Goal: Feedback & Contribution: Contribute content

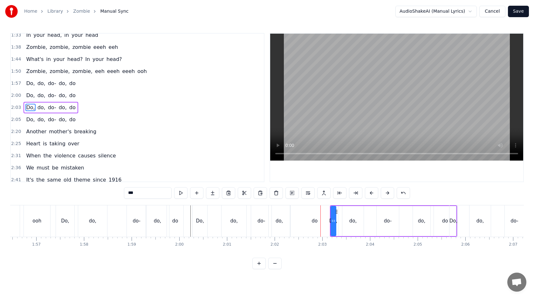
click at [388, 194] on button at bounding box center [387, 192] width 13 height 11
drag, startPoint x: 339, startPoint y: 211, endPoint x: 335, endPoint y: 211, distance: 4.4
click at [335, 211] on icon at bounding box center [333, 211] width 5 height 5
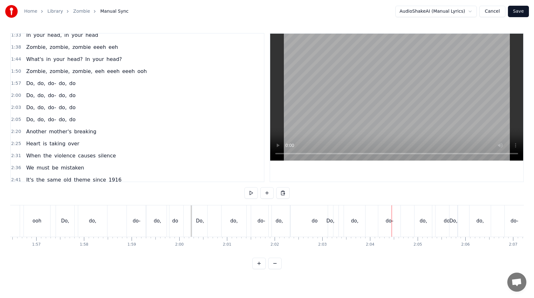
click at [316, 231] on div "do" at bounding box center [314, 221] width 48 height 31
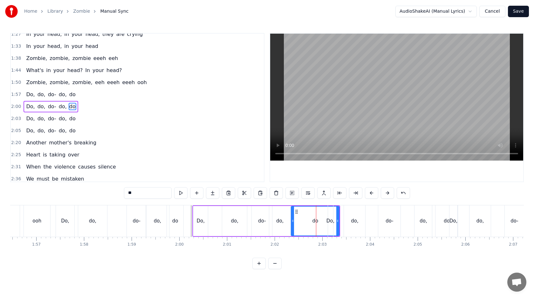
scroll to position [89, 0]
click at [350, 192] on button at bounding box center [355, 192] width 13 height 11
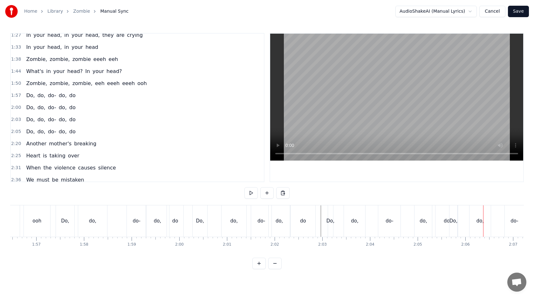
click at [420, 218] on div "do," at bounding box center [422, 221] width 7 height 7
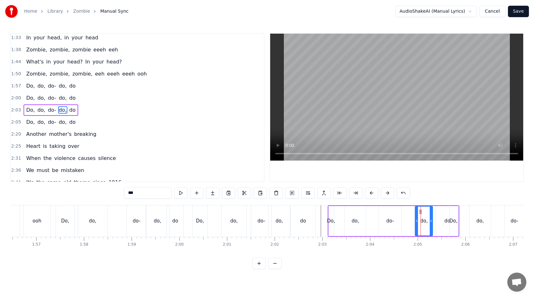
scroll to position [101, 0]
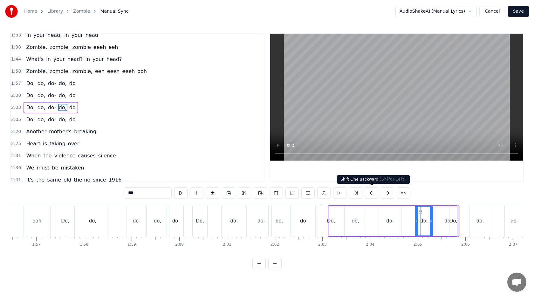
click at [373, 196] on button at bounding box center [371, 192] width 13 height 11
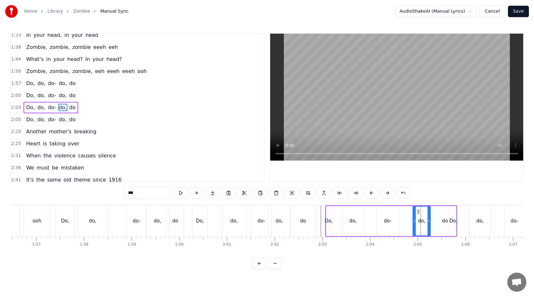
click at [326, 222] on div "Do," at bounding box center [328, 221] width 8 height 7
drag, startPoint x: 330, startPoint y: 221, endPoint x: 337, endPoint y: 221, distance: 7.6
click at [337, 221] on icon at bounding box center [337, 221] width 3 height 5
drag, startPoint x: 331, startPoint y: 213, endPoint x: 337, endPoint y: 213, distance: 5.1
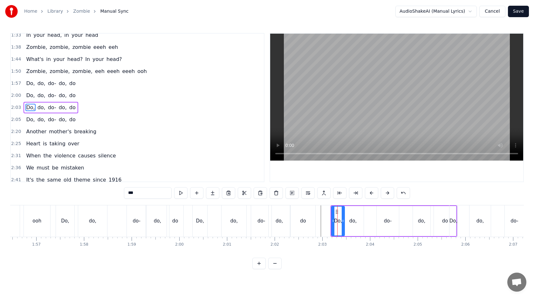
click at [350, 219] on div "do," at bounding box center [352, 221] width 7 height 7
type input "***"
drag, startPoint x: 362, startPoint y: 218, endPoint x: 354, endPoint y: 218, distance: 7.3
click at [354, 218] on div at bounding box center [355, 221] width 3 height 29
drag, startPoint x: 384, startPoint y: 221, endPoint x: 374, endPoint y: 221, distance: 9.2
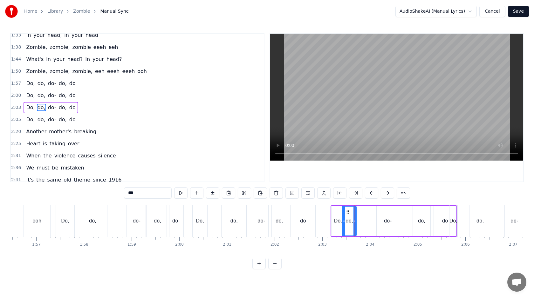
click at [374, 221] on div "Do, do, do- do, do" at bounding box center [393, 221] width 126 height 31
click at [378, 221] on div "do-" at bounding box center [388, 221] width 22 height 30
drag, startPoint x: 382, startPoint y: 211, endPoint x: 366, endPoint y: 210, distance: 15.9
click at [366, 211] on icon at bounding box center [366, 211] width 5 height 5
click at [415, 214] on div "do," at bounding box center [421, 221] width 17 height 30
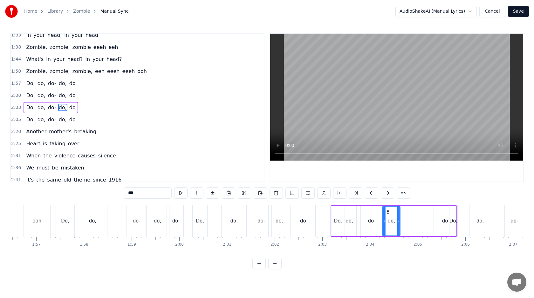
drag, startPoint x: 418, startPoint y: 211, endPoint x: 388, endPoint y: 212, distance: 29.6
click at [388, 212] on icon at bounding box center [387, 211] width 5 height 5
click at [377, 217] on div "do-" at bounding box center [372, 221] width 22 height 30
drag, startPoint x: 381, startPoint y: 219, endPoint x: 375, endPoint y: 219, distance: 5.7
click at [376, 219] on icon at bounding box center [377, 221] width 3 height 5
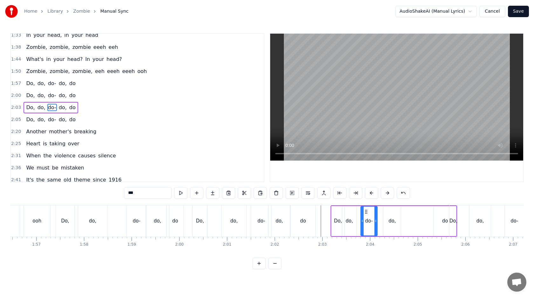
click at [387, 219] on div "do," at bounding box center [391, 221] width 17 height 30
drag, startPoint x: 388, startPoint y: 212, endPoint x: 382, endPoint y: 212, distance: 5.7
click at [382, 212] on icon at bounding box center [382, 211] width 5 height 5
click at [436, 216] on div "do" at bounding box center [445, 221] width 22 height 30
type input "**"
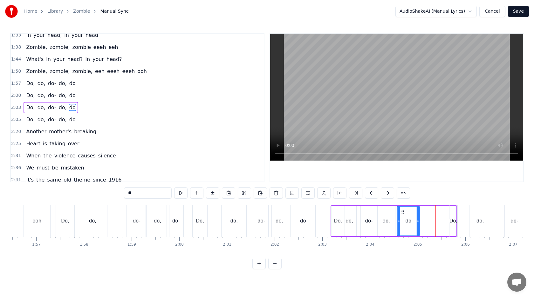
drag, startPoint x: 438, startPoint y: 211, endPoint x: 402, endPoint y: 213, distance: 36.2
click at [401, 213] on icon at bounding box center [402, 211] width 5 height 5
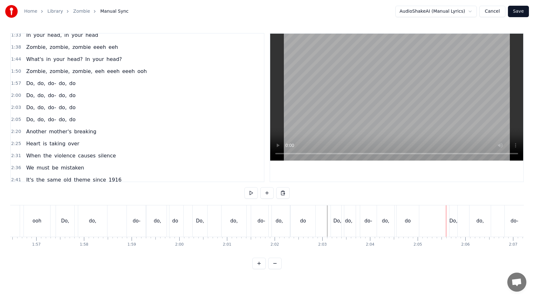
click at [348, 220] on div "do," at bounding box center [348, 221] width 7 height 7
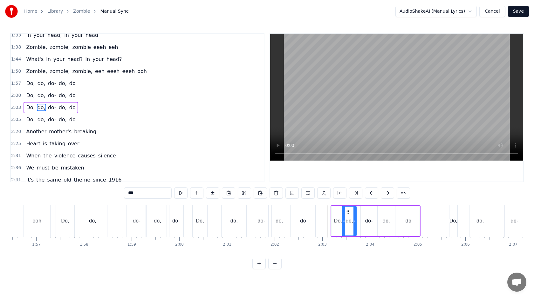
click at [410, 223] on div "do" at bounding box center [408, 221] width 6 height 7
drag, startPoint x: 402, startPoint y: 211, endPoint x: 422, endPoint y: 211, distance: 20.3
click at [419, 211] on icon at bounding box center [416, 211] width 5 height 5
click at [381, 216] on div "do," at bounding box center [386, 221] width 17 height 30
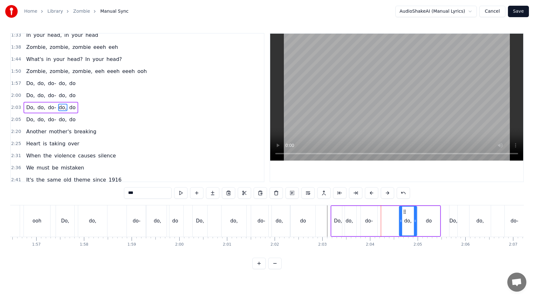
drag, startPoint x: 383, startPoint y: 212, endPoint x: 404, endPoint y: 214, distance: 21.7
click at [404, 214] on icon at bounding box center [404, 211] width 5 height 5
click at [363, 217] on div "do-" at bounding box center [369, 221] width 17 height 30
drag, startPoint x: 366, startPoint y: 209, endPoint x: 389, endPoint y: 210, distance: 22.6
click at [389, 210] on icon at bounding box center [388, 211] width 5 height 5
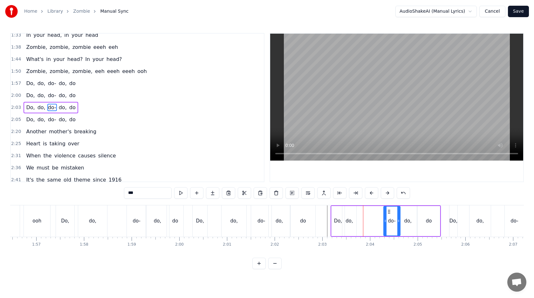
click at [346, 214] on div "do," at bounding box center [349, 221] width 14 height 30
drag, startPoint x: 348, startPoint y: 212, endPoint x: 369, endPoint y: 212, distance: 21.0
click at [369, 212] on icon at bounding box center [367, 211] width 5 height 5
click at [337, 220] on div "Do," at bounding box center [338, 221] width 8 height 7
drag, startPoint x: 342, startPoint y: 220, endPoint x: 350, endPoint y: 220, distance: 7.9
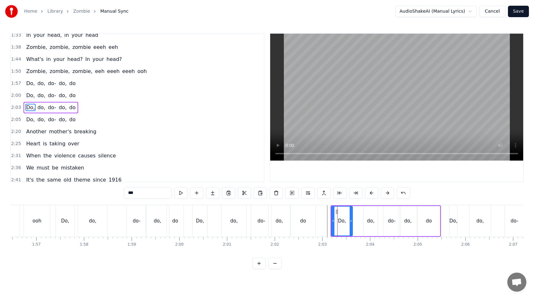
click at [350, 220] on icon at bounding box center [351, 221] width 3 height 5
click at [389, 220] on div "do-" at bounding box center [392, 221] width 8 height 7
type input "***"
drag, startPoint x: 389, startPoint y: 211, endPoint x: 383, endPoint y: 211, distance: 5.7
click at [383, 211] on icon at bounding box center [383, 211] width 5 height 5
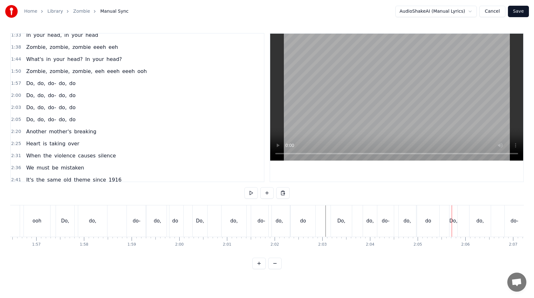
click at [385, 219] on div "do-" at bounding box center [386, 221] width 8 height 7
click at [371, 222] on div "do," at bounding box center [369, 221] width 7 height 7
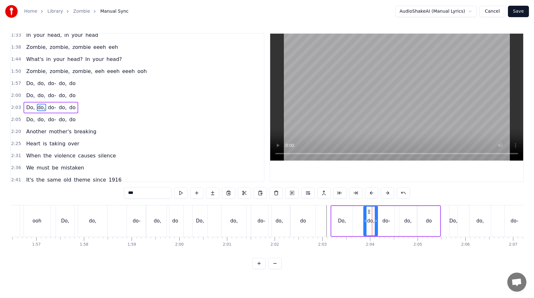
click at [382, 222] on div "do-" at bounding box center [386, 221] width 8 height 7
click at [430, 219] on div "do" at bounding box center [429, 221] width 6 height 7
type input "**"
click at [460, 219] on div "Do, do, do- do, do" at bounding box center [528, 221] width 158 height 31
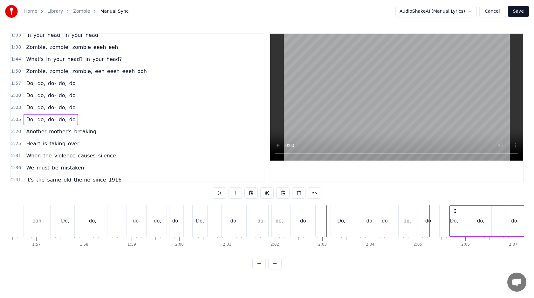
click at [455, 213] on circle at bounding box center [455, 213] width 0 height 0
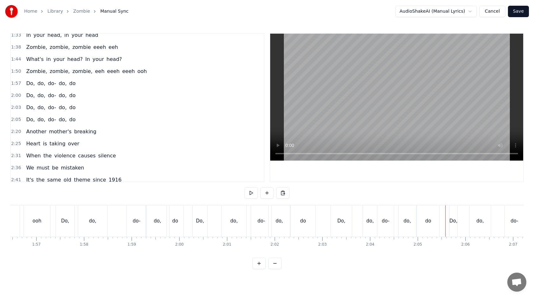
click at [462, 211] on div "Do, do, do- do, do" at bounding box center [528, 221] width 158 height 31
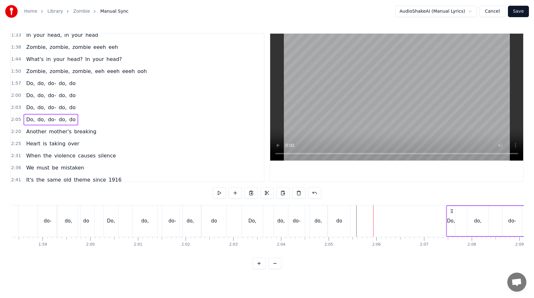
scroll to position [0, 5643]
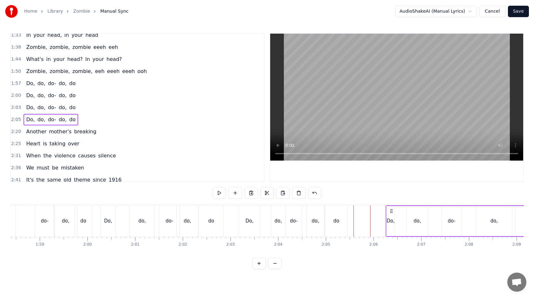
drag, startPoint x: 454, startPoint y: 210, endPoint x: 391, endPoint y: 210, distance: 63.2
click at [391, 210] on icon at bounding box center [391, 211] width 5 height 5
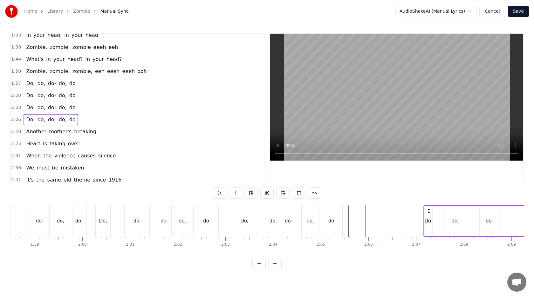
drag, startPoint x: 392, startPoint y: 210, endPoint x: 429, endPoint y: 215, distance: 37.2
click at [429, 215] on div "Do, do, do- do, do" at bounding box center [503, 221] width 158 height 31
click at [328, 219] on div "do" at bounding box center [330, 221] width 6 height 7
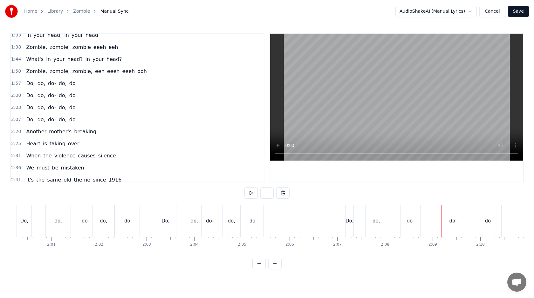
scroll to position [0, 5712]
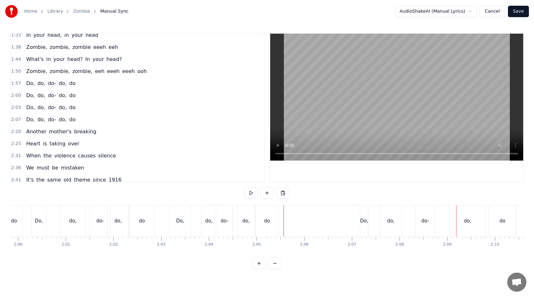
click at [179, 213] on div "Do," at bounding box center [180, 221] width 21 height 31
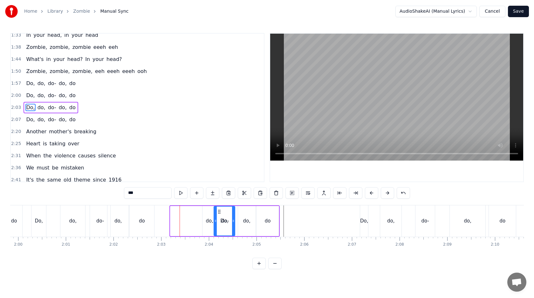
drag, startPoint x: 174, startPoint y: 209, endPoint x: 223, endPoint y: 214, distance: 49.8
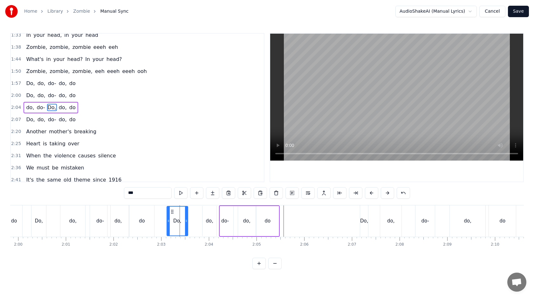
drag, startPoint x: 225, startPoint y: 212, endPoint x: 172, endPoint y: 213, distance: 53.1
click at [172, 213] on icon at bounding box center [172, 211] width 5 height 5
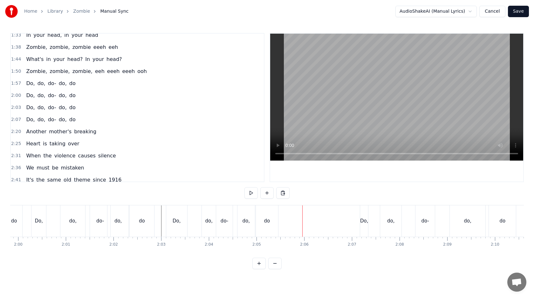
click at [266, 223] on div "do" at bounding box center [267, 221] width 6 height 7
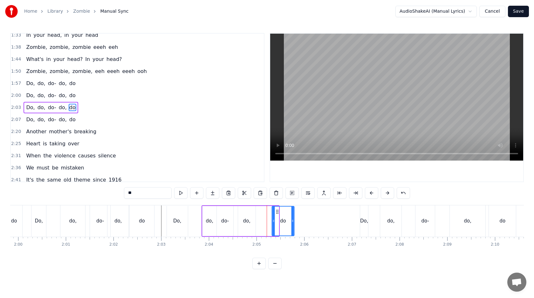
drag, startPoint x: 261, startPoint y: 211, endPoint x: 277, endPoint y: 212, distance: 16.2
click at [277, 212] on icon at bounding box center [277, 211] width 5 height 5
click at [248, 214] on div "do," at bounding box center [246, 221] width 17 height 30
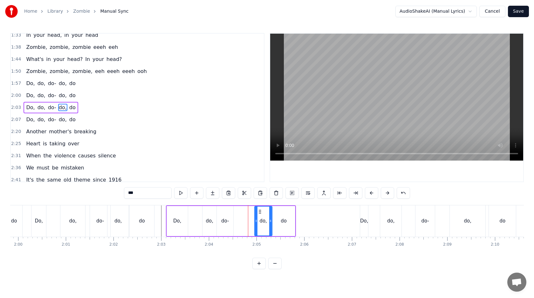
drag, startPoint x: 243, startPoint y: 210, endPoint x: 260, endPoint y: 212, distance: 16.6
click at [260, 212] on icon at bounding box center [259, 211] width 5 height 5
click at [226, 217] on div "do-" at bounding box center [225, 221] width 17 height 30
type input "***"
drag, startPoint x: 221, startPoint y: 210, endPoint x: 242, endPoint y: 212, distance: 20.7
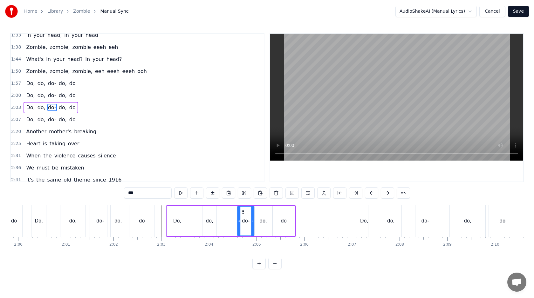
click at [242, 212] on icon at bounding box center [242, 211] width 5 height 5
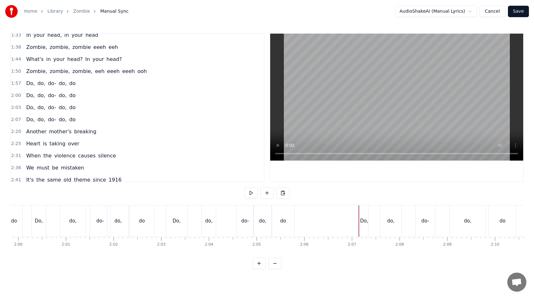
click at [361, 215] on div "Do," at bounding box center [364, 221] width 8 height 31
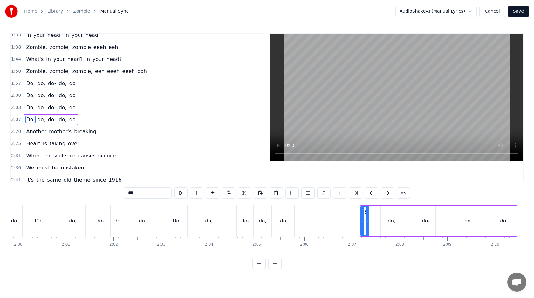
scroll to position [113, 0]
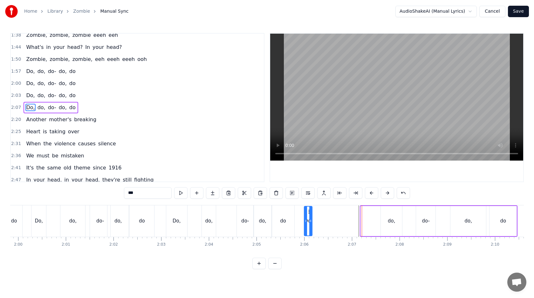
drag, startPoint x: 364, startPoint y: 210, endPoint x: 308, endPoint y: 213, distance: 56.6
click at [308, 213] on icon at bounding box center [309, 211] width 5 height 5
drag, startPoint x: 311, startPoint y: 225, endPoint x: 329, endPoint y: 224, distance: 17.5
click at [327, 224] on div at bounding box center [326, 221] width 3 height 29
click at [378, 221] on div "Do, do, do- do, do" at bounding box center [410, 221] width 214 height 31
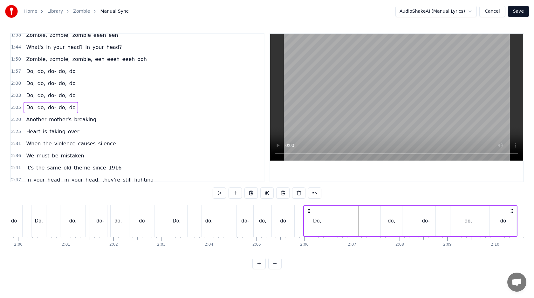
click at [385, 221] on div "do," at bounding box center [391, 221] width 21 height 30
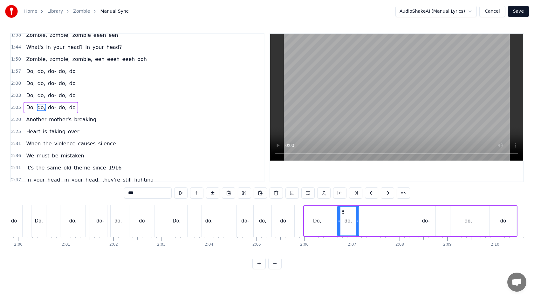
drag, startPoint x: 385, startPoint y: 212, endPoint x: 344, endPoint y: 212, distance: 41.9
click at [342, 212] on circle at bounding box center [342, 212] width 0 height 0
click at [426, 216] on div "do-" at bounding box center [425, 221] width 19 height 30
drag, startPoint x: 419, startPoint y: 210, endPoint x: 374, endPoint y: 215, distance: 45.3
click at [374, 215] on div "do-" at bounding box center [381, 221] width 19 height 29
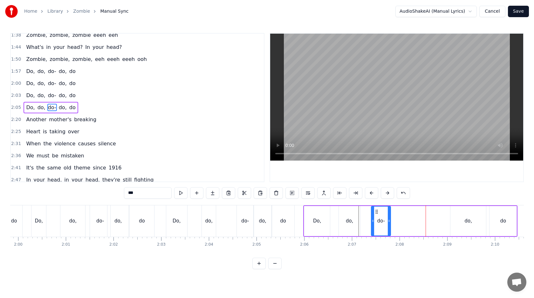
click at [463, 219] on div "do," at bounding box center [468, 221] width 36 height 30
type input "***"
drag, startPoint x: 455, startPoint y: 211, endPoint x: 394, endPoint y: 216, distance: 60.9
click at [394, 216] on div "do," at bounding box center [407, 221] width 35 height 29
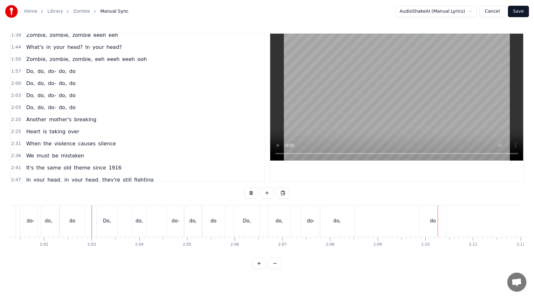
scroll to position [0, 5796]
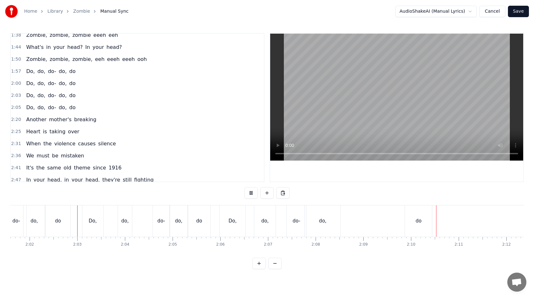
click at [410, 212] on div "do" at bounding box center [418, 221] width 27 height 31
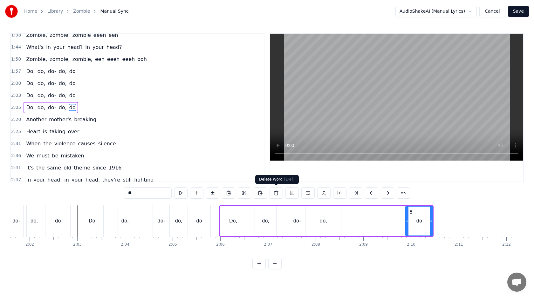
click at [275, 196] on button at bounding box center [275, 192] width 13 height 11
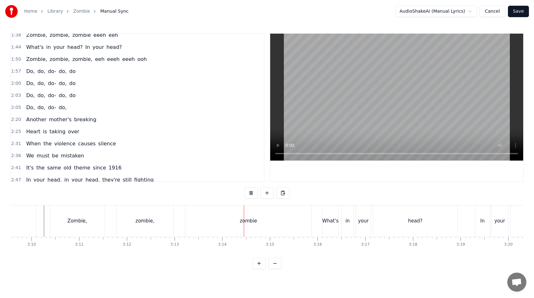
scroll to position [0, 9036]
click at [300, 226] on div "zombie" at bounding box center [248, 221] width 126 height 31
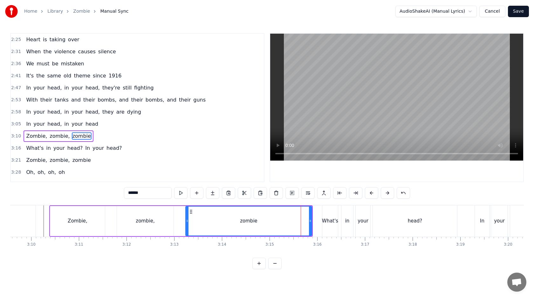
scroll to position [214, 0]
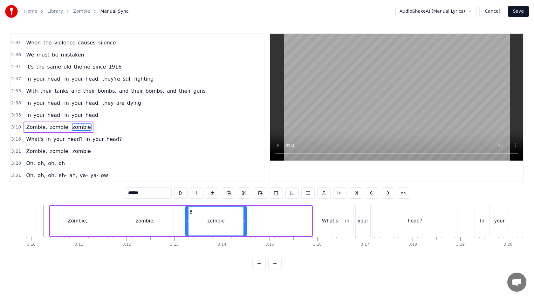
drag, startPoint x: 310, startPoint y: 221, endPoint x: 244, endPoint y: 219, distance: 65.2
click at [244, 219] on icon at bounding box center [244, 221] width 3 height 5
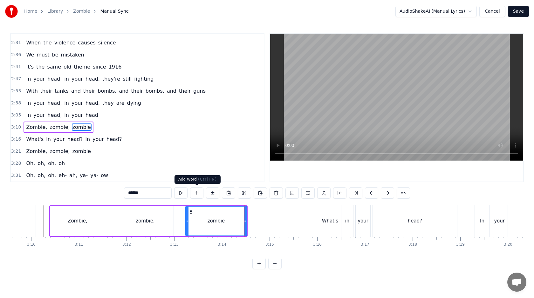
click at [201, 193] on button at bounding box center [196, 192] width 13 height 11
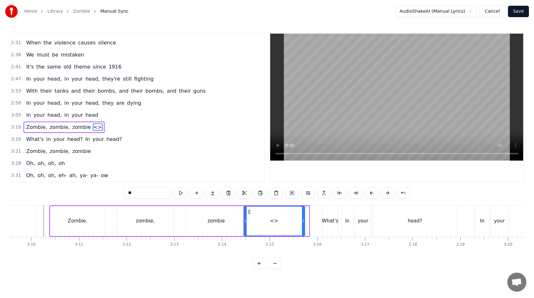
drag, startPoint x: 252, startPoint y: 212, endPoint x: 248, endPoint y: 212, distance: 4.1
click at [248, 212] on icon at bounding box center [248, 211] width 5 height 5
drag, startPoint x: 302, startPoint y: 219, endPoint x: 260, endPoint y: 217, distance: 42.0
click at [260, 217] on div at bounding box center [261, 221] width 3 height 29
drag, startPoint x: 163, startPoint y: 194, endPoint x: 107, endPoint y: 194, distance: 55.6
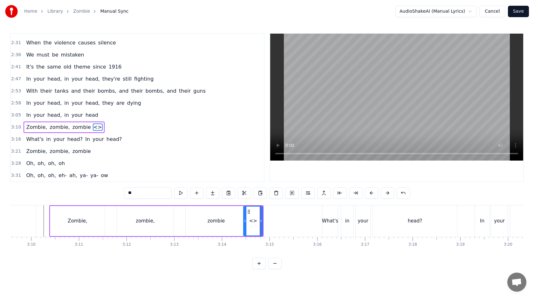
click at [107, 194] on div "0:49 Another head hangs lowly 0:53 Child is slowly taken 1:00 And the violence …" at bounding box center [267, 151] width 514 height 236
type input "***"
click at [196, 193] on button at bounding box center [196, 192] width 13 height 11
drag, startPoint x: 143, startPoint y: 193, endPoint x: 106, endPoint y: 193, distance: 36.9
click at [106, 193] on div "0:49 Another head hangs lowly 0:53 Child is slowly taken 1:00 And the violence …" at bounding box center [267, 151] width 514 height 236
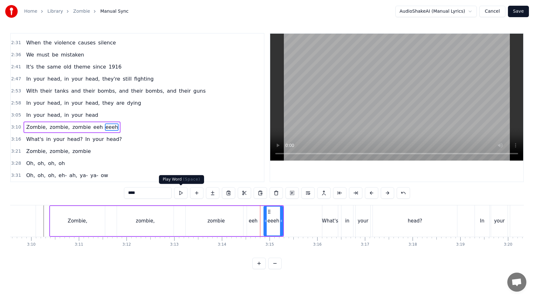
type input "****"
click at [178, 191] on button at bounding box center [180, 192] width 13 height 11
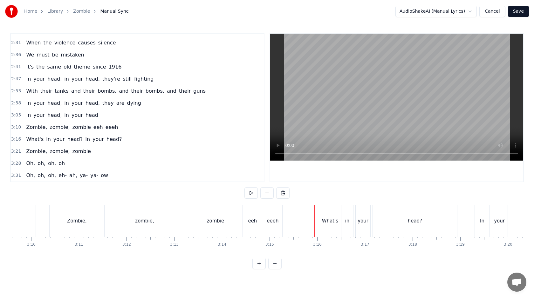
click at [271, 218] on div "eeeh" at bounding box center [273, 221] width 12 height 7
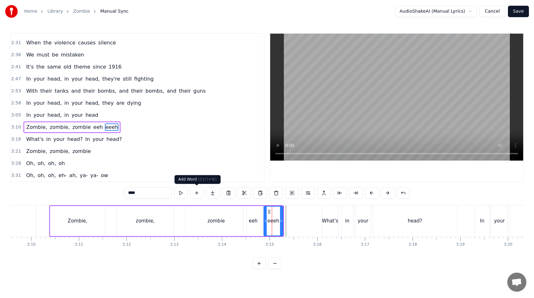
click at [195, 191] on button at bounding box center [196, 192] width 13 height 11
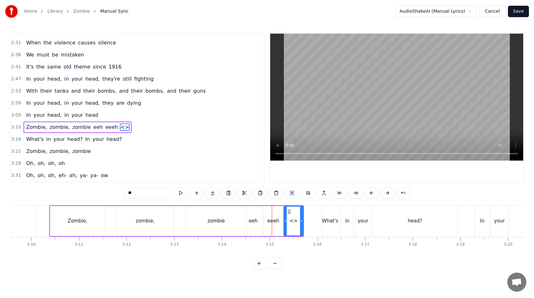
drag, startPoint x: 144, startPoint y: 193, endPoint x: 111, endPoint y: 193, distance: 33.1
click at [111, 193] on div "0:49 Another head hangs lowly 0:53 Child is slowly taken 1:00 And the violence …" at bounding box center [267, 151] width 514 height 236
drag, startPoint x: 301, startPoint y: 217, endPoint x: 307, endPoint y: 217, distance: 6.0
click at [307, 217] on div at bounding box center [306, 221] width 3 height 29
type input "*****"
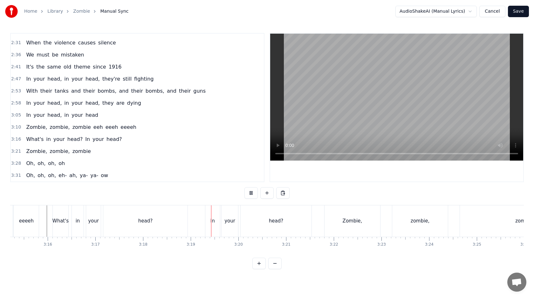
scroll to position [0, 9306]
click at [206, 219] on div "In" at bounding box center [211, 221] width 15 height 31
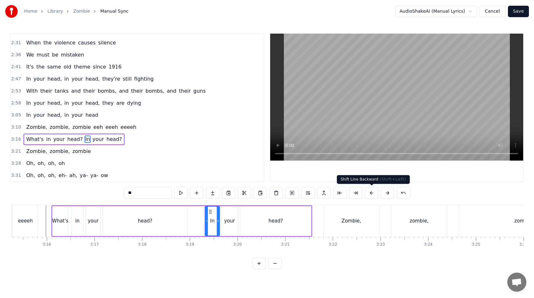
click at [370, 194] on button at bounding box center [371, 192] width 13 height 11
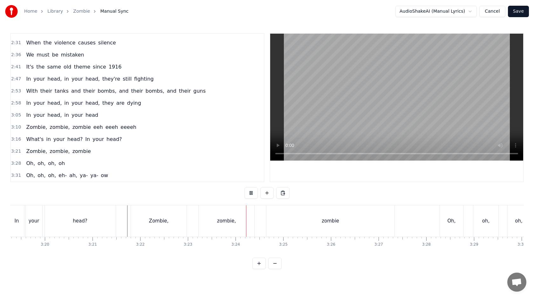
scroll to position [0, 9520]
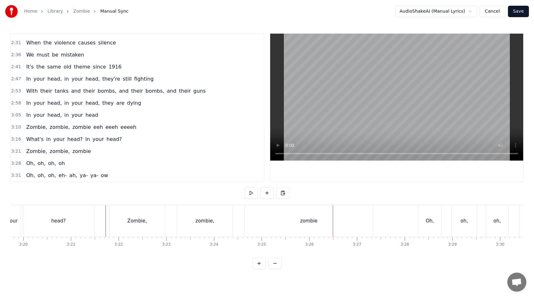
click at [347, 220] on div "zombie" at bounding box center [309, 221] width 128 height 31
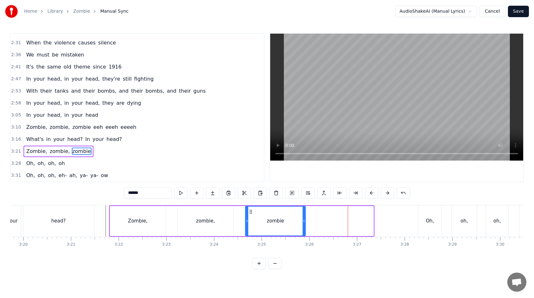
drag, startPoint x: 371, startPoint y: 221, endPoint x: 303, endPoint y: 220, distance: 68.7
click at [303, 220] on icon at bounding box center [304, 221] width 3 height 5
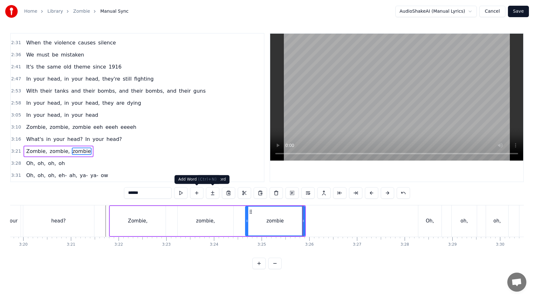
click at [198, 193] on button at bounding box center [196, 192] width 13 height 11
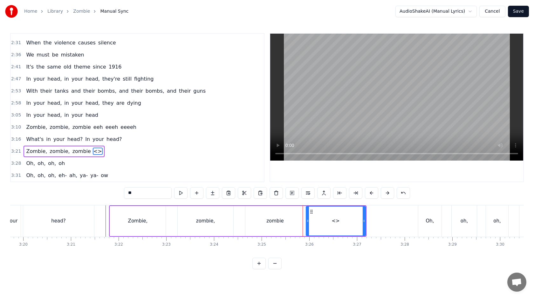
drag, startPoint x: 145, startPoint y: 194, endPoint x: 117, endPoint y: 194, distance: 28.0
click at [117, 194] on div "0:49 Another head hangs lowly 0:53 Child is slowly taken 1:00 And the violence …" at bounding box center [267, 151] width 514 height 236
drag, startPoint x: 363, startPoint y: 221, endPoint x: 338, endPoint y: 221, distance: 25.1
click at [340, 221] on icon at bounding box center [341, 221] width 3 height 5
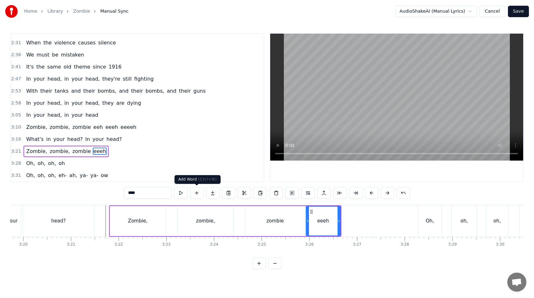
type input "****"
click at [195, 194] on button at bounding box center [196, 192] width 13 height 11
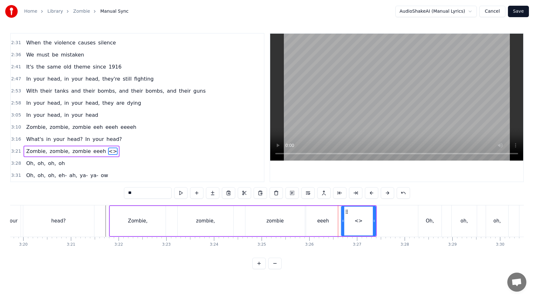
drag, startPoint x: 164, startPoint y: 191, endPoint x: 125, endPoint y: 191, distance: 39.4
click at [125, 191] on input "**" at bounding box center [148, 192] width 48 height 11
type input "****"
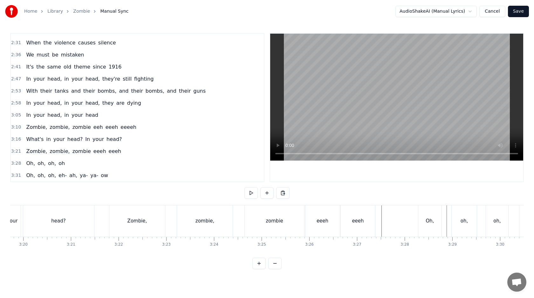
click at [366, 222] on div "eeeh" at bounding box center [358, 221] width 34 height 31
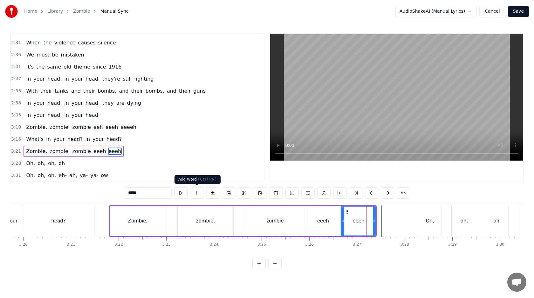
click at [193, 191] on button at bounding box center [196, 192] width 13 height 11
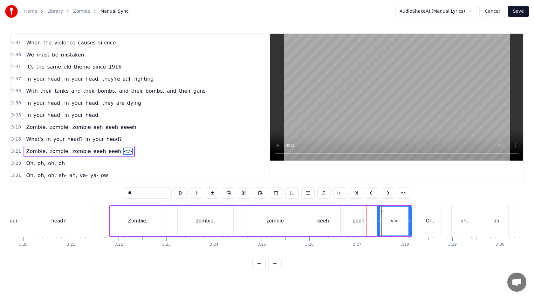
drag, startPoint x: 148, startPoint y: 192, endPoint x: 118, endPoint y: 192, distance: 29.9
click at [118, 192] on div "0:49 Another head hangs lowly 0:53 Child is slowly taken 1:00 And the violence …" at bounding box center [267, 151] width 514 height 236
type input "****"
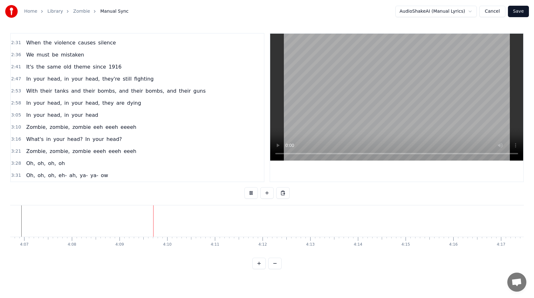
scroll to position [0, 11760]
click at [265, 193] on button at bounding box center [266, 192] width 13 height 11
click at [251, 222] on div "<>" at bounding box center [252, 221] width 8 height 7
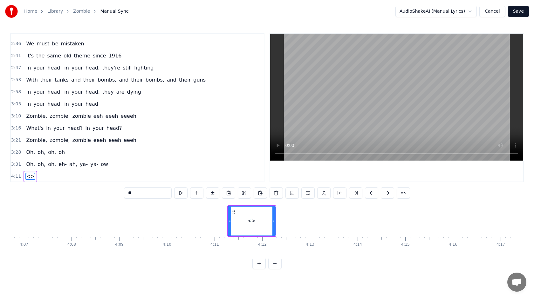
scroll to position [226, 0]
click at [163, 191] on input "**" at bounding box center [148, 192] width 48 height 11
type input "*"
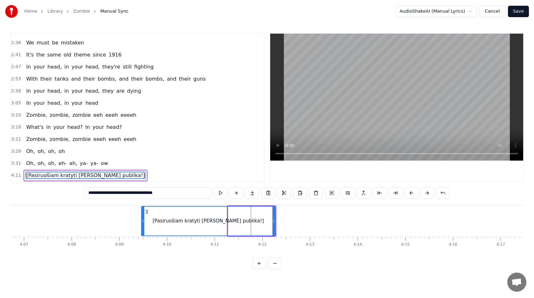
drag, startPoint x: 230, startPoint y: 221, endPoint x: 143, endPoint y: 216, distance: 86.9
click at [143, 216] on div at bounding box center [143, 221] width 3 height 29
type input "**********"
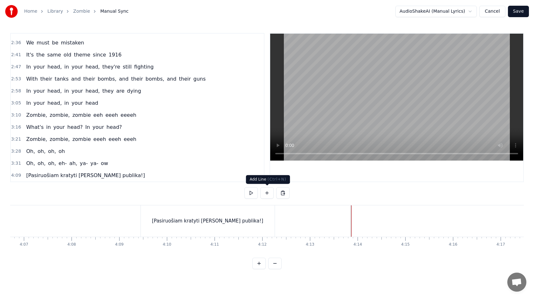
click at [269, 196] on button at bounding box center [266, 192] width 13 height 11
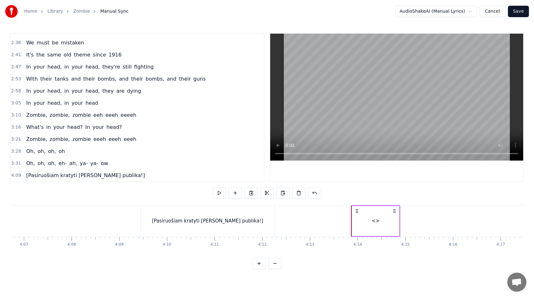
click at [389, 215] on div "<>" at bounding box center [375, 221] width 47 height 30
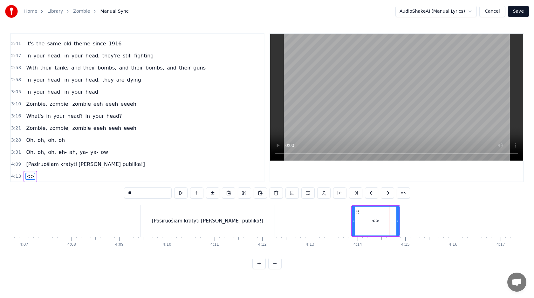
scroll to position [238, 0]
click at [172, 193] on div "**" at bounding box center [267, 192] width 286 height 11
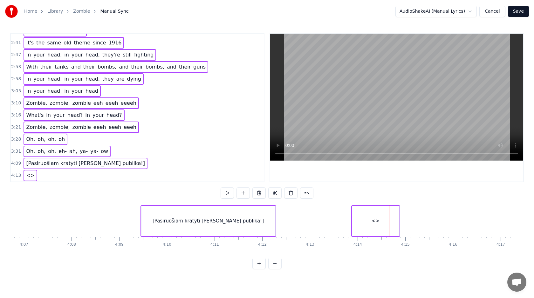
click at [384, 222] on div "<>" at bounding box center [375, 221] width 47 height 30
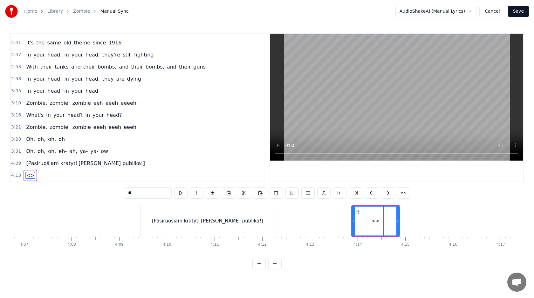
click at [154, 195] on input "**" at bounding box center [148, 192] width 48 height 11
type input "**********"
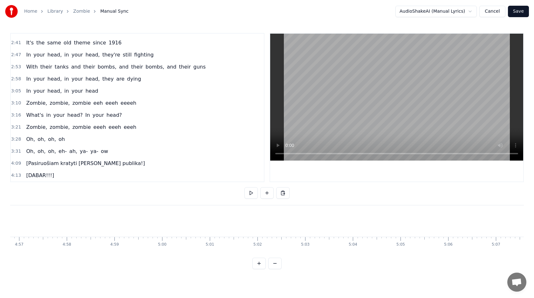
scroll to position [0, 14198]
click at [518, 13] on button "Save" at bounding box center [518, 11] width 21 height 11
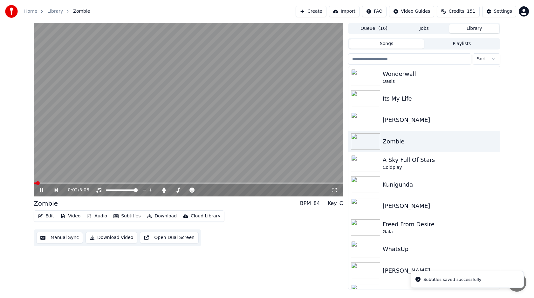
click at [449, 45] on button "Playlists" at bounding box center [461, 43] width 75 height 9
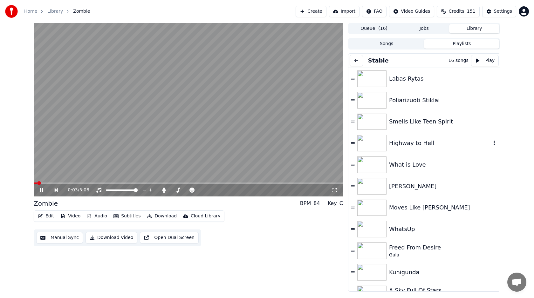
scroll to position [121, 0]
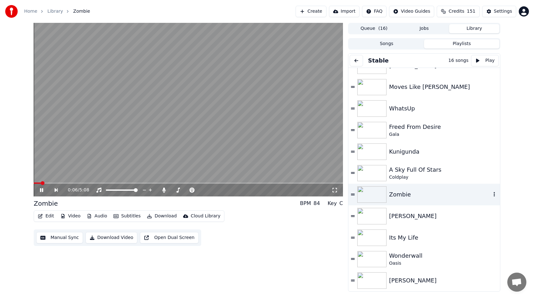
click at [493, 193] on icon "button" at bounding box center [494, 194] width 6 height 5
click at [248, 239] on div "Edit Video Audio Subtitles Download Cloud Library Manual Sync Download Video Op…" at bounding box center [188, 229] width 309 height 36
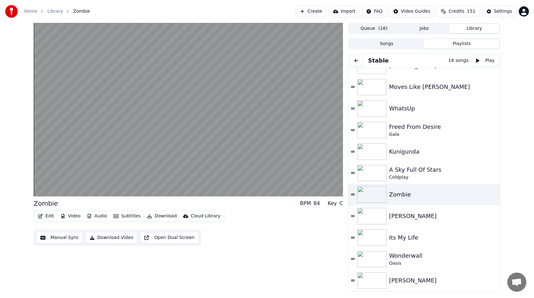
click at [158, 216] on button "Download" at bounding box center [161, 216] width 35 height 9
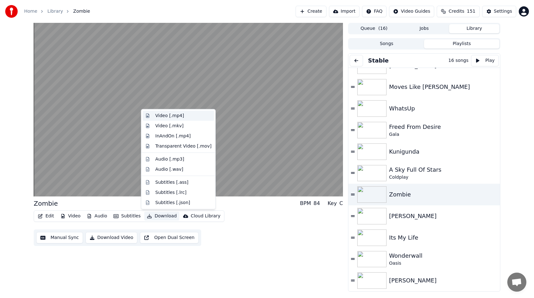
click at [177, 119] on div "Video [.mp4]" at bounding box center [169, 116] width 29 height 6
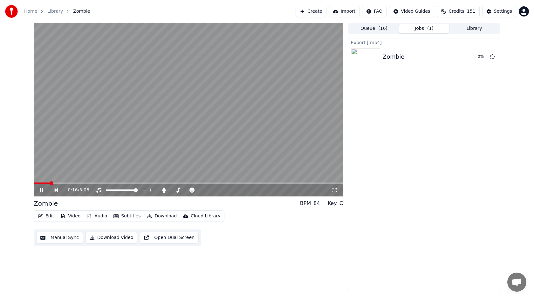
click at [236, 134] on video at bounding box center [188, 110] width 309 height 174
click at [472, 57] on button "Show" at bounding box center [475, 56] width 23 height 11
click at [385, 31] on span "( 16 )" at bounding box center [382, 28] width 9 height 6
click at [457, 29] on button "Library" at bounding box center [474, 28] width 50 height 9
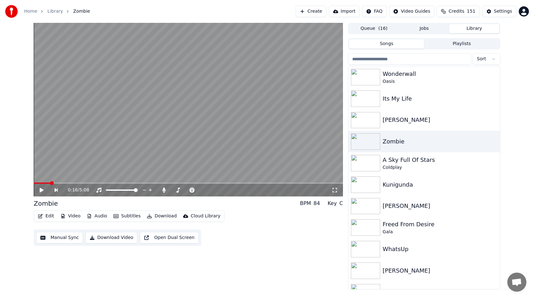
click at [453, 47] on button "Playlists" at bounding box center [461, 43] width 75 height 9
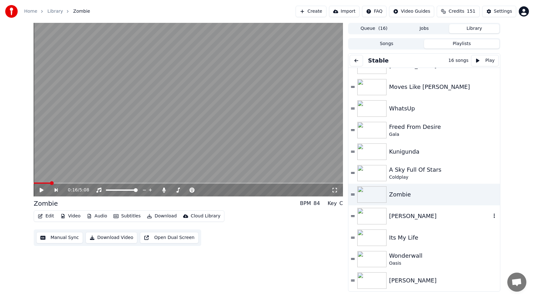
click at [421, 213] on div "[PERSON_NAME]" at bounding box center [440, 216] width 102 height 9
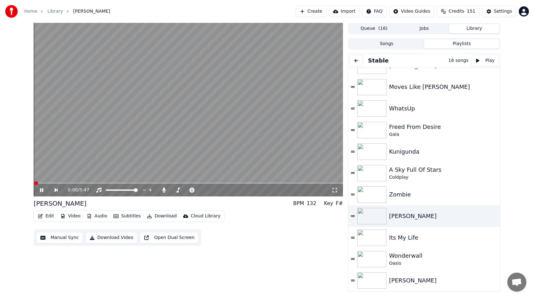
click at [49, 217] on button "Edit" at bounding box center [45, 216] width 21 height 9
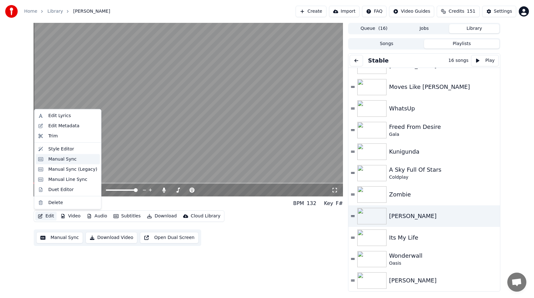
click at [70, 162] on div "Manual Sync" at bounding box center [62, 159] width 28 height 6
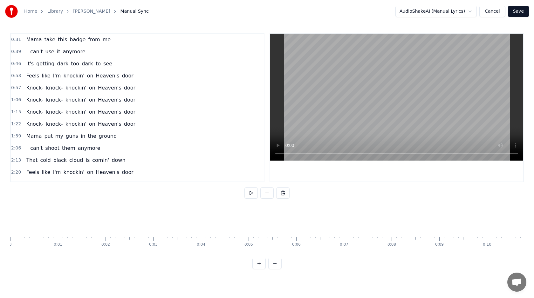
click at [364, 225] on div at bounding box center [364, 221] width 0 height 31
click at [293, 223] on div "I" at bounding box center [295, 221] width 10 height 31
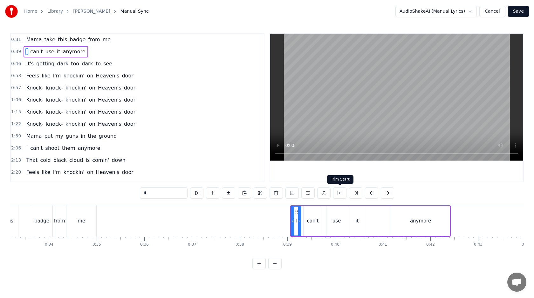
click at [342, 195] on button at bounding box center [339, 192] width 13 height 11
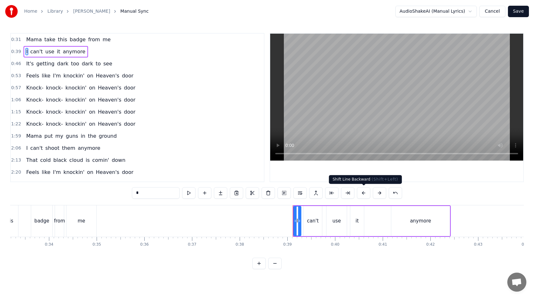
click at [364, 192] on button at bounding box center [363, 192] width 13 height 11
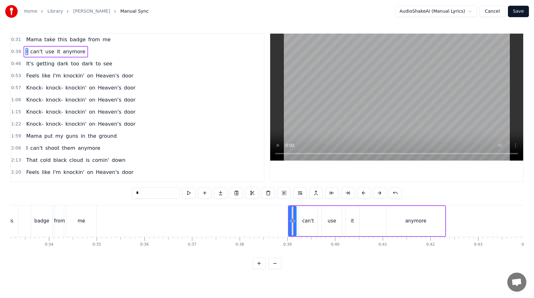
click at [364, 192] on button at bounding box center [363, 192] width 13 height 11
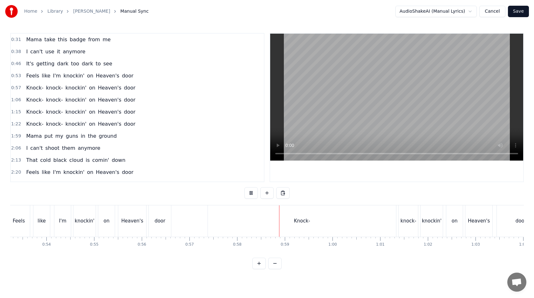
scroll to position [0, 2540]
click at [331, 214] on div "Knock-" at bounding box center [300, 221] width 188 height 31
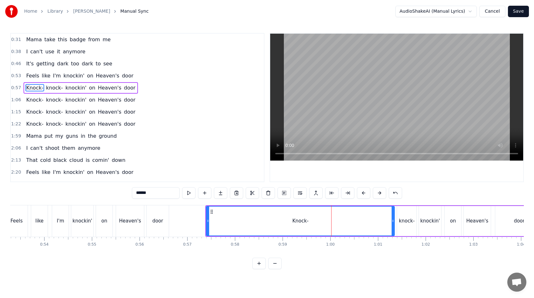
click at [364, 217] on div "Knock-" at bounding box center [300, 221] width 187 height 29
click at [329, 194] on button at bounding box center [331, 192] width 13 height 11
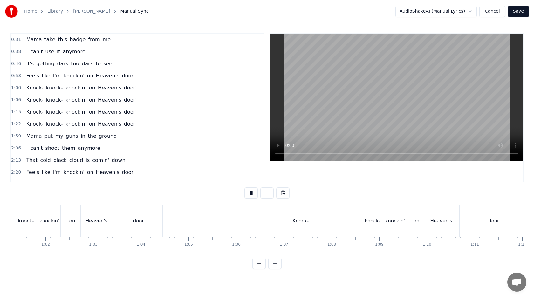
scroll to position [0, 3000]
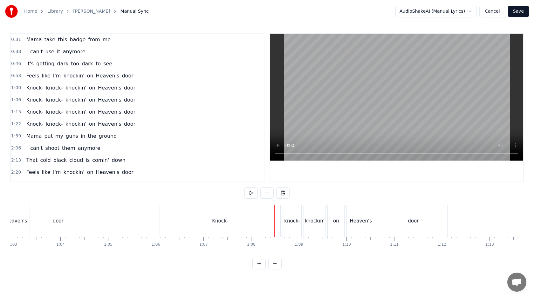
click at [255, 220] on div "Knock-" at bounding box center [220, 221] width 120 height 31
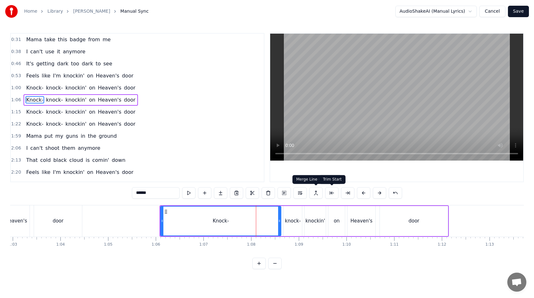
click at [327, 192] on button at bounding box center [331, 192] width 13 height 11
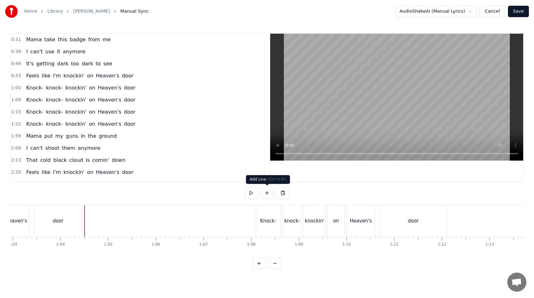
click at [263, 194] on button at bounding box center [266, 192] width 13 height 11
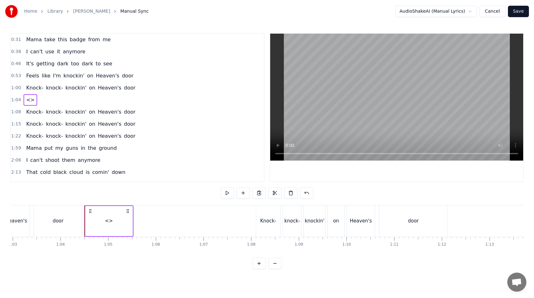
click at [105, 218] on div "<>" at bounding box center [108, 221] width 47 height 30
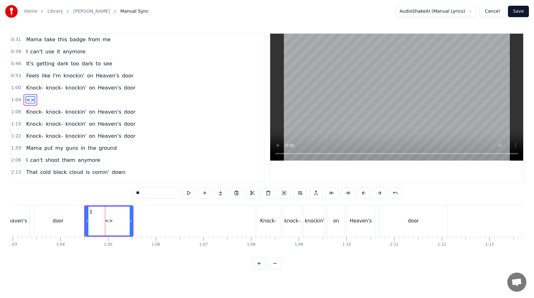
click at [147, 194] on input "**" at bounding box center [156, 192] width 48 height 11
drag, startPoint x: 131, startPoint y: 222, endPoint x: 114, endPoint y: 221, distance: 16.9
click at [114, 221] on icon at bounding box center [113, 221] width 3 height 5
type input "***"
click at [206, 193] on button at bounding box center [204, 192] width 13 height 11
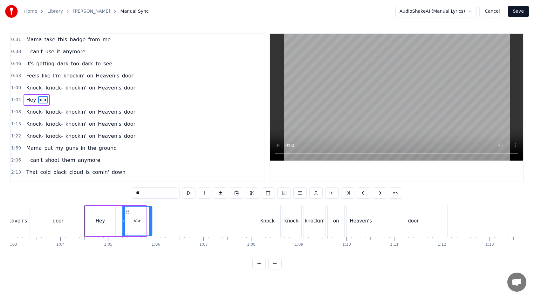
drag, startPoint x: 121, startPoint y: 211, endPoint x: 128, endPoint y: 211, distance: 7.0
click at [128, 211] on icon at bounding box center [127, 211] width 5 height 5
click at [149, 195] on input "**" at bounding box center [156, 192] width 48 height 11
type input "***"
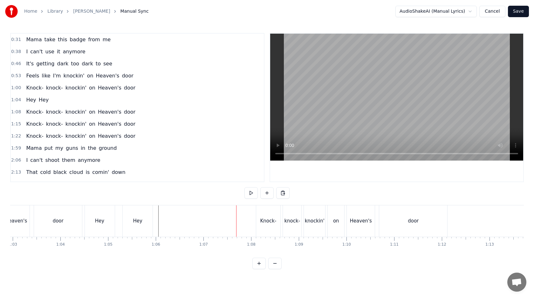
click at [144, 218] on div "Hey" at bounding box center [138, 221] width 30 height 31
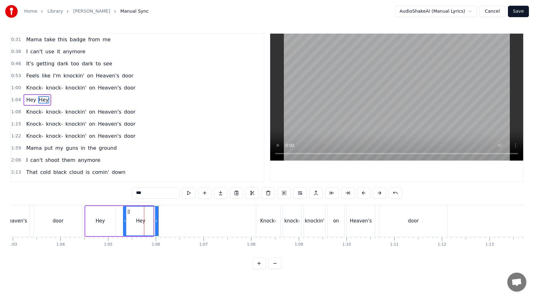
drag, startPoint x: 152, startPoint y: 218, endPoint x: 156, endPoint y: 218, distance: 4.8
click at [156, 218] on div at bounding box center [156, 221] width 3 height 29
click at [206, 194] on button at bounding box center [204, 192] width 13 height 11
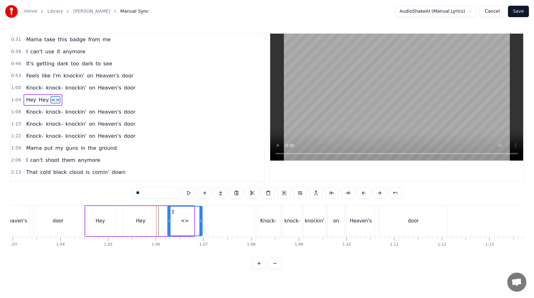
drag, startPoint x: 164, startPoint y: 211, endPoint x: 173, endPoint y: 211, distance: 8.9
click at [173, 211] on icon at bounding box center [172, 211] width 5 height 5
click at [181, 215] on div "<>" at bounding box center [186, 221] width 34 height 29
click at [158, 195] on input "**" at bounding box center [156, 192] width 48 height 11
drag, startPoint x: 201, startPoint y: 219, endPoint x: 189, endPoint y: 219, distance: 12.7
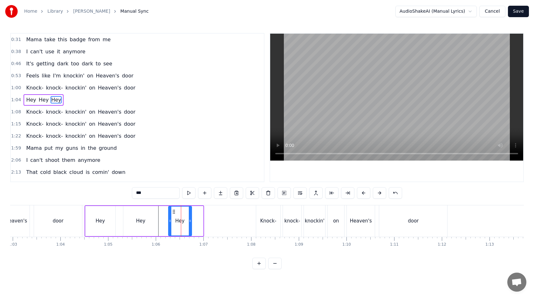
click at [189, 219] on icon at bounding box center [190, 221] width 3 height 5
type input "***"
click at [206, 191] on button at bounding box center [204, 192] width 13 height 11
click at [158, 195] on input "**" at bounding box center [156, 192] width 48 height 11
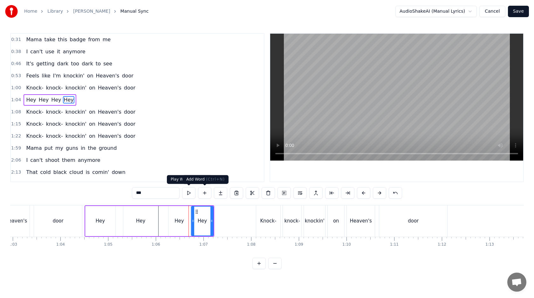
type input "***"
click at [203, 192] on button at bounding box center [204, 192] width 13 height 11
click at [160, 193] on input "**" at bounding box center [156, 192] width 48 height 11
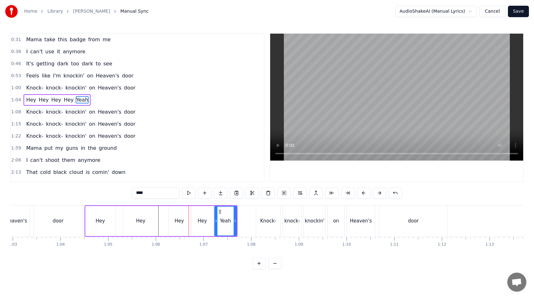
type input "****"
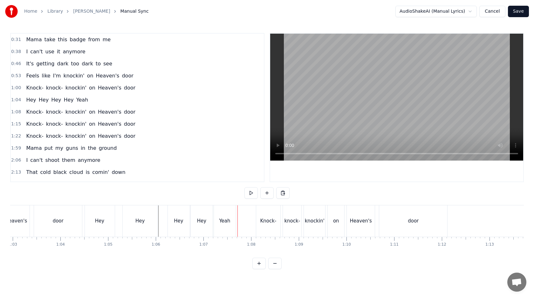
click at [231, 220] on div "Yeah" at bounding box center [225, 221] width 22 height 31
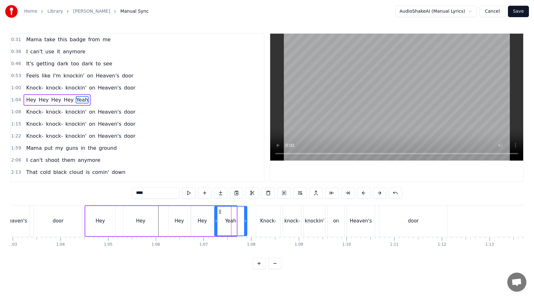
drag, startPoint x: 235, startPoint y: 221, endPoint x: 246, endPoint y: 221, distance: 11.1
click at [246, 221] on icon at bounding box center [245, 221] width 3 height 5
click at [164, 215] on div "Hey Hey Hey Hey Yeah" at bounding box center [167, 221] width 164 height 31
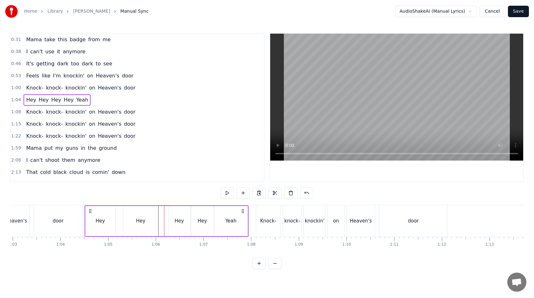
click at [164, 215] on div at bounding box center [164, 221] width 0 height 31
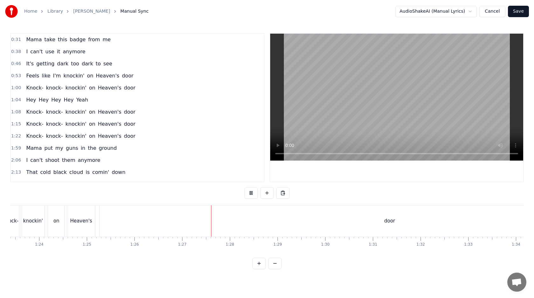
scroll to position [0, 4005]
click at [201, 223] on div "door" at bounding box center [360, 221] width 580 height 31
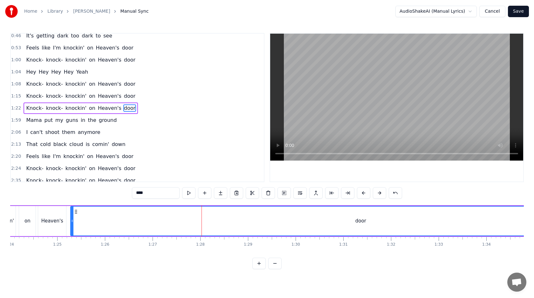
scroll to position [29, 0]
click at [345, 194] on button at bounding box center [347, 192] width 13 height 11
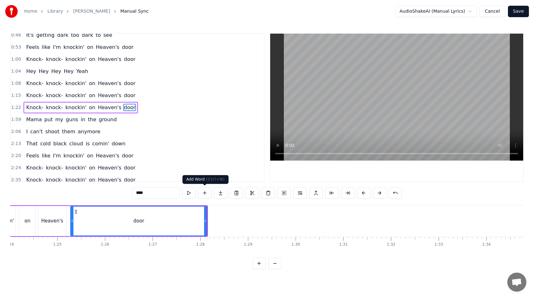
click at [208, 194] on button at bounding box center [204, 192] width 13 height 11
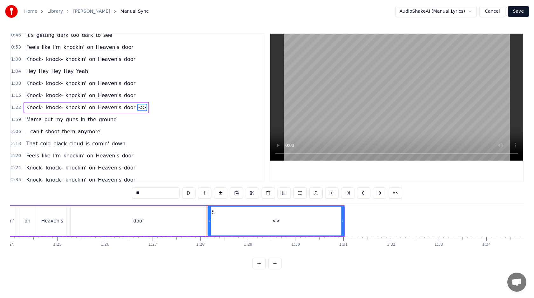
click at [170, 195] on input "**" at bounding box center [156, 192] width 48 height 11
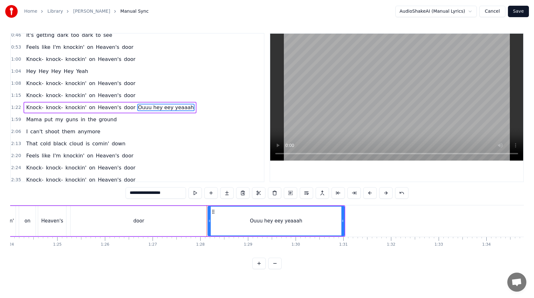
type input "**********"
click at [341, 222] on div "Ouuu hey eey yeaaah" at bounding box center [276, 221] width 137 height 30
drag, startPoint x: 343, startPoint y: 222, endPoint x: 305, endPoint y: 223, distance: 37.8
click at [305, 223] on icon at bounding box center [304, 221] width 3 height 5
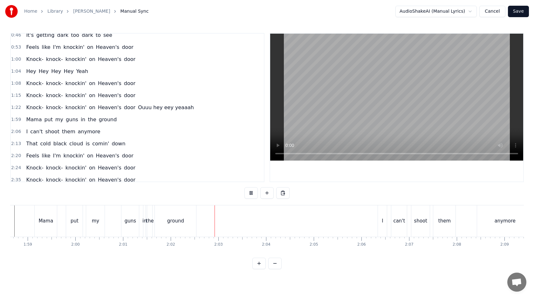
scroll to position [0, 5664]
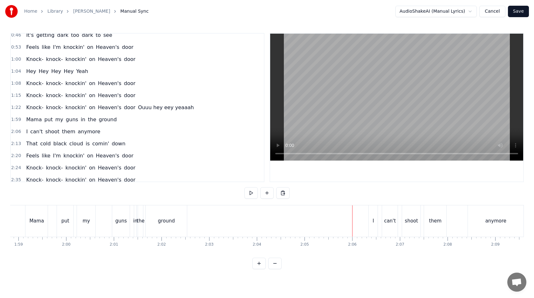
click at [370, 222] on div "I" at bounding box center [373, 221] width 9 height 31
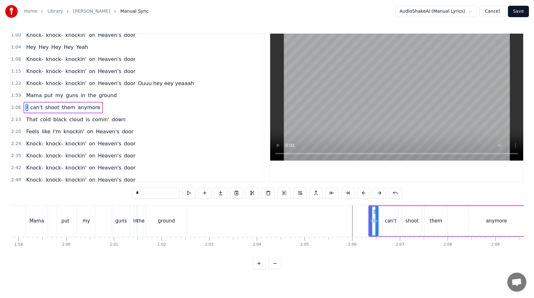
scroll to position [53, 0]
click at [363, 196] on button at bounding box center [363, 192] width 13 height 11
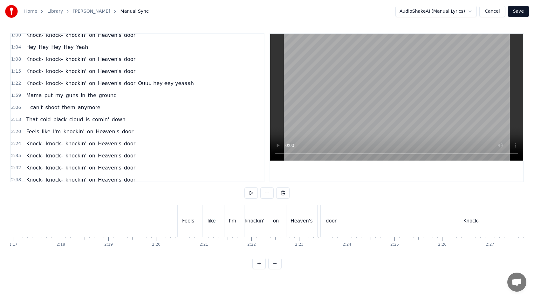
scroll to position [0, 6570]
click at [292, 221] on div "door" at bounding box center [288, 221] width 11 height 7
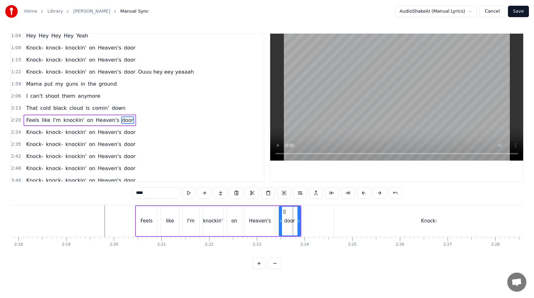
scroll to position [77, 0]
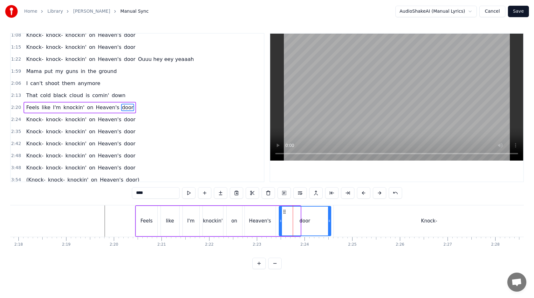
drag, startPoint x: 298, startPoint y: 220, endPoint x: 329, endPoint y: 220, distance: 30.8
click at [329, 220] on icon at bounding box center [329, 221] width 3 height 5
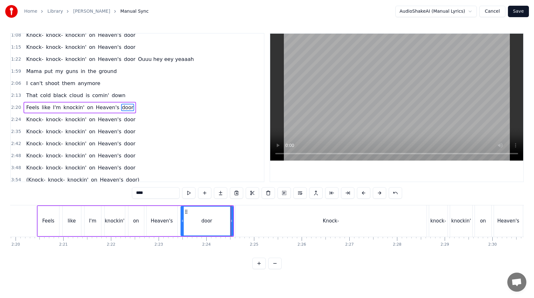
scroll to position [0, 6770]
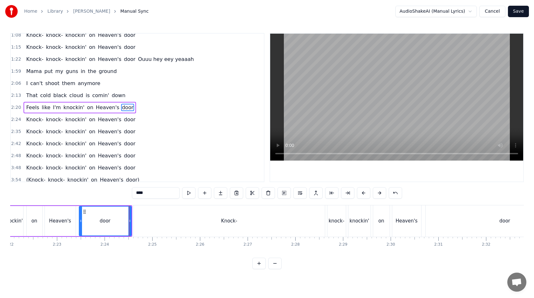
click at [298, 219] on div "Knock-" at bounding box center [229, 221] width 191 height 31
type input "******"
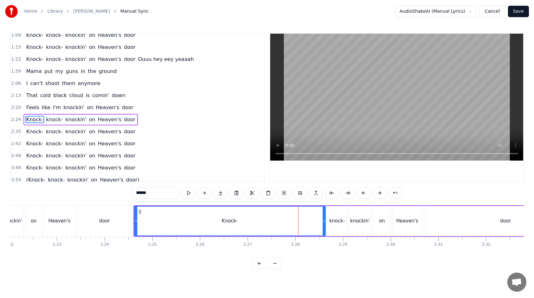
scroll to position [89, 0]
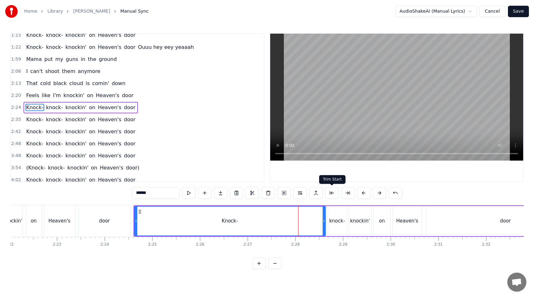
click at [335, 190] on button at bounding box center [331, 192] width 13 height 11
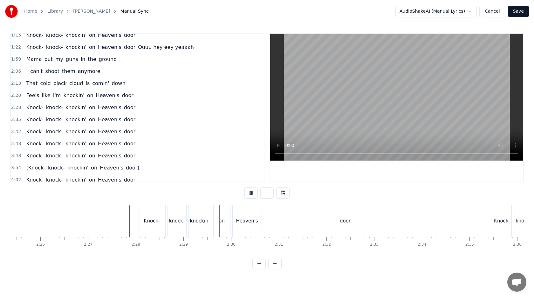
scroll to position [0, 6970]
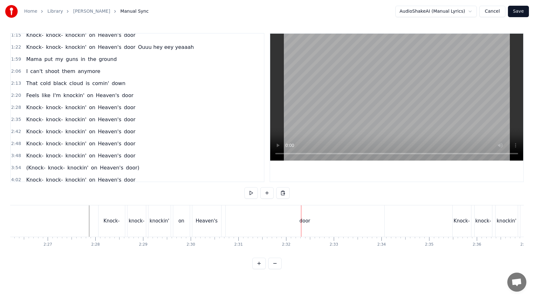
click at [271, 221] on div "door" at bounding box center [305, 221] width 159 height 31
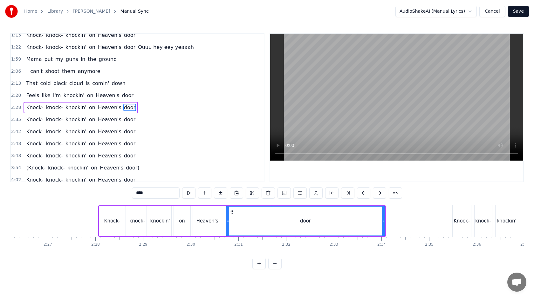
click at [271, 219] on div "door" at bounding box center [306, 221] width 158 height 29
click at [349, 193] on button at bounding box center [347, 192] width 13 height 11
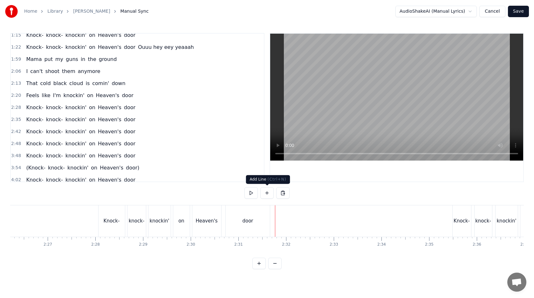
click at [266, 193] on button at bounding box center [266, 192] width 13 height 11
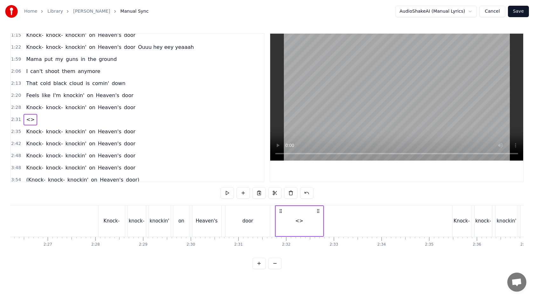
click at [284, 216] on div "<>" at bounding box center [299, 221] width 47 height 30
click at [284, 216] on div "<>" at bounding box center [299, 221] width 46 height 29
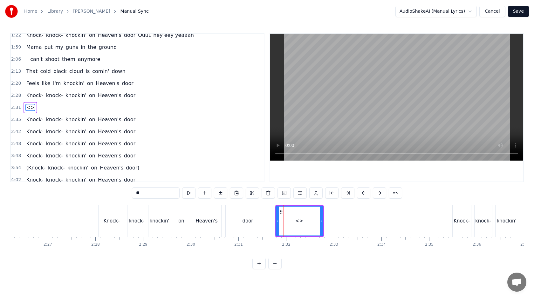
click at [166, 193] on input "**" at bounding box center [156, 192] width 48 height 11
drag, startPoint x: 322, startPoint y: 222, endPoint x: 305, endPoint y: 222, distance: 16.5
click at [305, 222] on icon at bounding box center [304, 221] width 3 height 5
type input "***"
click at [203, 194] on button at bounding box center [204, 192] width 13 height 11
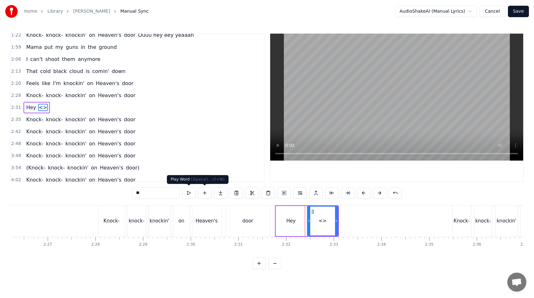
click at [171, 189] on input "**" at bounding box center [156, 192] width 48 height 11
type input "***"
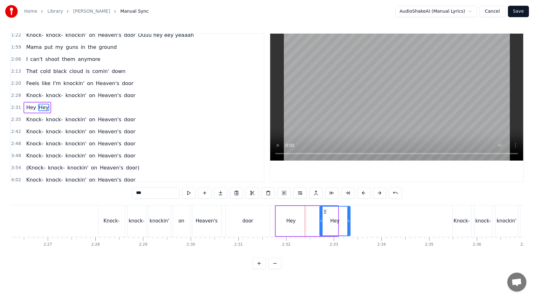
drag, startPoint x: 312, startPoint y: 212, endPoint x: 324, endPoint y: 212, distance: 11.8
click at [324, 212] on icon at bounding box center [325, 211] width 5 height 5
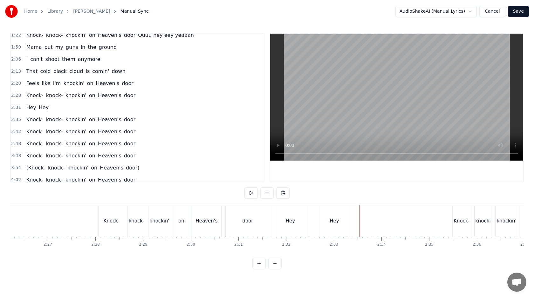
click at [332, 212] on div "Hey" at bounding box center [334, 221] width 31 height 31
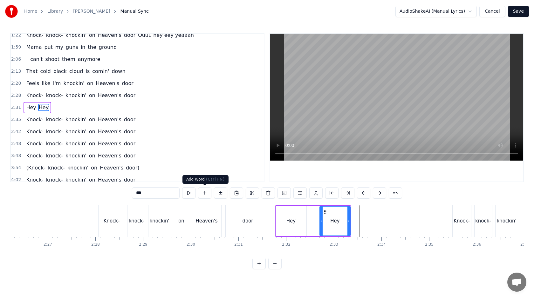
click at [207, 193] on button at bounding box center [204, 192] width 13 height 11
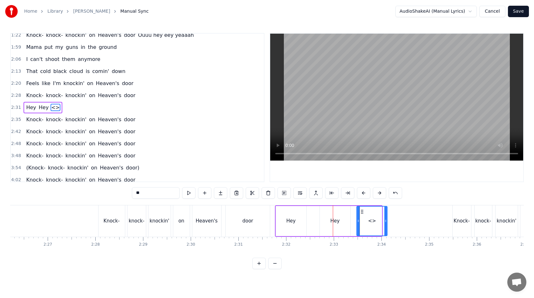
drag, startPoint x: 357, startPoint y: 211, endPoint x: 363, endPoint y: 212, distance: 5.8
click at [363, 212] on icon at bounding box center [362, 211] width 5 height 5
click at [387, 224] on div "<>" at bounding box center [372, 221] width 31 height 30
click at [384, 224] on div at bounding box center [383, 221] width 3 height 29
click at [164, 195] on input "**" at bounding box center [156, 192] width 48 height 11
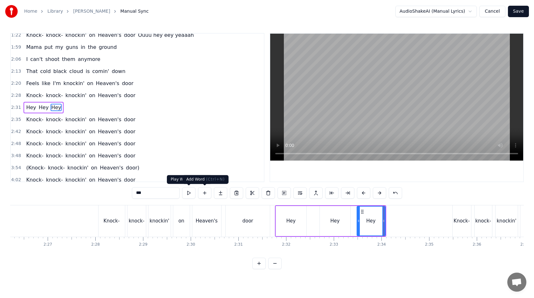
type input "***"
click at [203, 191] on button at bounding box center [204, 192] width 13 height 11
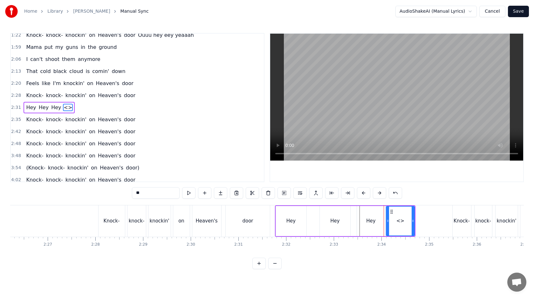
click at [161, 194] on input "**" at bounding box center [156, 192] width 48 height 11
drag, startPoint x: 412, startPoint y: 221, endPoint x: 408, endPoint y: 221, distance: 3.8
click at [409, 221] on circle at bounding box center [409, 221] width 0 height 0
type input "***"
click at [206, 194] on button at bounding box center [204, 192] width 13 height 11
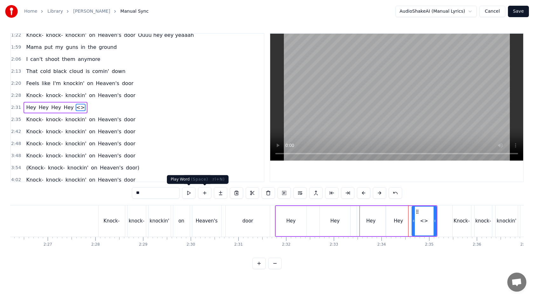
click at [172, 194] on input "**" at bounding box center [156, 192] width 48 height 11
type input "*"
type input "****"
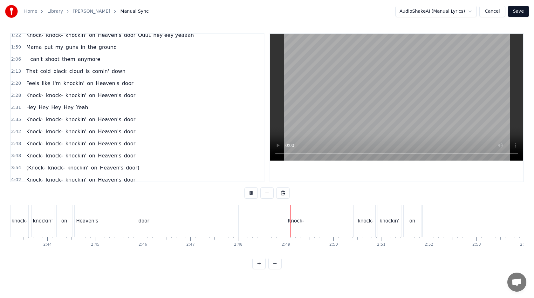
scroll to position [0, 7802]
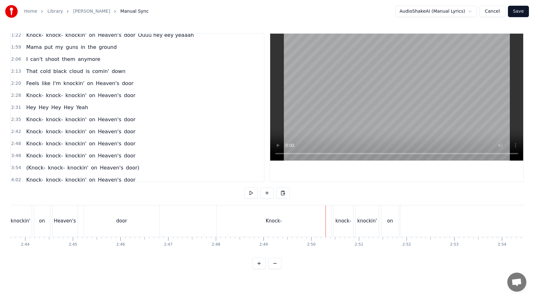
click at [307, 222] on div "Knock-" at bounding box center [273, 221] width 115 height 31
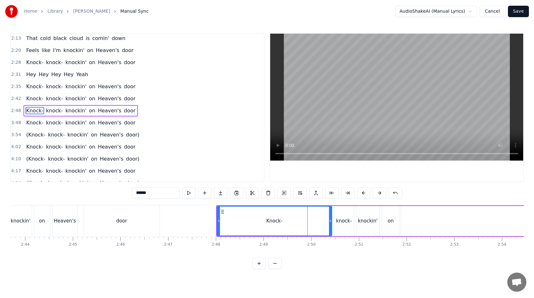
scroll to position [137, 0]
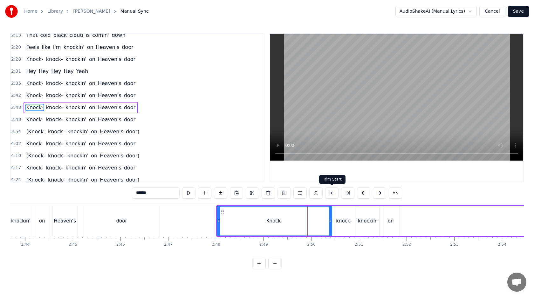
click at [328, 193] on button at bounding box center [331, 192] width 13 height 11
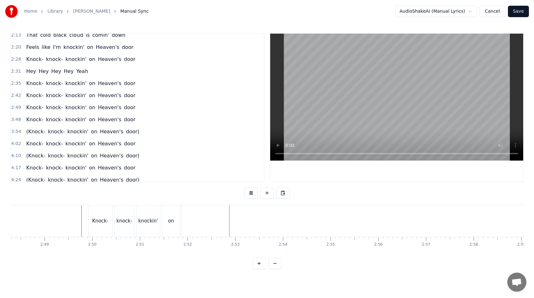
scroll to position [0, 8023]
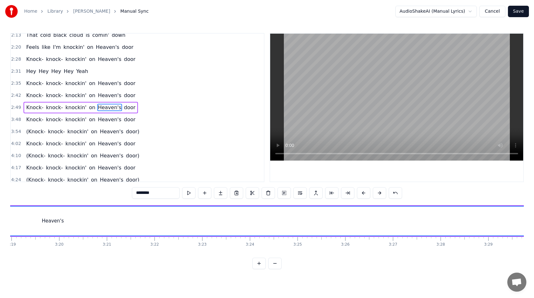
scroll to position [0, 9511]
click at [272, 262] on button at bounding box center [274, 263] width 13 height 11
click at [272, 262] on div at bounding box center [266, 263] width 29 height 11
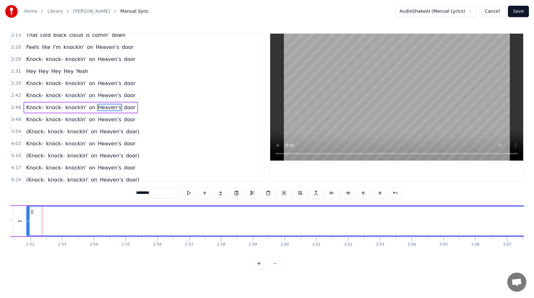
click at [272, 262] on div at bounding box center [266, 263] width 29 height 11
click at [275, 264] on div at bounding box center [266, 263] width 29 height 11
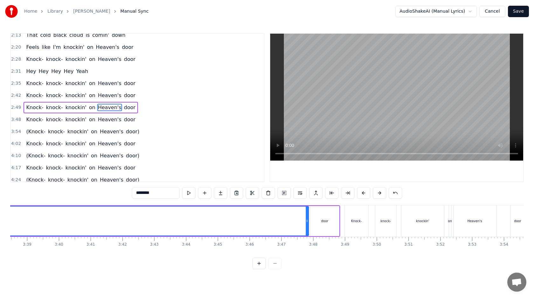
scroll to position [0, 6943]
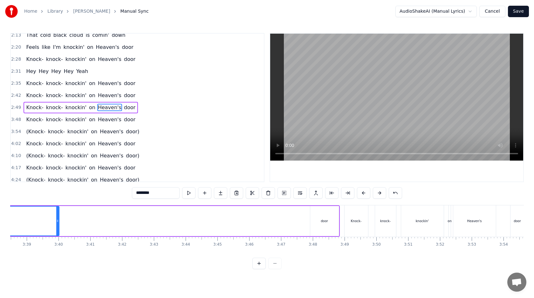
drag, startPoint x: 306, startPoint y: 220, endPoint x: 57, endPoint y: 226, distance: 249.2
click at [56, 226] on div at bounding box center [57, 221] width 3 height 29
click at [328, 216] on div "door" at bounding box center [324, 221] width 29 height 30
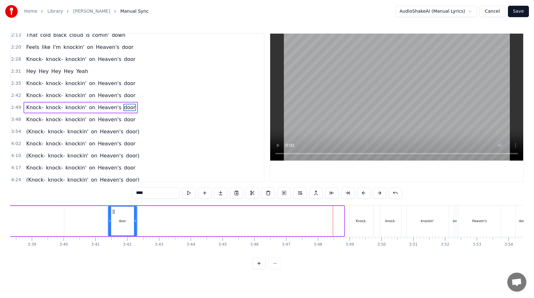
drag, startPoint x: 315, startPoint y: 211, endPoint x: 85, endPoint y: 226, distance: 230.2
click at [108, 226] on div "door" at bounding box center [122, 221] width 28 height 29
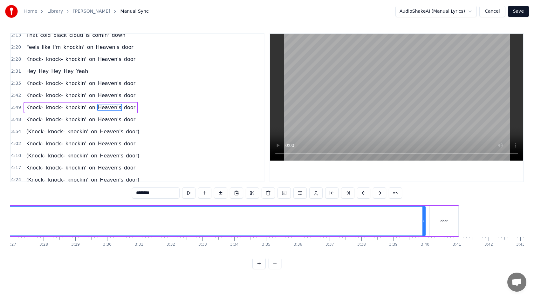
scroll to position [0, 6494]
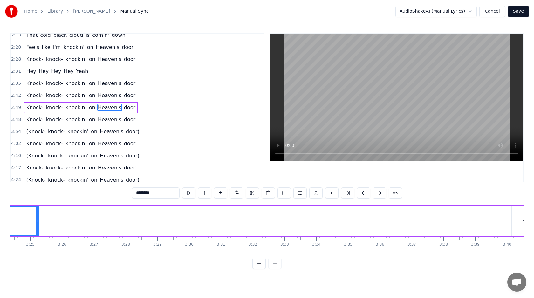
drag, startPoint x: 505, startPoint y: 221, endPoint x: 37, endPoint y: 227, distance: 467.5
click at [37, 227] on div at bounding box center [37, 221] width 3 height 29
click at [519, 220] on div "door" at bounding box center [531, 221] width 29 height 30
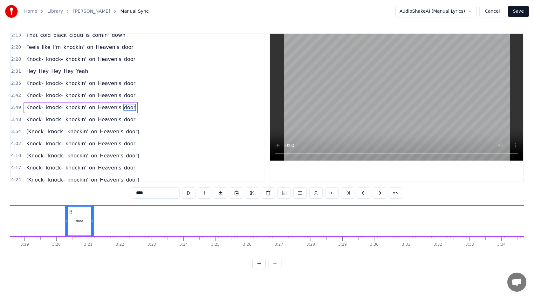
scroll to position [0, 6280]
drag, startPoint x: 472, startPoint y: 210, endPoint x: 266, endPoint y: 225, distance: 206.8
click at [266, 225] on div "door" at bounding box center [277, 221] width 28 height 29
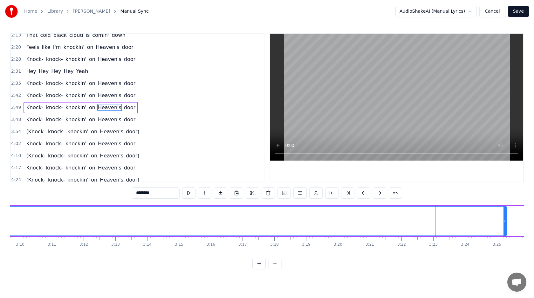
scroll to position [0, 6021]
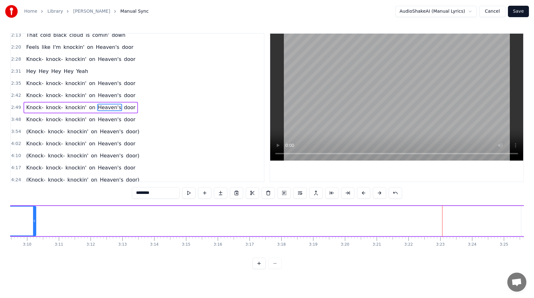
drag, startPoint x: 511, startPoint y: 222, endPoint x: 33, endPoint y: 227, distance: 478.3
click at [33, 227] on div at bounding box center [34, 221] width 3 height 29
drag, startPoint x: 104, startPoint y: 224, endPoint x: 41, endPoint y: 224, distance: 62.3
click at [41, 224] on div at bounding box center [42, 221] width 3 height 29
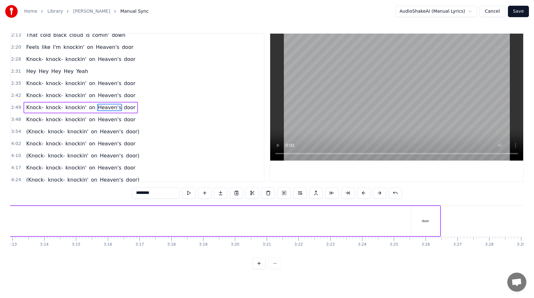
scroll to position [0, 6290]
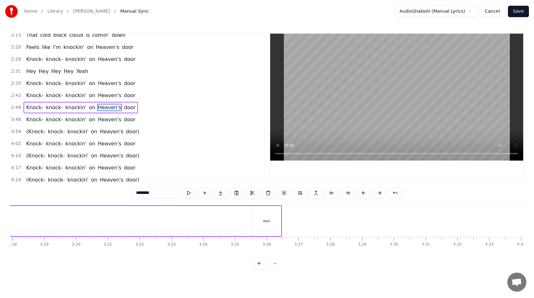
click at [262, 225] on div "door" at bounding box center [266, 221] width 29 height 30
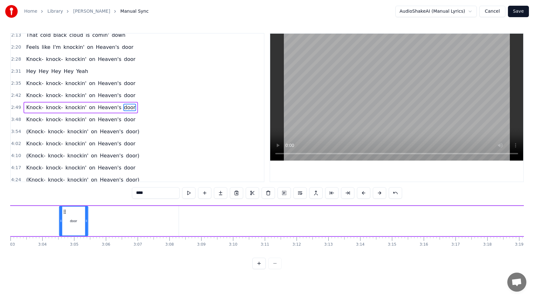
scroll to position [0, 5801]
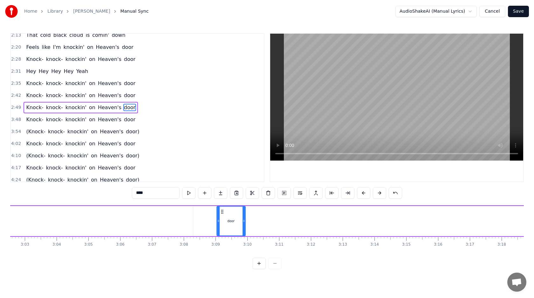
drag, startPoint x: 451, startPoint y: 211, endPoint x: 221, endPoint y: 233, distance: 231.4
click at [221, 233] on div "door" at bounding box center [231, 221] width 28 height 29
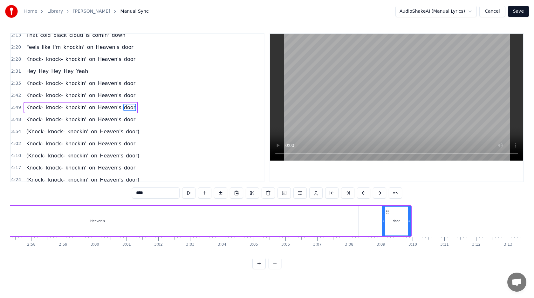
scroll to position [0, 5626]
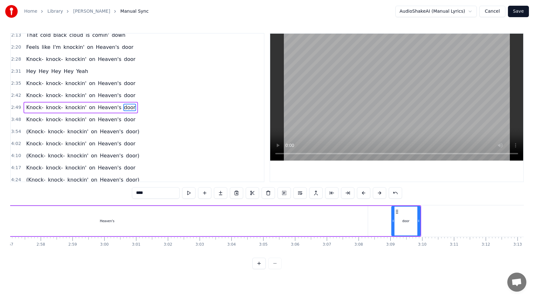
click at [249, 223] on div "Heaven's" at bounding box center [107, 221] width 521 height 30
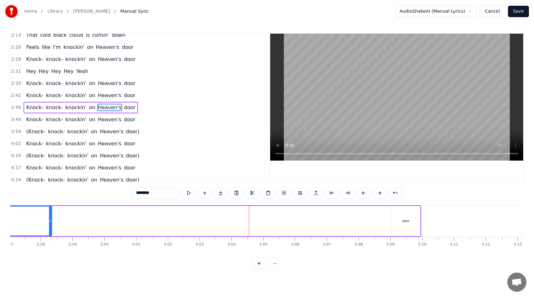
drag, startPoint x: 366, startPoint y: 222, endPoint x: 50, endPoint y: 228, distance: 316.2
click at [50, 228] on div at bounding box center [50, 221] width 3 height 29
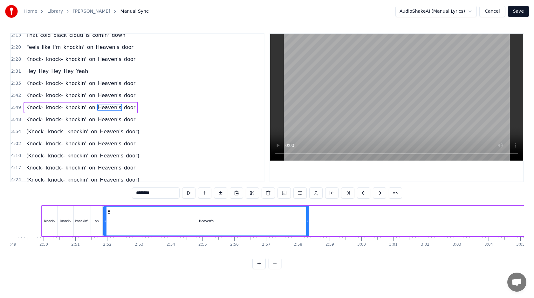
scroll to position [0, 5360]
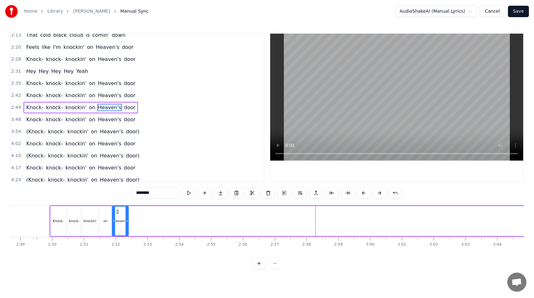
drag, startPoint x: 316, startPoint y: 220, endPoint x: 127, endPoint y: 223, distance: 189.1
click at [127, 223] on icon at bounding box center [127, 221] width 3 height 5
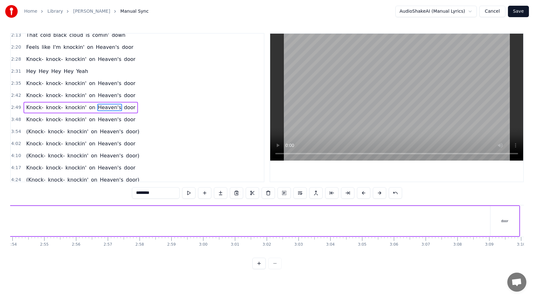
scroll to position [0, 5698]
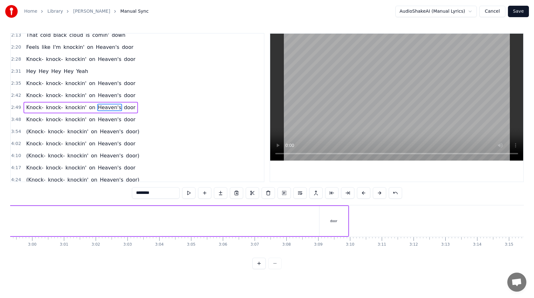
click at [329, 216] on div "door" at bounding box center [333, 221] width 29 height 30
type input "****"
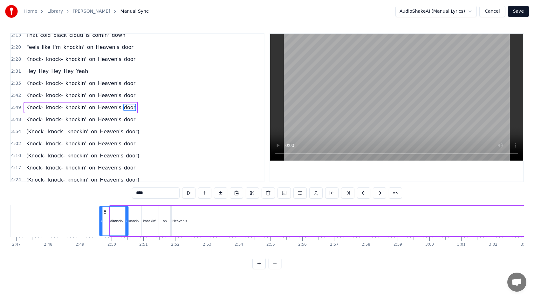
scroll to position [0, 5297]
drag, startPoint x: 324, startPoint y: 212, endPoint x: 198, endPoint y: 231, distance: 127.0
click at [198, 231] on div "door" at bounding box center [208, 221] width 28 height 29
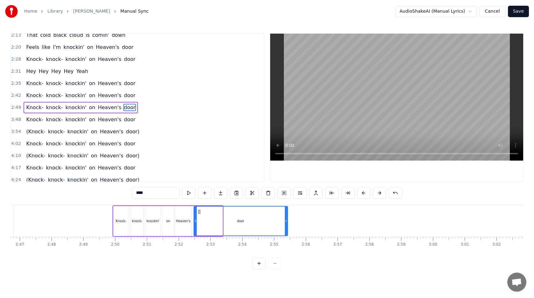
drag, startPoint x: 220, startPoint y: 223, endPoint x: 286, endPoint y: 220, distance: 65.6
click at [286, 220] on icon at bounding box center [286, 221] width 3 height 5
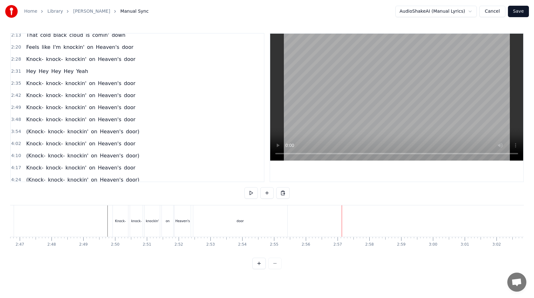
click at [284, 220] on div "door" at bounding box center [240, 221] width 94 height 31
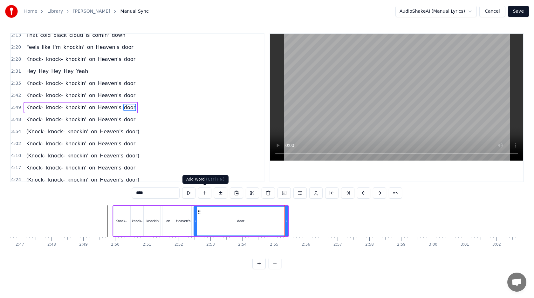
click at [208, 193] on button at bounding box center [204, 192] width 13 height 11
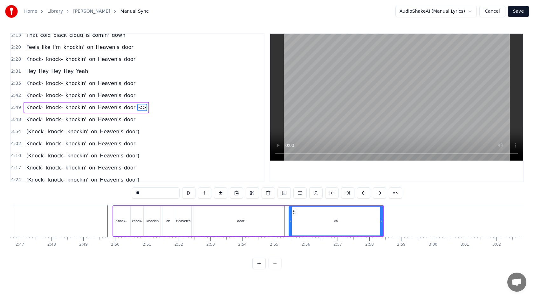
click at [160, 194] on input "**" at bounding box center [156, 192] width 48 height 11
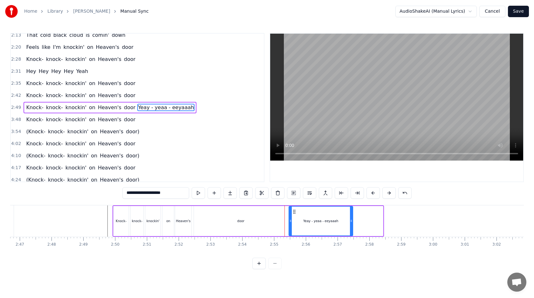
drag, startPoint x: 381, startPoint y: 226, endPoint x: 350, endPoint y: 223, distance: 31.5
click at [350, 223] on div at bounding box center [351, 221] width 3 height 29
type input "**********"
click at [107, 215] on div at bounding box center [231, 221] width 11037 height 31
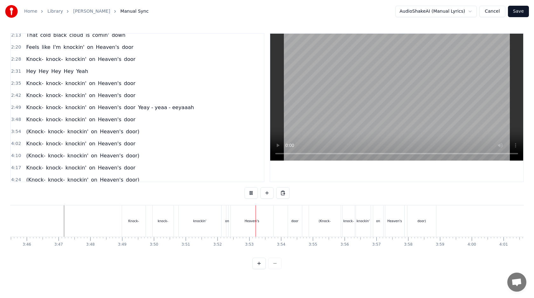
scroll to position [0, 7184]
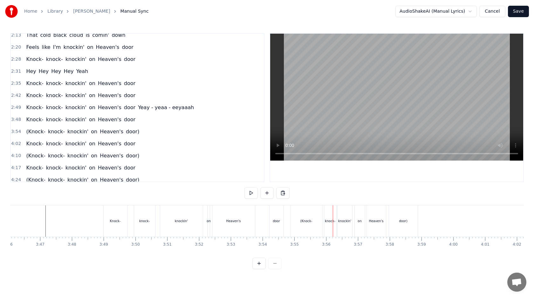
click at [312, 228] on div "(Knock-" at bounding box center [306, 221] width 32 height 31
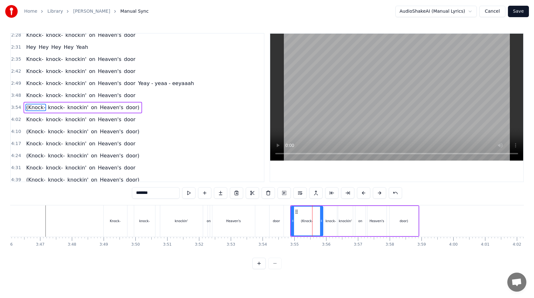
scroll to position [161, 0]
click at [379, 190] on button at bounding box center [379, 192] width 13 height 11
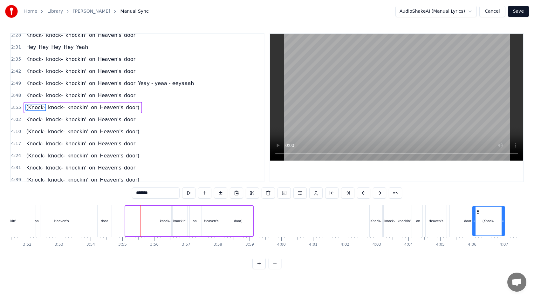
scroll to position [0, 7356]
drag, startPoint x: 302, startPoint y: 212, endPoint x: 131, endPoint y: 225, distance: 172.1
click at [131, 225] on div "(Knock-" at bounding box center [140, 221] width 31 height 29
click at [157, 215] on div "(Knock-" at bounding box center [141, 221] width 32 height 30
click at [21, 107] on div "3:55 (Knock- knock- knockin' on Heaven's door)" at bounding box center [137, 108] width 253 height 12
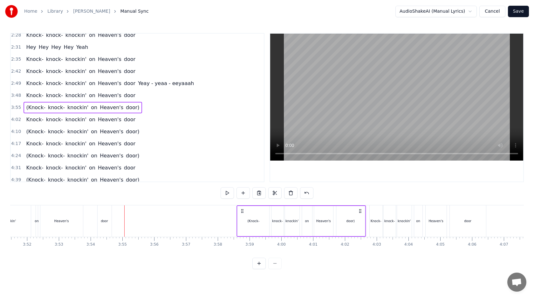
drag, startPoint x: 129, startPoint y: 209, endPoint x: 241, endPoint y: 214, distance: 111.9
click at [241, 214] on div "(Knock- knock- knockin' on Heaven's door)" at bounding box center [300, 221] width 129 height 31
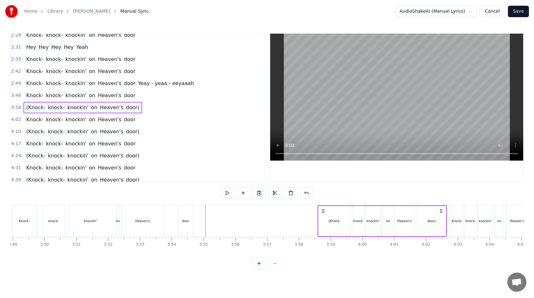
scroll to position [0, 7274]
click at [74, 102] on div "3:58 (Knock- knock- knockin' on Heaven's door)" at bounding box center [137, 108] width 253 height 12
click at [13, 97] on span "3:48" at bounding box center [16, 95] width 10 height 6
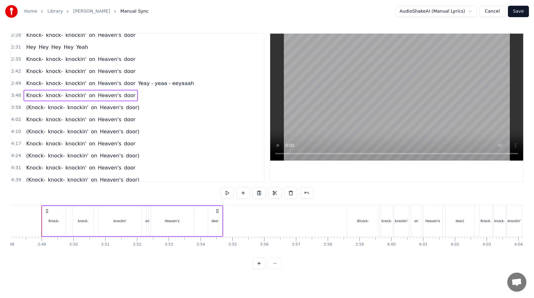
scroll to position [0, 7245]
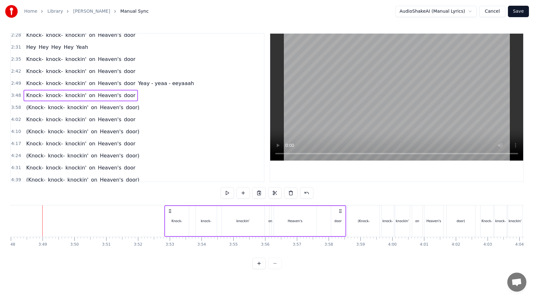
drag, startPoint x: 47, startPoint y: 209, endPoint x: 168, endPoint y: 208, distance: 120.8
click at [169, 209] on icon at bounding box center [169, 211] width 5 height 5
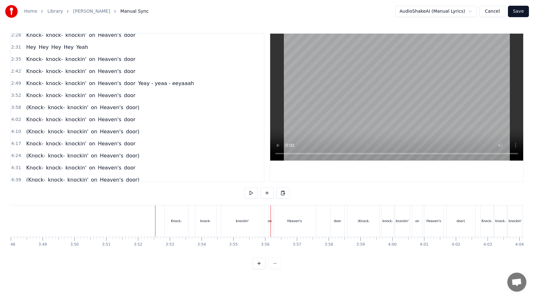
click at [189, 209] on div "Knock- knock- knockin' on Heaven's door" at bounding box center [255, 221] width 182 height 31
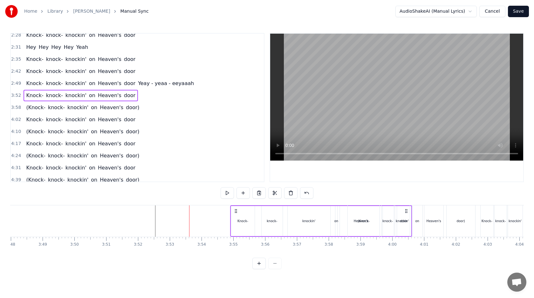
drag, startPoint x: 169, startPoint y: 210, endPoint x: 235, endPoint y: 215, distance: 66.3
click at [235, 215] on div "Knock- knock- knockin' on Heaven's door" at bounding box center [321, 221] width 182 height 31
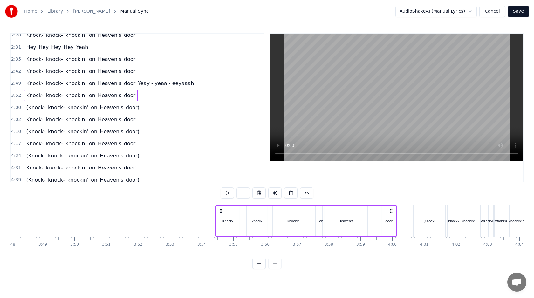
drag, startPoint x: 169, startPoint y: 212, endPoint x: 228, endPoint y: 212, distance: 59.1
click at [223, 212] on icon at bounding box center [220, 211] width 5 height 5
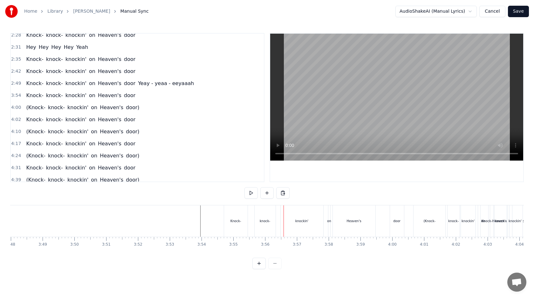
click at [250, 212] on div "Knock- knock- knockin' on Heaven's door" at bounding box center [315, 221] width 182 height 31
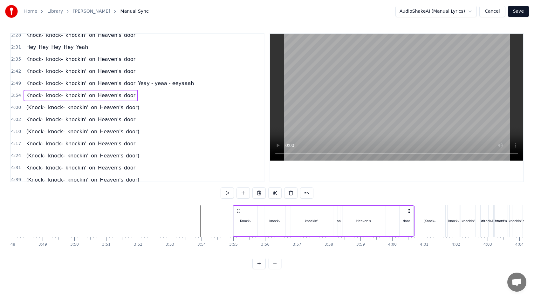
drag, startPoint x: 227, startPoint y: 210, endPoint x: 236, endPoint y: 210, distance: 8.9
click at [236, 210] on icon at bounding box center [238, 211] width 5 height 5
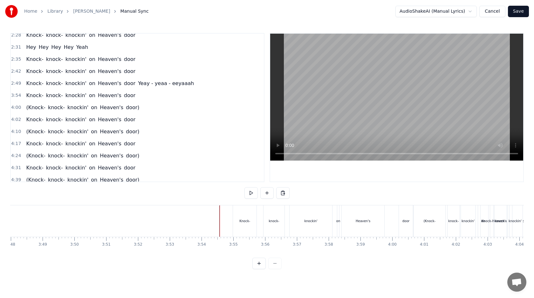
click at [242, 219] on div "Knock-" at bounding box center [244, 221] width 11 height 5
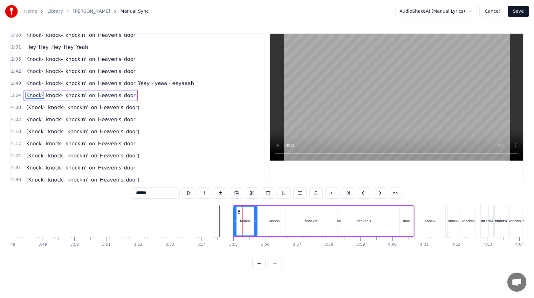
scroll to position [149, 0]
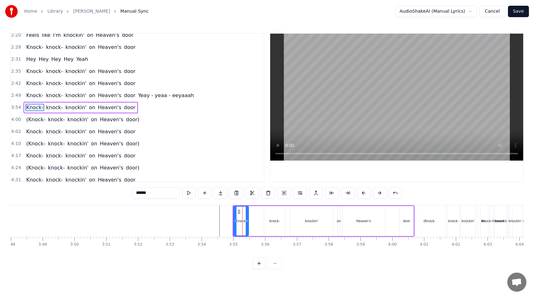
drag, startPoint x: 255, startPoint y: 220, endPoint x: 243, endPoint y: 220, distance: 11.4
click at [247, 220] on circle at bounding box center [247, 220] width 0 height 0
click at [275, 220] on div "knock-" at bounding box center [274, 221] width 10 height 5
drag, startPoint x: 265, startPoint y: 220, endPoint x: 247, endPoint y: 221, distance: 18.4
click at [247, 221] on icon at bounding box center [247, 221] width 3 height 5
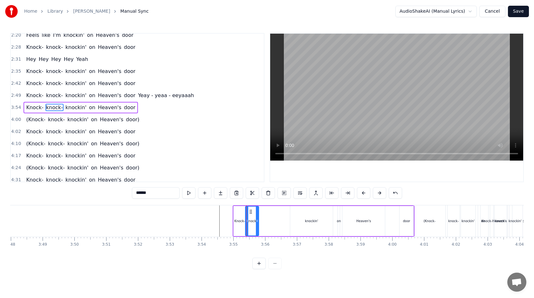
drag, startPoint x: 283, startPoint y: 222, endPoint x: 256, endPoint y: 222, distance: 27.0
click at [257, 222] on circle at bounding box center [257, 222] width 0 height 0
click at [315, 221] on div "knockin'" at bounding box center [311, 221] width 13 height 5
type input "********"
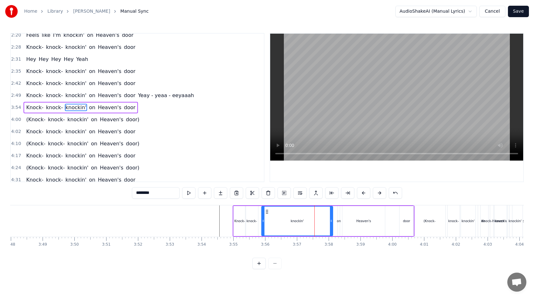
drag, startPoint x: 291, startPoint y: 220, endPoint x: 262, endPoint y: 227, distance: 29.4
click at [262, 227] on div at bounding box center [263, 221] width 3 height 29
drag, startPoint x: 331, startPoint y: 218, endPoint x: 272, endPoint y: 218, distance: 58.5
click at [272, 218] on div at bounding box center [273, 221] width 3 height 29
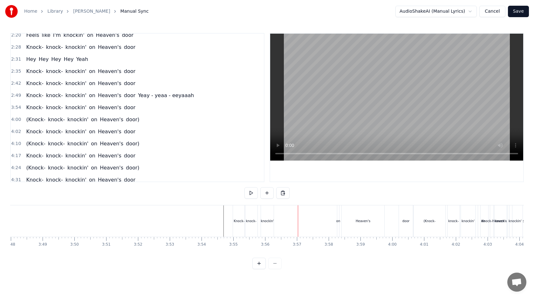
click at [266, 220] on div "knockin'" at bounding box center [267, 221] width 13 height 5
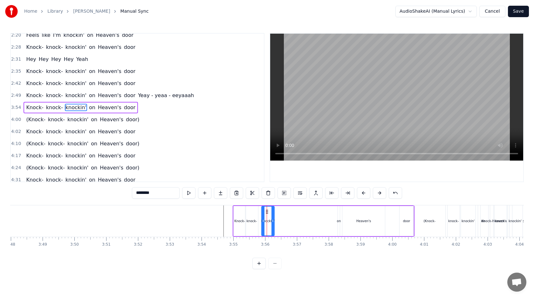
drag, startPoint x: 266, startPoint y: 211, endPoint x: 277, endPoint y: 211, distance: 10.8
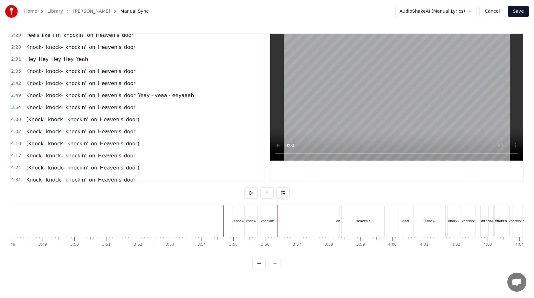
click at [263, 210] on div "knockin'" at bounding box center [267, 221] width 13 height 31
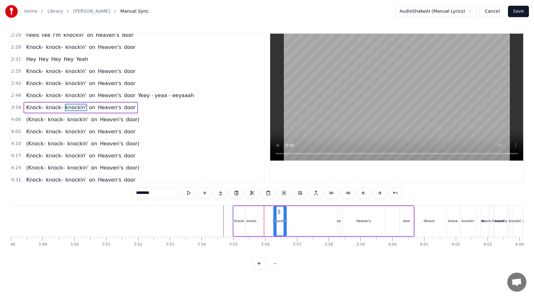
drag, startPoint x: 267, startPoint y: 210, endPoint x: 279, endPoint y: 211, distance: 12.1
click at [279, 211] on icon at bounding box center [278, 211] width 5 height 5
click at [259, 264] on button at bounding box center [258, 263] width 13 height 11
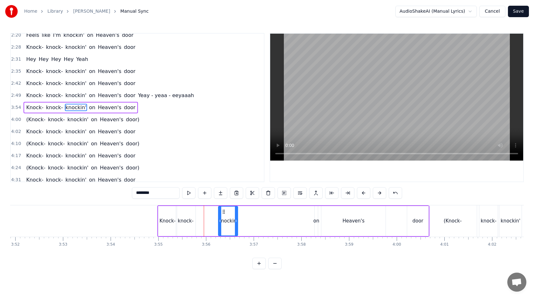
scroll to position [0, 11052]
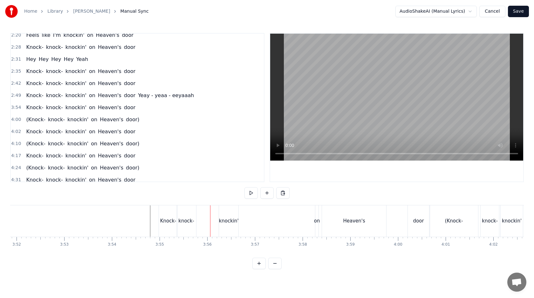
click at [163, 220] on div "Knock-" at bounding box center [168, 221] width 16 height 7
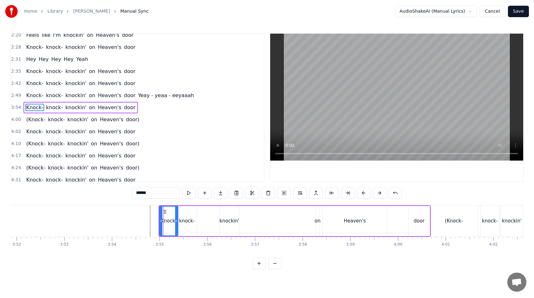
click at [204, 213] on div "Knock- knock- knockin' on Heaven's door" at bounding box center [295, 221] width 272 height 31
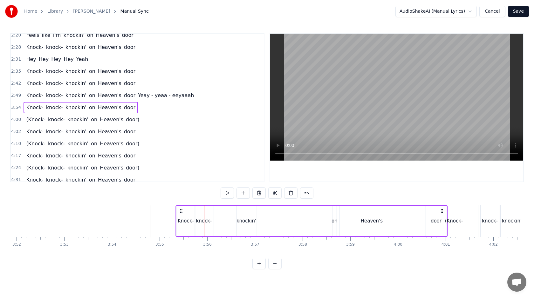
drag, startPoint x: 162, startPoint y: 210, endPoint x: 179, endPoint y: 210, distance: 16.8
click at [179, 210] on icon at bounding box center [181, 211] width 5 height 5
drag, startPoint x: 163, startPoint y: 208, endPoint x: 181, endPoint y: 209, distance: 18.5
click at [181, 209] on icon at bounding box center [182, 211] width 5 height 5
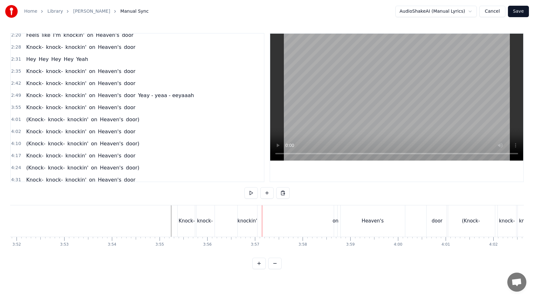
click at [243, 220] on div "knockin'" at bounding box center [247, 221] width 20 height 7
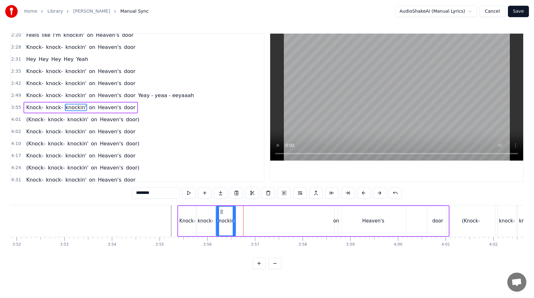
drag, startPoint x: 242, startPoint y: 210, endPoint x: 220, endPoint y: 212, distance: 22.3
click at [220, 212] on icon at bounding box center [221, 211] width 5 height 5
click at [335, 214] on div "on" at bounding box center [336, 221] width 3 height 30
click at [334, 214] on div "on" at bounding box center [336, 221] width 4 height 30
drag, startPoint x: 336, startPoint y: 219, endPoint x: 342, endPoint y: 219, distance: 6.4
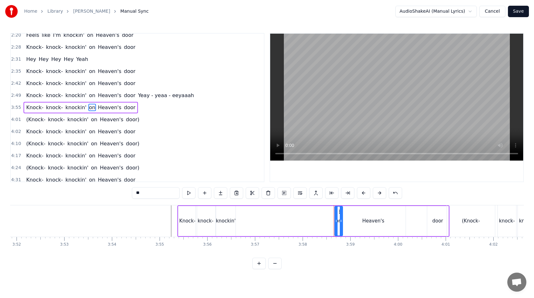
click at [342, 220] on icon at bounding box center [341, 221] width 3 height 5
drag, startPoint x: 339, startPoint y: 210, endPoint x: 240, endPoint y: 210, distance: 99.1
click at [240, 210] on icon at bounding box center [240, 211] width 5 height 5
click at [365, 216] on div "Heaven's" at bounding box center [373, 221] width 64 height 30
type input "********"
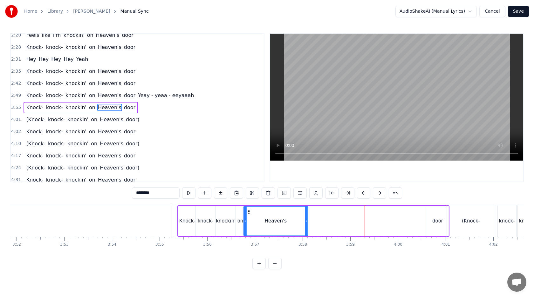
drag, startPoint x: 345, startPoint y: 211, endPoint x: 249, endPoint y: 217, distance: 97.1
click at [249, 217] on div "Heaven's" at bounding box center [276, 221] width 64 height 29
drag, startPoint x: 307, startPoint y: 218, endPoint x: 277, endPoint y: 218, distance: 29.6
click at [279, 218] on div at bounding box center [280, 221] width 3 height 29
click at [283, 220] on div "Knock- knock- knockin' on Heaven's door" at bounding box center [313, 221] width 272 height 31
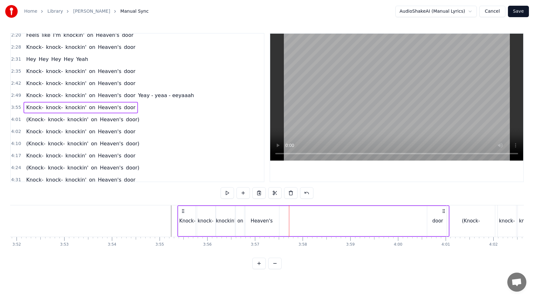
click at [273, 221] on div "Heaven's" at bounding box center [261, 221] width 35 height 30
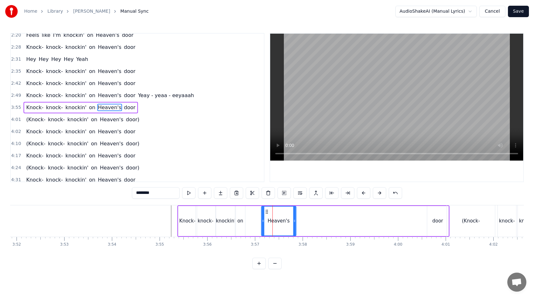
drag, startPoint x: 248, startPoint y: 211, endPoint x: 265, endPoint y: 211, distance: 17.2
click at [265, 211] on icon at bounding box center [266, 211] width 5 height 5
click at [239, 216] on div "on" at bounding box center [240, 221] width 10 height 30
drag, startPoint x: 240, startPoint y: 209, endPoint x: 254, endPoint y: 211, distance: 13.4
click at [254, 211] on icon at bounding box center [253, 211] width 5 height 5
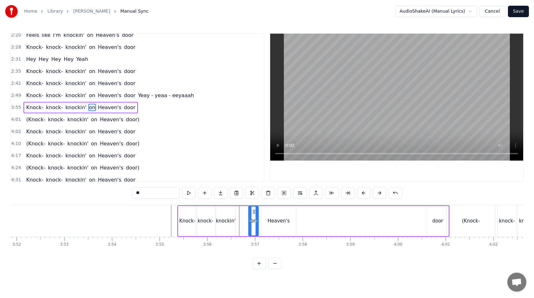
click at [234, 215] on div "knockin'" at bounding box center [225, 221] width 19 height 30
type input "********"
drag, startPoint x: 234, startPoint y: 215, endPoint x: 244, endPoint y: 215, distance: 10.8
click at [244, 215] on div at bounding box center [244, 221] width 3 height 29
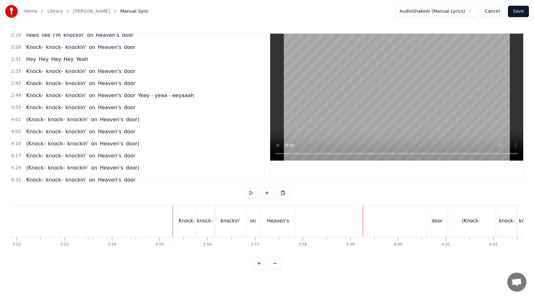
click at [430, 221] on div "door" at bounding box center [436, 221] width 21 height 31
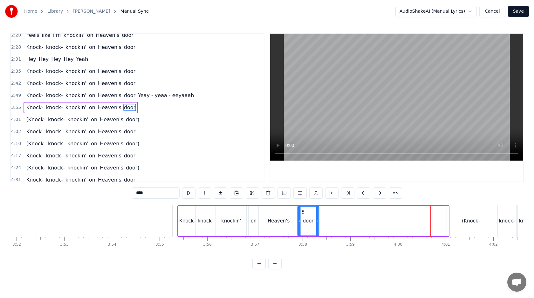
drag, startPoint x: 432, startPoint y: 212, endPoint x: 302, endPoint y: 220, distance: 130.2
click at [303, 220] on div "door" at bounding box center [308, 221] width 21 height 29
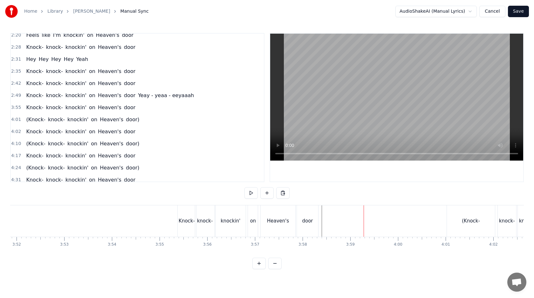
click at [314, 219] on div "door" at bounding box center [307, 221] width 21 height 31
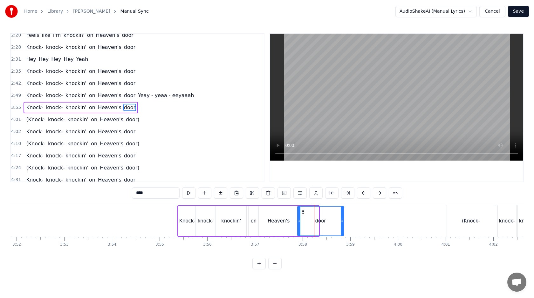
drag, startPoint x: 316, startPoint y: 219, endPoint x: 341, endPoint y: 218, distance: 24.8
click at [341, 218] on div at bounding box center [342, 221] width 3 height 29
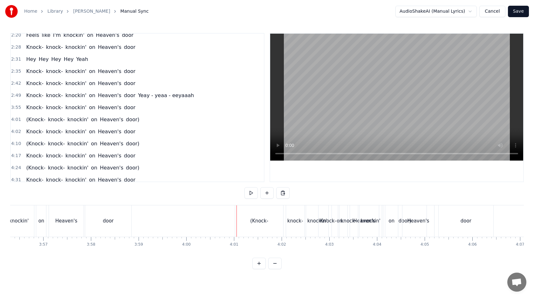
scroll to position [0, 11292]
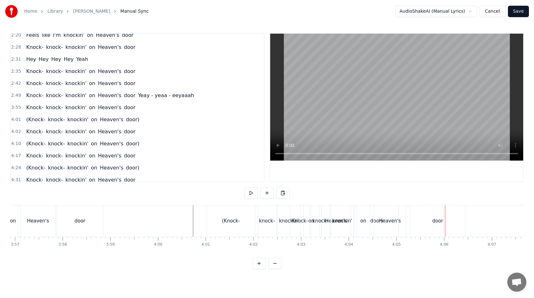
click at [401, 215] on div "Heaven's" at bounding box center [390, 221] width 32 height 31
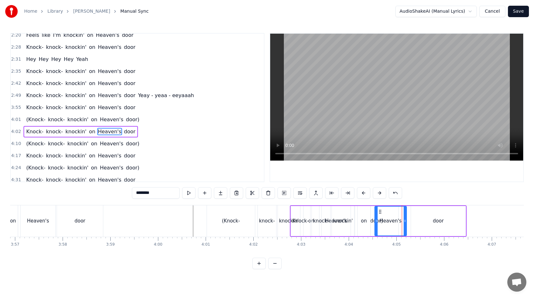
scroll to position [174, 0]
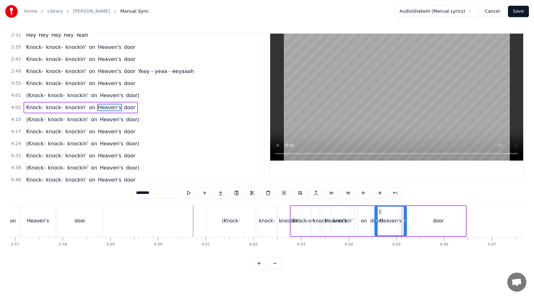
click at [14, 109] on span "4:02" at bounding box center [16, 108] width 10 height 6
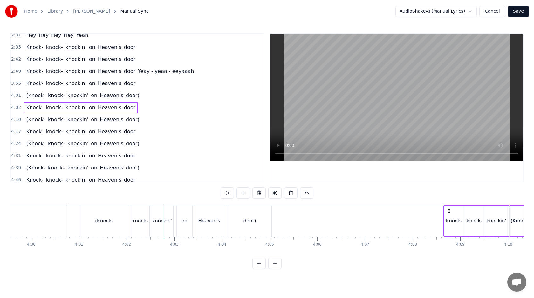
drag, startPoint x: 295, startPoint y: 211, endPoint x: 446, endPoint y: 221, distance: 151.9
click at [446, 221] on div "Knock- knock- knockin' on Heaven's door" at bounding box center [531, 221] width 177 height 31
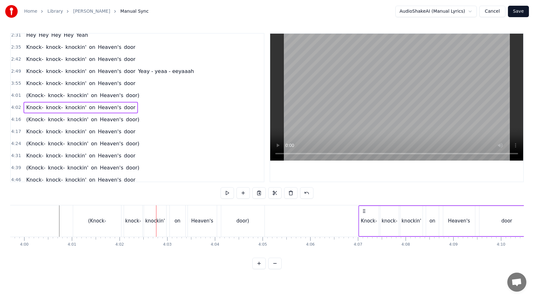
drag, startPoint x: 161, startPoint y: 209, endPoint x: 357, endPoint y: 220, distance: 196.7
click at [358, 220] on div "Knock- knock- knockin' on Heaven's door" at bounding box center [446, 221] width 177 height 31
click at [89, 212] on div "(Knock-" at bounding box center [97, 221] width 48 height 31
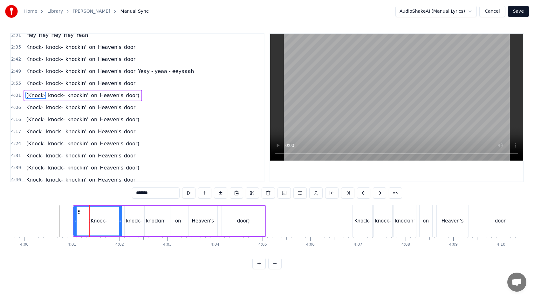
scroll to position [161, 0]
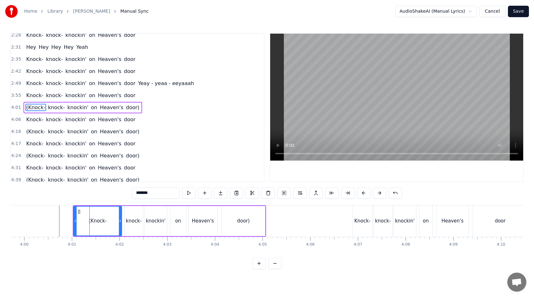
click at [122, 222] on div "(Knock- knock- knockin' on Heaven's door)" at bounding box center [169, 221] width 193 height 31
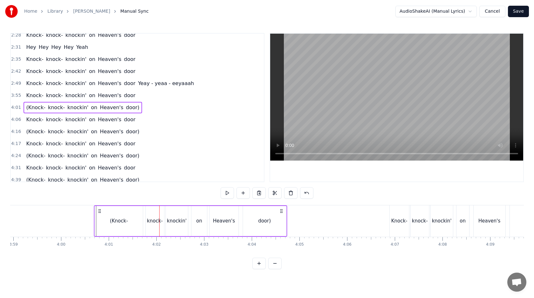
scroll to position [0, 11384]
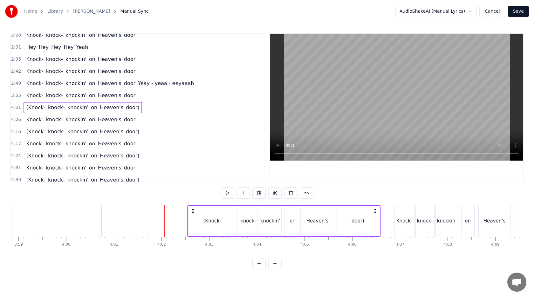
drag, startPoint x: 77, startPoint y: 209, endPoint x: 192, endPoint y: 213, distance: 114.8
click at [192, 213] on icon at bounding box center [192, 211] width 5 height 5
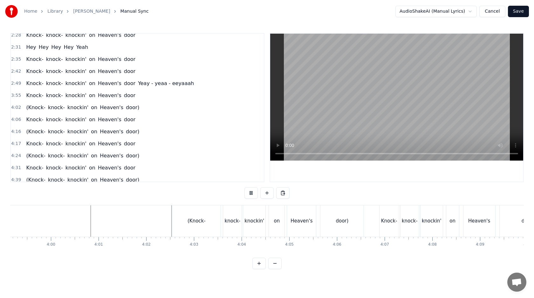
scroll to position [0, 11400]
click at [188, 222] on div "(Knock-" at bounding box center [196, 221] width 18 height 7
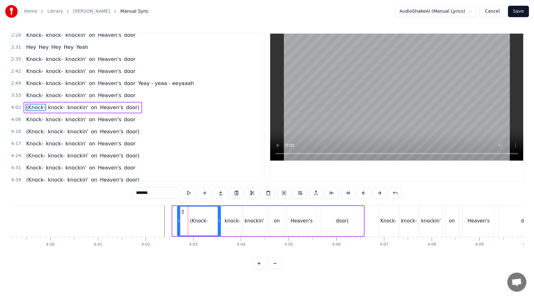
drag, startPoint x: 175, startPoint y: 215, endPoint x: 180, endPoint y: 215, distance: 4.8
click at [180, 215] on div at bounding box center [179, 221] width 3 height 29
drag, startPoint x: 218, startPoint y: 222, endPoint x: 198, endPoint y: 222, distance: 20.3
click at [198, 222] on icon at bounding box center [199, 221] width 3 height 5
click at [237, 221] on div "knock-" at bounding box center [233, 221] width 16 height 7
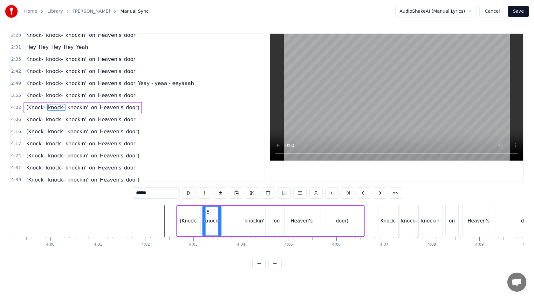
drag, startPoint x: 228, startPoint y: 211, endPoint x: 208, endPoint y: 212, distance: 20.4
click at [208, 212] on icon at bounding box center [208, 211] width 5 height 5
click at [255, 218] on div "knockin'" at bounding box center [254, 221] width 20 height 7
type input "********"
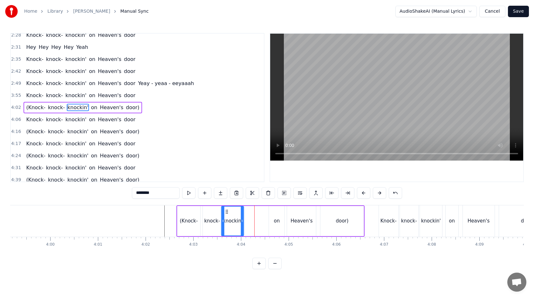
drag, startPoint x: 249, startPoint y: 211, endPoint x: 228, endPoint y: 213, distance: 21.7
click at [227, 212] on icon at bounding box center [226, 211] width 5 height 5
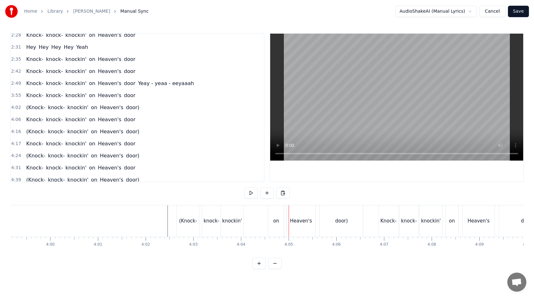
click at [271, 217] on div "on" at bounding box center [276, 221] width 16 height 31
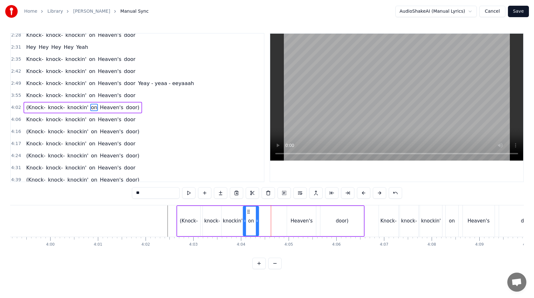
drag, startPoint x: 274, startPoint y: 211, endPoint x: 248, endPoint y: 212, distance: 25.7
click at [248, 212] on circle at bounding box center [248, 212] width 0 height 0
click at [305, 211] on div "Heaven's" at bounding box center [301, 221] width 29 height 30
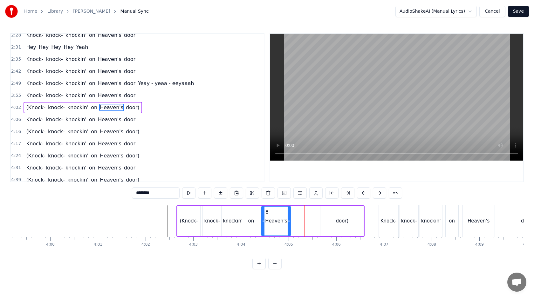
drag, startPoint x: 292, startPoint y: 210, endPoint x: 269, endPoint y: 214, distance: 23.5
click at [269, 214] on icon at bounding box center [266, 211] width 5 height 5
click at [336, 213] on div "door)" at bounding box center [341, 221] width 43 height 30
type input "*****"
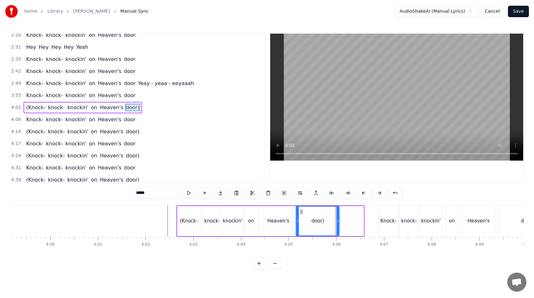
drag, startPoint x: 325, startPoint y: 211, endPoint x: 301, endPoint y: 212, distance: 24.8
click at [301, 212] on icon at bounding box center [301, 211] width 5 height 5
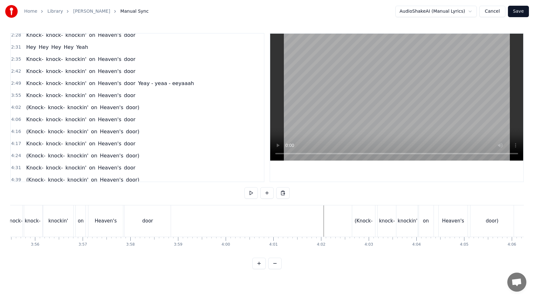
scroll to position [0, 11216]
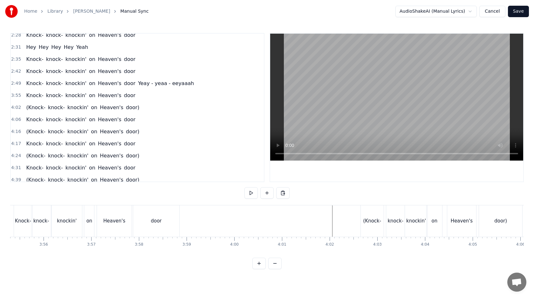
click at [15, 47] on span "2:31" at bounding box center [16, 47] width 10 height 6
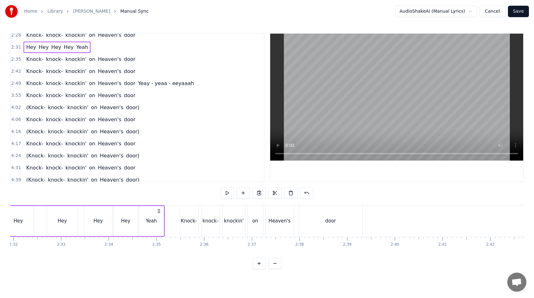
scroll to position [0, 7202]
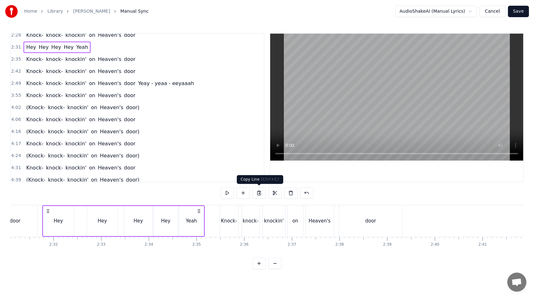
click at [257, 191] on button at bounding box center [258, 192] width 13 height 11
click at [19, 107] on span "4:02" at bounding box center [16, 108] width 10 height 6
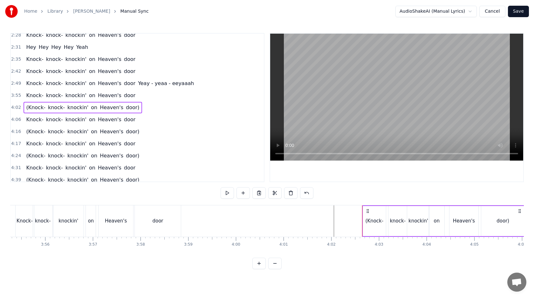
scroll to position [0, 11192]
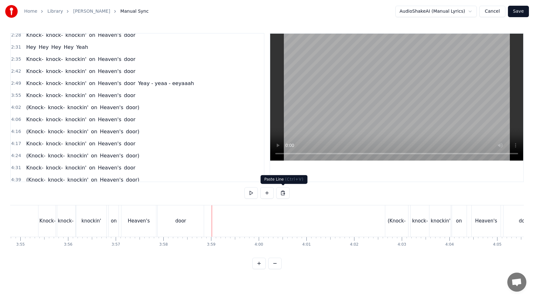
click at [282, 195] on button at bounding box center [282, 192] width 13 height 11
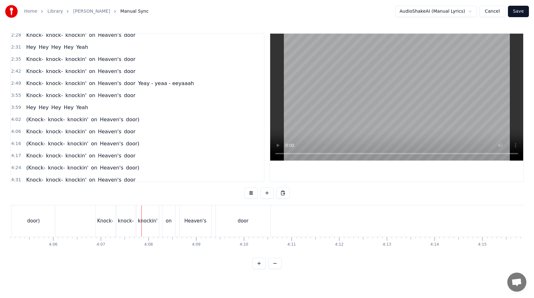
scroll to position [0, 11692]
click at [100, 226] on div "Knock-" at bounding box center [96, 221] width 19 height 31
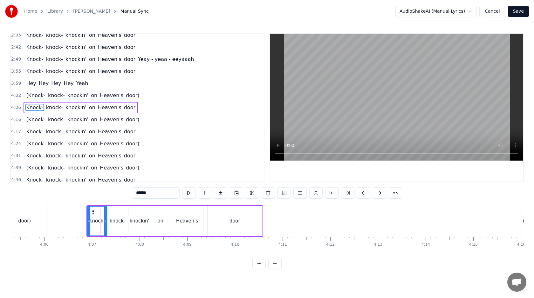
scroll to position [186, 0]
click at [18, 108] on span "4:06" at bounding box center [16, 108] width 10 height 6
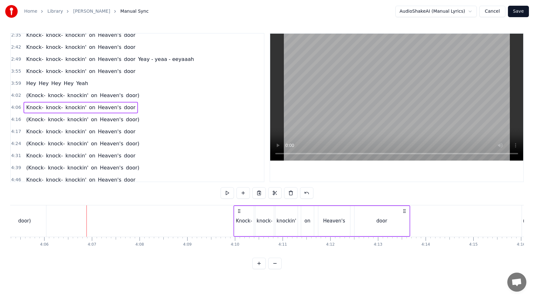
drag, startPoint x: 91, startPoint y: 209, endPoint x: 237, endPoint y: 220, distance: 146.9
click at [237, 220] on div "Knock- knock- knockin' on Heaven's door" at bounding box center [321, 221] width 177 height 31
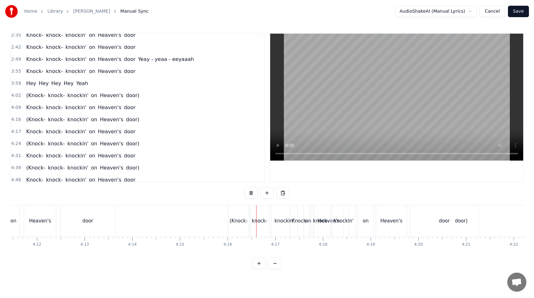
scroll to position [0, 12029]
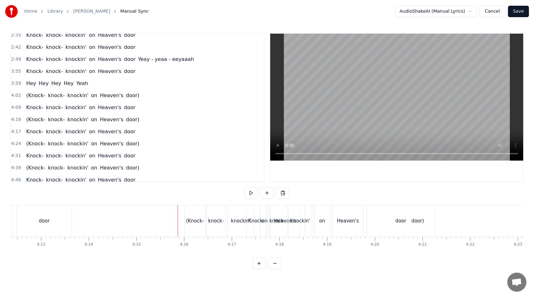
click at [187, 220] on div "(Knock-" at bounding box center [195, 221] width 18 height 7
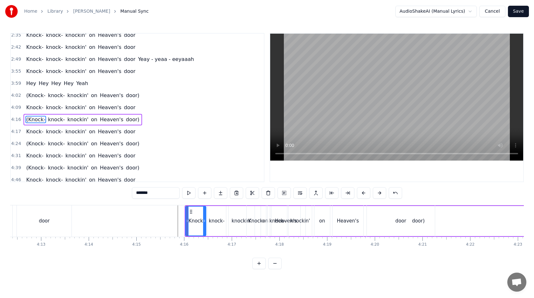
scroll to position [198, 0]
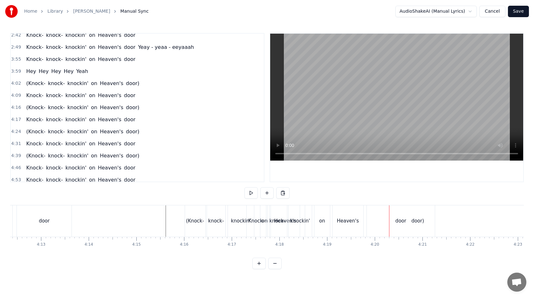
click at [187, 211] on div "(Knock-" at bounding box center [195, 221] width 20 height 31
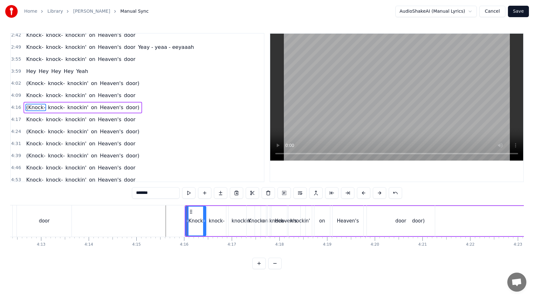
click at [227, 209] on div "(Knock- knock- knockin' on Heaven's door)" at bounding box center [358, 221] width 347 height 31
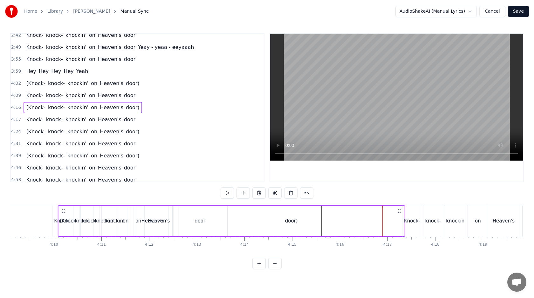
scroll to position [0, 11867]
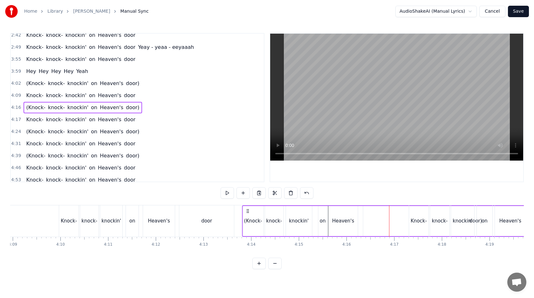
drag, startPoint x: 189, startPoint y: 211, endPoint x: 247, endPoint y: 226, distance: 59.3
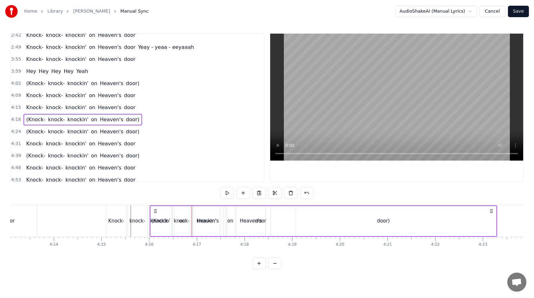
scroll to position [0, 12078]
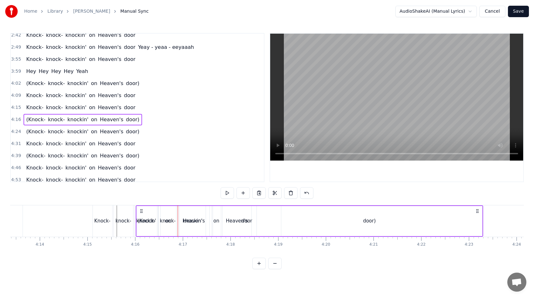
click at [17, 131] on span "4:24" at bounding box center [16, 132] width 10 height 6
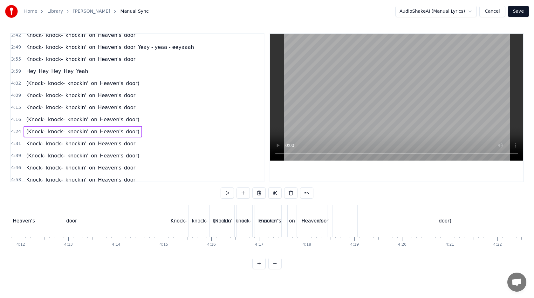
scroll to position [0, 11987]
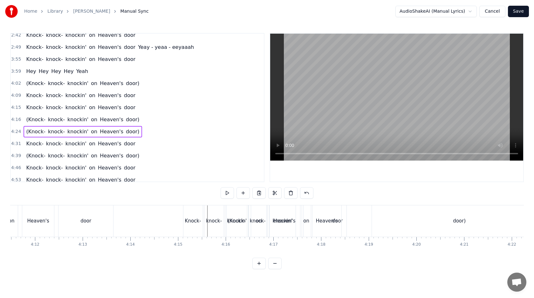
click at [189, 220] on div "Knock-" at bounding box center [193, 221] width 16 height 7
click at [190, 223] on div "Knock-" at bounding box center [193, 221] width 16 height 7
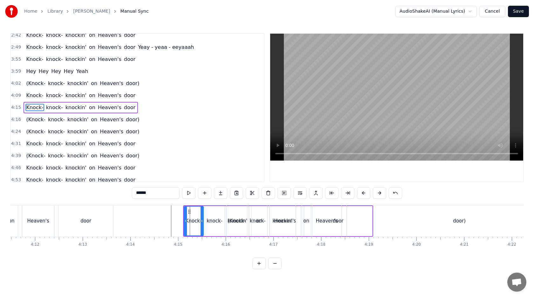
click at [16, 108] on span "4:15" at bounding box center [16, 108] width 10 height 6
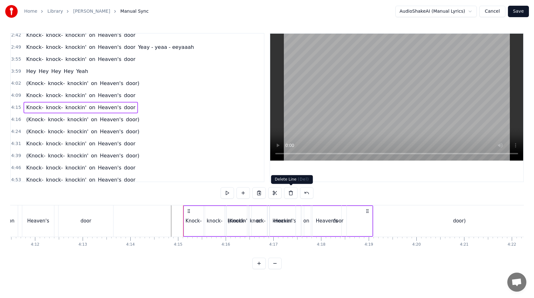
click at [293, 193] on button at bounding box center [290, 192] width 13 height 11
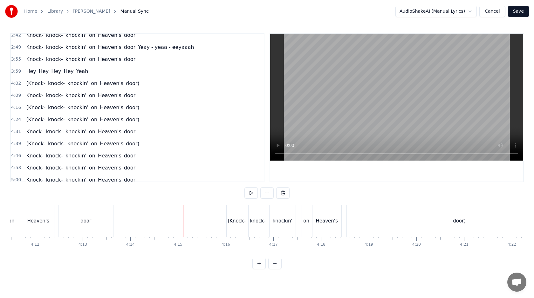
click at [234, 212] on div "(Knock-" at bounding box center [237, 221] width 20 height 31
click at [244, 216] on div "(Knock-" at bounding box center [237, 221] width 20 height 31
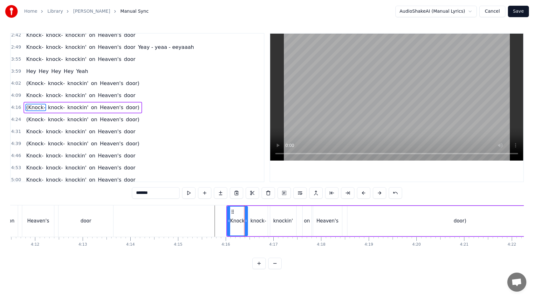
click at [358, 213] on div "door)" at bounding box center [459, 221] width 225 height 30
type input "*****"
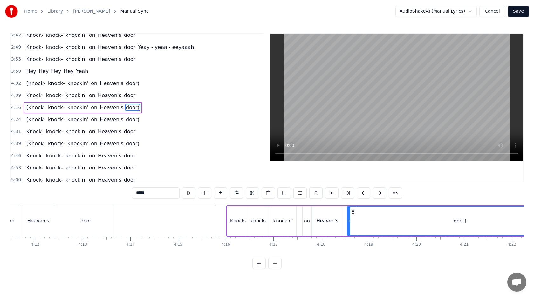
click at [346, 214] on div "(Knock- knock- knockin' on Heaven's door)" at bounding box center [399, 221] width 347 height 31
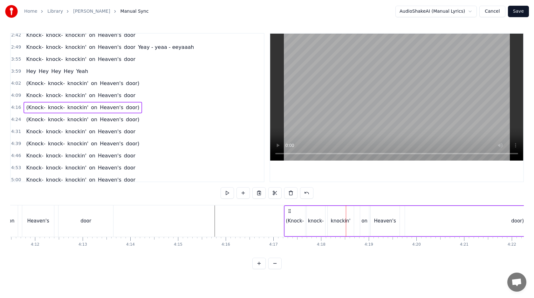
drag, startPoint x: 231, startPoint y: 211, endPoint x: 289, endPoint y: 215, distance: 57.7
click at [289, 215] on div "(Knock- knock- knockin' on Heaven's door)" at bounding box center [457, 221] width 347 height 31
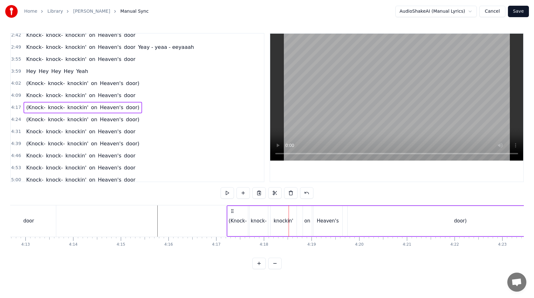
scroll to position [0, 12116]
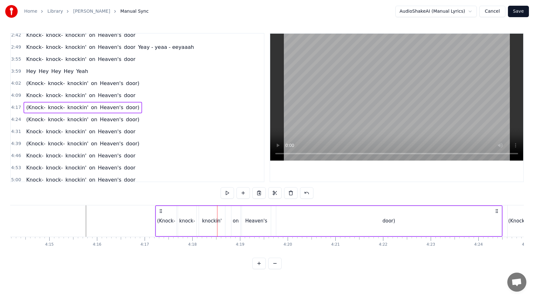
click at [343, 219] on div "door)" at bounding box center [388, 221] width 225 height 30
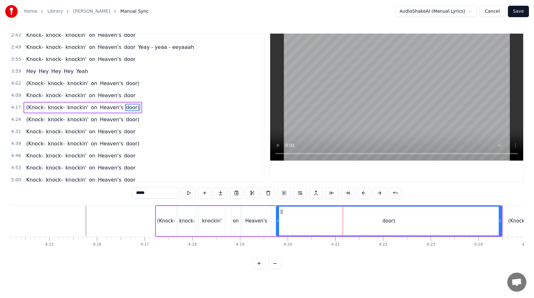
click at [351, 219] on div "door)" at bounding box center [388, 221] width 225 height 29
click at [345, 192] on button at bounding box center [347, 192] width 13 height 11
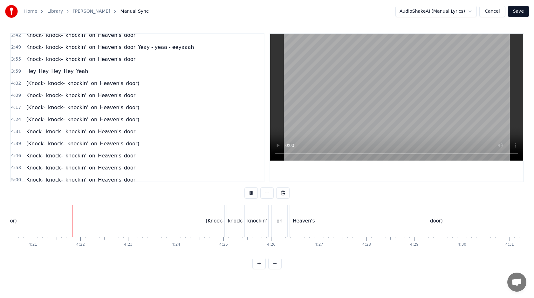
scroll to position [0, 12423]
click at [202, 213] on div "(Knock-" at bounding box center [210, 221] width 19 height 31
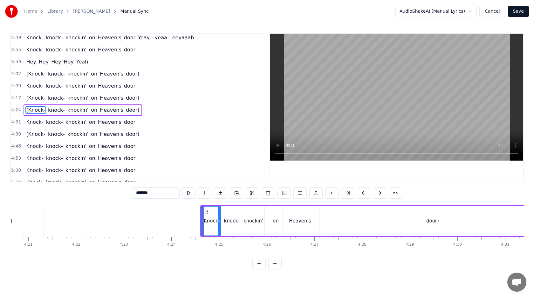
scroll to position [210, 0]
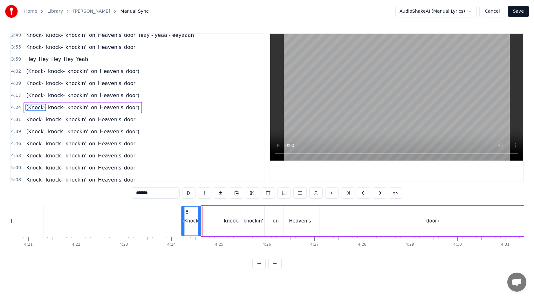
drag, startPoint x: 206, startPoint y: 210, endPoint x: 187, endPoint y: 212, distance: 19.1
click at [187, 212] on icon at bounding box center [186, 211] width 5 height 5
click at [139, 193] on input "*******" at bounding box center [156, 192] width 48 height 11
click at [128, 108] on span "door)" at bounding box center [130, 107] width 15 height 7
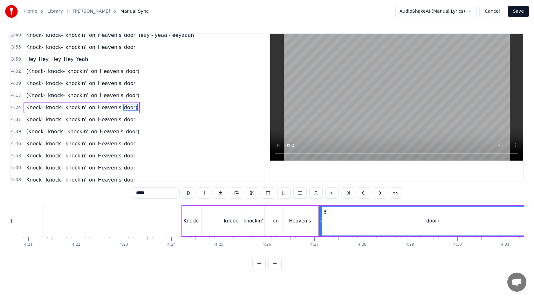
click at [167, 193] on input "*****" at bounding box center [156, 192] width 48 height 11
type input "****"
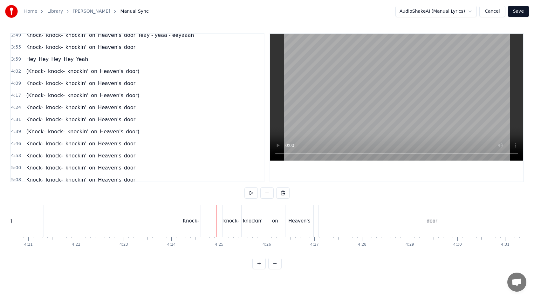
click at [188, 224] on div "Knock-" at bounding box center [191, 221] width 16 height 7
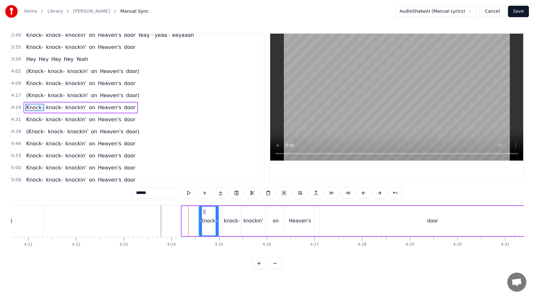
drag, startPoint x: 185, startPoint y: 210, endPoint x: 203, endPoint y: 210, distance: 18.1
click at [203, 210] on icon at bounding box center [204, 211] width 5 height 5
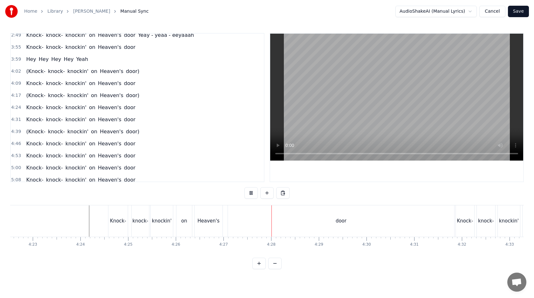
scroll to position [0, 12539]
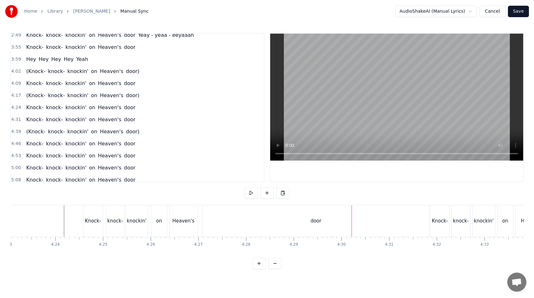
click at [287, 220] on div "door" at bounding box center [316, 221] width 226 height 31
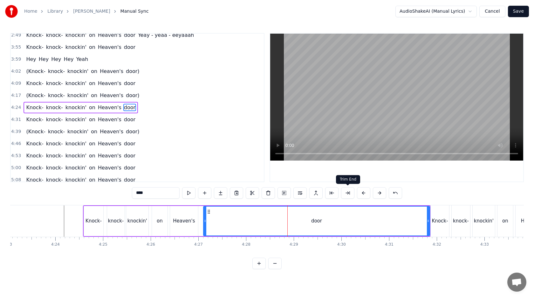
click at [344, 190] on button at bounding box center [347, 192] width 13 height 11
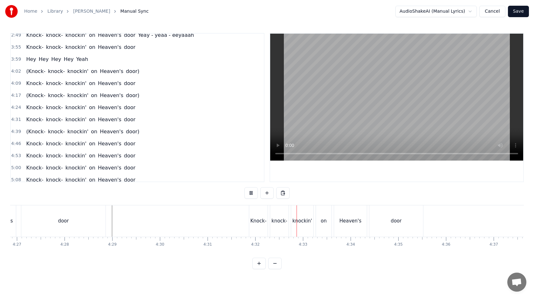
scroll to position [0, 12726]
click at [247, 220] on div "Knock-" at bounding box center [253, 221] width 16 height 7
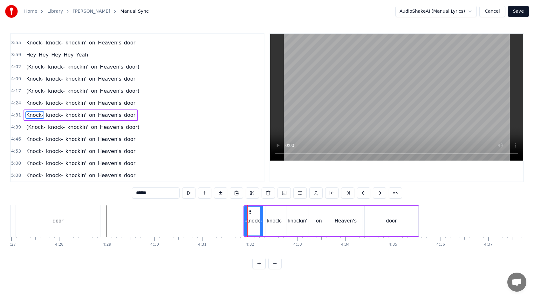
click at [136, 194] on input "******" at bounding box center [156, 192] width 48 height 11
click at [126, 114] on span "door" at bounding box center [131, 115] width 13 height 7
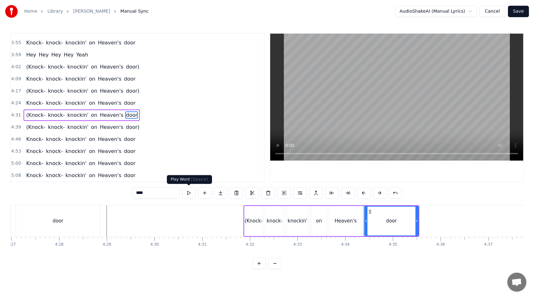
click at [171, 194] on input "****" at bounding box center [156, 192] width 48 height 11
type input "*****"
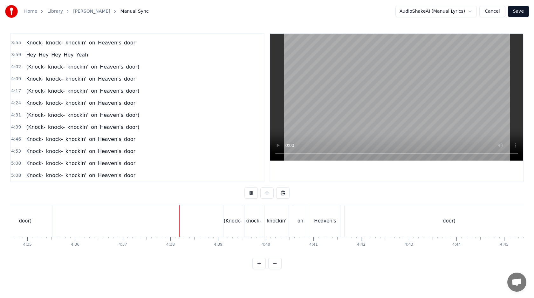
scroll to position [0, 13094]
click at [222, 218] on div "(Knock-" at bounding box center [230, 221] width 18 height 7
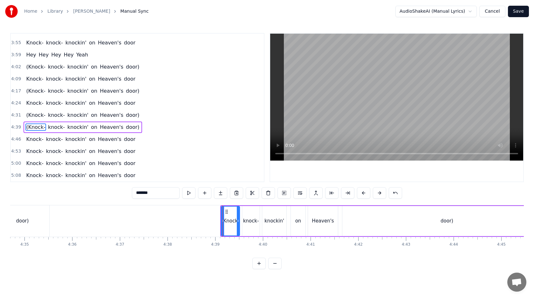
click at [138, 195] on input "*******" at bounding box center [156, 192] width 48 height 11
click at [128, 128] on span "door)" at bounding box center [130, 127] width 15 height 7
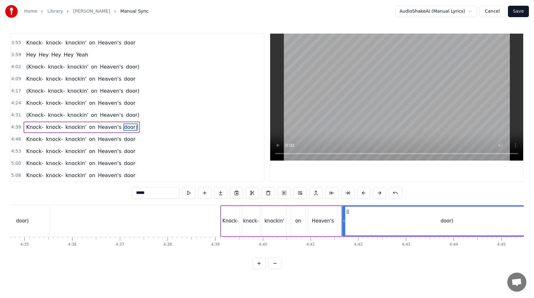
click at [171, 196] on input "*****" at bounding box center [156, 192] width 48 height 11
type input "****"
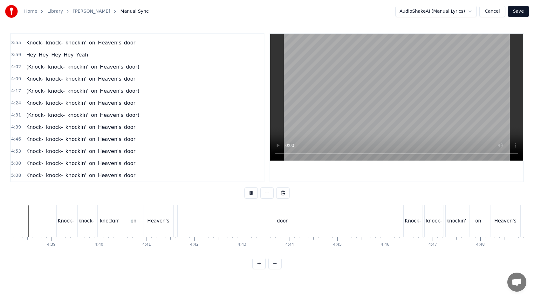
scroll to position [0, 13275]
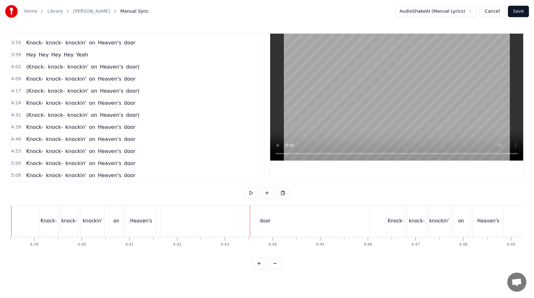
click at [234, 222] on div "door" at bounding box center [264, 221] width 209 height 31
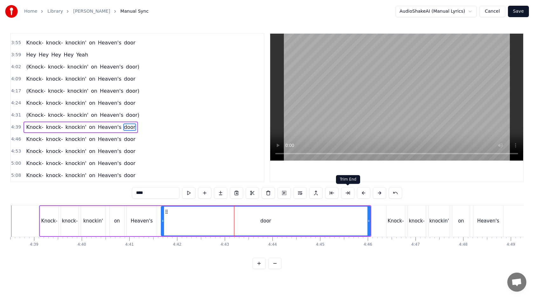
click at [344, 191] on button at bounding box center [347, 192] width 13 height 11
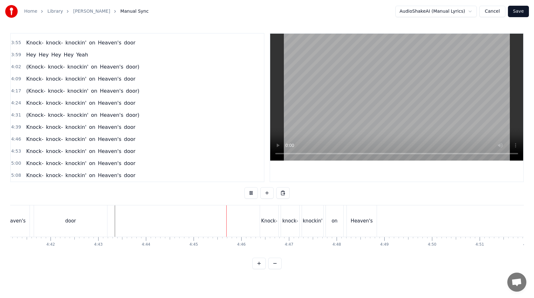
scroll to position [0, 13406]
click at [260, 225] on div "Knock-" at bounding box center [265, 221] width 16 height 7
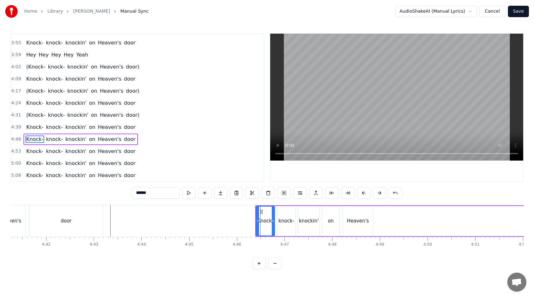
click at [137, 195] on input "******" at bounding box center [156, 192] width 48 height 11
click at [125, 142] on span "door" at bounding box center [131, 139] width 13 height 7
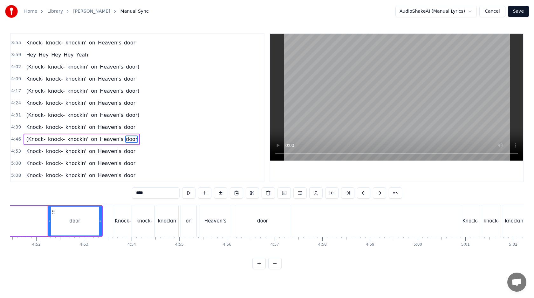
scroll to position [0, 13898]
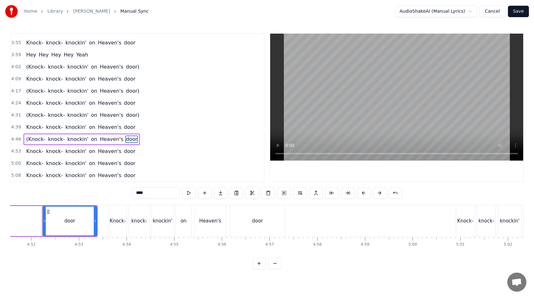
click at [162, 190] on input "****" at bounding box center [156, 192] width 48 height 11
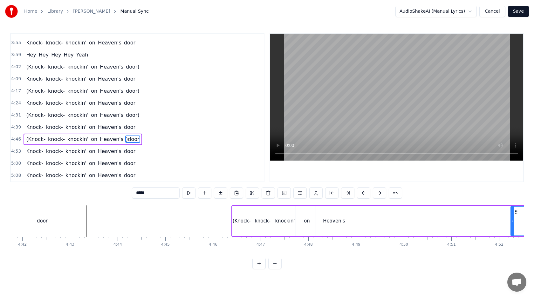
scroll to position [0, 13363]
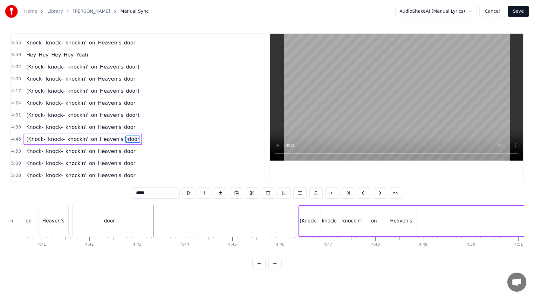
type input "*****"
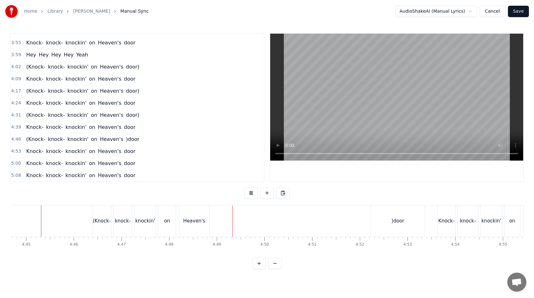
scroll to position [0, 13594]
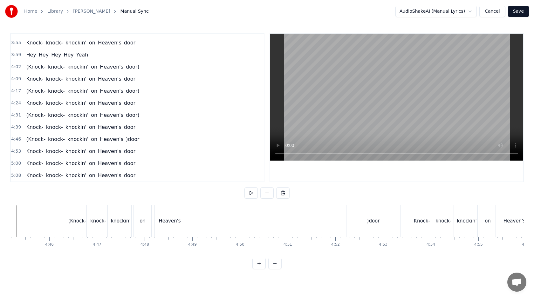
click at [314, 224] on div "(Knock- knock- knockin' on Heaven's )door" at bounding box center [235, 221] width 334 height 31
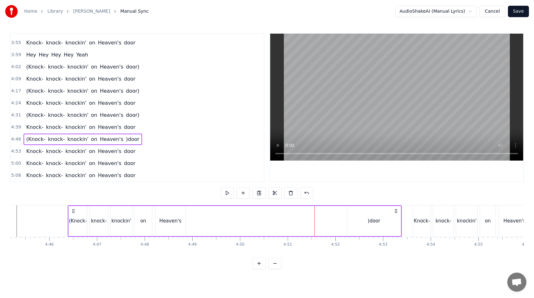
click at [366, 219] on div ")door" at bounding box center [374, 221] width 54 height 30
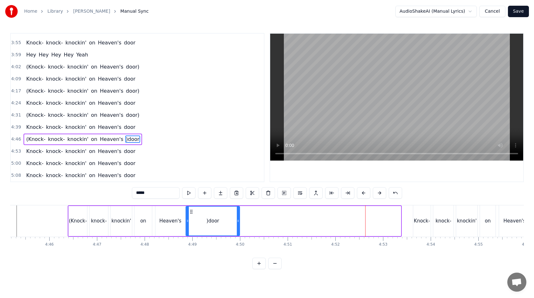
drag, startPoint x: 352, startPoint y: 212, endPoint x: 191, endPoint y: 219, distance: 161.3
click at [191, 219] on div ")door" at bounding box center [212, 221] width 53 height 29
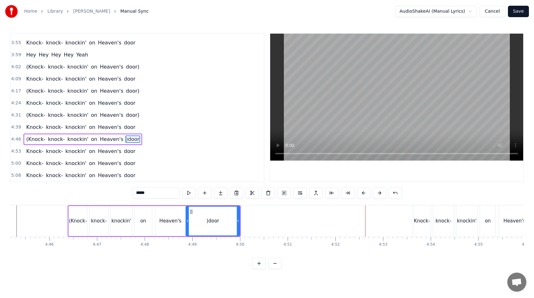
click at [137, 194] on input "*****" at bounding box center [156, 192] width 48 height 11
drag, startPoint x: 237, startPoint y: 221, endPoint x: 281, endPoint y: 222, distance: 43.5
click at [266, 222] on icon at bounding box center [265, 221] width 3 height 5
type input "*****"
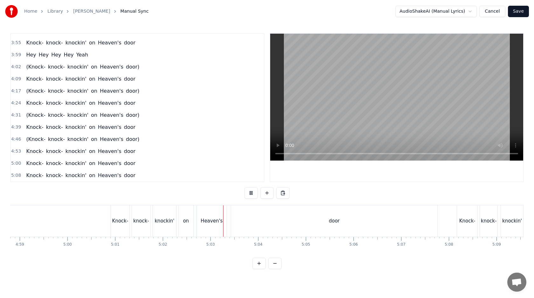
scroll to position [0, 14287]
click at [293, 221] on div "door" at bounding box center [290, 221] width 11 height 7
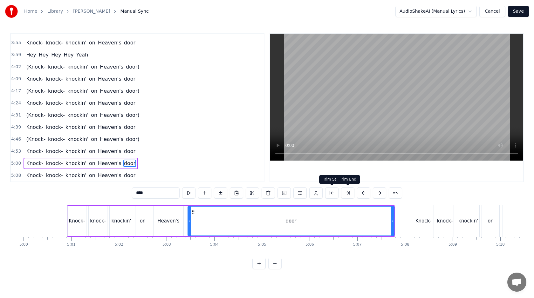
click at [344, 194] on button at bounding box center [347, 192] width 13 height 11
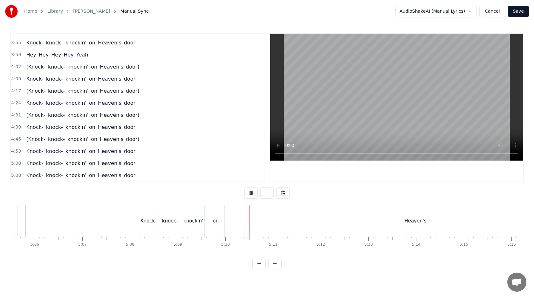
scroll to position [0, 14583]
click at [314, 225] on div "Heaven's" at bounding box center [393, 221] width 375 height 31
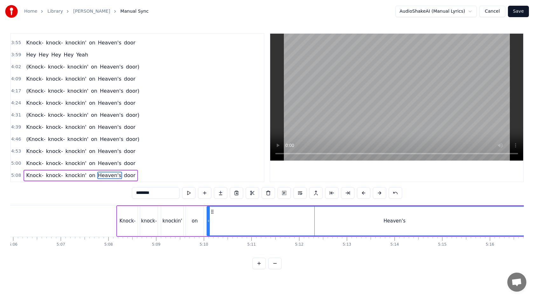
click at [277, 262] on button at bounding box center [274, 263] width 13 height 11
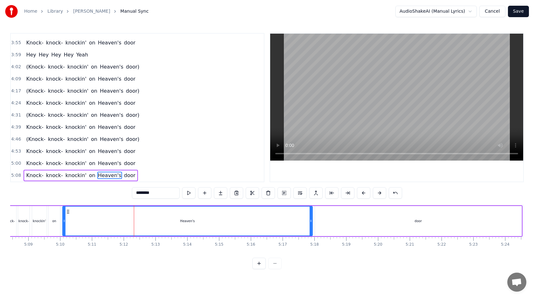
scroll to position [0, 9784]
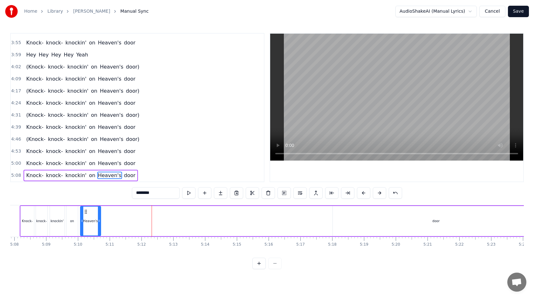
drag, startPoint x: 328, startPoint y: 221, endPoint x: 98, endPoint y: 226, distance: 230.1
click at [98, 226] on div at bounding box center [99, 221] width 3 height 29
click at [388, 205] on div "0:31 Mama take this badge from me 0:38 I can't use it anymore 0:46 It's getting…" at bounding box center [267, 151] width 514 height 236
click at [385, 216] on div "door" at bounding box center [436, 221] width 207 height 30
type input "****"
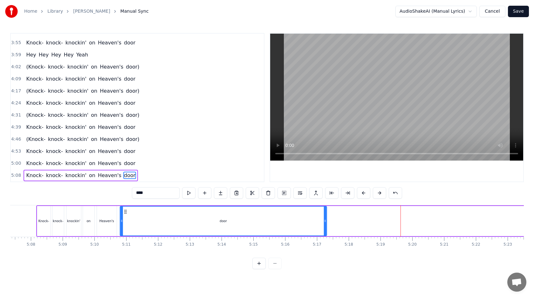
scroll to position [0, 9767]
drag, startPoint x: 338, startPoint y: 212, endPoint x: 122, endPoint y: 221, distance: 216.0
click at [122, 221] on div "door" at bounding box center [220, 221] width 206 height 29
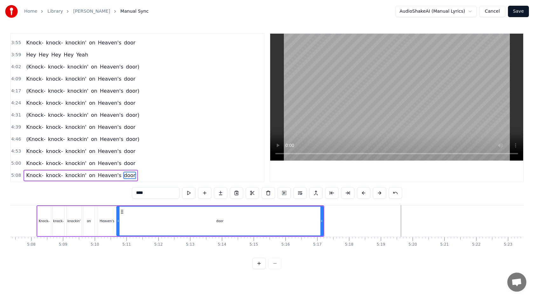
click at [170, 222] on div "door" at bounding box center [220, 221] width 206 height 29
click at [347, 195] on button at bounding box center [347, 192] width 13 height 11
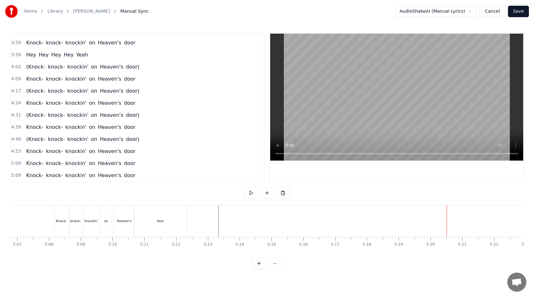
scroll to position [0, 9732]
click at [78, 222] on div "Knock-" at bounding box center [77, 221] width 11 height 5
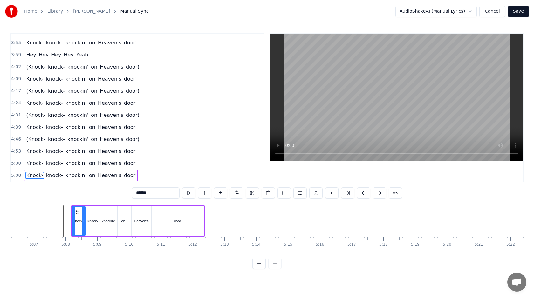
click at [15, 176] on span "5:08" at bounding box center [16, 176] width 10 height 6
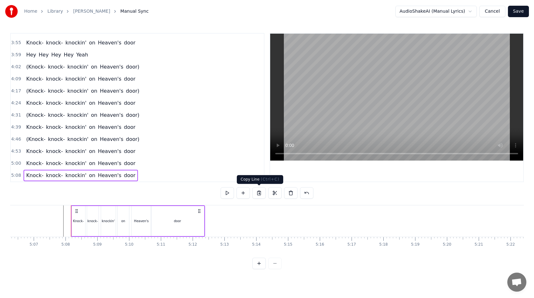
click at [255, 191] on button at bounding box center [258, 192] width 13 height 11
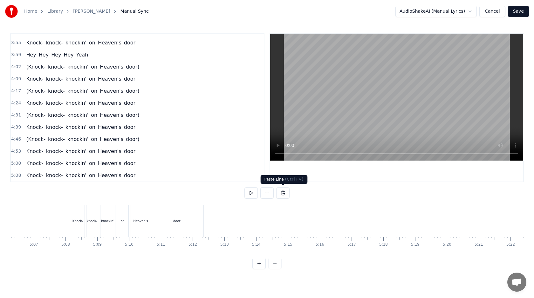
click at [281, 195] on button at bounding box center [282, 192] width 13 height 11
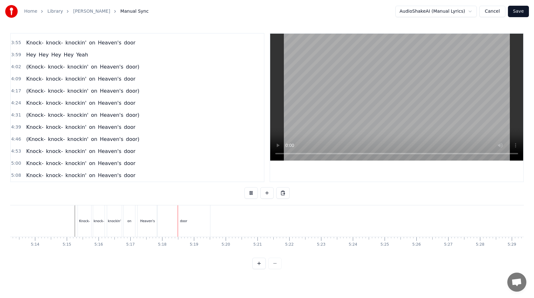
scroll to position [0, 9956]
click at [202, 222] on div "door" at bounding box center [181, 221] width 53 height 31
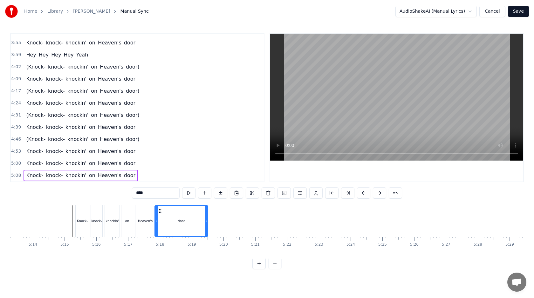
scroll to position [226, 0]
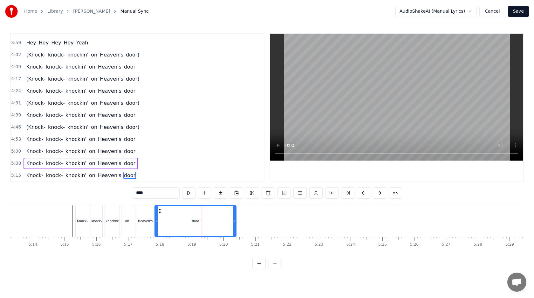
drag, startPoint x: 205, startPoint y: 221, endPoint x: 234, endPoint y: 221, distance: 29.2
click at [234, 221] on div "door" at bounding box center [195, 221] width 81 height 30
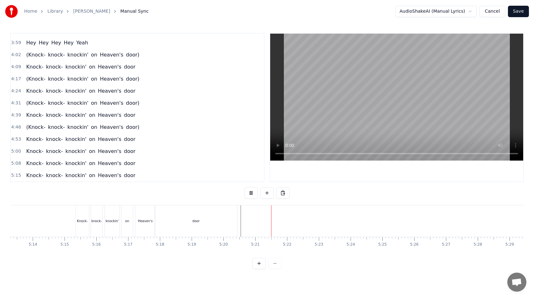
click at [228, 222] on div "door" at bounding box center [196, 221] width 82 height 31
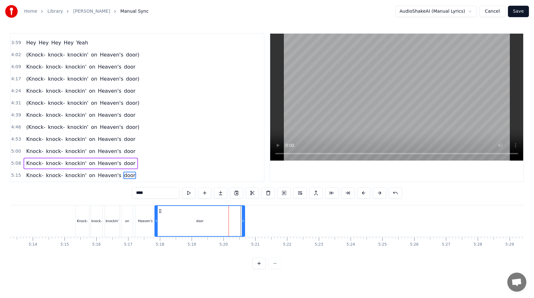
drag, startPoint x: 235, startPoint y: 222, endPoint x: 243, endPoint y: 221, distance: 7.7
click at [243, 221] on icon at bounding box center [243, 221] width 3 height 5
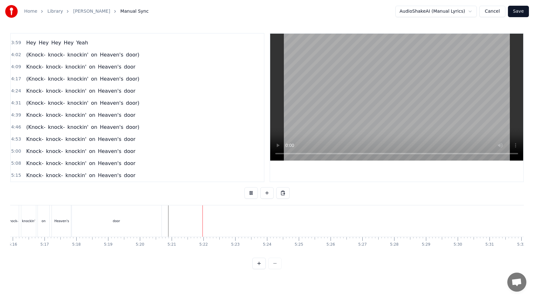
scroll to position [0, 10048]
click at [264, 195] on button at bounding box center [266, 192] width 13 height 11
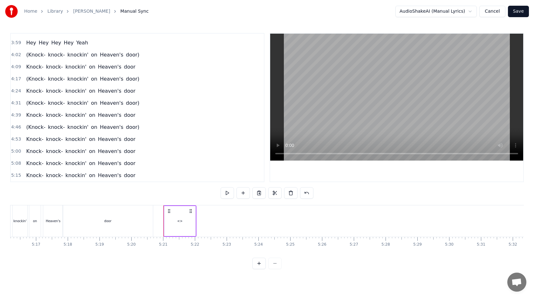
click at [179, 221] on div "<>" at bounding box center [179, 221] width 5 height 5
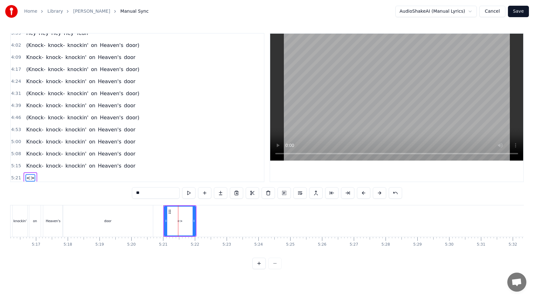
scroll to position [238, 0]
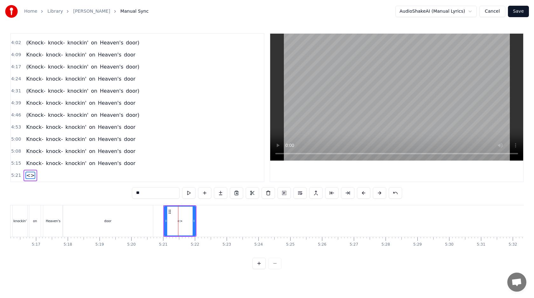
click at [160, 194] on input "**" at bounding box center [156, 192] width 48 height 11
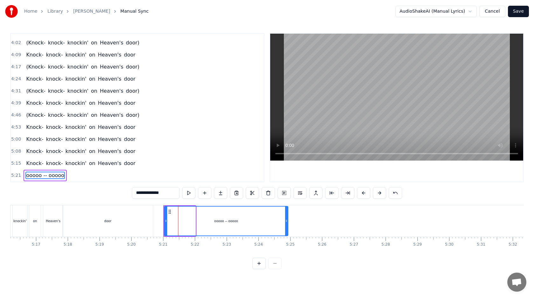
drag, startPoint x: 193, startPoint y: 224, endPoint x: 285, endPoint y: 228, distance: 92.2
click at [285, 228] on div at bounding box center [286, 221] width 3 height 29
click at [139, 209] on div "door" at bounding box center [108, 221] width 90 height 31
type input "****"
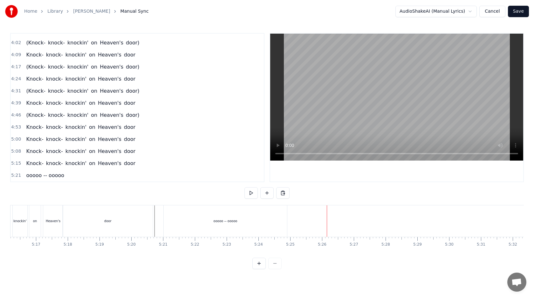
click at [277, 221] on div "ooooo -- ooooo" at bounding box center [225, 221] width 123 height 31
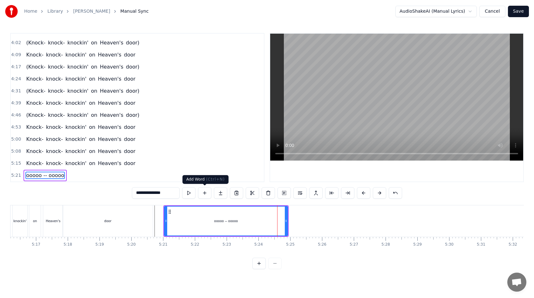
click at [202, 194] on button at bounding box center [204, 192] width 13 height 11
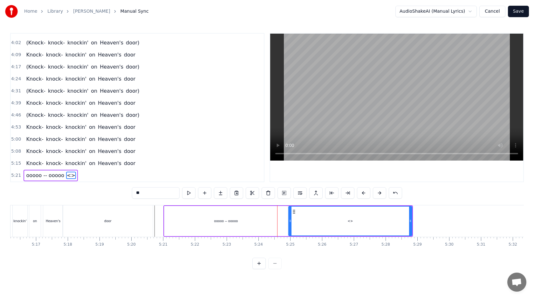
click at [153, 195] on input "**" at bounding box center [156, 192] width 48 height 11
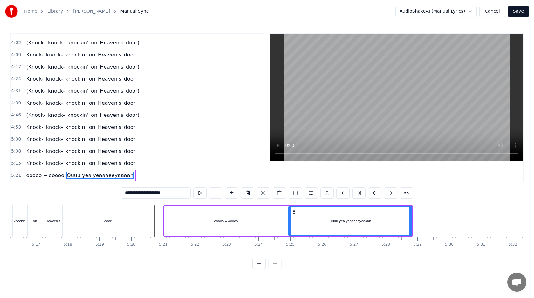
type input "**********"
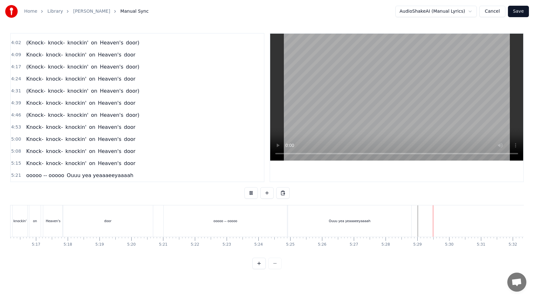
click at [407, 221] on div "Ouuu yea yeaaaeeyaaaah" at bounding box center [349, 221] width 123 height 31
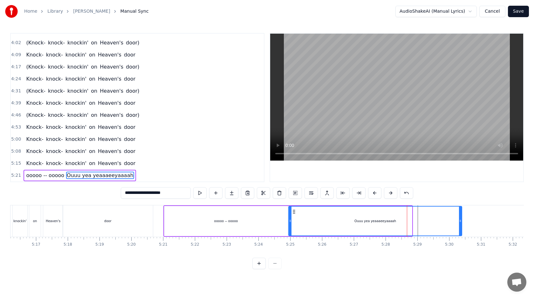
drag, startPoint x: 411, startPoint y: 221, endPoint x: 465, endPoint y: 221, distance: 54.0
click at [461, 221] on icon at bounding box center [460, 221] width 3 height 5
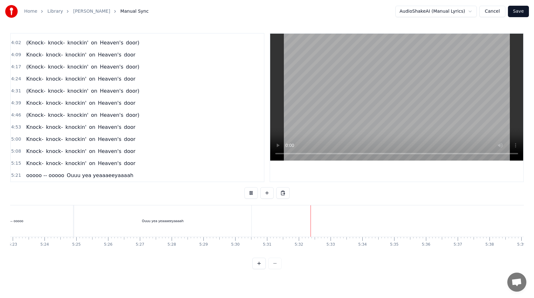
scroll to position [0, 10325]
click at [520, 17] on div "Home Library [PERSON_NAME] Manual Sync AudioShakeAI (Manual Lyrics) Cancel Save" at bounding box center [267, 11] width 534 height 23
click at [520, 11] on button "Save" at bounding box center [518, 11] width 21 height 11
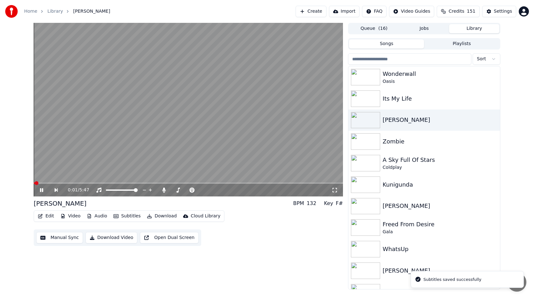
click at [162, 213] on button "Download" at bounding box center [161, 216] width 35 height 9
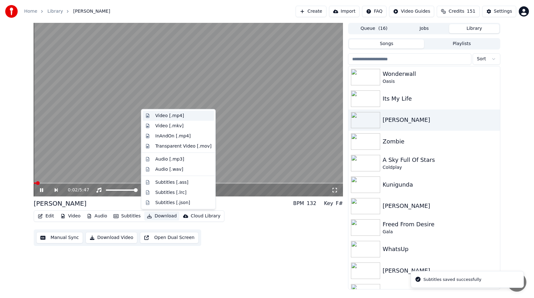
click at [173, 117] on div "Video [.mp4]" at bounding box center [169, 116] width 29 height 6
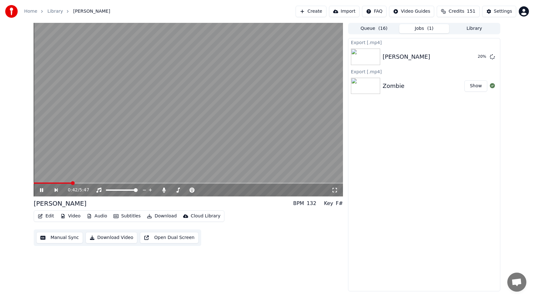
click at [41, 191] on icon at bounding box center [46, 190] width 15 height 5
click at [478, 55] on button "Show" at bounding box center [475, 56] width 23 height 11
click at [464, 27] on button "Library" at bounding box center [474, 28] width 50 height 9
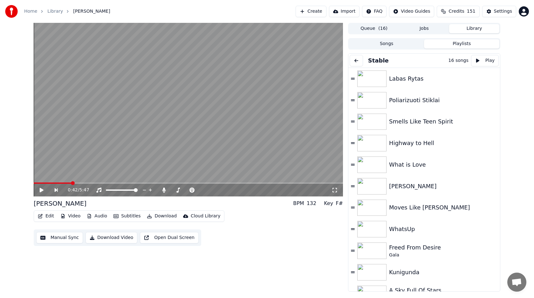
click at [465, 40] on button "Playlists" at bounding box center [461, 43] width 75 height 9
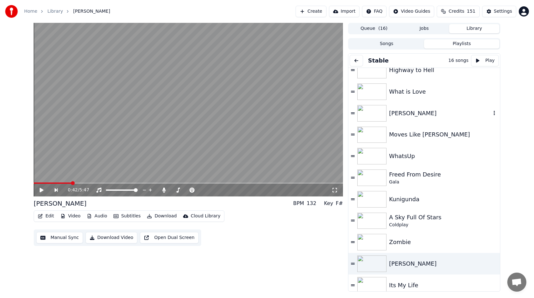
scroll to position [121, 0]
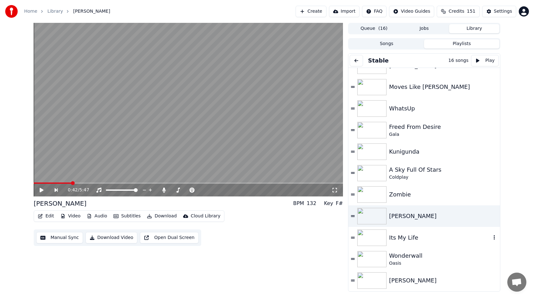
click at [396, 236] on div "Its My Life" at bounding box center [440, 238] width 102 height 9
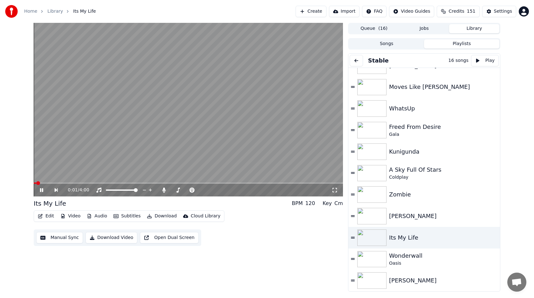
click at [52, 218] on button "Edit" at bounding box center [45, 216] width 21 height 9
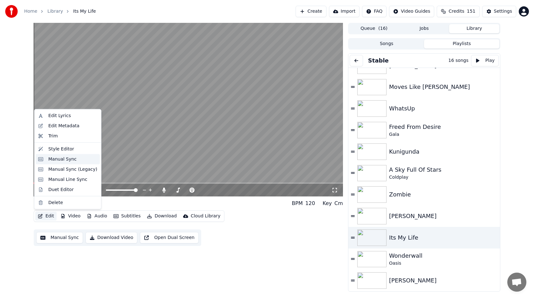
click at [75, 162] on div "Manual Sync" at bounding box center [72, 159] width 49 height 6
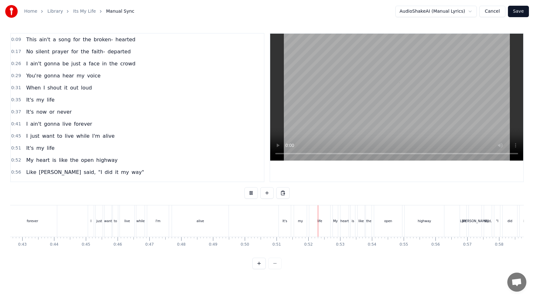
scroll to position [0, 1358]
click at [284, 226] on div "It's" at bounding box center [282, 221] width 12 height 31
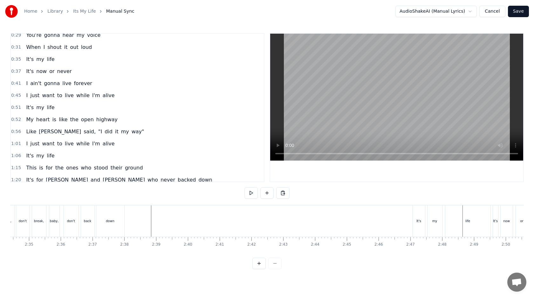
scroll to position [0, 4894]
click at [279, 266] on div at bounding box center [266, 263] width 29 height 11
click at [278, 264] on div at bounding box center [266, 263] width 29 height 11
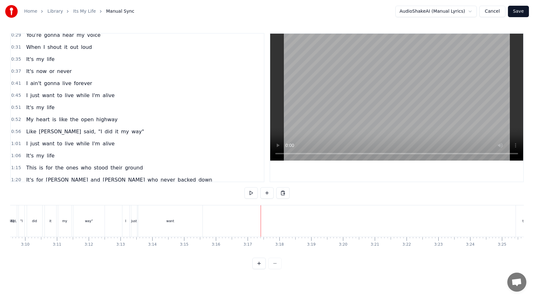
click at [185, 218] on div "want" at bounding box center [170, 221] width 64 height 31
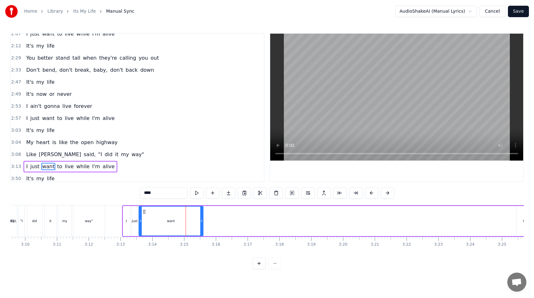
scroll to position [311, 0]
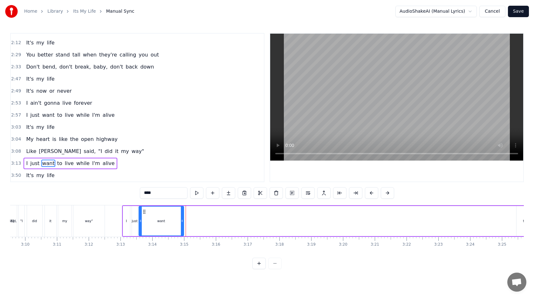
drag, startPoint x: 201, startPoint y: 221, endPoint x: 182, endPoint y: 221, distance: 19.4
click at [182, 221] on icon at bounding box center [182, 221] width 3 height 5
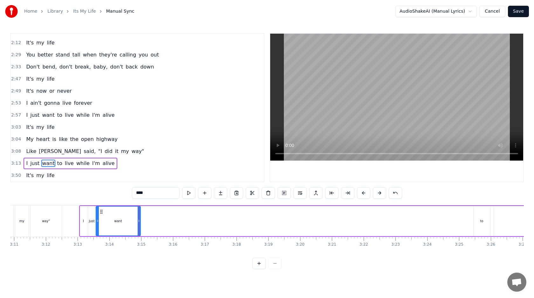
scroll to position [0, 5971]
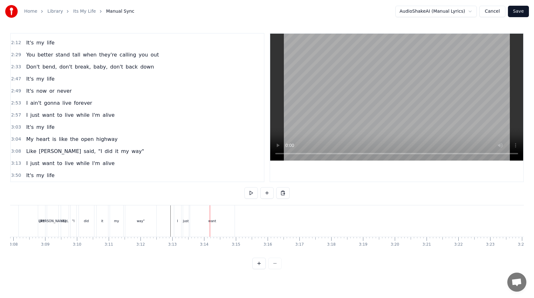
click at [219, 235] on div "want" at bounding box center [212, 221] width 44 height 31
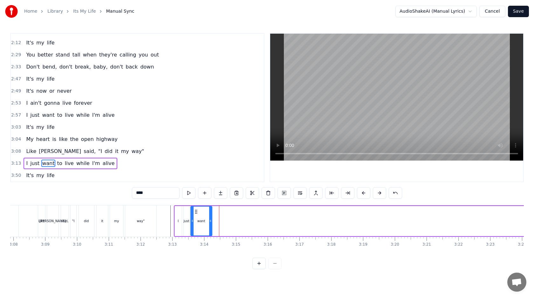
drag, startPoint x: 233, startPoint y: 223, endPoint x: 209, endPoint y: 223, distance: 23.5
click at [209, 223] on icon at bounding box center [210, 221] width 3 height 5
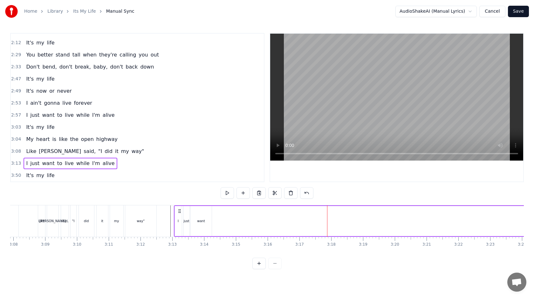
click at [198, 221] on div "want" at bounding box center [201, 221] width 8 height 5
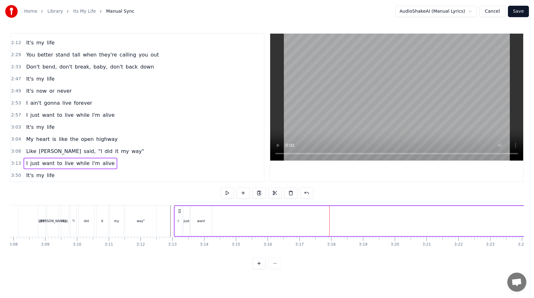
click at [275, 265] on div at bounding box center [266, 263] width 29 height 11
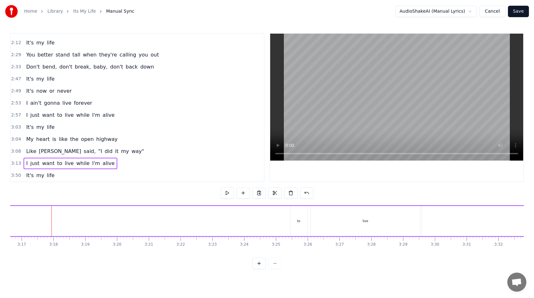
scroll to position [0, 6247]
click at [299, 220] on div "to" at bounding box center [300, 221] width 3 height 5
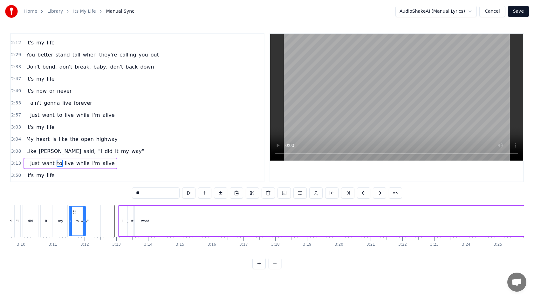
scroll to position [0, 6027]
drag, startPoint x: 296, startPoint y: 210, endPoint x: 158, endPoint y: 225, distance: 138.7
click at [158, 225] on div "to" at bounding box center [162, 221] width 16 height 29
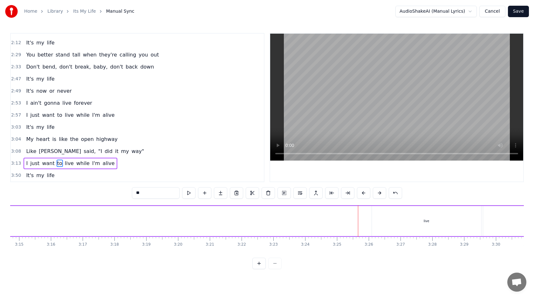
scroll to position [0, 6202]
click at [400, 221] on div "live" at bounding box center [411, 221] width 109 height 30
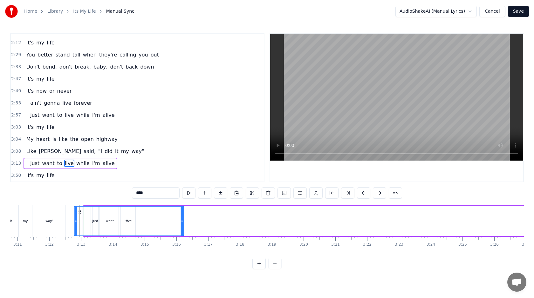
scroll to position [0, 6061]
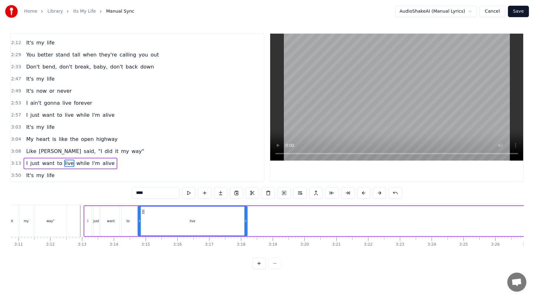
drag, startPoint x: 362, startPoint y: 211, endPoint x: 142, endPoint y: 216, distance: 220.0
click at [142, 216] on div "live" at bounding box center [192, 221] width 109 height 29
drag, startPoint x: 244, startPoint y: 222, endPoint x: 151, endPoint y: 223, distance: 93.1
click at [151, 223] on icon at bounding box center [152, 221] width 3 height 5
click at [134, 222] on div "to" at bounding box center [128, 221] width 17 height 30
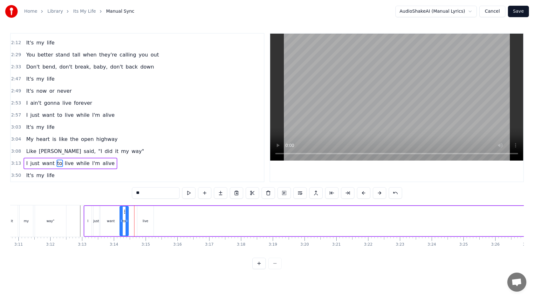
drag, startPoint x: 134, startPoint y: 222, endPoint x: 126, endPoint y: 222, distance: 8.6
click at [126, 222] on icon at bounding box center [127, 221] width 3 height 5
click at [145, 222] on div "live" at bounding box center [146, 221] width 6 height 5
drag, startPoint x: 142, startPoint y: 212, endPoint x: 133, endPoint y: 212, distance: 8.9
click at [133, 212] on icon at bounding box center [133, 211] width 5 height 5
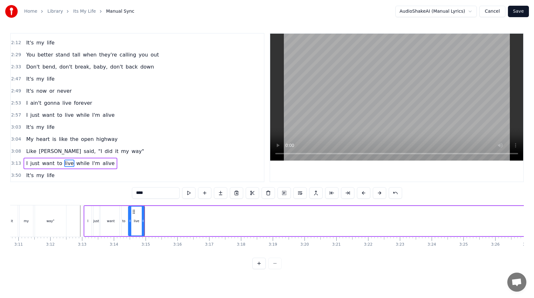
click at [109, 221] on div "want" at bounding box center [111, 221] width 8 height 5
drag, startPoint x: 119, startPoint y: 221, endPoint x: 107, endPoint y: 221, distance: 12.1
click at [107, 221] on icon at bounding box center [108, 221] width 3 height 5
click at [126, 221] on div "to" at bounding box center [124, 221] width 8 height 30
drag, startPoint x: 124, startPoint y: 211, endPoint x: 113, endPoint y: 211, distance: 10.8
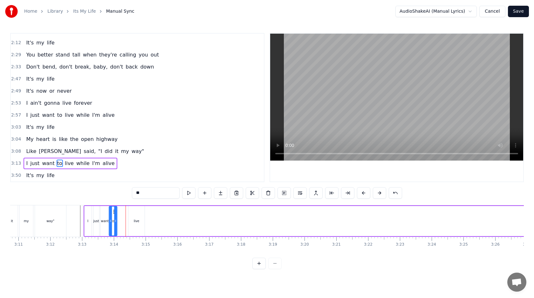
click at [113, 211] on icon at bounding box center [114, 211] width 5 height 5
click at [133, 216] on div "live" at bounding box center [136, 221] width 16 height 30
type input "****"
drag, startPoint x: 133, startPoint y: 211, endPoint x: 123, endPoint y: 211, distance: 9.5
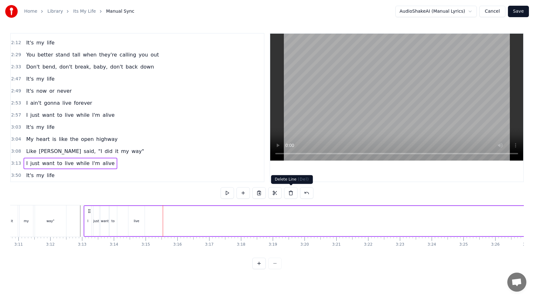
click at [288, 193] on button at bounding box center [290, 192] width 13 height 11
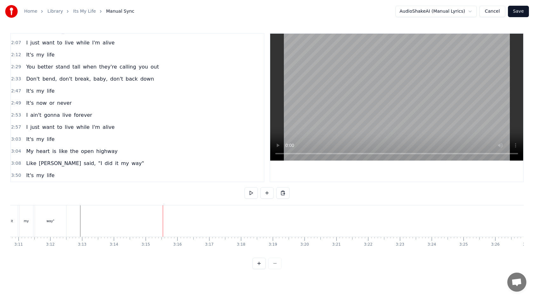
click at [14, 126] on span "2:57" at bounding box center [16, 127] width 10 height 6
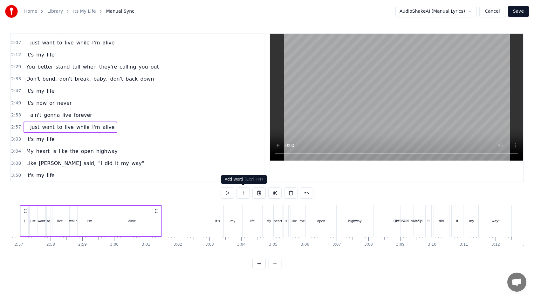
scroll to position [0, 5594]
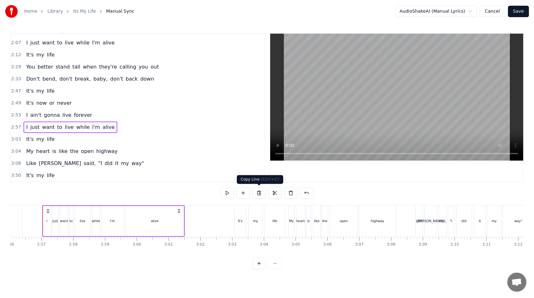
click at [256, 195] on button at bounding box center [258, 192] width 13 height 11
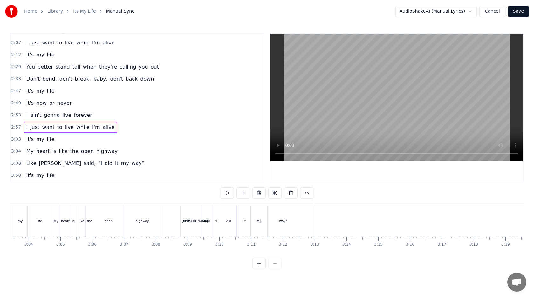
scroll to position [0, 5846]
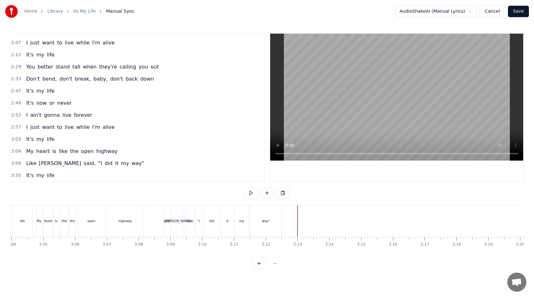
click at [280, 195] on button at bounding box center [282, 192] width 13 height 11
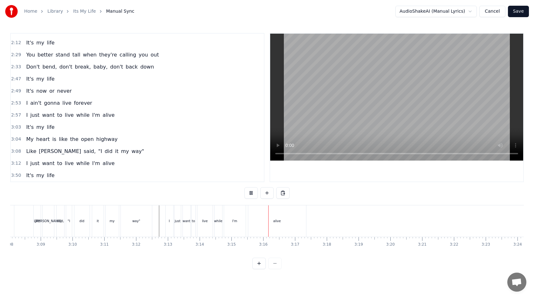
scroll to position [0, 6000]
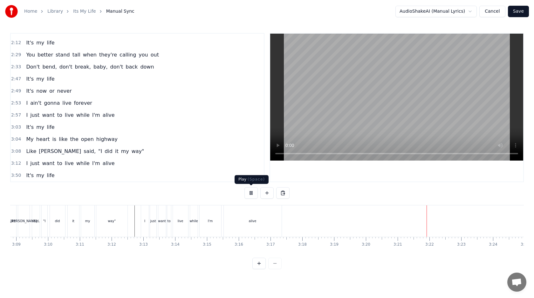
click at [253, 192] on button at bounding box center [250, 192] width 13 height 11
click at [18, 126] on span "3:03" at bounding box center [16, 127] width 10 height 6
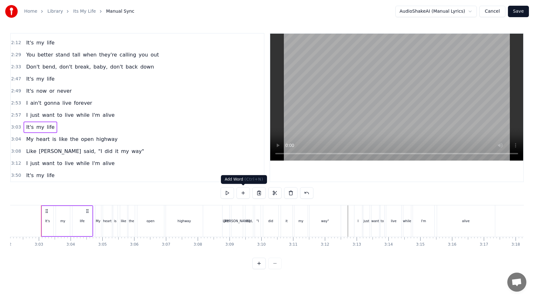
scroll to position [0, 5786]
click at [259, 196] on button at bounding box center [258, 192] width 13 height 11
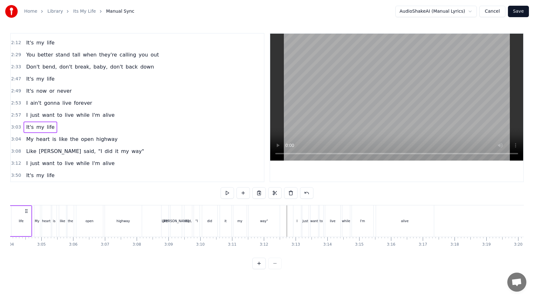
scroll to position [0, 5896]
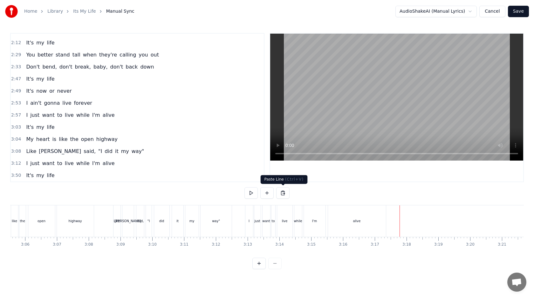
click at [284, 195] on button at bounding box center [282, 192] width 13 height 11
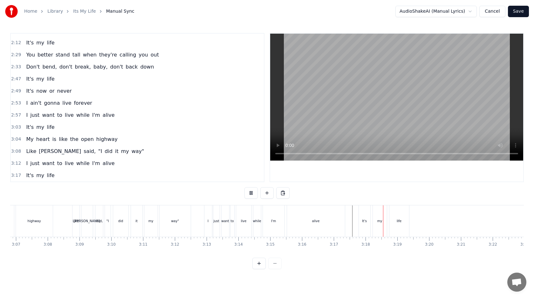
scroll to position [0, 5978]
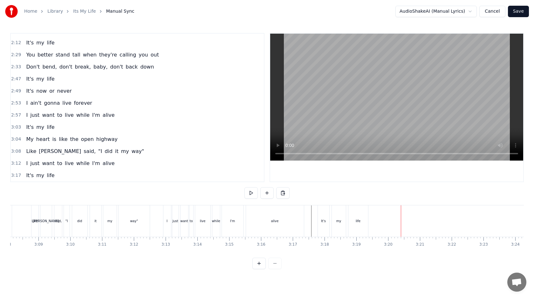
click at [362, 219] on div "life" at bounding box center [358, 221] width 20 height 31
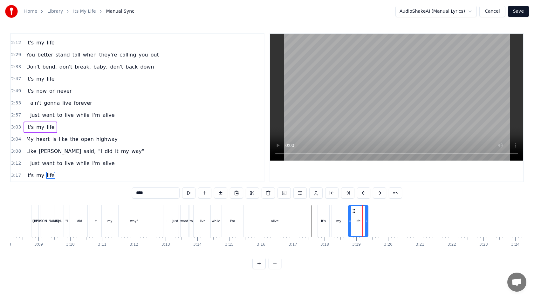
scroll to position [323, 0]
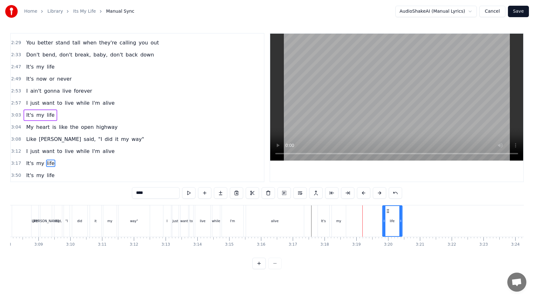
drag, startPoint x: 352, startPoint y: 210, endPoint x: 388, endPoint y: 210, distance: 35.3
click at [388, 210] on icon at bounding box center [387, 211] width 5 height 5
click at [339, 216] on div "my" at bounding box center [339, 221] width 14 height 31
drag, startPoint x: 337, startPoint y: 210, endPoint x: 358, endPoint y: 209, distance: 20.7
click at [358, 209] on icon at bounding box center [358, 211] width 5 height 5
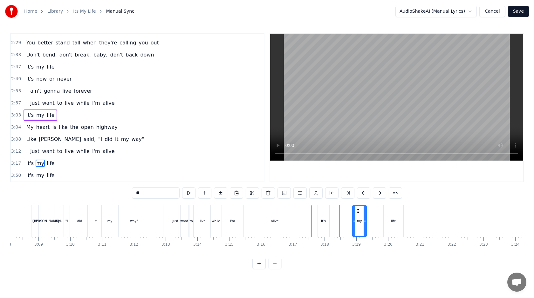
click at [320, 212] on div "It's" at bounding box center [323, 221] width 11 height 31
type input "****"
drag, startPoint x: 322, startPoint y: 210, endPoint x: 331, endPoint y: 210, distance: 8.9
click at [331, 210] on icon at bounding box center [330, 211] width 5 height 5
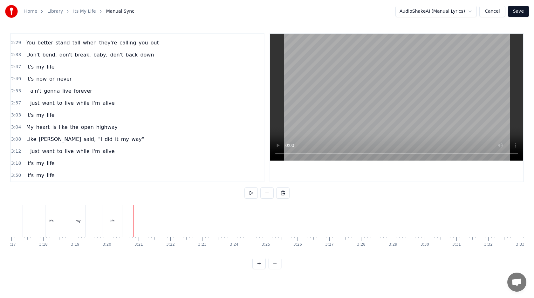
scroll to position [0, 6256]
click at [268, 193] on button at bounding box center [266, 192] width 13 height 11
click at [159, 224] on div "<>" at bounding box center [163, 221] width 31 height 30
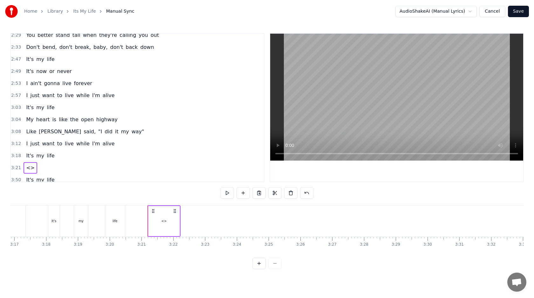
click at [161, 224] on div "<>" at bounding box center [163, 221] width 5 height 5
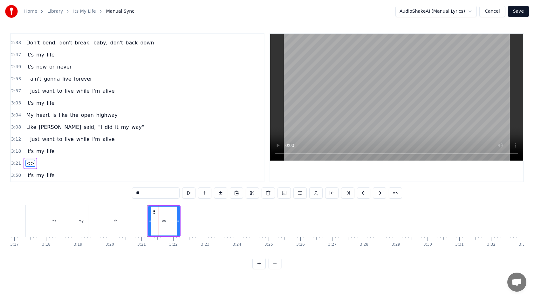
click at [154, 189] on input "**" at bounding box center [156, 192] width 48 height 11
type input "***"
drag, startPoint x: 178, startPoint y: 220, endPoint x: 159, endPoint y: 220, distance: 19.7
click at [156, 220] on div "And" at bounding box center [153, 221] width 6 height 5
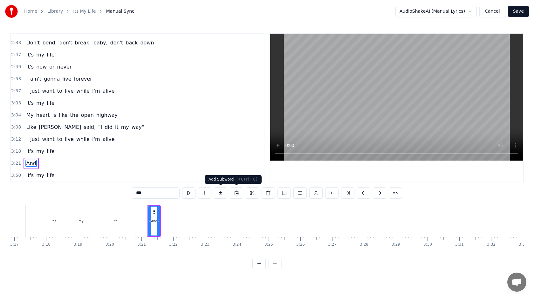
click at [208, 193] on button at bounding box center [204, 192] width 13 height 11
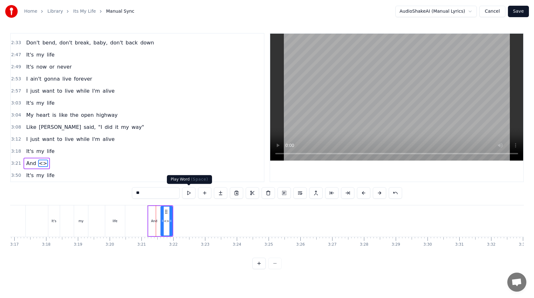
click at [152, 195] on input "**" at bounding box center [156, 192] width 48 height 11
type input "****"
click at [200, 193] on button at bounding box center [204, 192] width 13 height 11
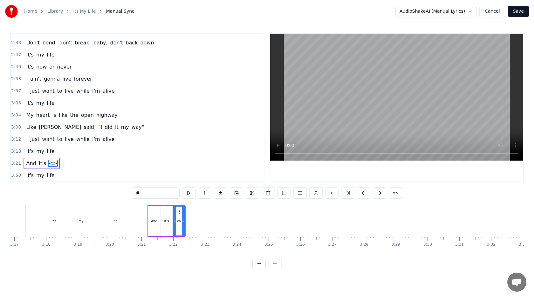
click at [159, 191] on input "**" at bounding box center [156, 192] width 48 height 11
type input "***"
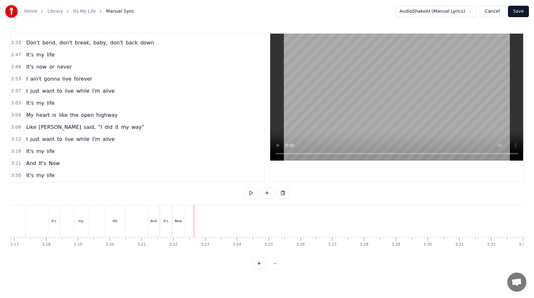
click at [181, 220] on div "Now" at bounding box center [178, 221] width 7 height 5
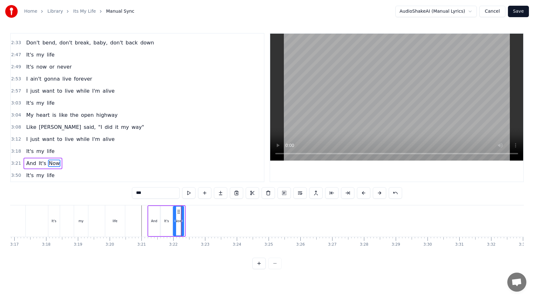
click at [182, 220] on circle at bounding box center [182, 220] width 0 height 0
click at [205, 196] on button at bounding box center [204, 192] width 13 height 11
click at [165, 197] on input "**" at bounding box center [156, 192] width 48 height 11
click at [190, 223] on icon at bounding box center [189, 221] width 3 height 5
type input "**"
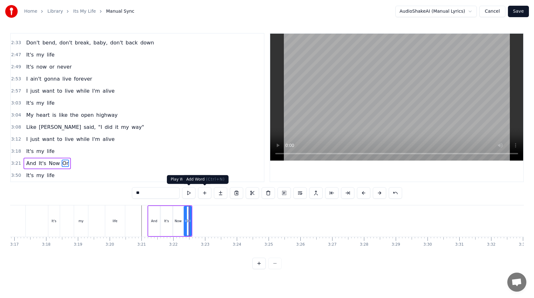
click at [203, 194] on button at bounding box center [204, 192] width 13 height 11
click at [165, 196] on input "**" at bounding box center [156, 192] width 48 height 11
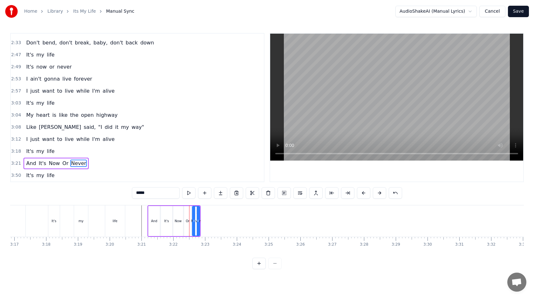
type input "*****"
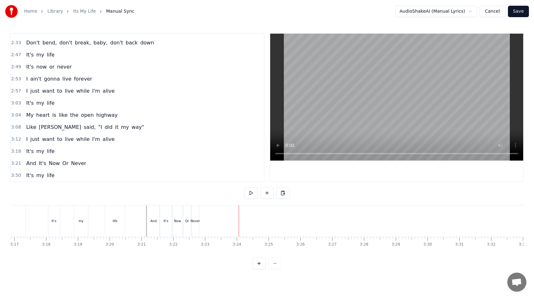
click at [196, 219] on div "Never" at bounding box center [196, 221] width 10 height 5
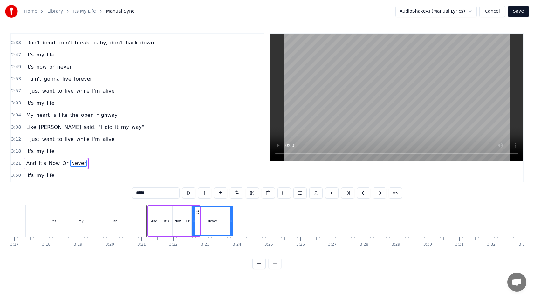
drag, startPoint x: 198, startPoint y: 220, endPoint x: 231, endPoint y: 221, distance: 33.1
click at [231, 221] on icon at bounding box center [231, 221] width 3 height 5
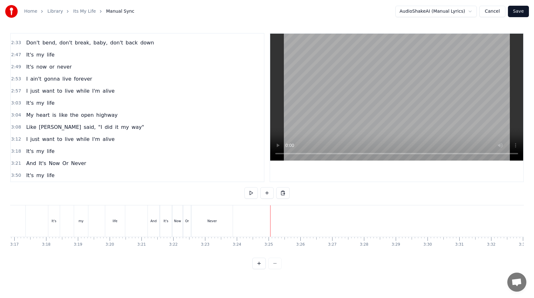
click at [15, 78] on span "2:53" at bounding box center [16, 79] width 10 height 6
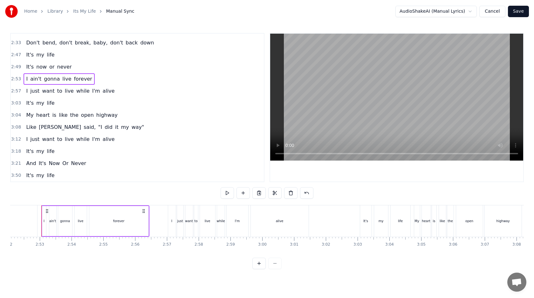
scroll to position [0, 5467]
click at [257, 191] on button at bounding box center [258, 192] width 13 height 11
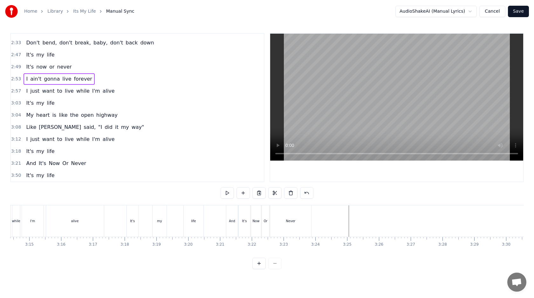
scroll to position [0, 6178]
click at [283, 191] on button at bounding box center [282, 192] width 13 height 11
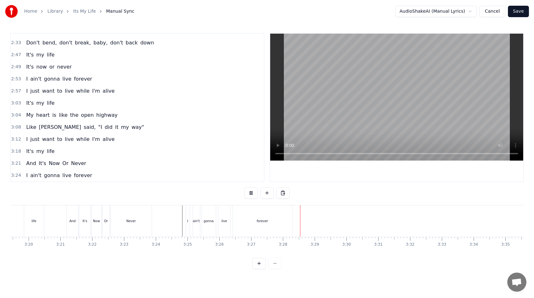
scroll to position [0, 6340]
click at [15, 140] on span "3:12" at bounding box center [16, 139] width 10 height 6
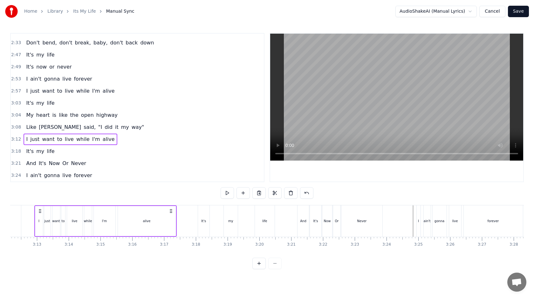
scroll to position [0, 6099]
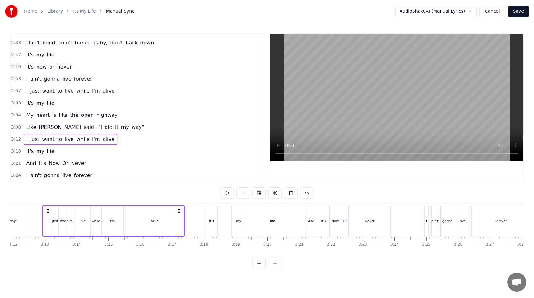
click at [261, 194] on button at bounding box center [258, 192] width 13 height 11
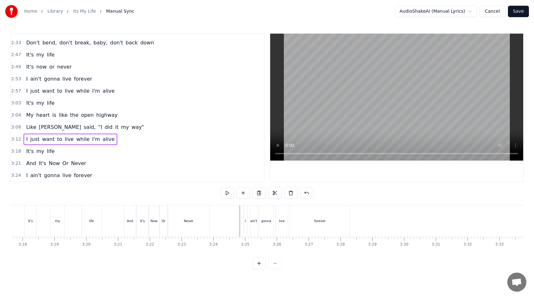
scroll to position [0, 6300]
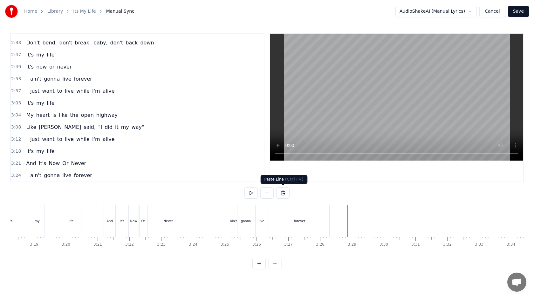
click at [283, 192] on button at bounding box center [282, 192] width 13 height 11
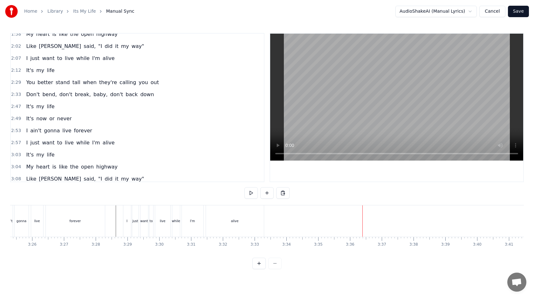
scroll to position [283, 0]
click at [18, 72] on span "2:12" at bounding box center [16, 71] width 10 height 6
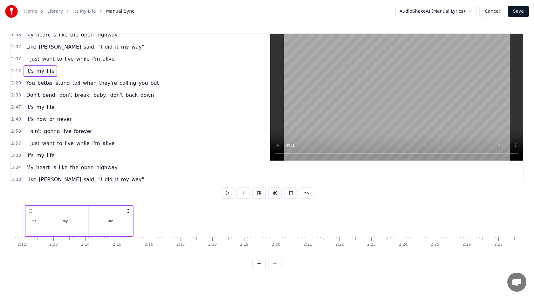
scroll to position [0, 4166]
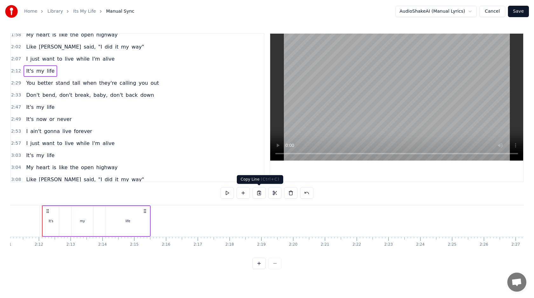
click at [257, 194] on button at bounding box center [258, 192] width 13 height 11
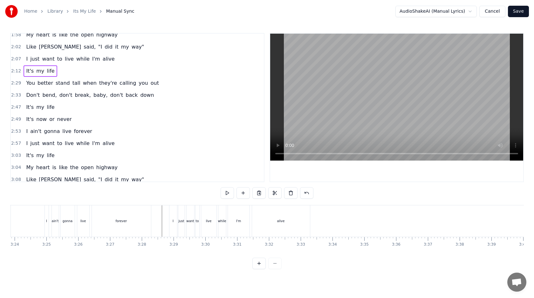
scroll to position [0, 6570]
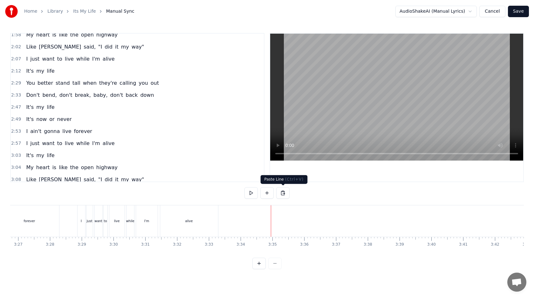
click at [279, 195] on button at bounding box center [282, 192] width 13 height 11
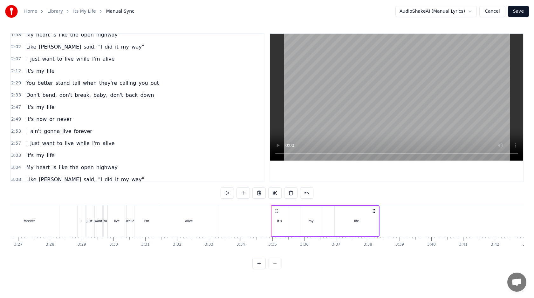
click at [284, 219] on div "It's" at bounding box center [280, 221] width 16 height 30
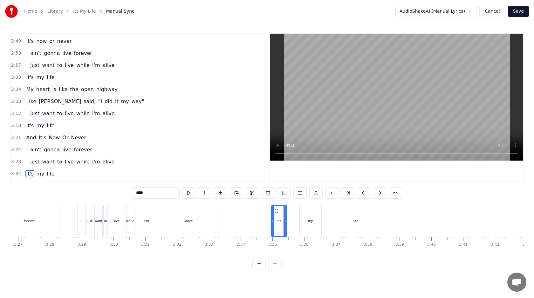
scroll to position [371, 0]
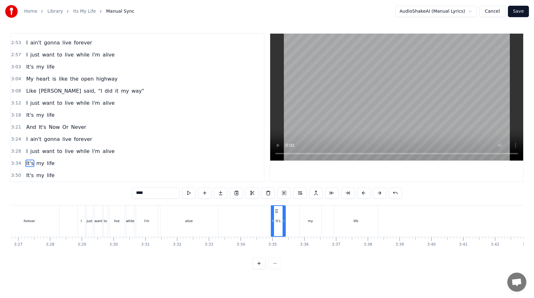
click at [311, 220] on div "my" at bounding box center [310, 221] width 5 height 5
drag, startPoint x: 305, startPoint y: 211, endPoint x: 290, endPoint y: 211, distance: 15.3
click at [290, 211] on circle at bounding box center [290, 211] width 0 height 0
click at [341, 214] on div "life" at bounding box center [356, 221] width 44 height 31
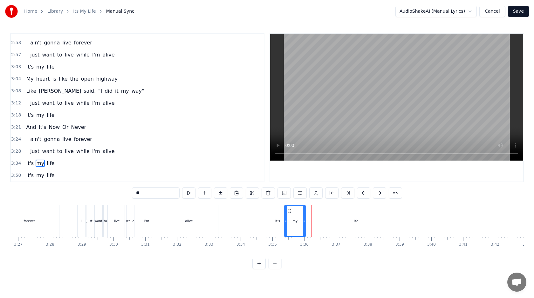
type input "****"
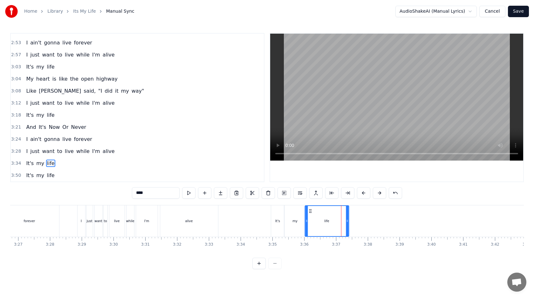
drag, startPoint x: 338, startPoint y: 212, endPoint x: 309, endPoint y: 212, distance: 29.6
click at [309, 212] on icon at bounding box center [310, 211] width 5 height 5
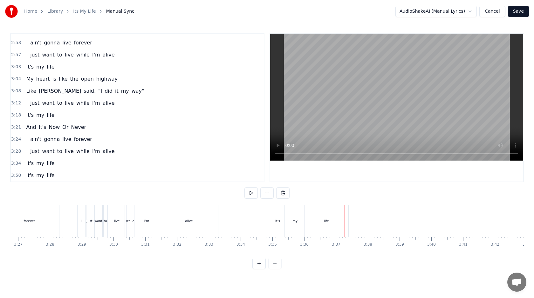
click at [345, 220] on div "life" at bounding box center [326, 221] width 44 height 31
drag, startPoint x: 346, startPoint y: 220, endPoint x: 325, endPoint y: 220, distance: 21.0
click at [325, 220] on icon at bounding box center [326, 221] width 3 height 5
click at [15, 79] on span "3:04" at bounding box center [16, 79] width 10 height 6
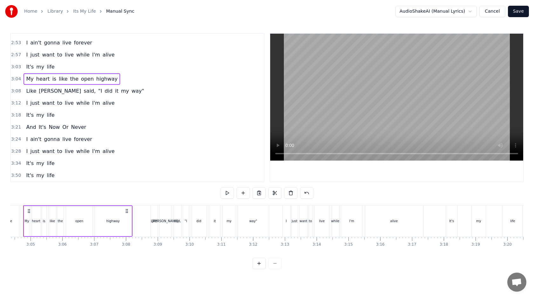
scroll to position [0, 5840]
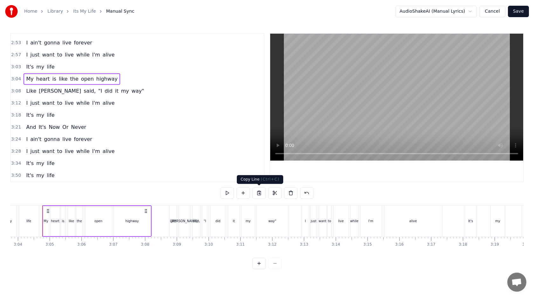
click at [256, 190] on button at bounding box center [258, 192] width 13 height 11
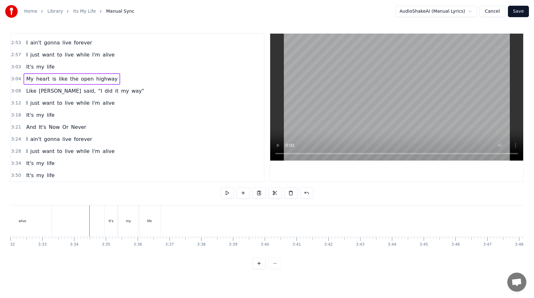
scroll to position [0, 6736]
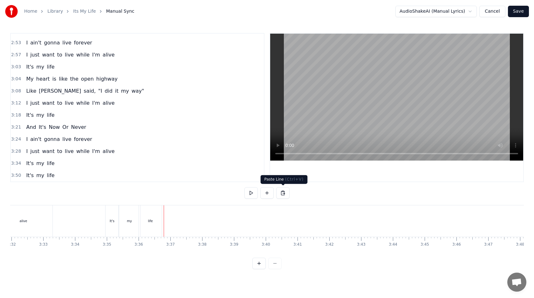
click at [280, 195] on button at bounding box center [282, 192] width 13 height 11
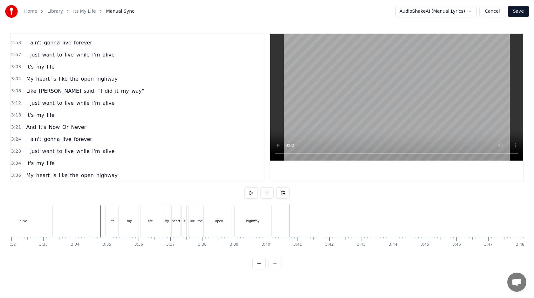
click at [19, 91] on span "3:08" at bounding box center [16, 91] width 10 height 6
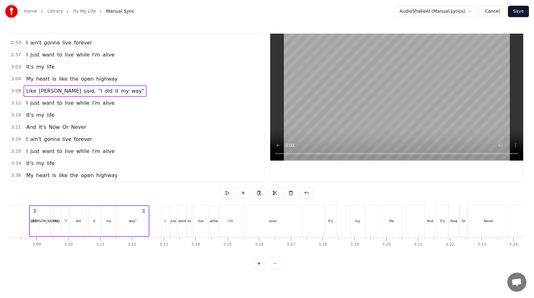
scroll to position [0, 5967]
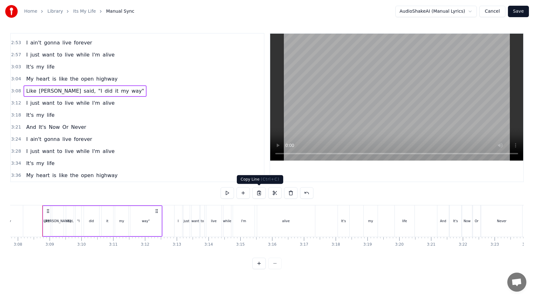
click at [255, 192] on button at bounding box center [258, 192] width 13 height 11
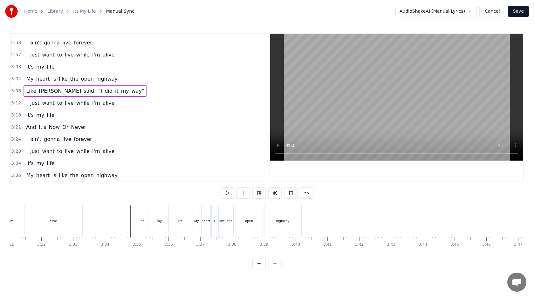
scroll to position [0, 6824]
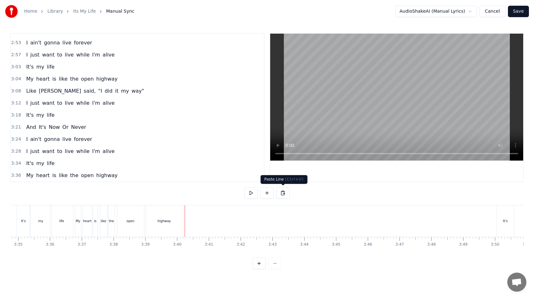
click at [280, 194] on button at bounding box center [282, 192] width 13 height 11
click at [303, 221] on div "Like [PERSON_NAME] said, "I did it my way"" at bounding box center [245, 221] width 120 height 31
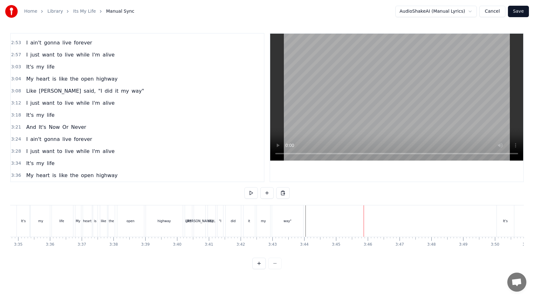
click at [16, 102] on span "3:12" at bounding box center [16, 103] width 10 height 6
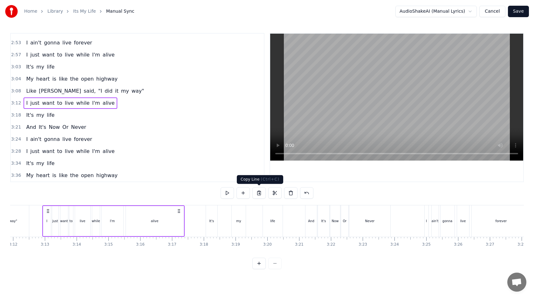
click at [261, 195] on button at bounding box center [258, 192] width 13 height 11
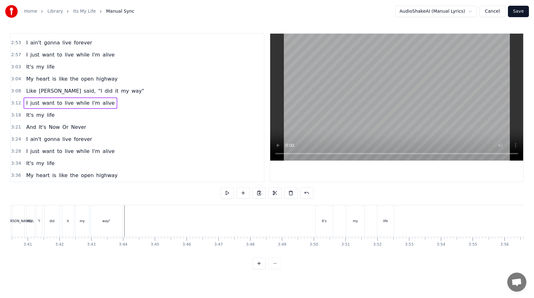
scroll to position [0, 7007]
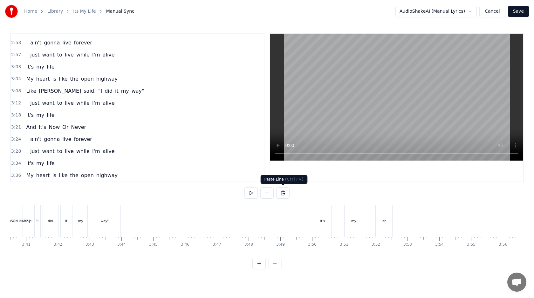
click at [287, 194] on button at bounding box center [282, 192] width 13 height 11
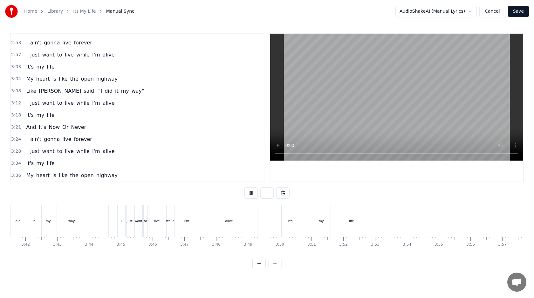
scroll to position [0, 7064]
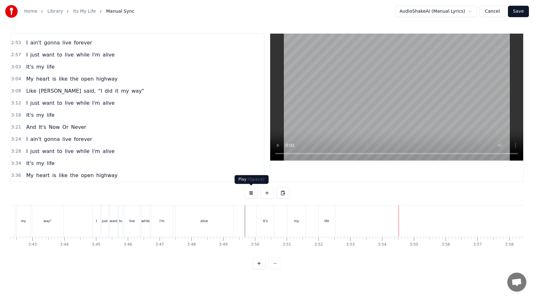
click at [248, 192] on button at bounding box center [250, 192] width 13 height 11
click at [520, 17] on div "Home Library Its My Life Manual Sync AudioShakeAI (Manual Lyrics) Cancel Save" at bounding box center [267, 11] width 534 height 23
click at [521, 12] on button "Save" at bounding box center [518, 11] width 21 height 11
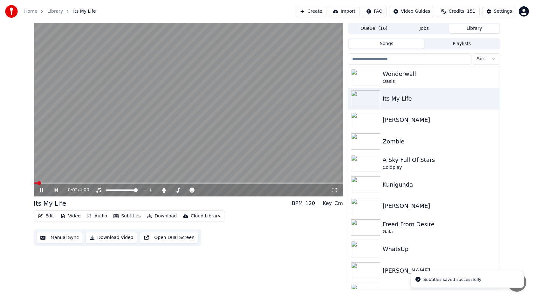
click at [41, 190] on icon at bounding box center [46, 190] width 15 height 5
click at [161, 213] on button "Download" at bounding box center [161, 216] width 35 height 9
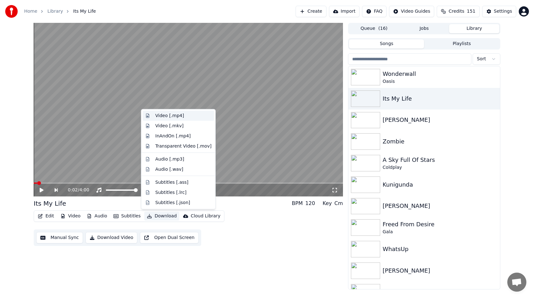
click at [182, 117] on div "Video [.mp4]" at bounding box center [183, 116] width 56 height 6
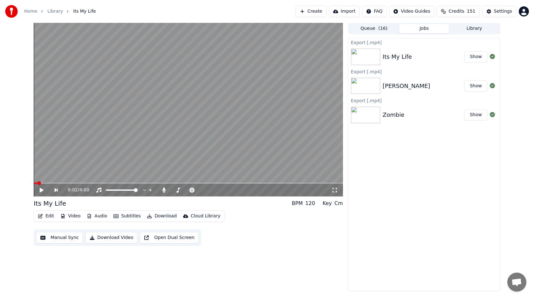
click at [468, 28] on button "Library" at bounding box center [474, 28] width 50 height 9
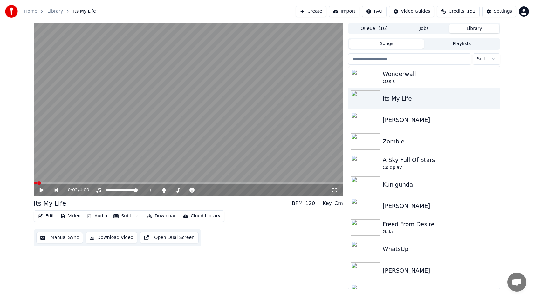
click at [444, 45] on button "Playlists" at bounding box center [461, 43] width 75 height 9
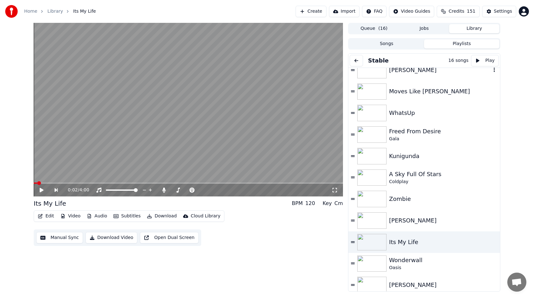
scroll to position [121, 0]
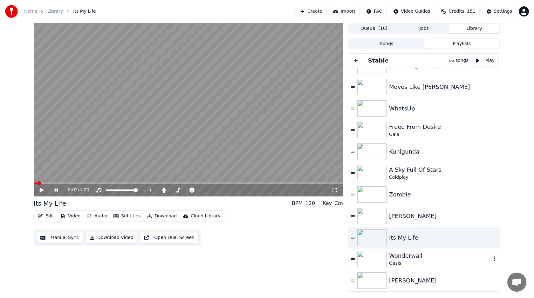
click at [421, 255] on div "Wonderwall" at bounding box center [440, 256] width 102 height 9
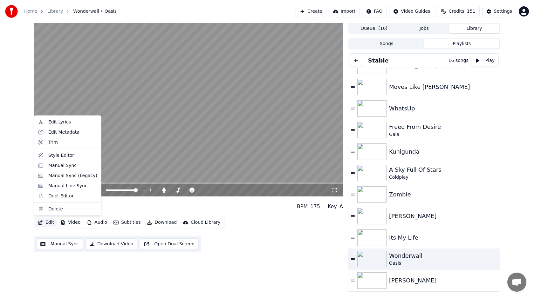
click at [46, 220] on button "Edit" at bounding box center [45, 222] width 21 height 9
click at [66, 162] on div "Manual Sync" at bounding box center [62, 165] width 28 height 6
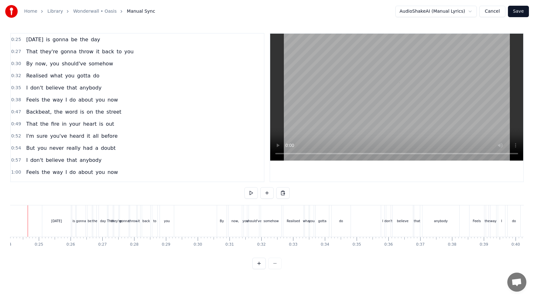
scroll to position [0, 752]
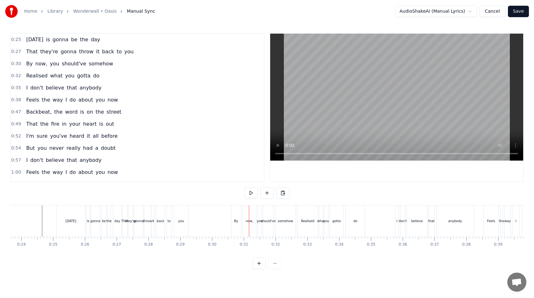
click at [66, 216] on div "[DATE]" at bounding box center [71, 221] width 29 height 31
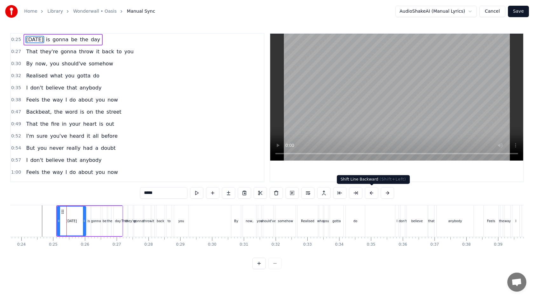
click at [369, 194] on button at bounding box center [371, 192] width 13 height 11
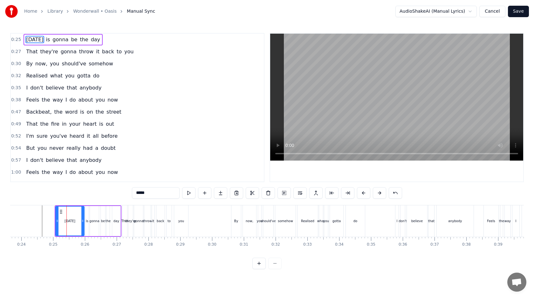
click at [369, 194] on button at bounding box center [363, 192] width 13 height 11
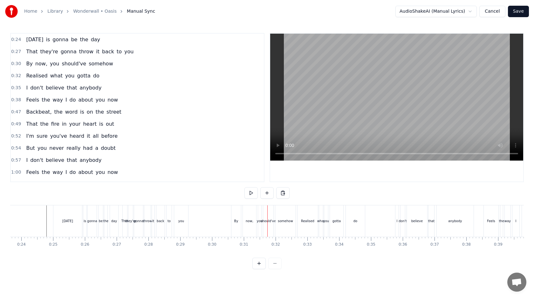
click at [242, 217] on div "By now, you should've somehow" at bounding box center [264, 221] width 66 height 31
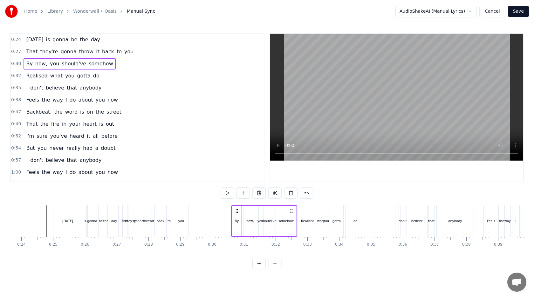
click at [237, 211] on icon at bounding box center [236, 211] width 5 height 5
click at [254, 214] on div "now," at bounding box center [249, 221] width 13 height 30
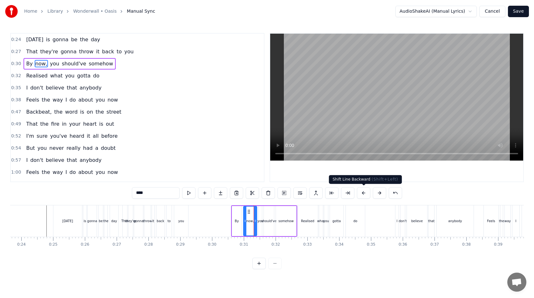
click at [367, 190] on button at bounding box center [363, 192] width 13 height 11
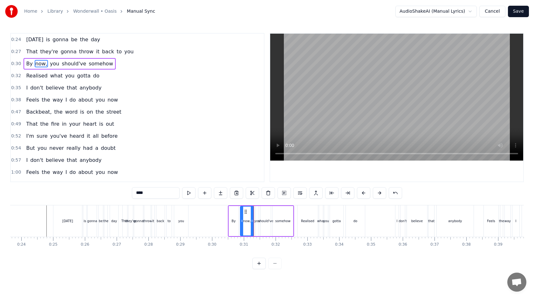
click at [367, 190] on button at bounding box center [363, 192] width 13 height 11
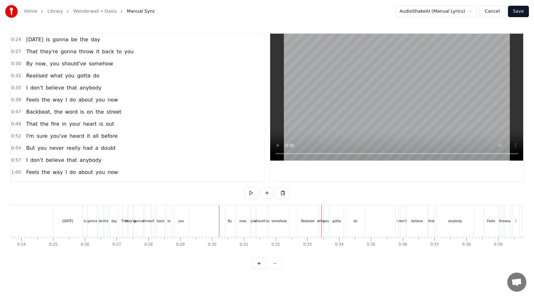
click at [303, 217] on div "Realised" at bounding box center [307, 221] width 20 height 31
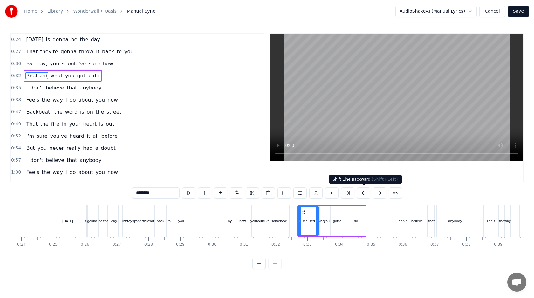
click at [360, 193] on button at bounding box center [363, 192] width 13 height 11
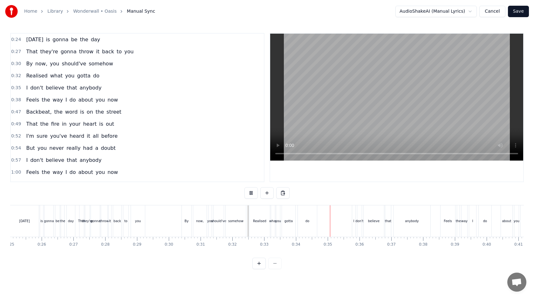
scroll to position [0, 835]
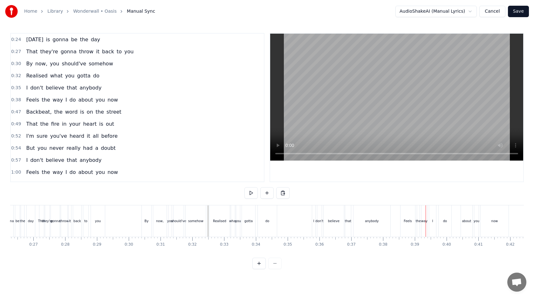
click at [329, 214] on div "believe" at bounding box center [334, 221] width 20 height 31
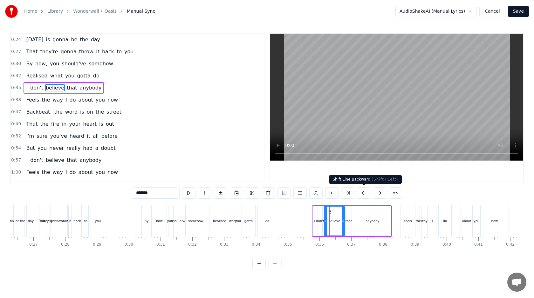
click at [364, 196] on button at bounding box center [363, 192] width 13 height 11
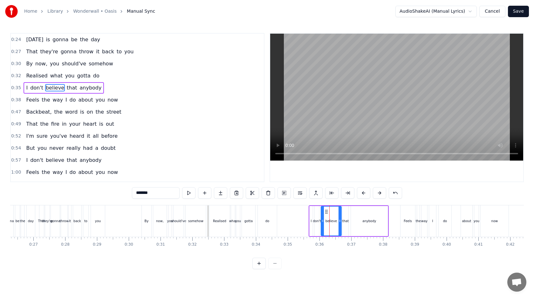
click at [405, 217] on div "Feels" at bounding box center [407, 221] width 15 height 31
type input "*****"
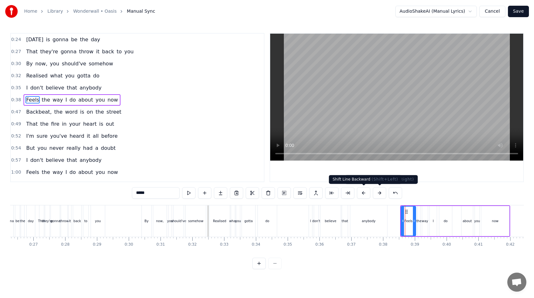
click at [361, 192] on button at bounding box center [363, 192] width 13 height 11
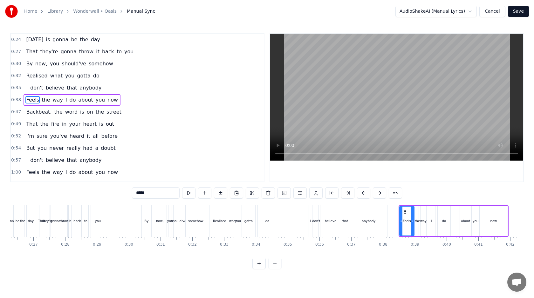
click at [361, 192] on button at bounding box center [363, 192] width 13 height 11
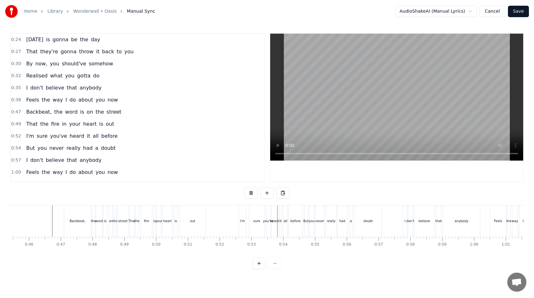
scroll to position [0, 1443]
click at [261, 218] on div "sure" at bounding box center [256, 221] width 15 height 31
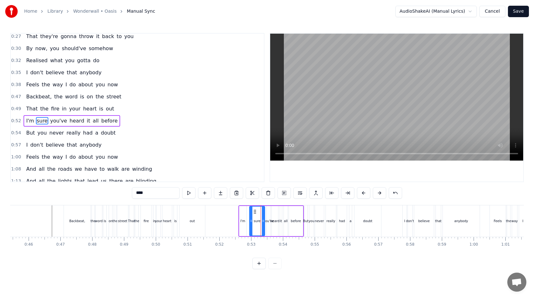
scroll to position [29, 0]
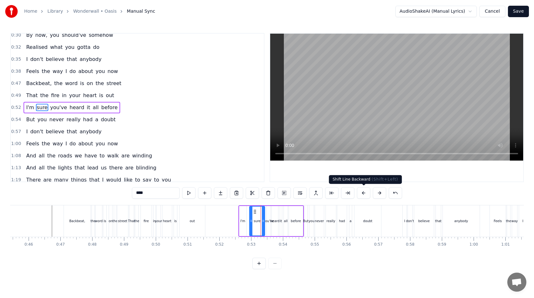
click at [360, 193] on button at bounding box center [363, 192] width 13 height 11
click at [326, 210] on div "really" at bounding box center [331, 221] width 10 height 31
type input "******"
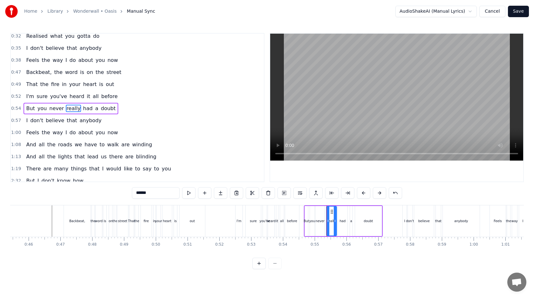
scroll to position [41, 0]
click at [362, 193] on button at bounding box center [363, 192] width 13 height 11
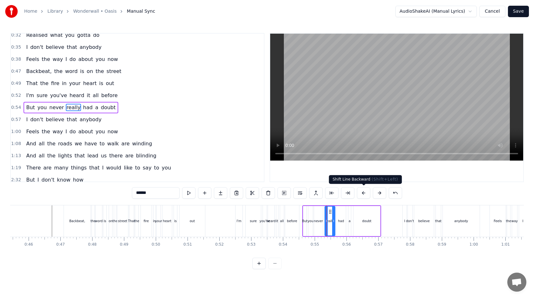
click at [362, 193] on button at bounding box center [363, 192] width 13 height 11
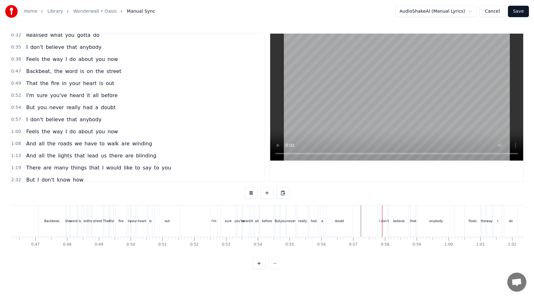
scroll to position [0, 1488]
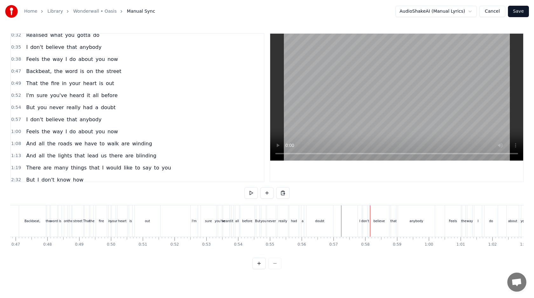
click at [382, 218] on div "believe" at bounding box center [379, 221] width 20 height 31
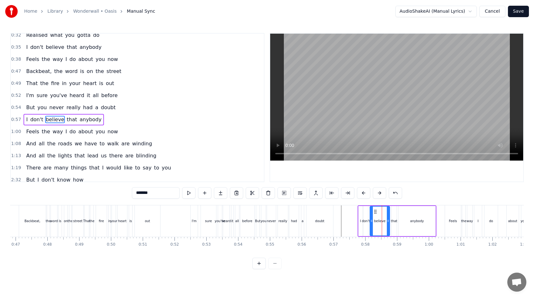
scroll to position [53, 0]
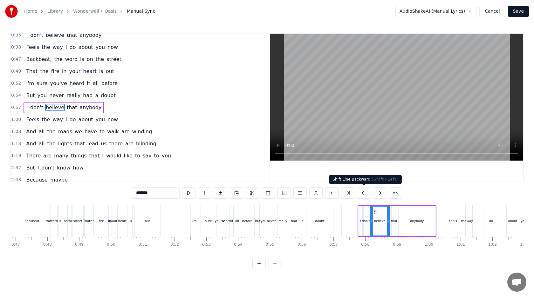
click at [366, 193] on button at bounding box center [363, 192] width 13 height 11
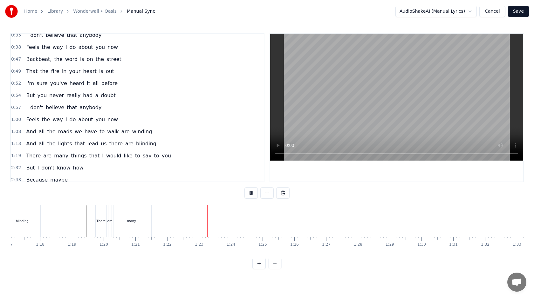
scroll to position [0, 2453]
click at [248, 189] on button at bounding box center [250, 192] width 13 height 11
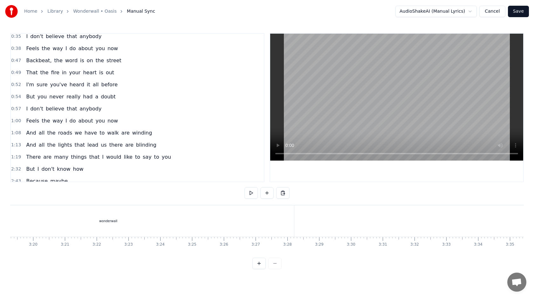
scroll to position [93, 0]
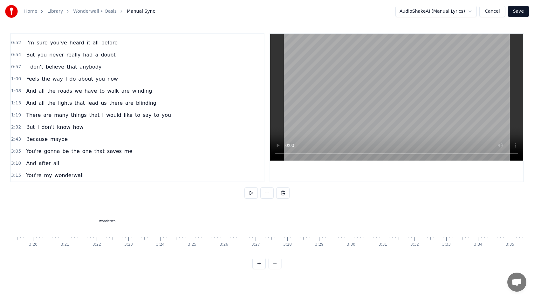
click at [488, 13] on button "Cancel" at bounding box center [492, 11] width 26 height 11
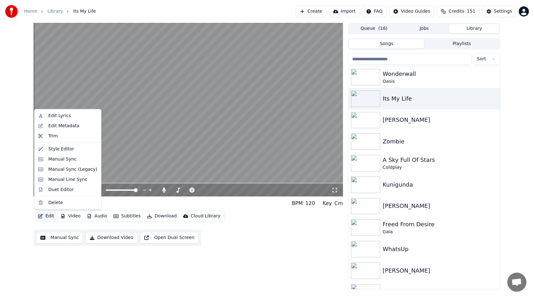
click at [47, 216] on button "Edit" at bounding box center [45, 216] width 21 height 9
click at [74, 119] on div "Edit Lyrics" at bounding box center [68, 116] width 64 height 10
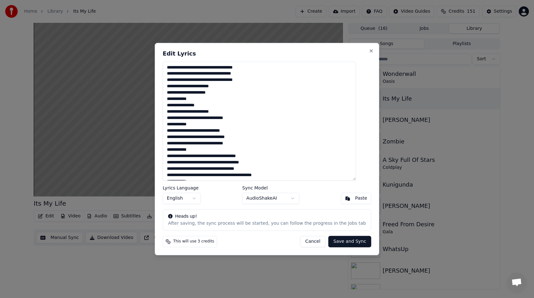
click at [310, 242] on button "Cancel" at bounding box center [313, 241] width 26 height 11
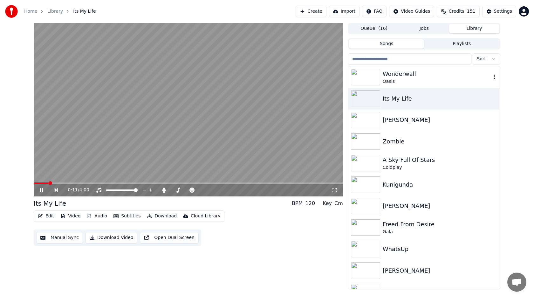
click at [406, 66] on div "Wonderwall Oasis" at bounding box center [424, 77] width 152 height 22
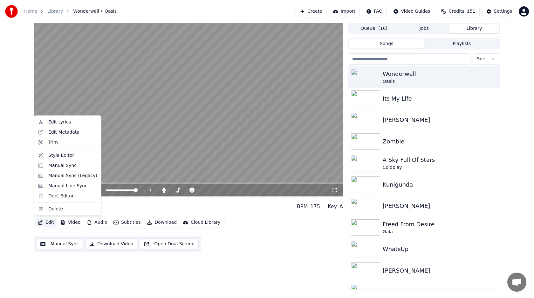
click at [49, 222] on button "Edit" at bounding box center [45, 222] width 21 height 9
click at [70, 125] on div "Edit Lyrics" at bounding box center [72, 122] width 49 height 6
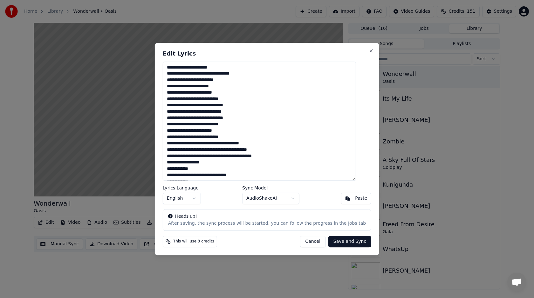
click at [230, 159] on textarea "**********" at bounding box center [259, 121] width 193 height 119
paste textarea "**********"
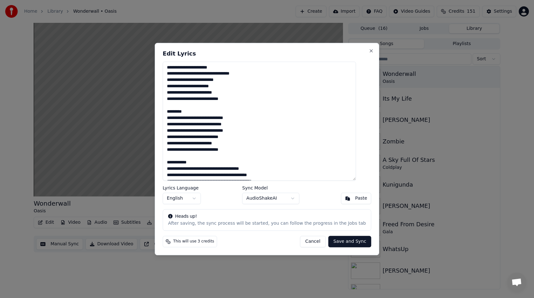
click at [199, 111] on textarea at bounding box center [259, 121] width 193 height 119
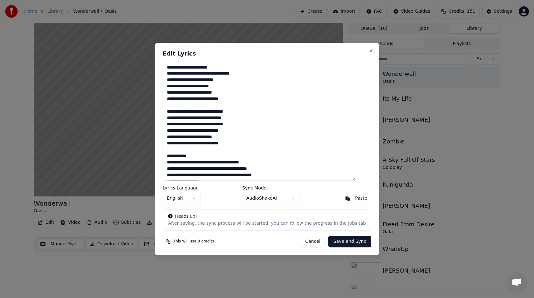
click at [210, 159] on textarea at bounding box center [259, 121] width 193 height 119
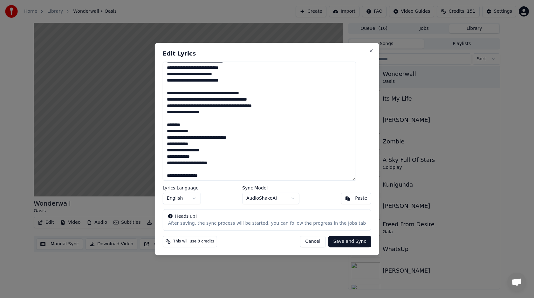
scroll to position [68, 0]
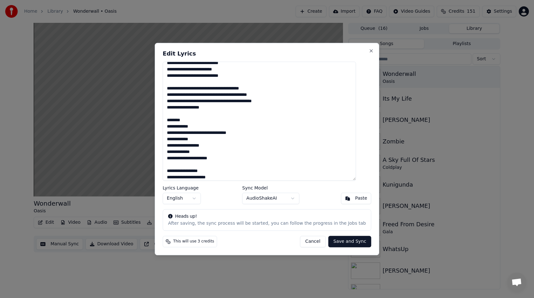
click at [194, 119] on textarea at bounding box center [259, 121] width 193 height 119
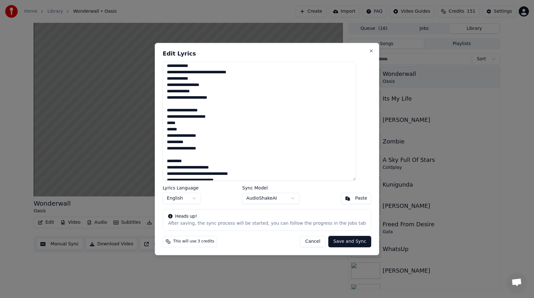
scroll to position [123, 0]
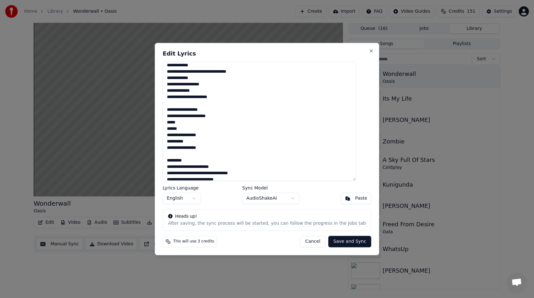
drag, startPoint x: 176, startPoint y: 92, endPoint x: 235, endPoint y: 160, distance: 89.9
click at [235, 160] on textarea at bounding box center [259, 121] width 193 height 119
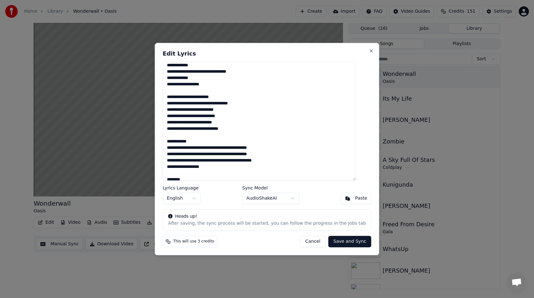
scroll to position [143, 0]
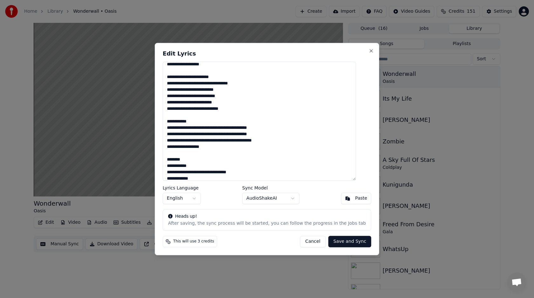
click at [207, 121] on textarea at bounding box center [259, 121] width 193 height 119
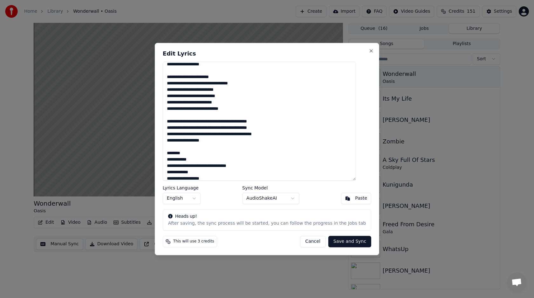
click at [199, 155] on textarea at bounding box center [259, 121] width 193 height 119
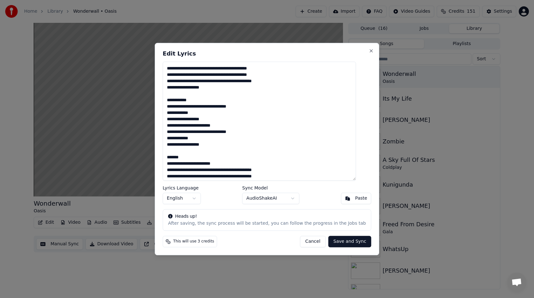
scroll to position [197, 0]
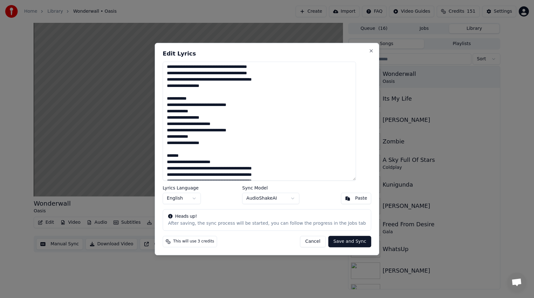
click at [196, 157] on textarea at bounding box center [259, 121] width 193 height 119
type textarea "**********"
click at [345, 240] on button "Save and Sync" at bounding box center [349, 241] width 43 height 11
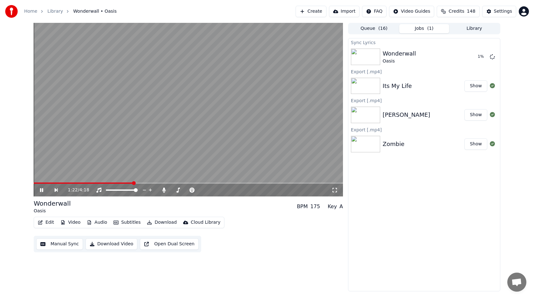
click at [164, 155] on video at bounding box center [188, 110] width 309 height 174
click at [479, 55] on button "Play" at bounding box center [477, 56] width 20 height 11
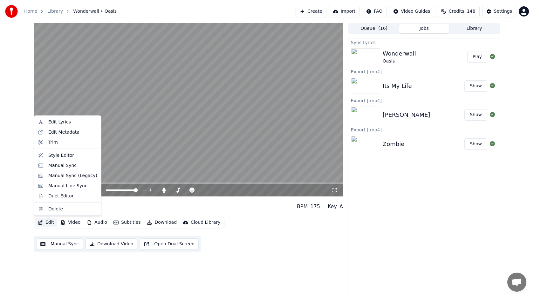
click at [49, 221] on button "Edit" at bounding box center [45, 222] width 21 height 9
click at [68, 163] on div "Manual Sync" at bounding box center [62, 165] width 28 height 6
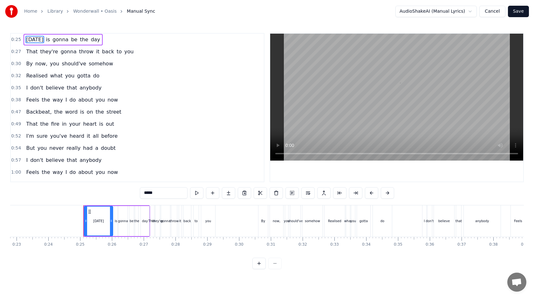
scroll to position [0, 766]
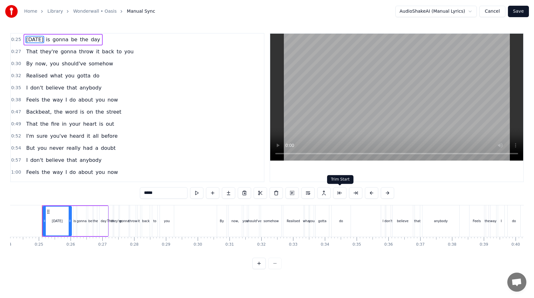
click at [342, 194] on button at bounding box center [339, 192] width 13 height 11
click at [342, 194] on button at bounding box center [347, 192] width 13 height 11
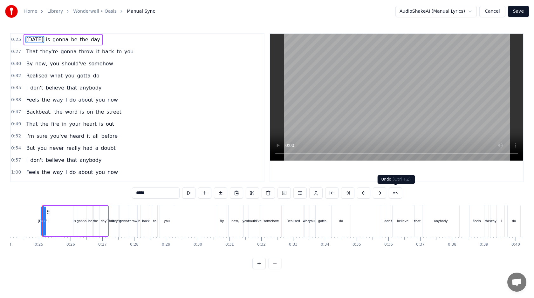
click at [392, 192] on button at bounding box center [395, 192] width 13 height 11
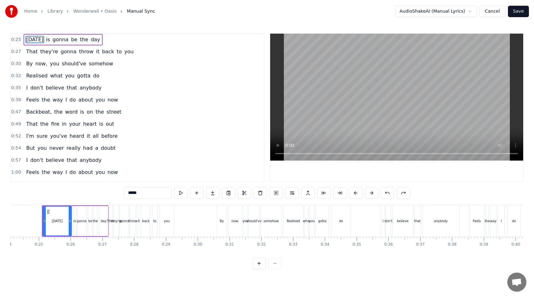
click at [392, 192] on button at bounding box center [387, 192] width 13 height 11
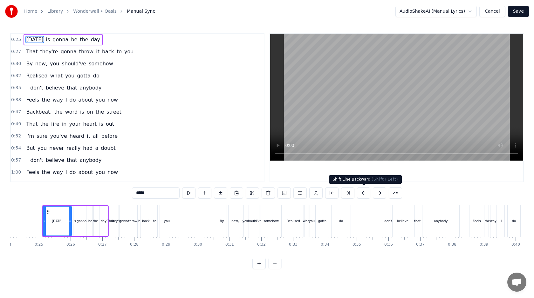
click at [361, 193] on button at bounding box center [363, 192] width 13 height 11
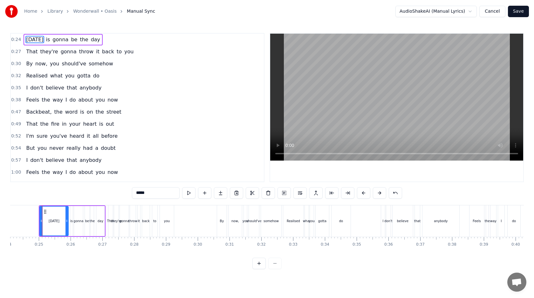
click at [361, 192] on button at bounding box center [363, 192] width 13 height 11
click at [140, 224] on div "it" at bounding box center [138, 221] width 3 height 31
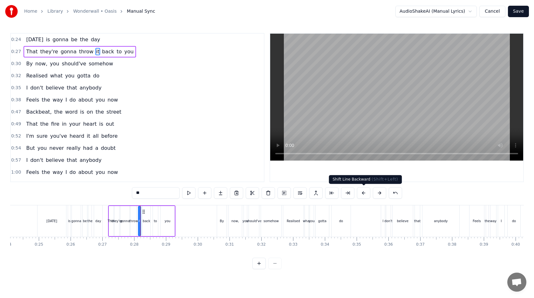
click at [363, 193] on button at bounding box center [363, 192] width 13 height 11
click at [220, 211] on div "By" at bounding box center [222, 221] width 10 height 31
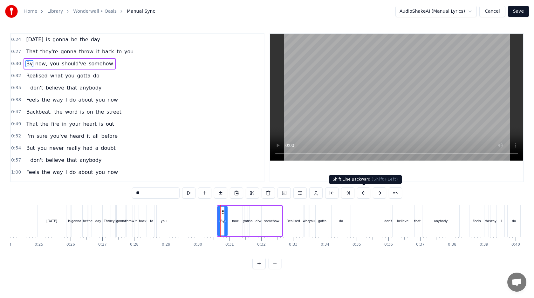
click at [364, 195] on button at bounding box center [363, 192] width 13 height 11
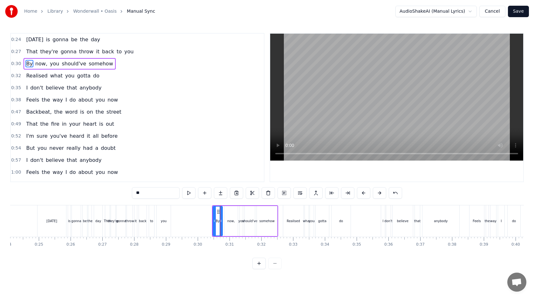
click at [291, 225] on div "Realised" at bounding box center [293, 221] width 20 height 31
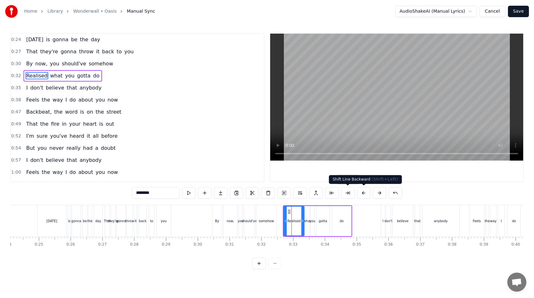
click at [363, 192] on button at bounding box center [363, 192] width 13 height 11
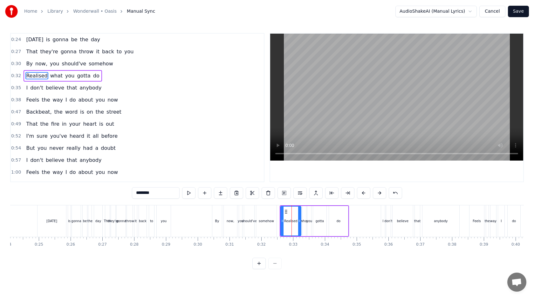
click at [382, 220] on div "I" at bounding box center [383, 221] width 4 height 31
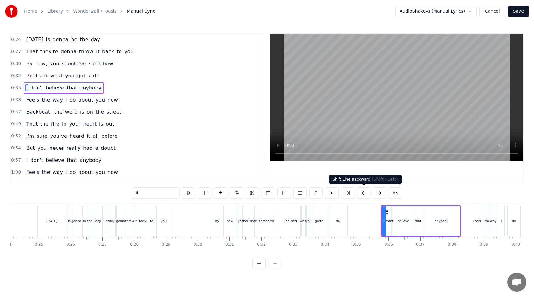
click at [361, 194] on button at bounding box center [363, 192] width 13 height 11
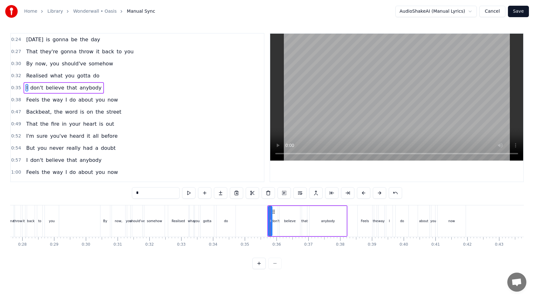
scroll to position [0, 921]
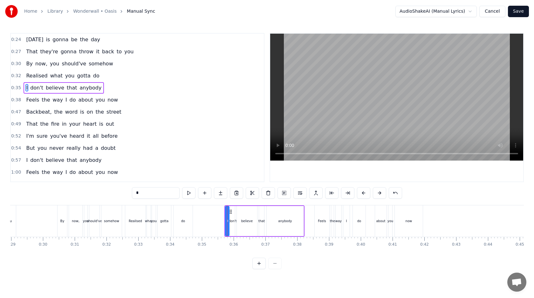
click at [317, 215] on div "Feels" at bounding box center [322, 221] width 15 height 31
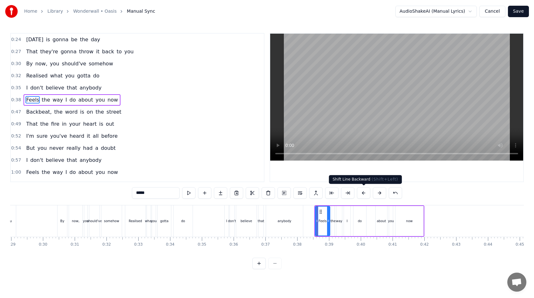
click at [363, 191] on button at bounding box center [363, 192] width 13 height 11
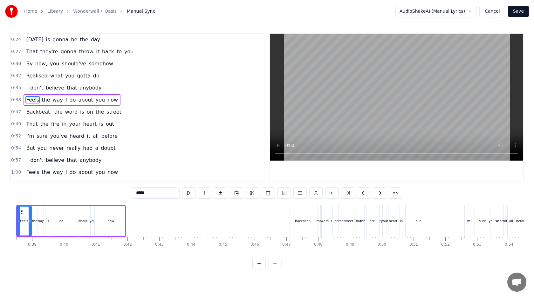
scroll to position [0, 1220]
click at [317, 220] on div "the" at bounding box center [316, 221] width 5 height 5
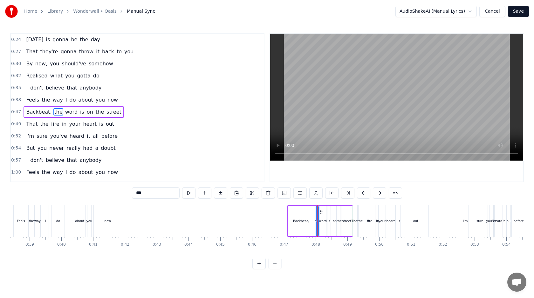
scroll to position [4, 0]
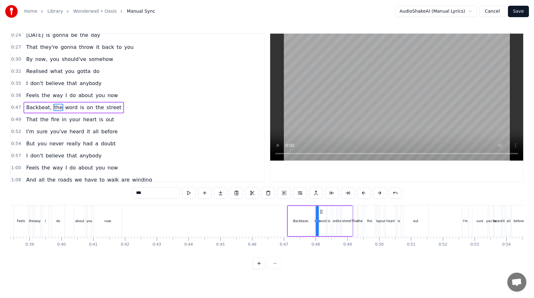
click at [303, 220] on div "Backbeat," at bounding box center [301, 221] width 16 height 5
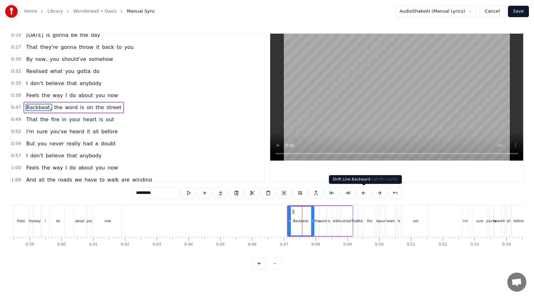
click at [364, 195] on button at bounding box center [363, 192] width 13 height 11
click at [367, 218] on div "fire" at bounding box center [369, 221] width 11 height 31
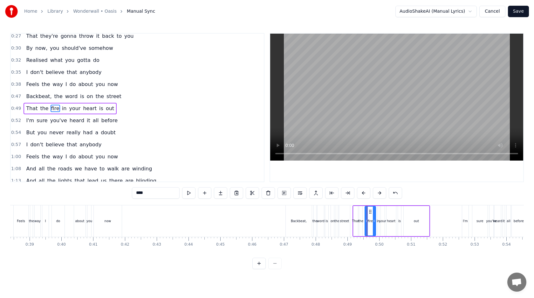
scroll to position [17, 0]
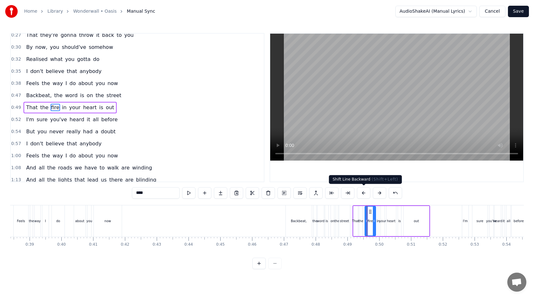
click at [367, 193] on button at bounding box center [363, 192] width 13 height 11
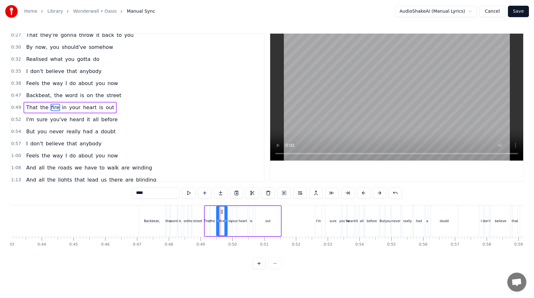
scroll to position [0, 1386]
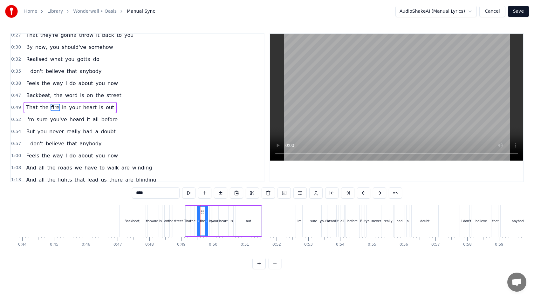
click at [317, 220] on div "sure" at bounding box center [313, 221] width 7 height 5
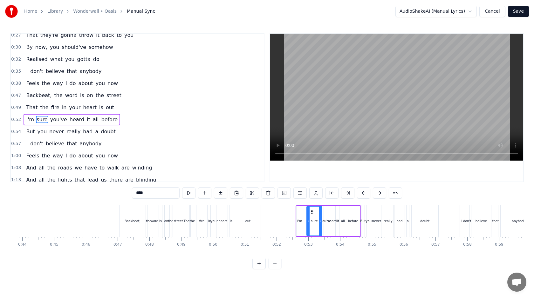
scroll to position [29, 0]
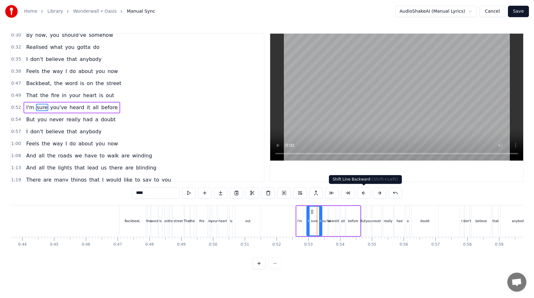
click at [363, 192] on button at bounding box center [363, 192] width 13 height 11
click at [374, 213] on div "never" at bounding box center [376, 221] width 9 height 31
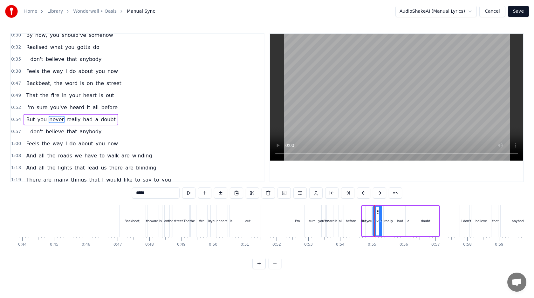
scroll to position [41, 0]
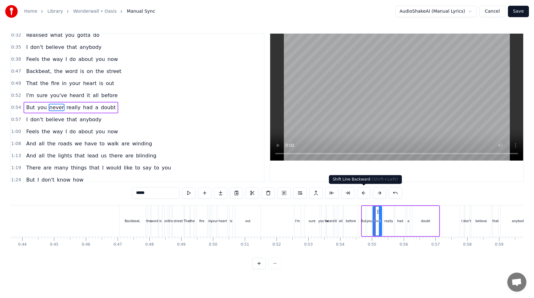
click at [365, 193] on button at bounding box center [363, 192] width 13 height 11
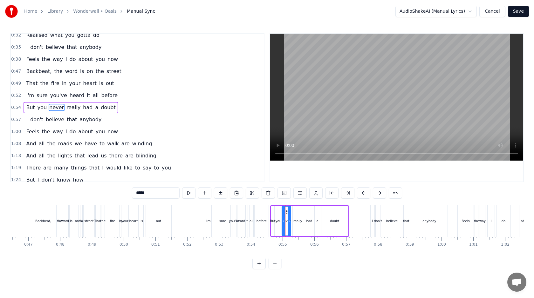
scroll to position [0, 1515]
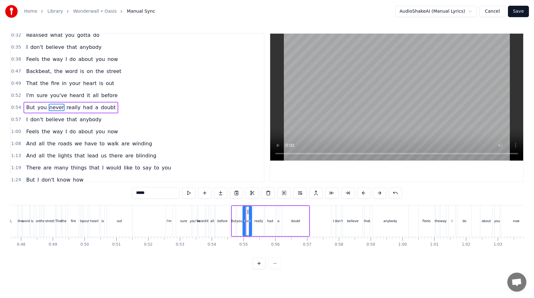
click at [356, 216] on div "believe" at bounding box center [353, 221] width 20 height 31
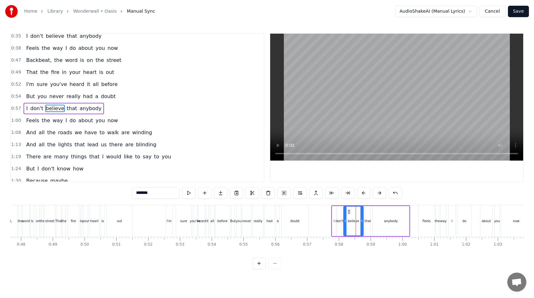
scroll to position [53, 0]
click at [364, 196] on button at bounding box center [363, 192] width 13 height 11
click at [423, 211] on div "Feels" at bounding box center [427, 221] width 16 height 31
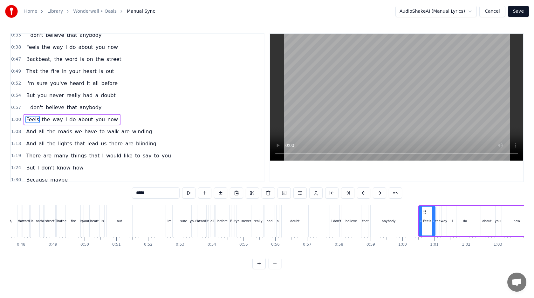
scroll to position [65, 0]
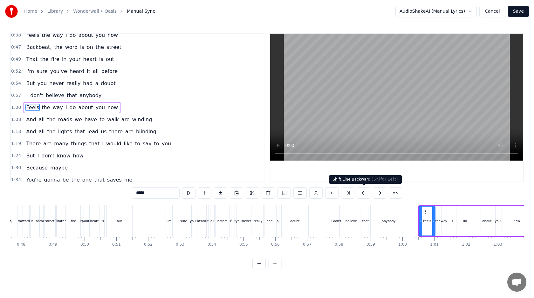
click at [364, 193] on button at bounding box center [363, 192] width 13 height 11
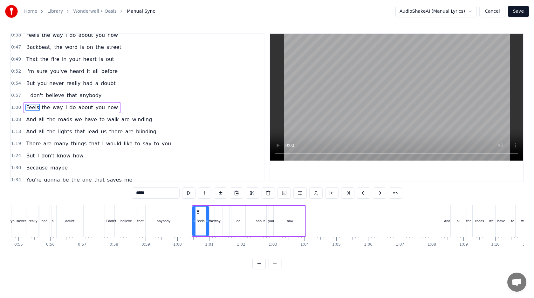
scroll to position [0, 1780]
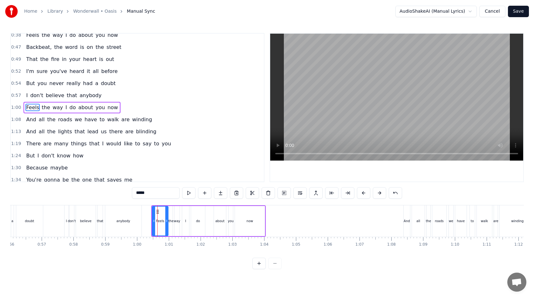
click at [406, 213] on div "And" at bounding box center [407, 221] width 6 height 31
type input "***"
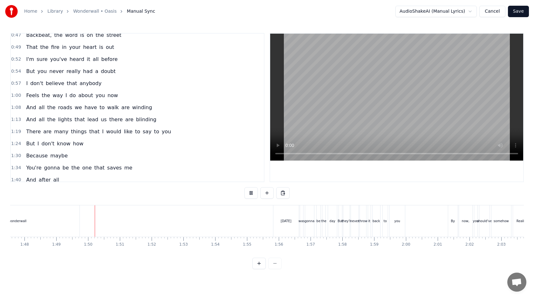
scroll to position [0, 3443]
click at [256, 218] on div "[DATE]" at bounding box center [261, 221] width 25 height 31
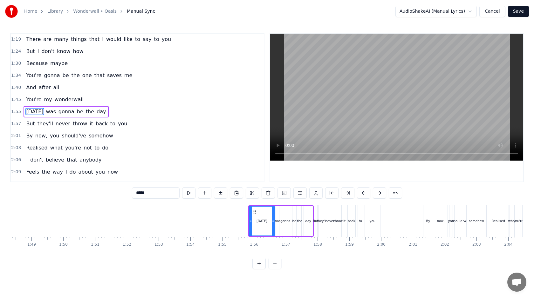
scroll to position [174, 0]
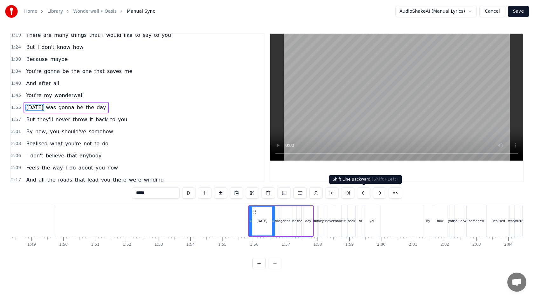
click at [358, 192] on button at bounding box center [363, 192] width 13 height 11
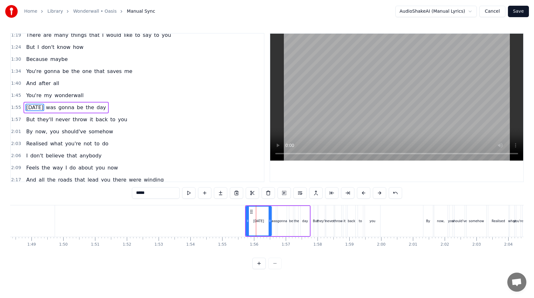
click at [327, 214] on div "never" at bounding box center [330, 221] width 8 height 31
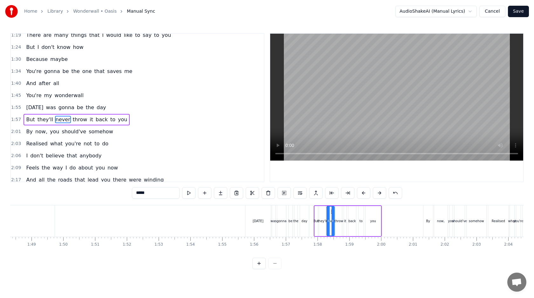
scroll to position [186, 0]
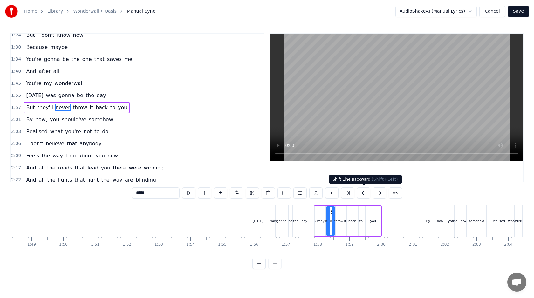
click at [367, 188] on button at bounding box center [363, 192] width 13 height 11
click at [427, 216] on div "By" at bounding box center [428, 221] width 10 height 31
type input "**"
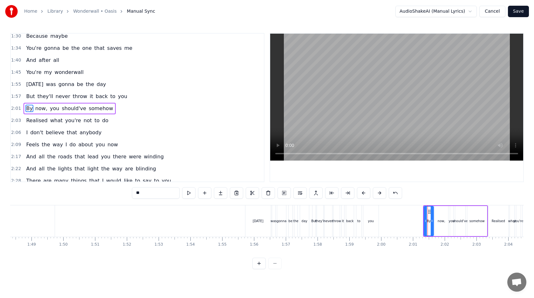
scroll to position [198, 0]
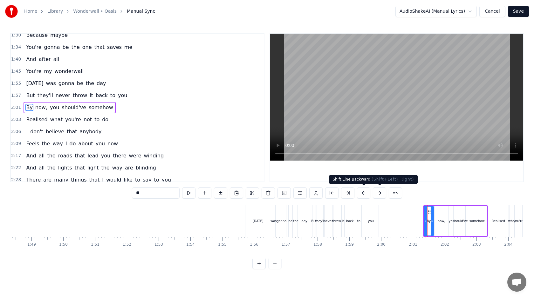
click at [364, 192] on button at bounding box center [363, 192] width 13 height 11
click at [385, 205] on div "0:24 [DATE] is gonna be the day 0:27 That they're gonna throw it back to you 0:…" at bounding box center [267, 151] width 514 height 236
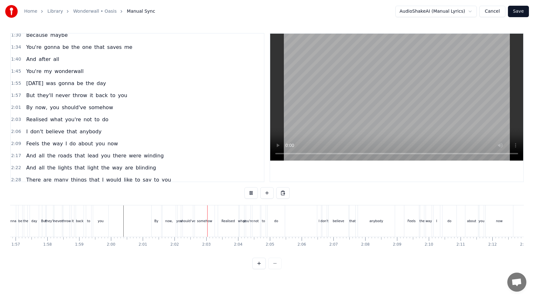
scroll to position [0, 3722]
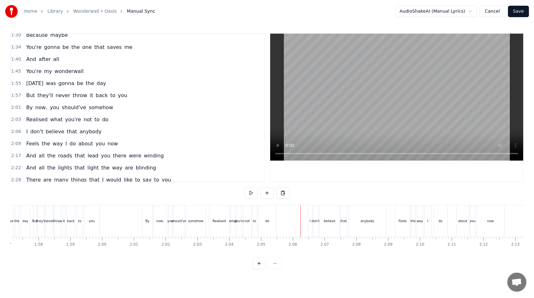
click at [322, 221] on div "believe" at bounding box center [330, 221] width 20 height 31
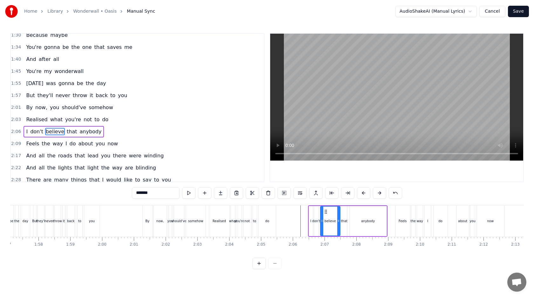
scroll to position [222, 0]
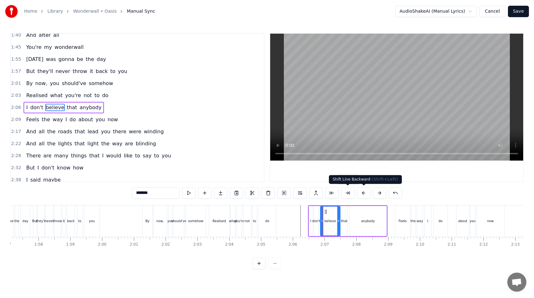
click at [364, 193] on button at bounding box center [363, 192] width 13 height 11
click at [401, 223] on div "Feels" at bounding box center [402, 221] width 15 height 31
type input "*****"
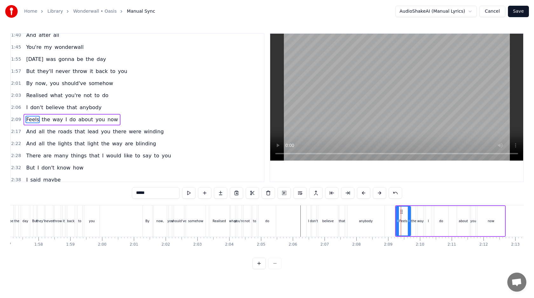
scroll to position [234, 0]
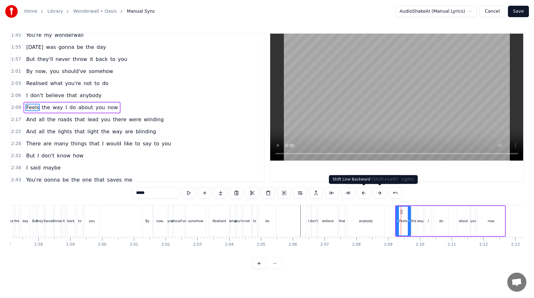
click at [367, 191] on button at bounding box center [363, 192] width 13 height 11
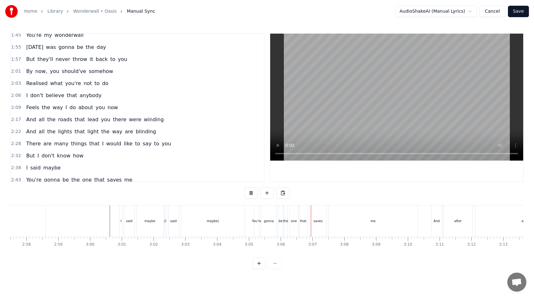
scroll to position [0, 5639]
click at [197, 229] on div "maybe)" at bounding box center [214, 221] width 64 height 31
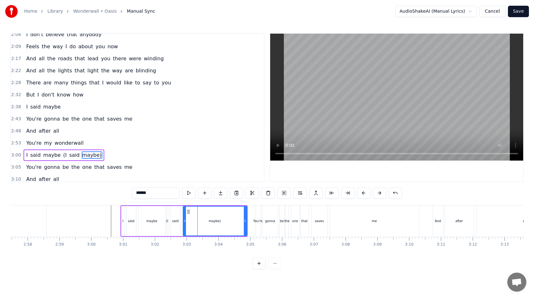
scroll to position [343, 0]
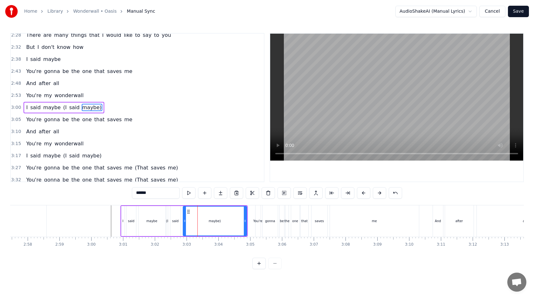
click at [166, 222] on div "(I" at bounding box center [167, 221] width 2 height 5
type input "**"
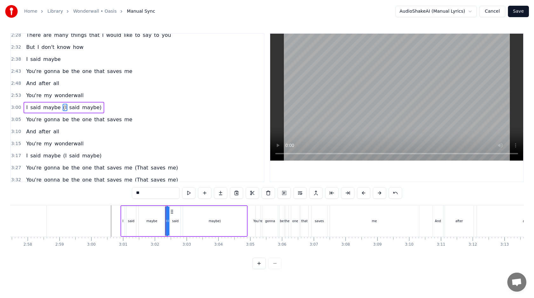
click at [264, 265] on button at bounding box center [258, 263] width 13 height 11
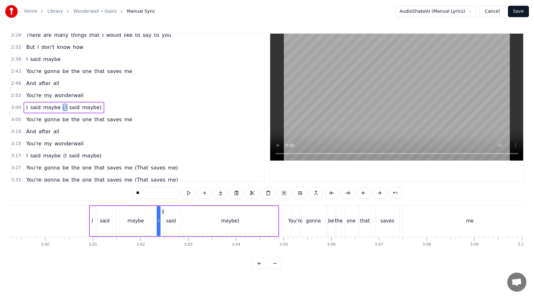
scroll to position [0, 8503]
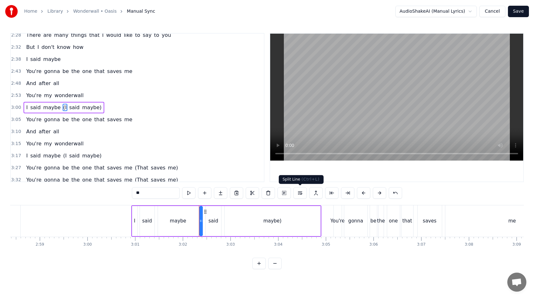
click at [298, 192] on button at bounding box center [299, 192] width 13 height 11
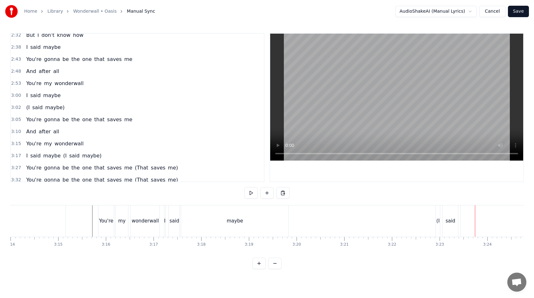
scroll to position [0, 9224]
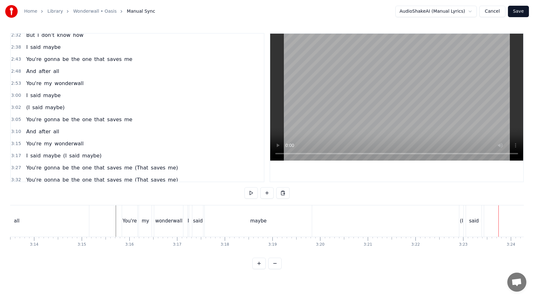
click at [225, 221] on div "maybe" at bounding box center [258, 221] width 107 height 31
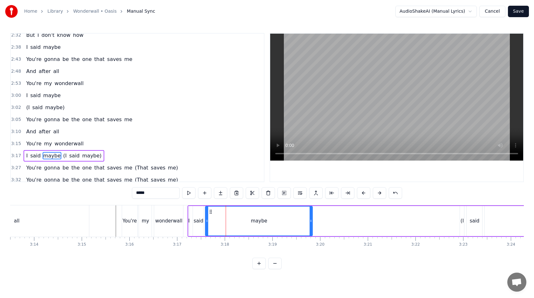
scroll to position [371, 0]
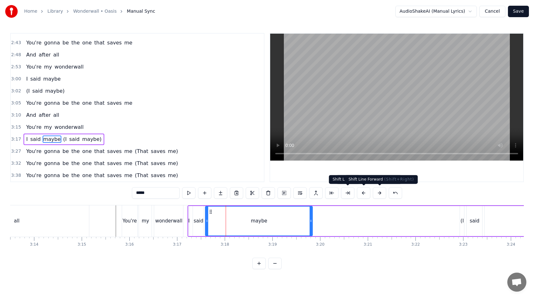
click at [379, 194] on button at bounding box center [379, 192] width 13 height 11
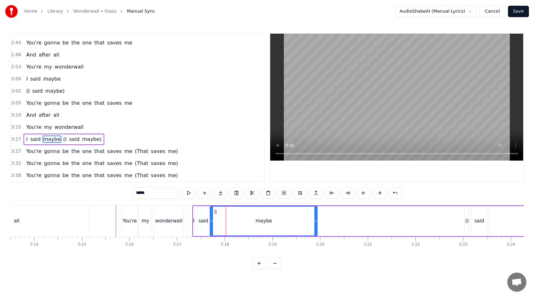
click at [379, 194] on button at bounding box center [379, 192] width 13 height 11
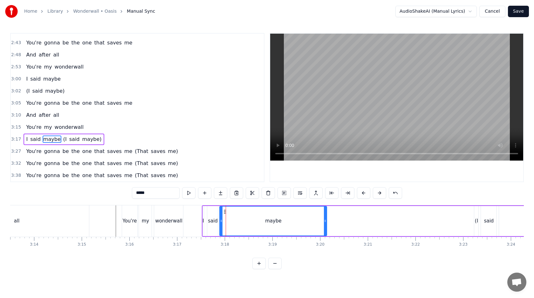
click at [379, 194] on button at bounding box center [379, 192] width 13 height 11
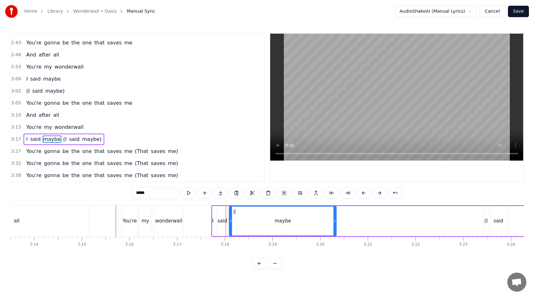
click at [379, 194] on button at bounding box center [379, 192] width 13 height 11
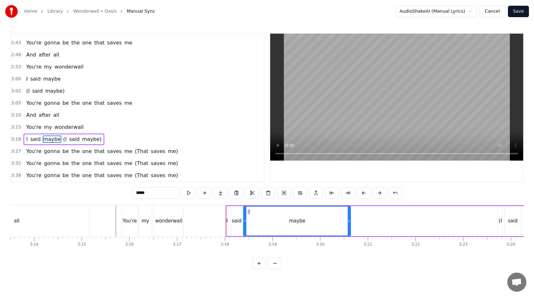
click at [379, 194] on button at bounding box center [379, 192] width 13 height 11
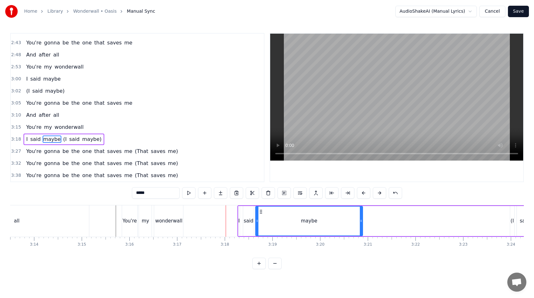
click at [379, 194] on button at bounding box center [379, 192] width 13 height 11
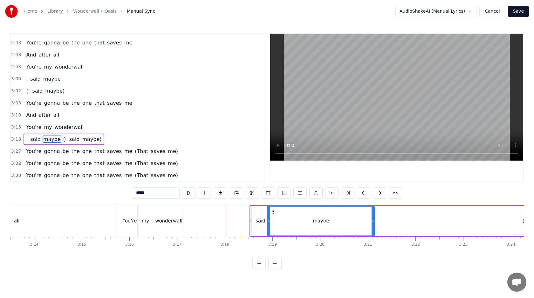
click at [379, 194] on button at bounding box center [379, 192] width 13 height 11
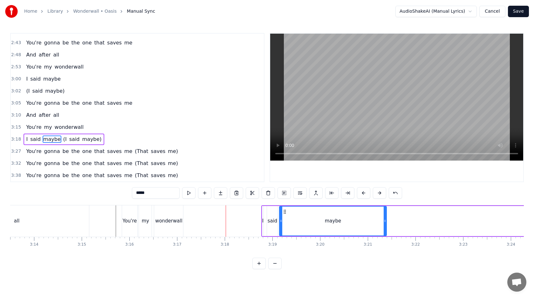
click at [379, 194] on button at bounding box center [379, 192] width 13 height 11
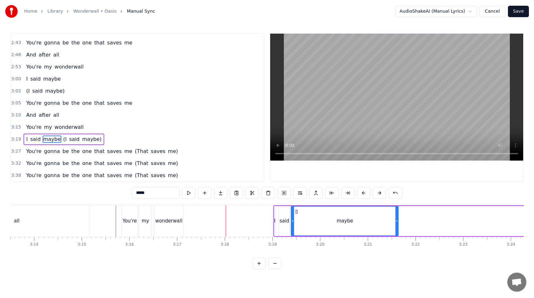
click at [379, 194] on button at bounding box center [379, 192] width 13 height 11
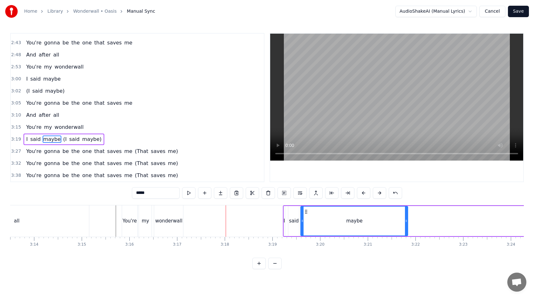
click at [379, 194] on button at bounding box center [379, 192] width 13 height 11
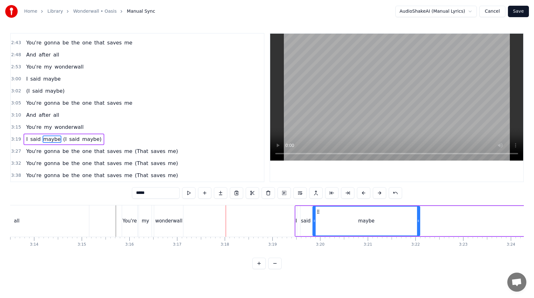
click at [379, 194] on button at bounding box center [379, 192] width 13 height 11
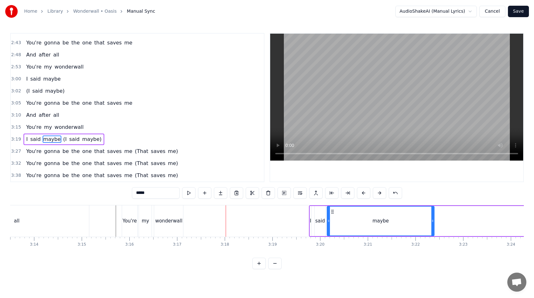
click at [379, 194] on button at bounding box center [379, 192] width 13 height 11
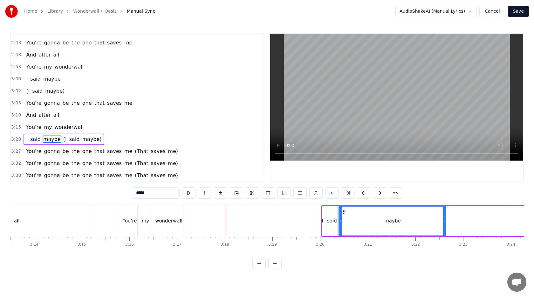
click at [127, 214] on div "You're" at bounding box center [130, 221] width 16 height 31
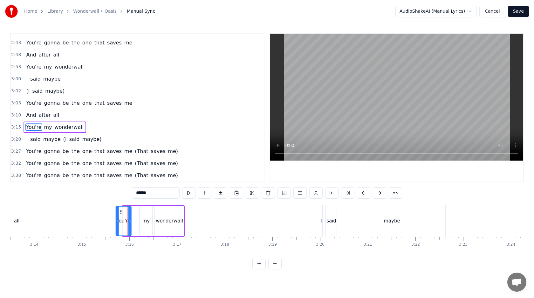
drag, startPoint x: 127, startPoint y: 211, endPoint x: 119, endPoint y: 211, distance: 8.0
click at [119, 211] on icon at bounding box center [121, 211] width 5 height 5
click at [144, 214] on div "my" at bounding box center [146, 221] width 13 height 30
type input "**"
drag, startPoint x: 145, startPoint y: 210, endPoint x: 134, endPoint y: 210, distance: 11.4
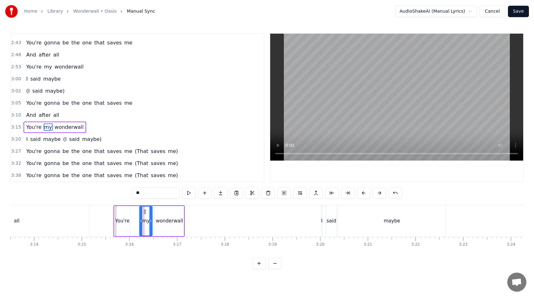
click at [134, 210] on div "You're my wonderwall" at bounding box center [148, 221] width 71 height 31
click at [142, 210] on div "my" at bounding box center [146, 221] width 13 height 30
drag, startPoint x: 144, startPoint y: 211, endPoint x: 135, endPoint y: 211, distance: 8.6
click at [135, 211] on div "You're my wonderwall" at bounding box center [148, 221] width 71 height 31
click at [145, 211] on div "my" at bounding box center [146, 221] width 13 height 30
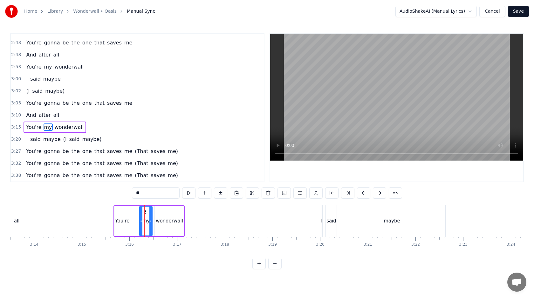
drag, startPoint x: 146, startPoint y: 211, endPoint x: 134, endPoint y: 212, distance: 11.4
click at [134, 212] on div "You're my wonderwall" at bounding box center [148, 221] width 71 height 31
click at [145, 215] on div "my" at bounding box center [146, 221] width 13 height 30
drag, startPoint x: 140, startPoint y: 220, endPoint x: 131, endPoint y: 219, distance: 9.9
click at [132, 219] on icon at bounding box center [133, 221] width 3 height 5
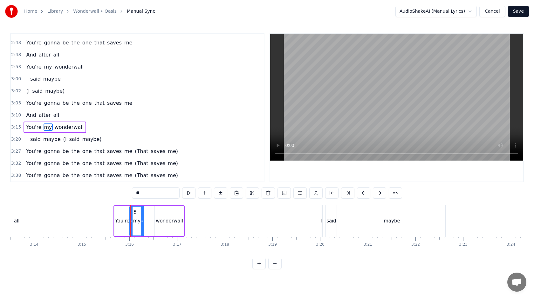
drag, startPoint x: 150, startPoint y: 220, endPoint x: 142, endPoint y: 220, distance: 8.6
click at [142, 220] on circle at bounding box center [142, 220] width 0 height 0
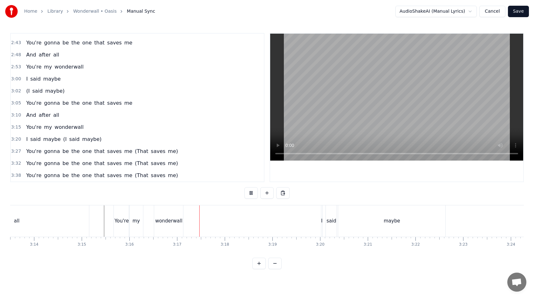
click at [170, 226] on div "wonderwall" at bounding box center [168, 221] width 29 height 31
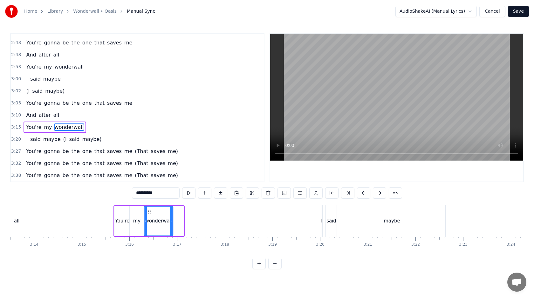
drag, startPoint x: 160, startPoint y: 211, endPoint x: 149, endPoint y: 211, distance: 10.8
click at [149, 211] on icon at bounding box center [149, 211] width 5 height 5
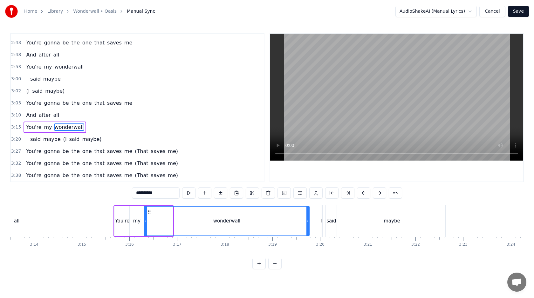
drag, startPoint x: 171, startPoint y: 221, endPoint x: 308, endPoint y: 221, distance: 137.0
click at [308, 221] on circle at bounding box center [307, 221] width 0 height 0
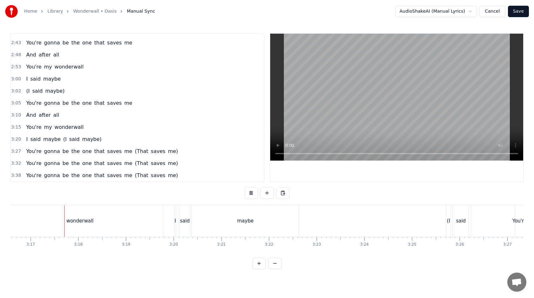
scroll to position [0, 9378]
click at [239, 221] on div "maybe" at bounding box center [237, 221] width 16 height 7
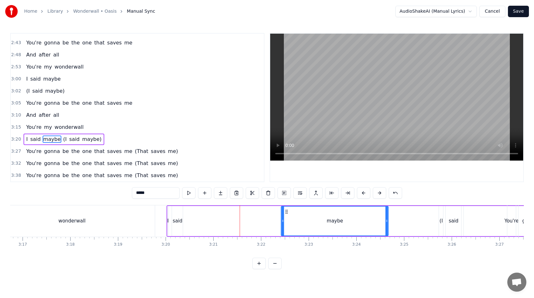
drag, startPoint x: 189, startPoint y: 210, endPoint x: 285, endPoint y: 219, distance: 96.3
click at [285, 219] on div "maybe" at bounding box center [335, 221] width 106 height 29
drag, startPoint x: 283, startPoint y: 220, endPoint x: 347, endPoint y: 219, distance: 64.8
click at [347, 220] on icon at bounding box center [345, 221] width 3 height 5
click at [176, 220] on div "said" at bounding box center [178, 221] width 10 height 7
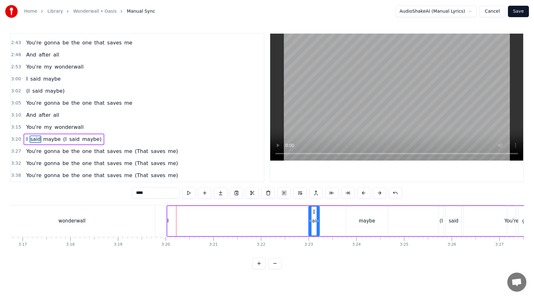
drag, startPoint x: 176, startPoint y: 210, endPoint x: 314, endPoint y: 211, distance: 137.9
click at [314, 211] on icon at bounding box center [313, 211] width 5 height 5
click at [167, 221] on div "I" at bounding box center [167, 221] width 1 height 7
type input "*"
drag, startPoint x: 168, startPoint y: 218, endPoint x: 276, endPoint y: 218, distance: 107.1
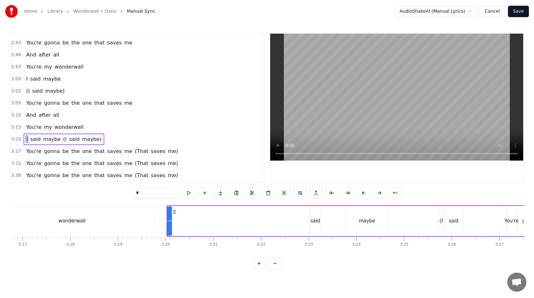
click at [276, 218] on div "I said maybe (I said maybe)" at bounding box center [397, 221] width 460 height 31
click at [168, 220] on div "I" at bounding box center [168, 221] width 1 height 7
drag, startPoint x: 171, startPoint y: 222, endPoint x: 190, endPoint y: 221, distance: 19.4
click at [191, 221] on div "I said maybe (I said maybe)" at bounding box center [397, 221] width 458 height 31
click at [169, 219] on div "I" at bounding box center [168, 221] width 1 height 7
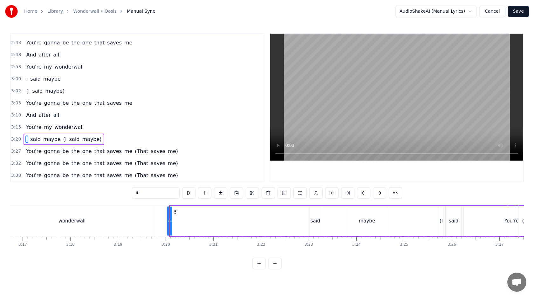
click at [170, 219] on icon at bounding box center [171, 221] width 3 height 5
drag, startPoint x: 170, startPoint y: 218, endPoint x: 196, endPoint y: 215, distance: 26.2
click at [196, 215] on div "I said maybe (I said maybe)" at bounding box center [396, 221] width 459 height 31
click at [169, 219] on div "I" at bounding box center [168, 221] width 1 height 7
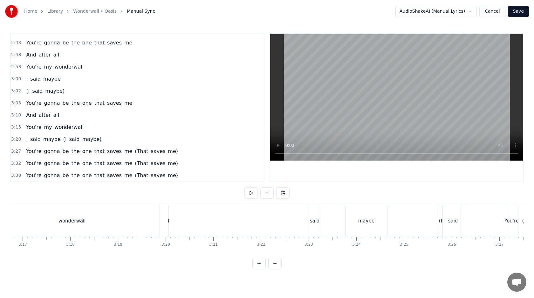
click at [173, 219] on div "I said maybe (I said maybe)" at bounding box center [397, 221] width 458 height 31
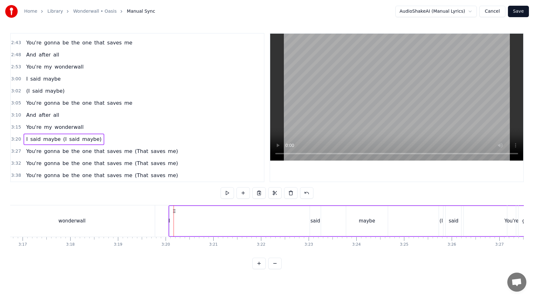
click at [169, 221] on div "I" at bounding box center [168, 221] width 1 height 7
drag, startPoint x: 170, startPoint y: 221, endPoint x: 159, endPoint y: 221, distance: 11.4
click at [159, 221] on icon at bounding box center [158, 221] width 3 height 5
drag, startPoint x: 163, startPoint y: 213, endPoint x: 303, endPoint y: 215, distance: 140.2
click at [303, 215] on div "I" at bounding box center [304, 221] width 10 height 29
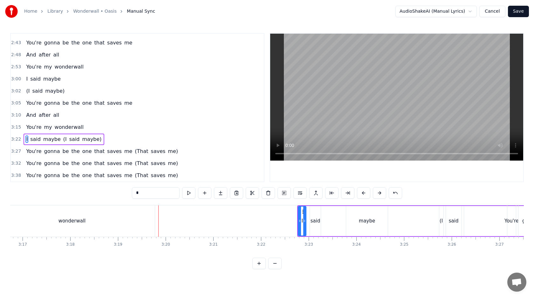
click at [303, 219] on icon at bounding box center [304, 221] width 3 height 5
click at [317, 220] on div "said" at bounding box center [315, 221] width 10 height 7
drag, startPoint x: 314, startPoint y: 210, endPoint x: 311, endPoint y: 210, distance: 3.5
click at [311, 210] on icon at bounding box center [310, 211] width 5 height 5
click at [353, 214] on div "maybe" at bounding box center [367, 221] width 42 height 30
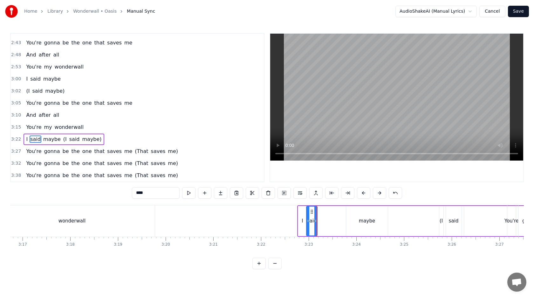
type input "*****"
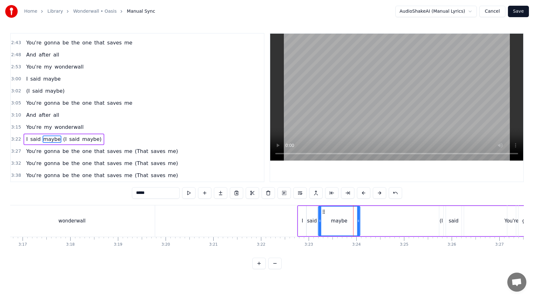
drag, startPoint x: 351, startPoint y: 212, endPoint x: 324, endPoint y: 212, distance: 27.6
click at [324, 212] on icon at bounding box center [323, 211] width 5 height 5
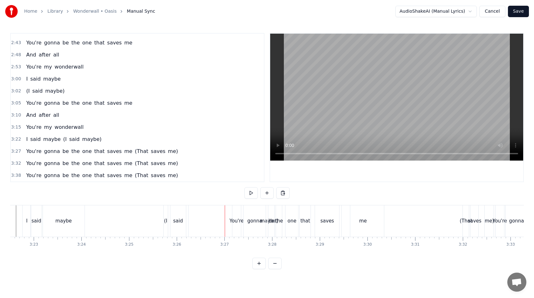
scroll to position [0, 9646]
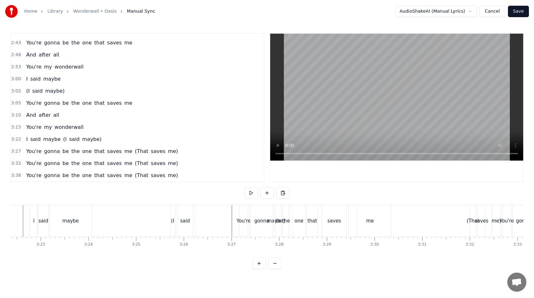
click at [136, 218] on div "I said maybe (I said maybe)" at bounding box center [193, 221] width 329 height 31
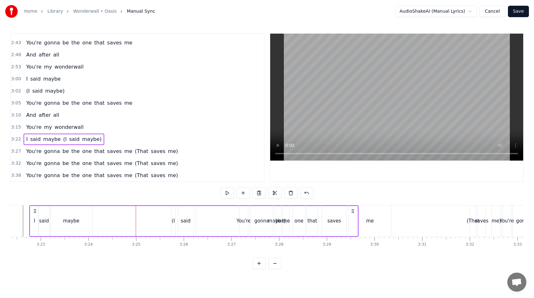
click at [226, 219] on div "maybe)" at bounding box center [276, 221] width 161 height 30
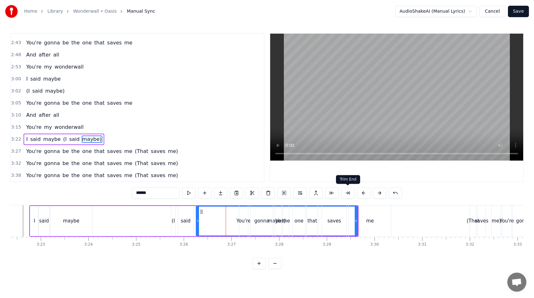
click at [343, 193] on button at bounding box center [347, 192] width 13 height 11
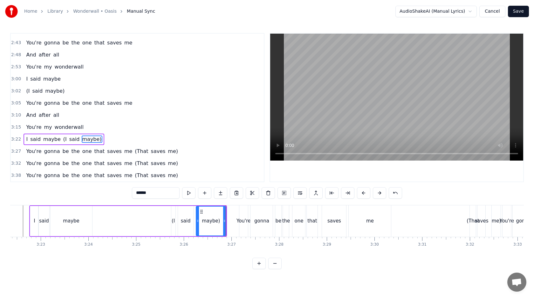
click at [79, 219] on div "maybe" at bounding box center [72, 221] width 42 height 30
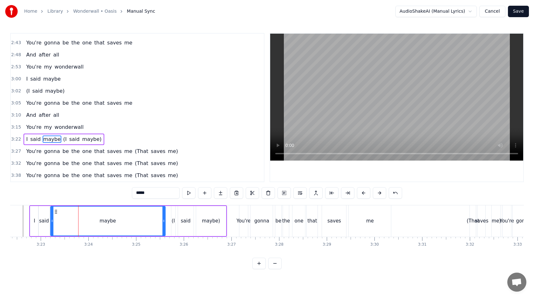
drag, startPoint x: 90, startPoint y: 221, endPoint x: 163, endPoint y: 220, distance: 73.1
click at [164, 221] on icon at bounding box center [163, 221] width 3 height 5
click at [186, 218] on div "said" at bounding box center [186, 221] width 10 height 7
type input "****"
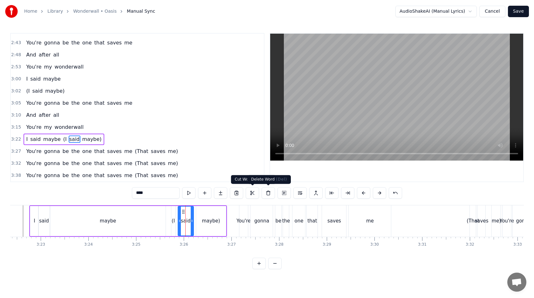
click at [265, 194] on button at bounding box center [268, 192] width 13 height 11
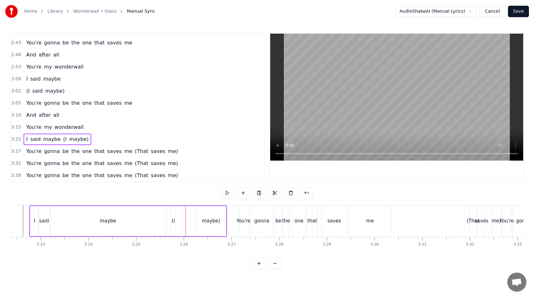
click at [223, 217] on div "maybe)" at bounding box center [211, 221] width 30 height 30
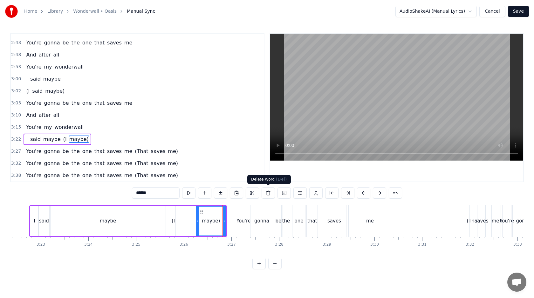
click at [267, 192] on button at bounding box center [268, 192] width 13 height 11
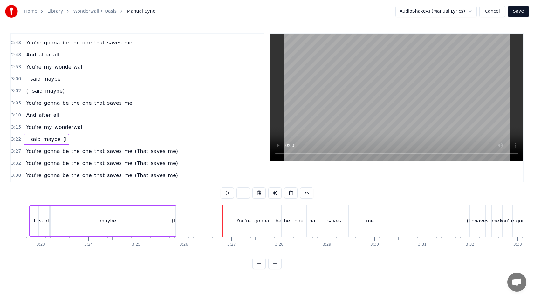
click at [174, 221] on div "(I" at bounding box center [173, 221] width 3 height 7
click at [269, 191] on button at bounding box center [268, 192] width 13 height 11
click at [160, 222] on div "maybe" at bounding box center [108, 221] width 115 height 30
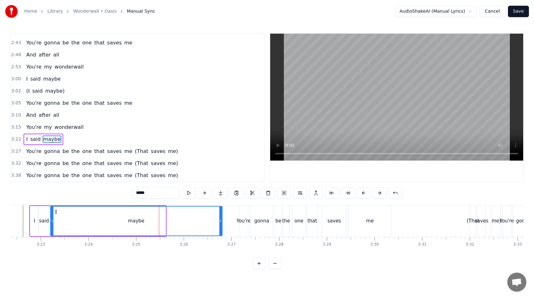
drag, startPoint x: 165, startPoint y: 222, endPoint x: 221, endPoint y: 220, distance: 56.9
click at [222, 221] on icon at bounding box center [220, 221] width 3 height 5
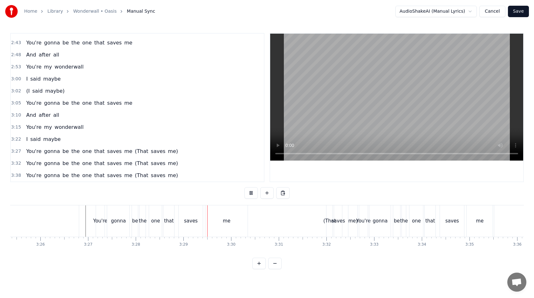
scroll to position [0, 9832]
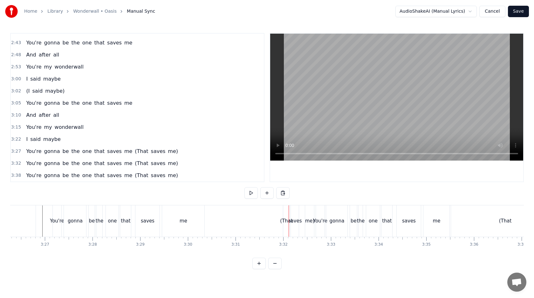
click at [192, 223] on div "me" at bounding box center [183, 221] width 42 height 31
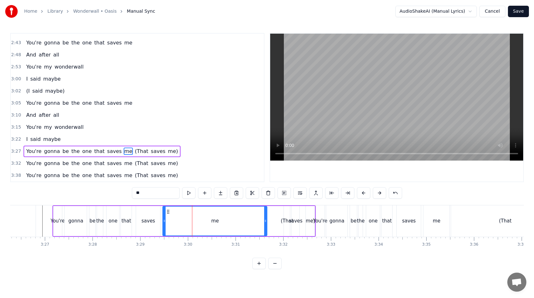
drag, startPoint x: 203, startPoint y: 222, endPoint x: 265, endPoint y: 222, distance: 61.7
click at [265, 222] on icon at bounding box center [265, 221] width 3 height 5
click at [151, 151] on span "saves" at bounding box center [158, 151] width 16 height 7
type input "*****"
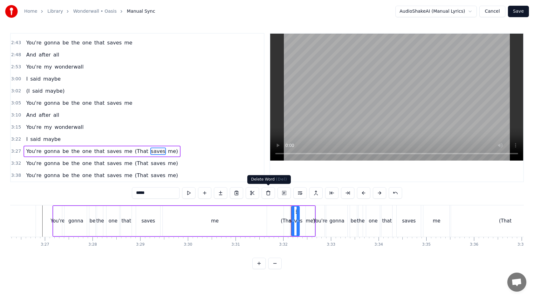
click at [269, 193] on button at bounding box center [268, 192] width 13 height 11
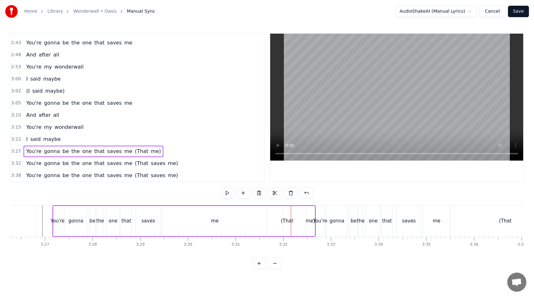
click at [150, 150] on span "me)" at bounding box center [155, 151] width 11 height 7
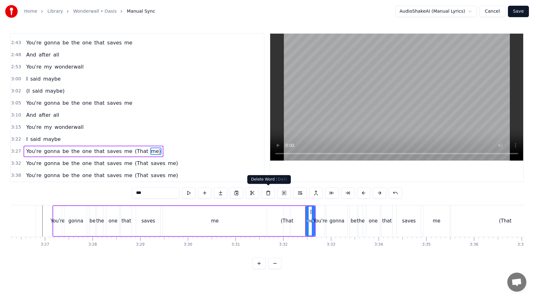
click at [265, 194] on button at bounding box center [268, 192] width 13 height 11
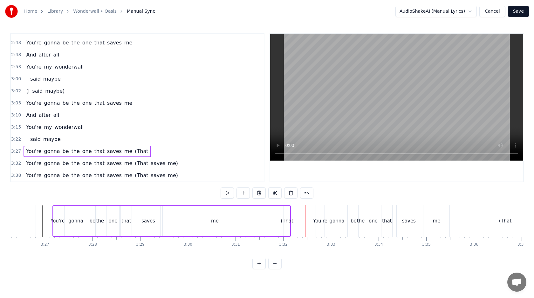
click at [135, 150] on span "(That" at bounding box center [141, 151] width 15 height 7
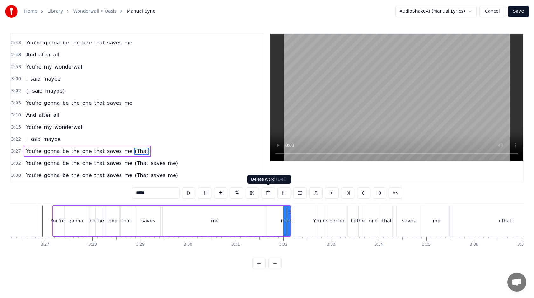
click at [269, 194] on button at bounding box center [268, 192] width 13 height 11
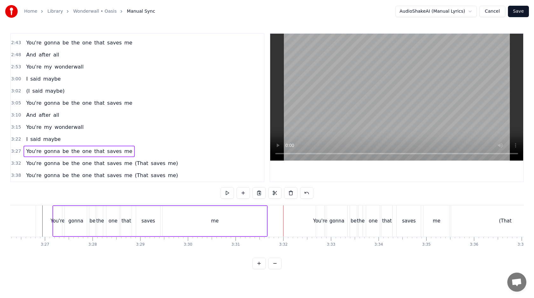
click at [265, 226] on div "me" at bounding box center [215, 221] width 104 height 30
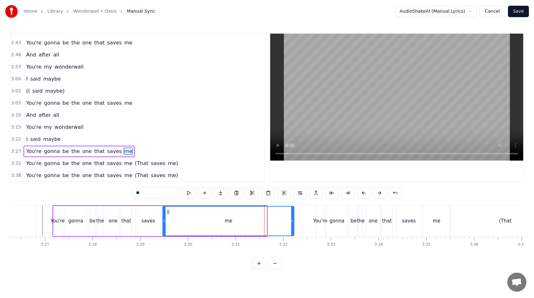
drag, startPoint x: 265, startPoint y: 225, endPoint x: 293, endPoint y: 223, distance: 28.0
click at [293, 223] on div at bounding box center [292, 221] width 3 height 29
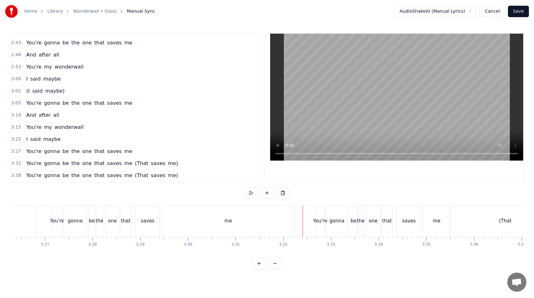
click at [316, 220] on div "You're" at bounding box center [320, 221] width 14 height 7
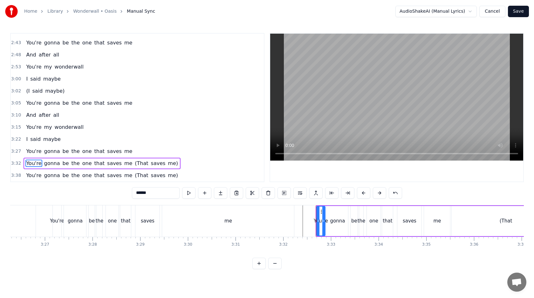
click at [150, 164] on span "saves" at bounding box center [158, 163] width 16 height 7
type input "*****"
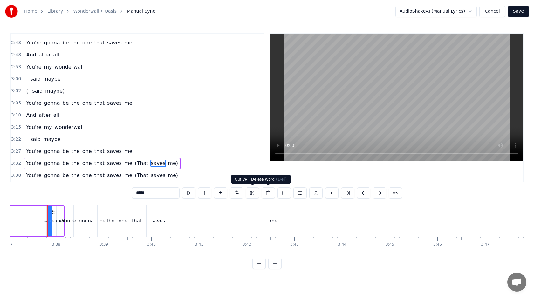
scroll to position [0, 10351]
click at [267, 193] on button at bounding box center [268, 192] width 13 height 11
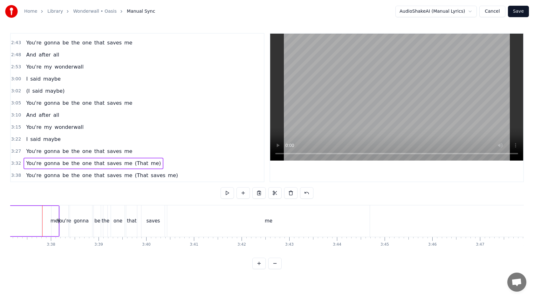
click at [150, 164] on span "me)" at bounding box center [155, 163] width 11 height 7
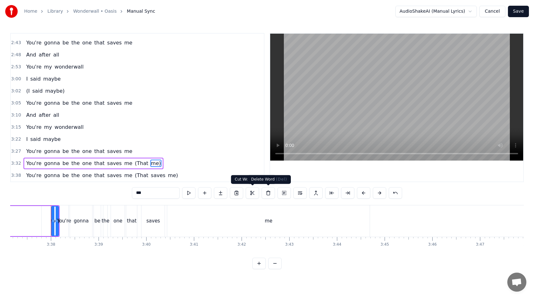
click at [265, 193] on button at bounding box center [268, 192] width 13 height 11
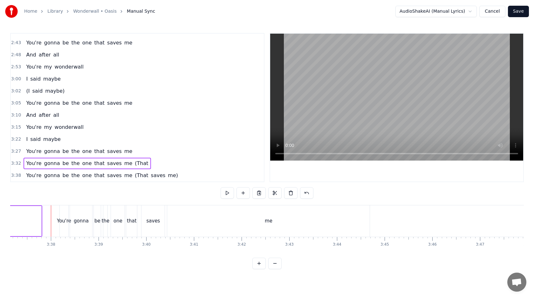
click at [134, 166] on span "(That" at bounding box center [141, 163] width 15 height 7
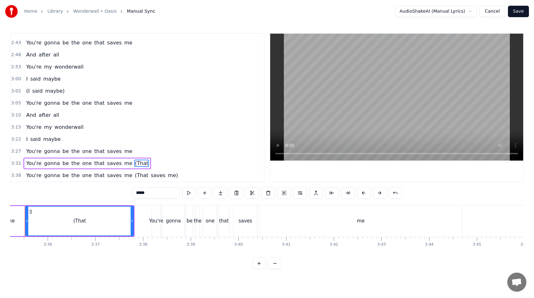
scroll to position [0, 10241]
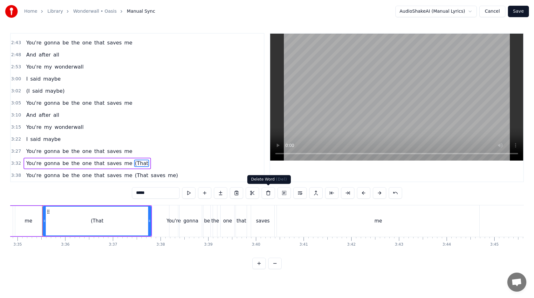
click at [272, 191] on button at bounding box center [268, 192] width 13 height 11
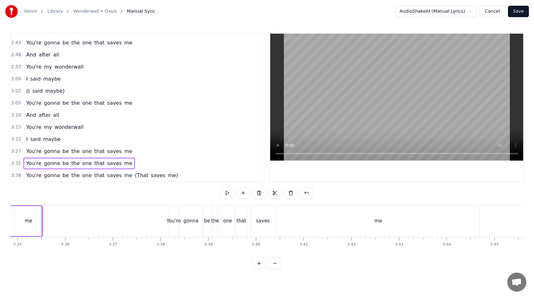
click at [134, 173] on span "(That" at bounding box center [141, 175] width 15 height 7
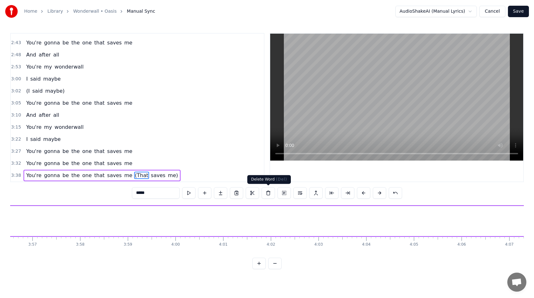
click at [268, 195] on button at bounding box center [268, 192] width 13 height 11
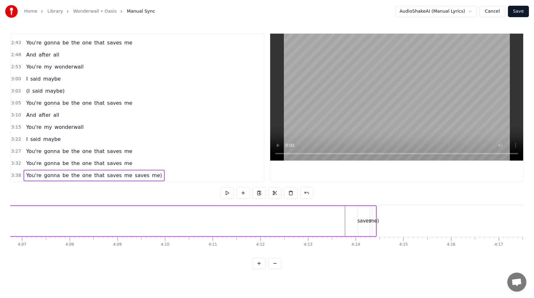
scroll to position [0, 11806]
click at [151, 177] on span "me)" at bounding box center [156, 175] width 11 height 7
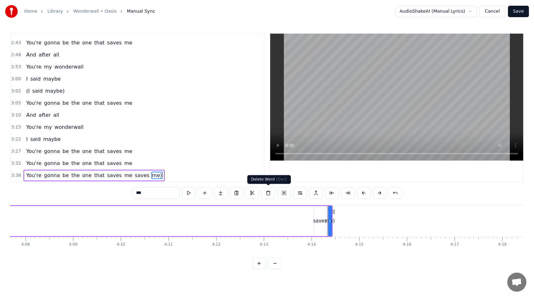
click at [267, 191] on button at bounding box center [268, 192] width 13 height 11
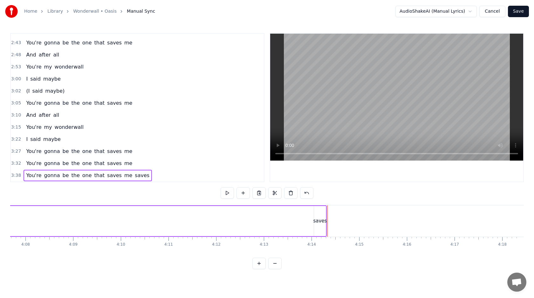
click at [135, 174] on span "saves" at bounding box center [142, 175] width 16 height 7
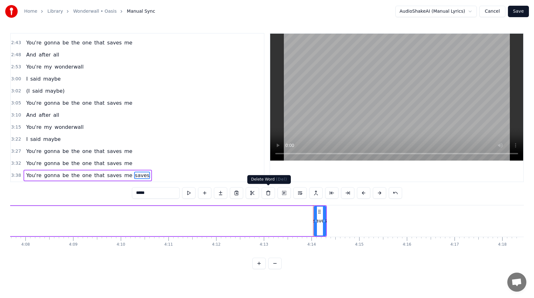
click at [271, 193] on button at bounding box center [268, 192] width 13 height 11
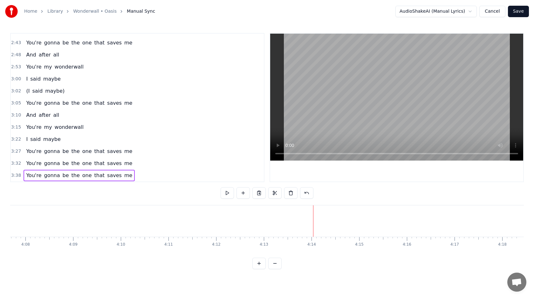
click at [108, 165] on span "saves" at bounding box center [114, 163] width 16 height 7
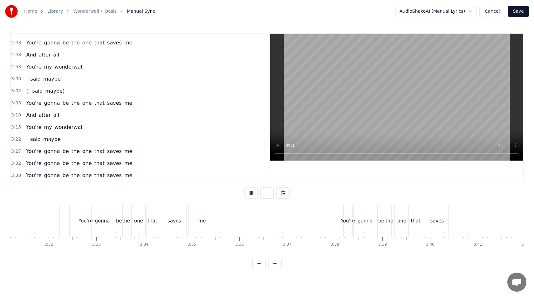
scroll to position [0, 10077]
click at [199, 221] on div "me" at bounding box center [192, 221] width 26 height 31
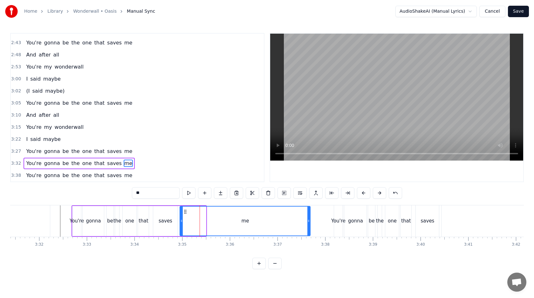
drag, startPoint x: 204, startPoint y: 221, endPoint x: 309, endPoint y: 221, distance: 104.9
click at [309, 221] on icon at bounding box center [308, 221] width 3 height 5
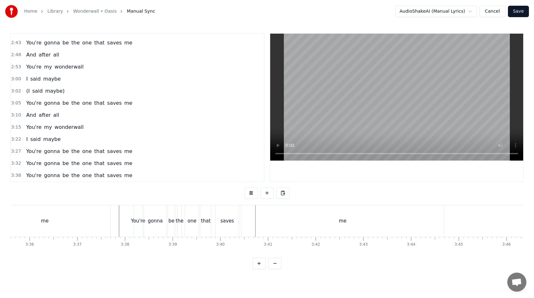
scroll to position [0, 10280]
click at [394, 223] on div "me" at bounding box center [339, 221] width 202 height 31
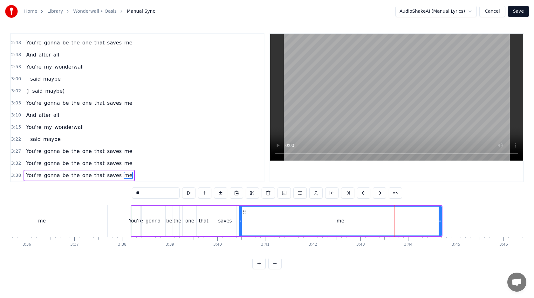
click at [439, 224] on div at bounding box center [440, 221] width 3 height 29
drag, startPoint x: 440, startPoint y: 219, endPoint x: 375, endPoint y: 221, distance: 65.2
click at [377, 221] on icon at bounding box center [378, 221] width 3 height 5
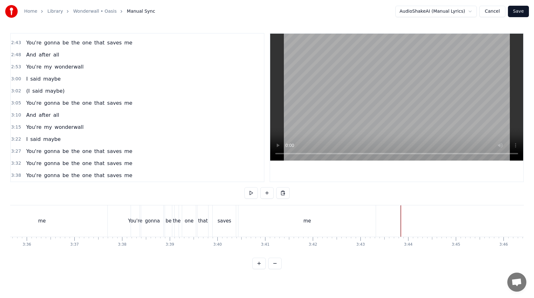
click at [277, 265] on button at bounding box center [274, 263] width 13 height 11
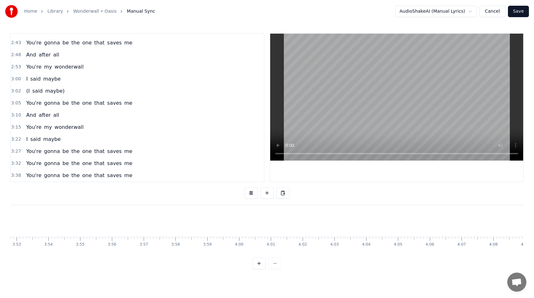
click at [277, 265] on div at bounding box center [266, 263] width 29 height 11
click at [521, 10] on button "Save" at bounding box center [518, 11] width 21 height 11
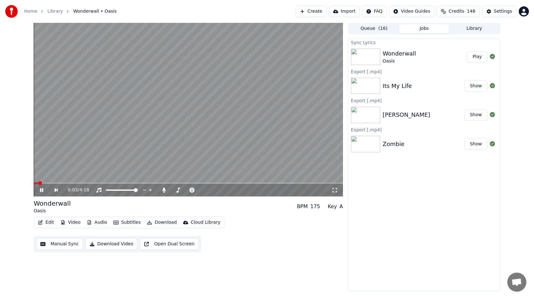
click at [42, 189] on icon at bounding box center [41, 190] width 3 height 4
click at [156, 222] on button "Download" at bounding box center [161, 222] width 35 height 9
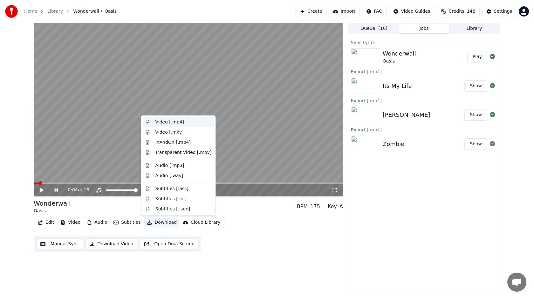
click at [179, 121] on div "Video [.mp4]" at bounding box center [169, 122] width 29 height 6
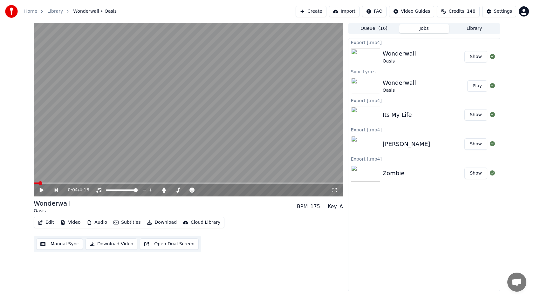
click at [473, 54] on button "Show" at bounding box center [475, 56] width 23 height 11
click at [451, 27] on button "Library" at bounding box center [474, 28] width 50 height 9
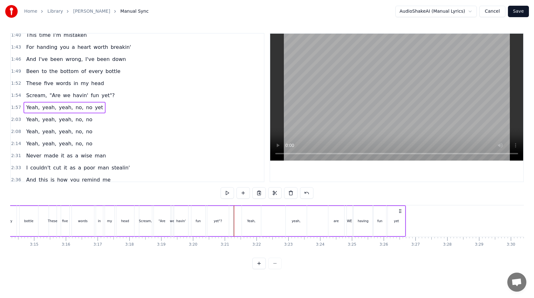
click at [234, 219] on div at bounding box center [234, 221] width 0 height 31
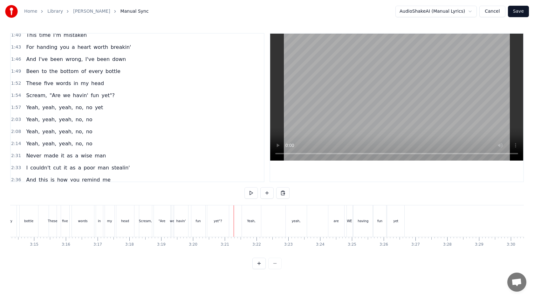
click at [250, 218] on div "Yeah," at bounding box center [251, 221] width 19 height 31
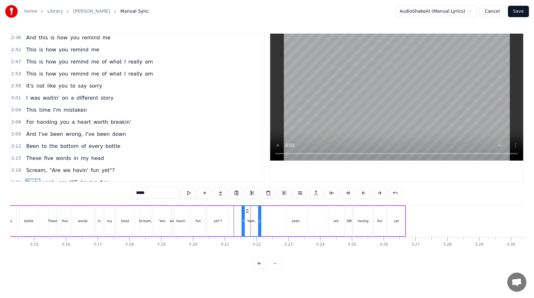
click at [266, 219] on div "Yeah, yeah, are WE having fun" at bounding box center [315, 221] width 146 height 31
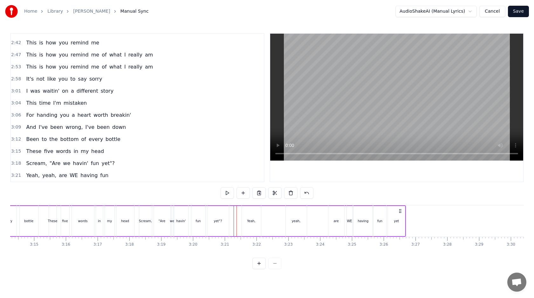
click at [394, 218] on div "yet" at bounding box center [396, 221] width 17 height 30
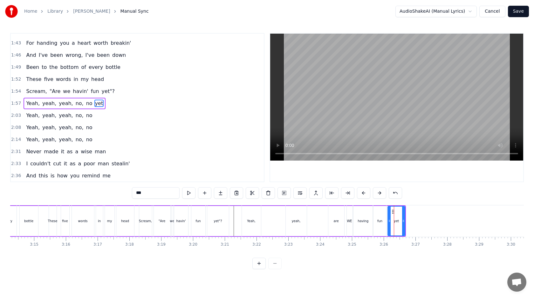
scroll to position [306, 0]
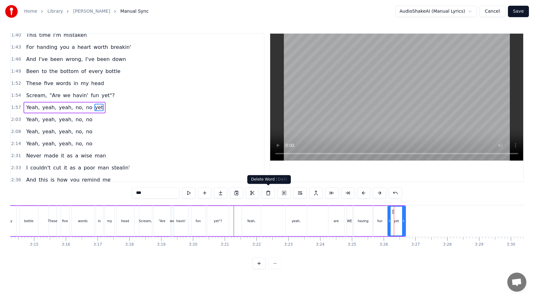
click at [270, 193] on button at bounding box center [268, 192] width 13 height 11
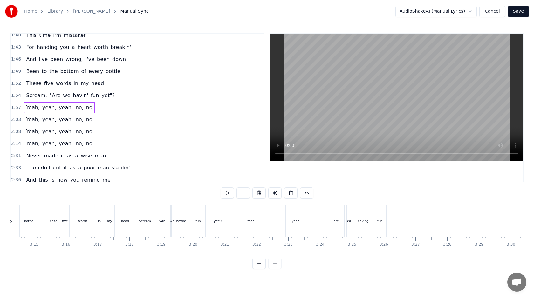
click at [374, 218] on div "fun" at bounding box center [379, 221] width 13 height 31
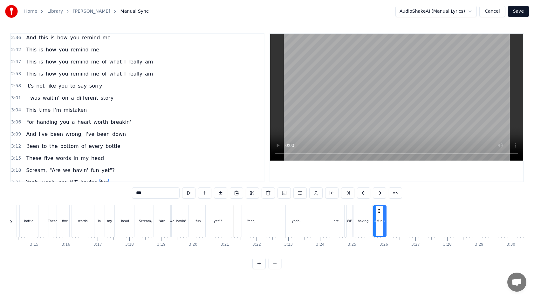
scroll to position [456, 0]
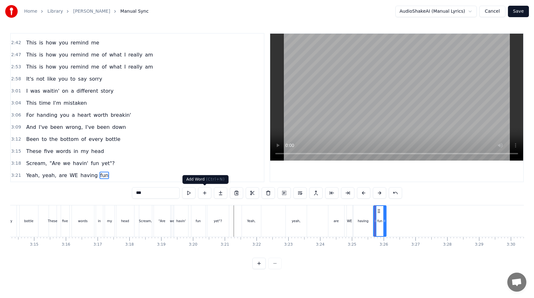
click at [203, 193] on button at bounding box center [204, 192] width 13 height 11
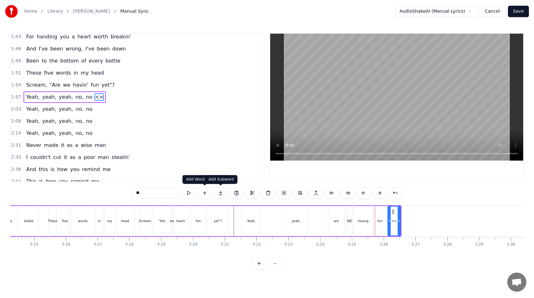
scroll to position [306, 0]
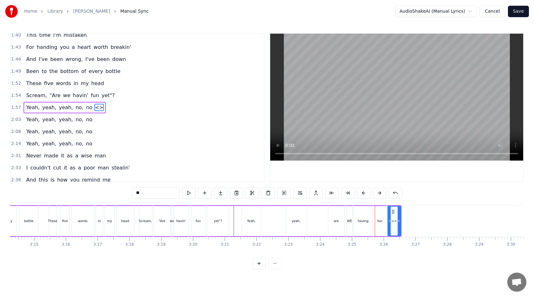
drag, startPoint x: 156, startPoint y: 190, endPoint x: 135, endPoint y: 189, distance: 21.0
click at [135, 189] on input "**" at bounding box center [156, 192] width 48 height 11
type input "*"
type input "***"
click at [267, 190] on button at bounding box center [268, 192] width 13 height 11
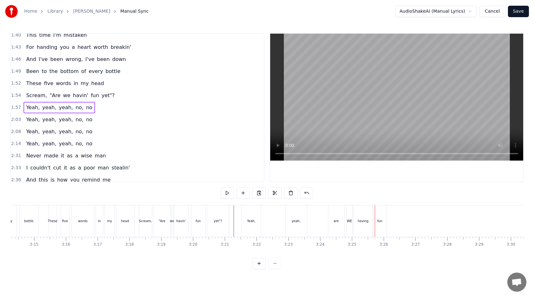
click at [324, 222] on div "Yeah, yeah, are WE having fun" at bounding box center [315, 221] width 146 height 31
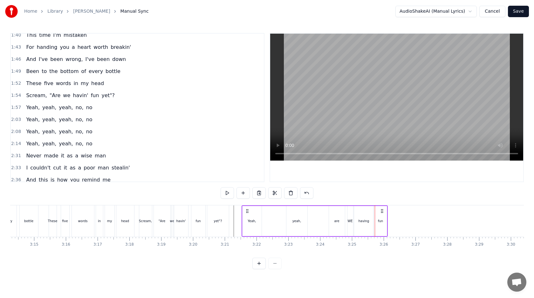
click at [324, 222] on div "Yeah, yeah, are WE having fun" at bounding box center [315, 221] width 146 height 31
click at [376, 217] on div "fun" at bounding box center [380, 221] width 13 height 30
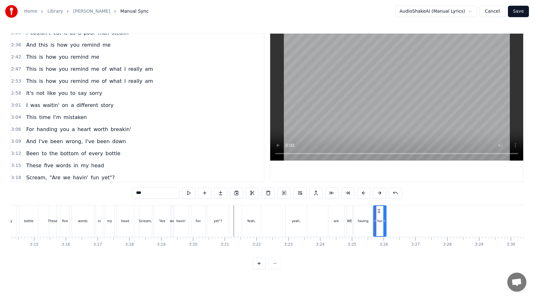
scroll to position [456, 0]
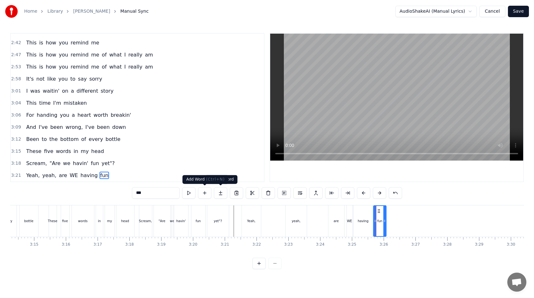
click at [204, 194] on button at bounding box center [204, 192] width 13 height 11
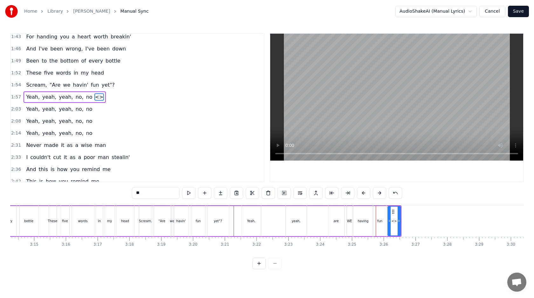
scroll to position [306, 0]
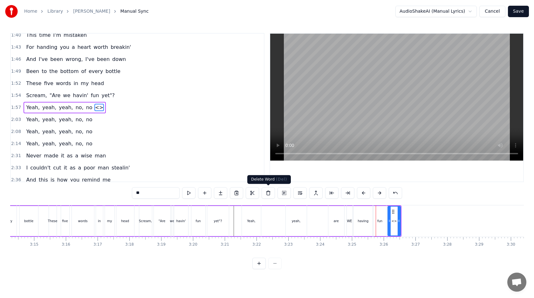
click at [267, 192] on button at bounding box center [268, 192] width 13 height 11
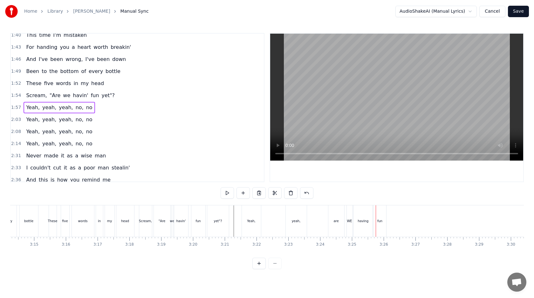
click at [384, 229] on div "fun" at bounding box center [379, 221] width 13 height 31
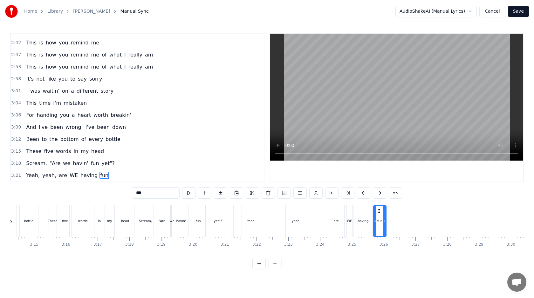
scroll to position [456, 0]
click at [126, 181] on div "3:21 Yeah, yeah, are WE having fun" at bounding box center [137, 176] width 253 height 12
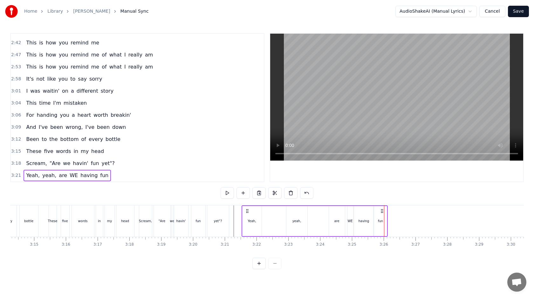
click at [119, 173] on div "3:21 Yeah, yeah, are WE having fun" at bounding box center [137, 176] width 253 height 12
click at [17, 163] on span "3:18" at bounding box center [16, 163] width 10 height 6
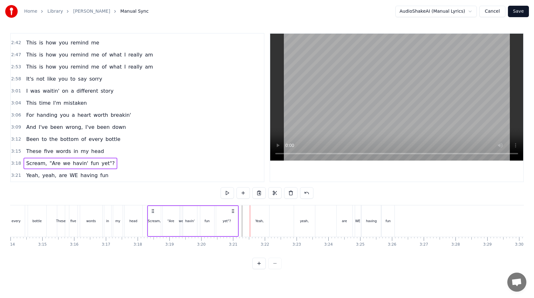
scroll to position [0, 6166]
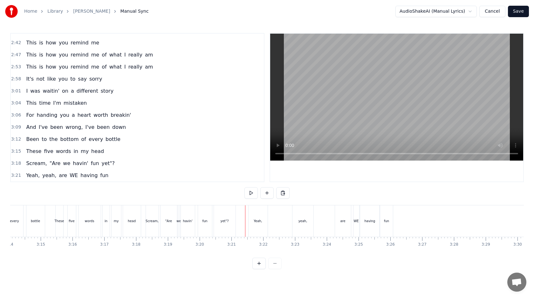
click at [254, 219] on div "Yeah," at bounding box center [258, 221] width 9 height 5
click at [301, 223] on div "yeah," at bounding box center [302, 221] width 9 height 5
click at [348, 219] on div "are" at bounding box center [343, 221] width 16 height 31
type input "***"
click at [332, 220] on div "Yeah, yeah, are WE having fun" at bounding box center [321, 221] width 146 height 31
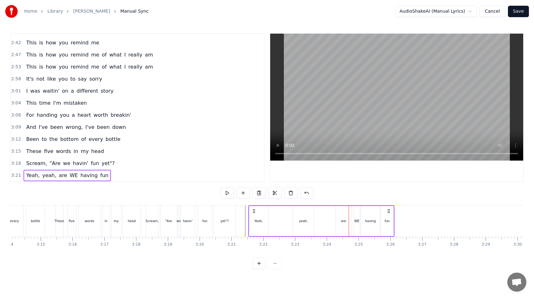
click at [99, 174] on span "fun" at bounding box center [104, 175] width 10 height 7
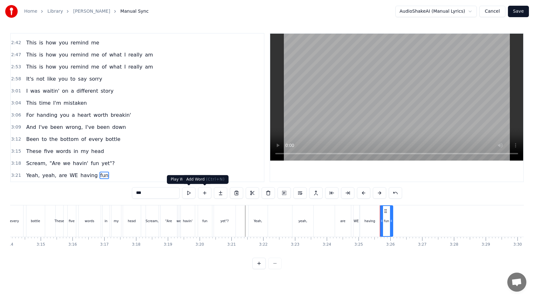
click at [201, 194] on button at bounding box center [204, 192] width 13 height 11
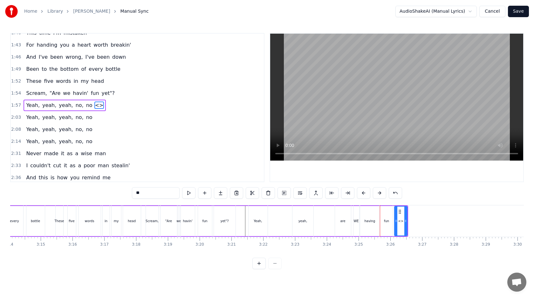
scroll to position [306, 0]
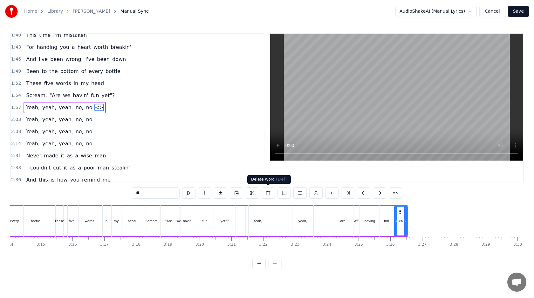
click at [266, 191] on button at bounding box center [268, 192] width 13 height 11
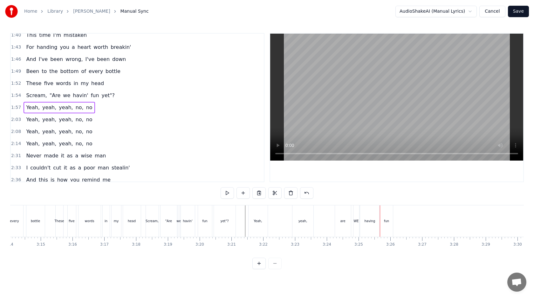
scroll to position [456, 0]
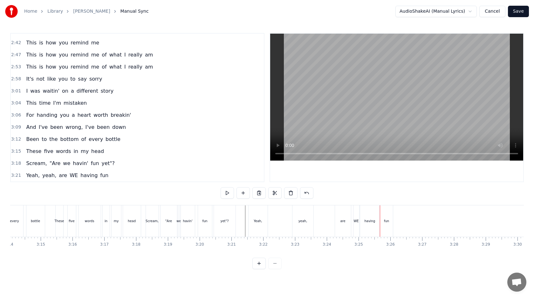
click at [99, 175] on span "fun" at bounding box center [104, 175] width 10 height 7
click at [89, 175] on span "having" at bounding box center [89, 175] width 18 height 7
type input "******"
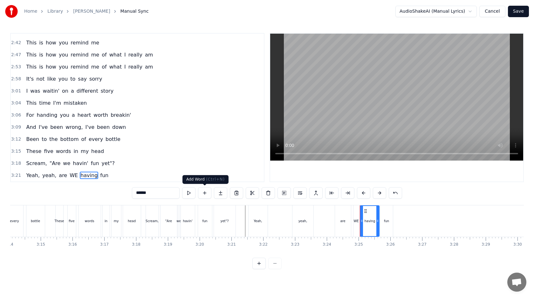
click at [205, 192] on button at bounding box center [204, 192] width 13 height 11
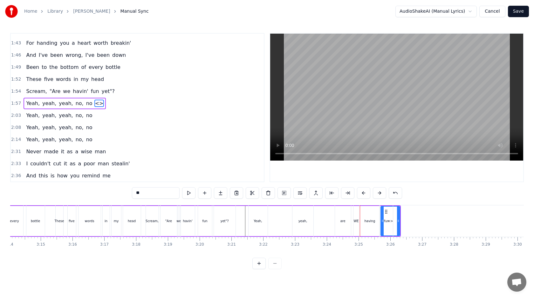
scroll to position [306, 0]
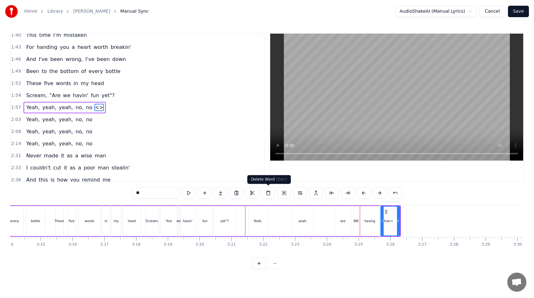
click at [269, 191] on button at bounding box center [268, 192] width 13 height 11
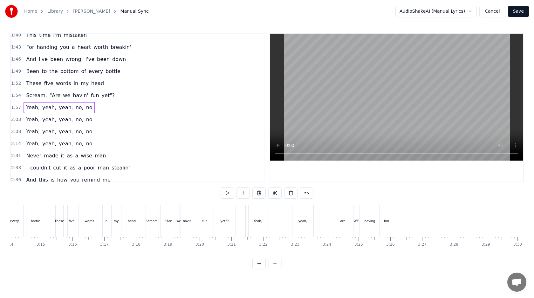
scroll to position [456, 0]
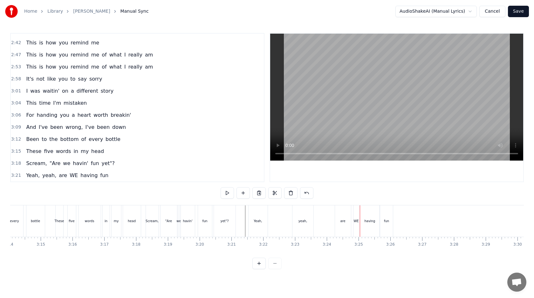
click at [14, 175] on span "3:21" at bounding box center [16, 176] width 10 height 6
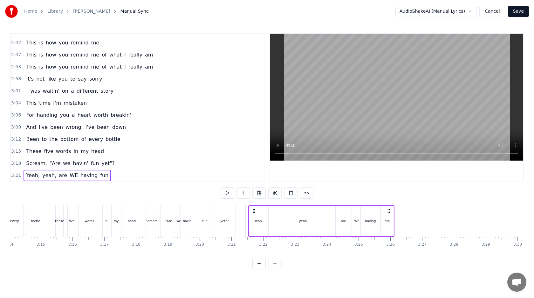
click at [14, 175] on span "3:21" at bounding box center [16, 176] width 10 height 6
click at [241, 194] on button at bounding box center [242, 192] width 13 height 11
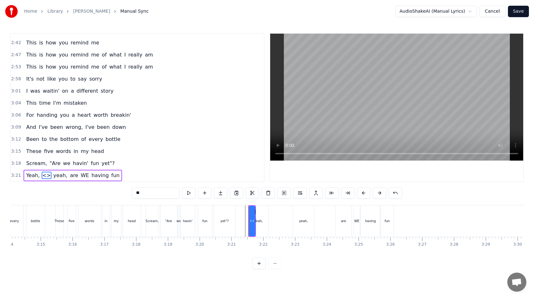
drag, startPoint x: 44, startPoint y: 174, endPoint x: 108, endPoint y: 176, distance: 64.2
click at [108, 176] on div "Yeah, <> yeah, are WE having fun" at bounding box center [73, 175] width 99 height 11
click at [45, 174] on span "<>" at bounding box center [47, 175] width 10 height 7
drag, startPoint x: 253, startPoint y: 220, endPoint x: 269, endPoint y: 220, distance: 16.5
click at [269, 220] on icon at bounding box center [270, 221] width 3 height 5
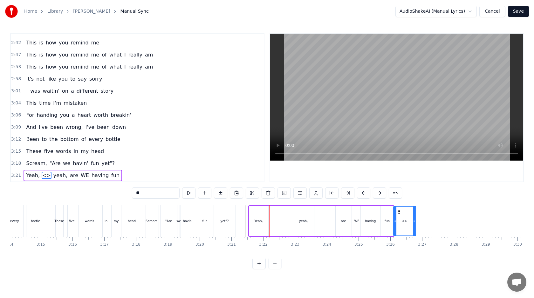
drag, startPoint x: 253, startPoint y: 211, endPoint x: 398, endPoint y: 216, distance: 144.3
drag, startPoint x: 145, startPoint y: 193, endPoint x: 116, endPoint y: 193, distance: 28.3
click at [116, 193] on div "0:11 Never made it as a wise man 0:14 I couldn't cut it as a poor man stealing …" at bounding box center [267, 151] width 514 height 236
type input "***"
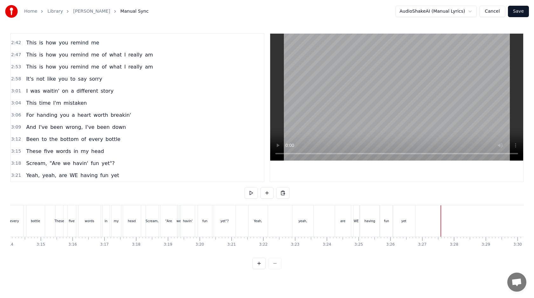
click at [278, 221] on div "Yeah, yeah, are WE having fun yet" at bounding box center [321, 221] width 146 height 31
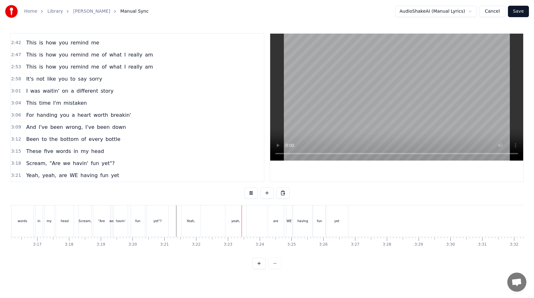
scroll to position [0, 6252]
click at [269, 221] on div "WE" at bounding box center [269, 221] width 5 height 5
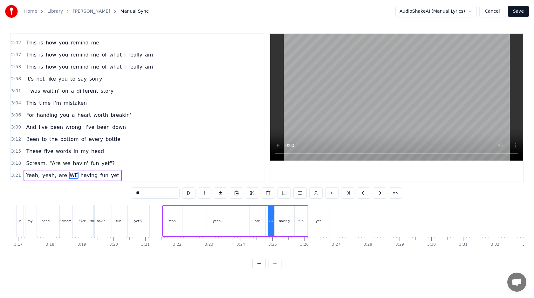
drag, startPoint x: 154, startPoint y: 188, endPoint x: 164, endPoint y: 193, distance: 10.1
click at [164, 193] on input "**" at bounding box center [156, 192] width 48 height 11
type input "**"
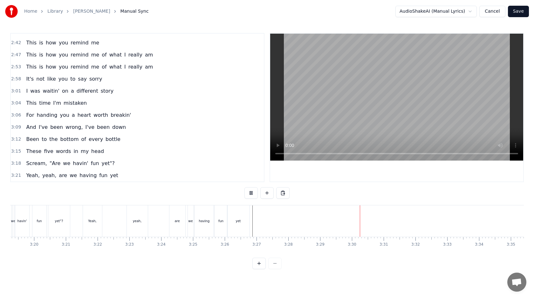
scroll to position [0, 6333]
click at [16, 178] on span "3:21" at bounding box center [16, 176] width 10 height 6
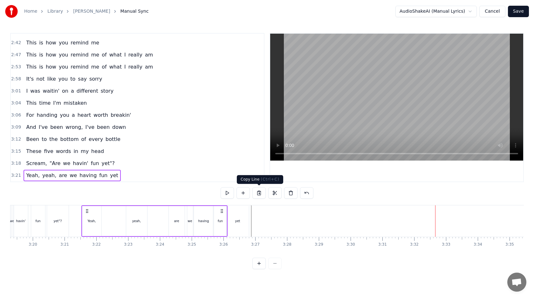
click at [260, 192] on button at bounding box center [258, 192] width 13 height 11
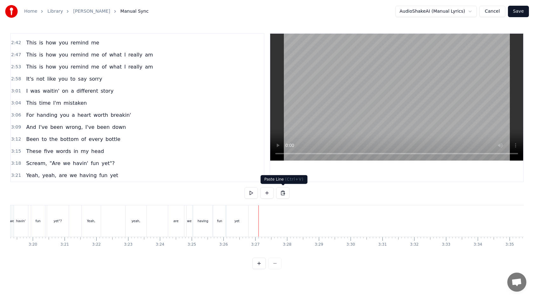
click at [281, 192] on button at bounding box center [282, 192] width 13 height 11
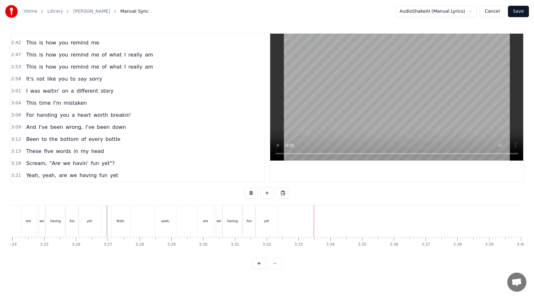
scroll to position [0, 6495]
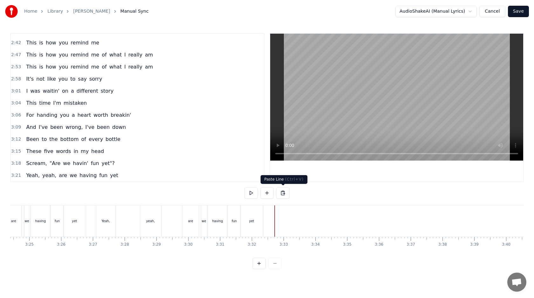
click at [281, 195] on button at bounding box center [282, 192] width 13 height 11
click at [285, 191] on button at bounding box center [282, 192] width 13 height 11
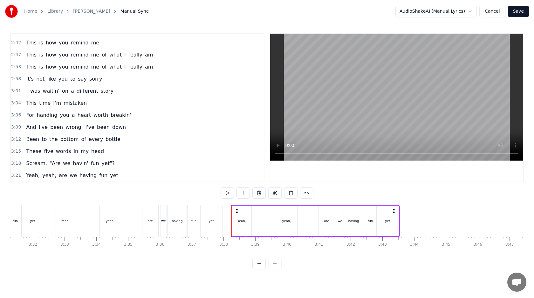
click at [308, 220] on div "Yeah, yeah, are we having fun yet" at bounding box center [315, 221] width 168 height 31
click at [324, 219] on div "are" at bounding box center [326, 221] width 5 height 5
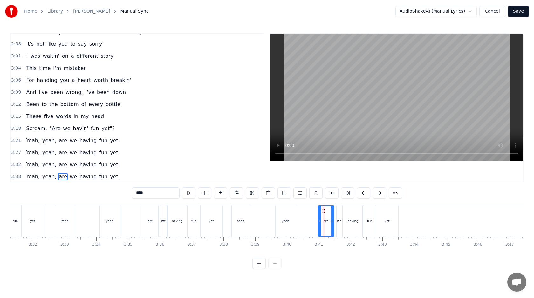
scroll to position [492, 0]
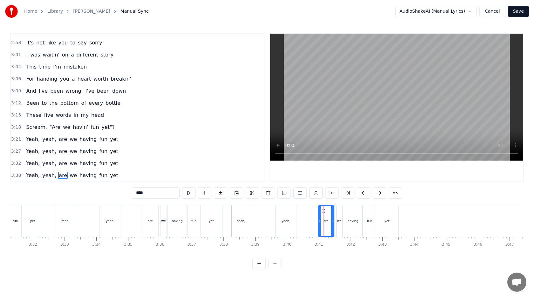
click at [303, 214] on div "Yeah, yeah, are we having fun yet" at bounding box center [315, 221] width 168 height 31
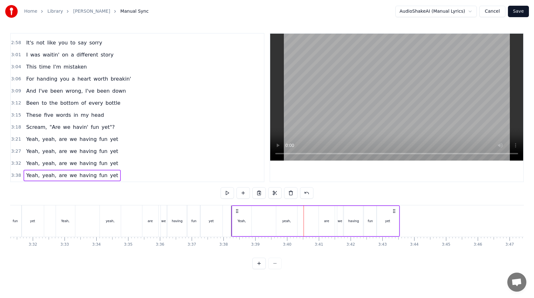
click at [303, 214] on div "Yeah, yeah, are we having fun yet" at bounding box center [315, 221] width 168 height 31
click at [320, 216] on div "are" at bounding box center [327, 221] width 16 height 30
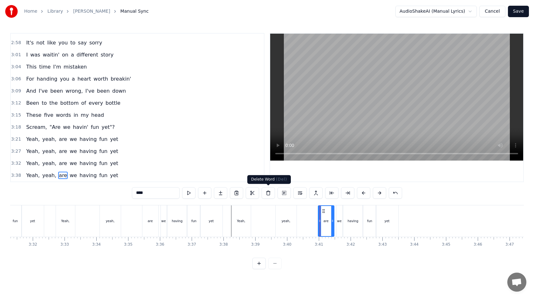
click at [267, 190] on button at bounding box center [268, 192] width 13 height 11
click at [307, 222] on div "Yeah, yeah, are we having fun yet" at bounding box center [315, 221] width 168 height 31
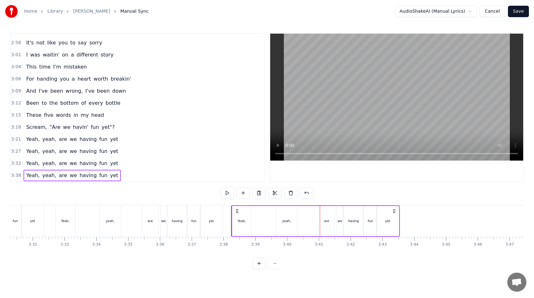
click at [322, 221] on div "are" at bounding box center [327, 221] width 16 height 30
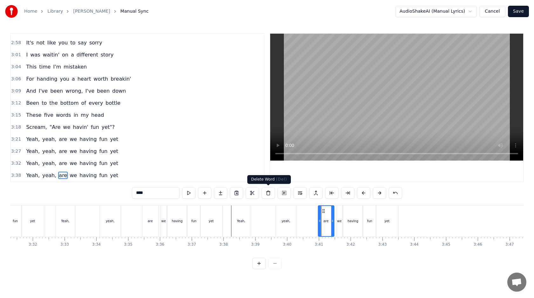
click at [272, 190] on button at bounding box center [268, 192] width 13 height 11
click at [387, 226] on div "yet" at bounding box center [387, 221] width 22 height 31
type input "***"
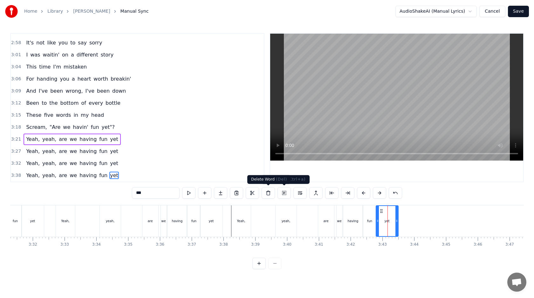
click at [270, 194] on button at bounding box center [268, 192] width 13 height 11
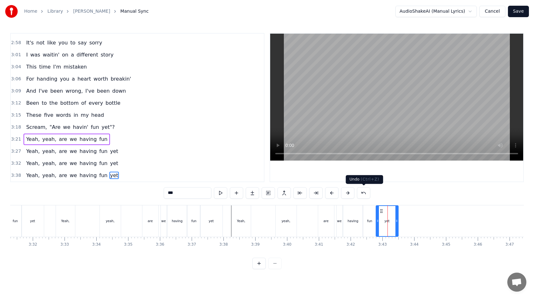
click at [364, 194] on button at bounding box center [363, 192] width 13 height 11
click at [16, 175] on span "3:38" at bounding box center [16, 176] width 10 height 6
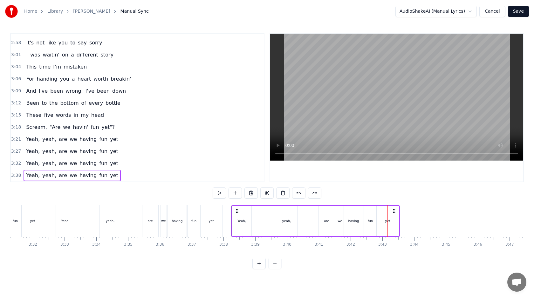
click at [387, 221] on div "yet" at bounding box center [387, 221] width 5 height 5
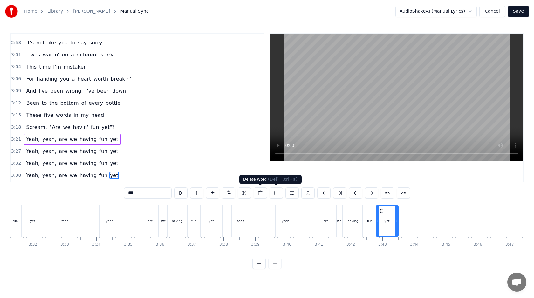
click at [261, 192] on button at bounding box center [260, 192] width 13 height 11
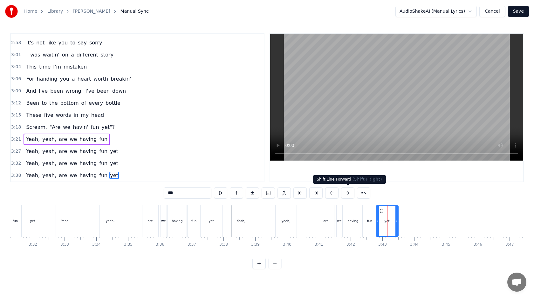
click at [349, 192] on button at bounding box center [347, 192] width 13 height 11
click at [363, 192] on button at bounding box center [363, 192] width 13 height 11
click at [357, 192] on button at bounding box center [355, 192] width 13 height 11
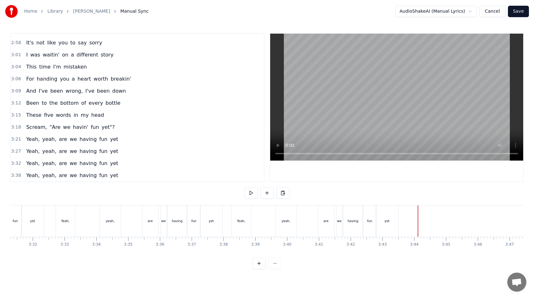
click at [321, 224] on div "are" at bounding box center [326, 221] width 16 height 31
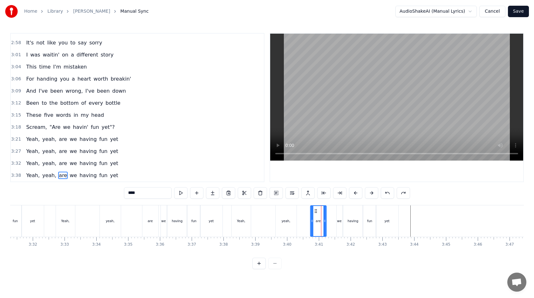
drag, startPoint x: 323, startPoint y: 209, endPoint x: 318, endPoint y: 208, distance: 5.4
click at [318, 209] on icon at bounding box center [315, 211] width 5 height 5
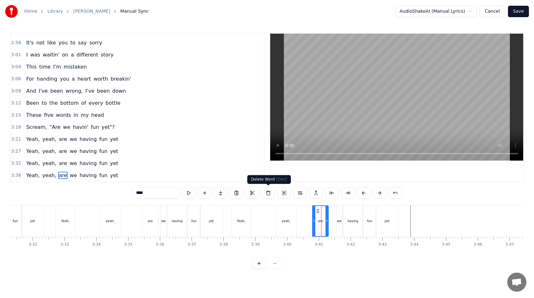
click at [264, 192] on button at bounding box center [268, 192] width 13 height 11
click at [360, 192] on button at bounding box center [363, 192] width 13 height 11
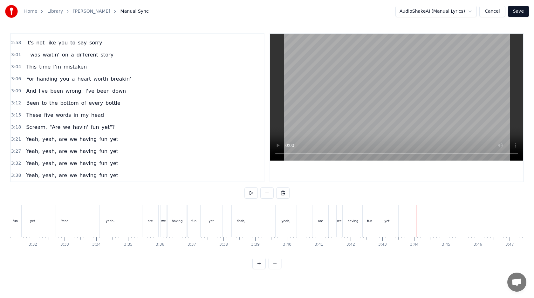
click at [258, 221] on div "Yeah, yeah, are we having fun yet" at bounding box center [315, 221] width 168 height 31
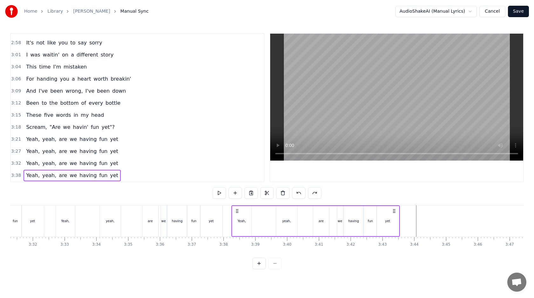
click at [308, 221] on div "Yeah, yeah, are we having fun yet" at bounding box center [315, 221] width 168 height 31
click at [290, 219] on div "yeah," at bounding box center [286, 221] width 21 height 30
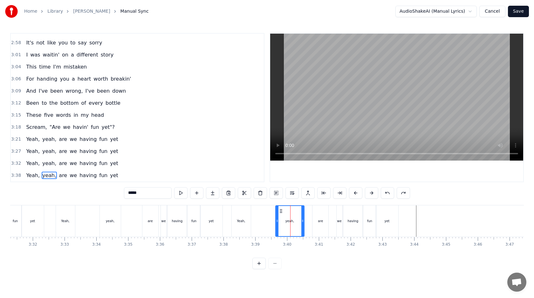
drag, startPoint x: 295, startPoint y: 220, endPoint x: 303, endPoint y: 220, distance: 7.6
click at [303, 220] on icon at bounding box center [302, 221] width 3 height 5
click at [350, 194] on button at bounding box center [347, 192] width 13 height 11
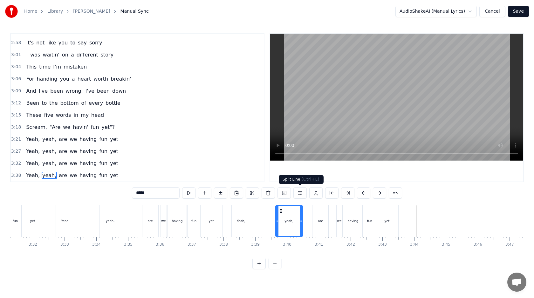
click at [297, 195] on button at bounding box center [299, 192] width 13 height 11
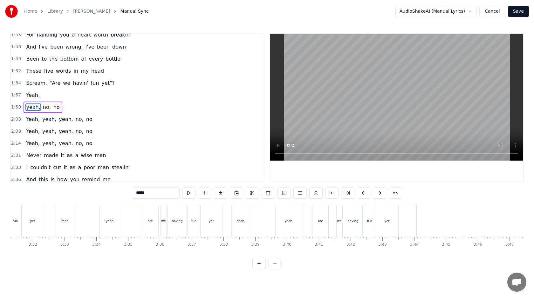
scroll to position [318, 0]
click at [392, 193] on button at bounding box center [395, 192] width 13 height 11
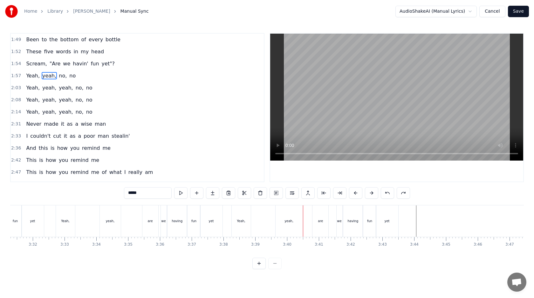
scroll to position [339, 0]
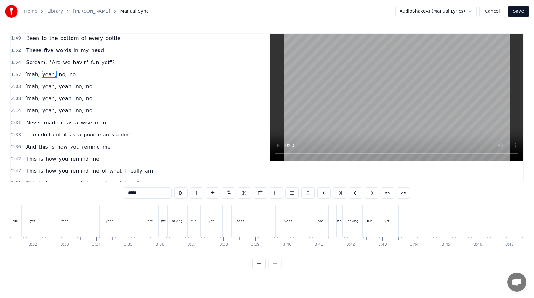
click at [18, 74] on span "1:57" at bounding box center [16, 75] width 10 height 6
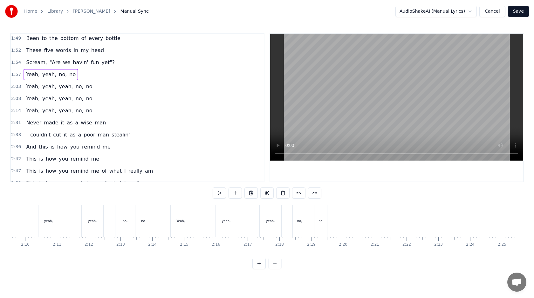
scroll to position [0, 3714]
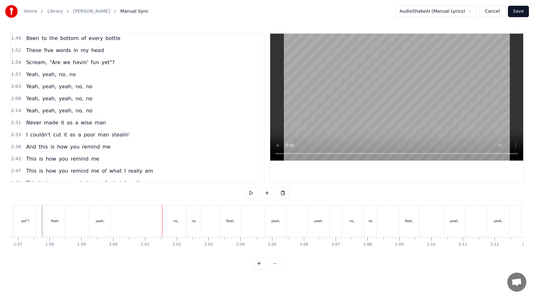
click at [130, 219] on div "Yeah, yeah, no, no" at bounding box center [123, 221] width 156 height 31
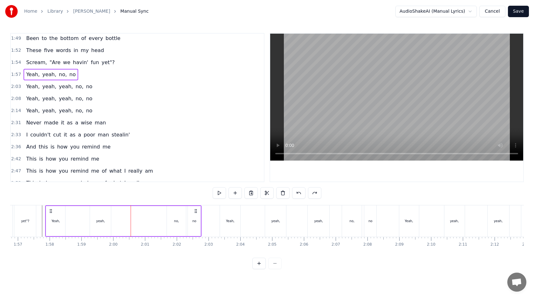
click at [131, 219] on div at bounding box center [131, 221] width 0 height 31
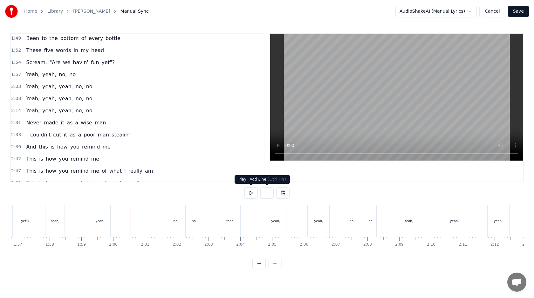
click at [272, 194] on button at bounding box center [266, 192] width 13 height 11
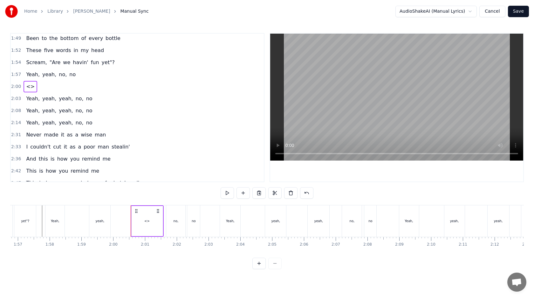
click at [144, 225] on div "<>" at bounding box center [147, 221] width 31 height 30
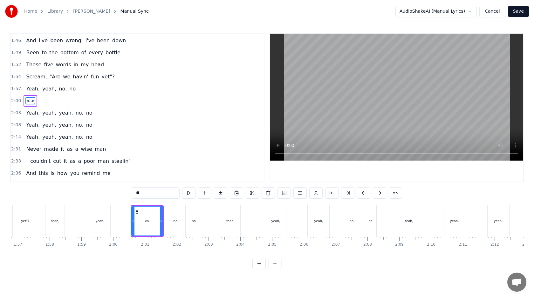
scroll to position [318, 0]
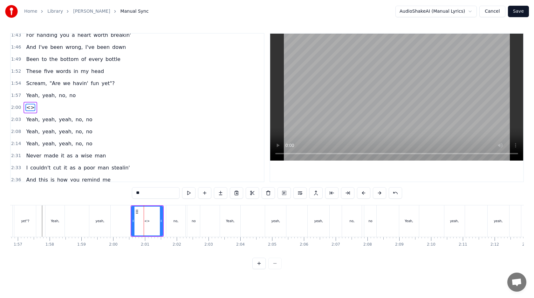
drag, startPoint x: 162, startPoint y: 194, endPoint x: 119, endPoint y: 194, distance: 42.3
click at [119, 194] on div "0:11 Never made it as a wise man 0:14 I couldn't cut it as a poor man stealing …" at bounding box center [267, 151] width 514 height 236
type input "*****"
click at [123, 216] on div "Yeah, yeah, no, no" at bounding box center [123, 221] width 156 height 31
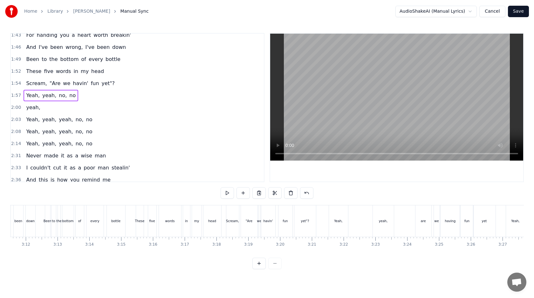
scroll to position [0, 6760]
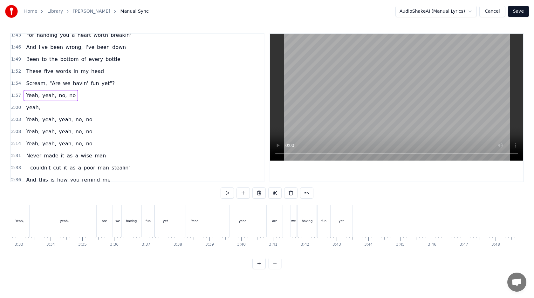
click at [347, 221] on div "yet" at bounding box center [341, 221] width 22 height 31
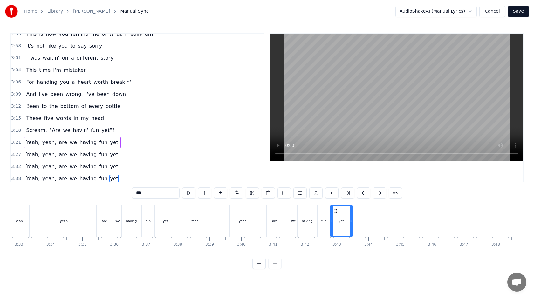
scroll to position [504, 0]
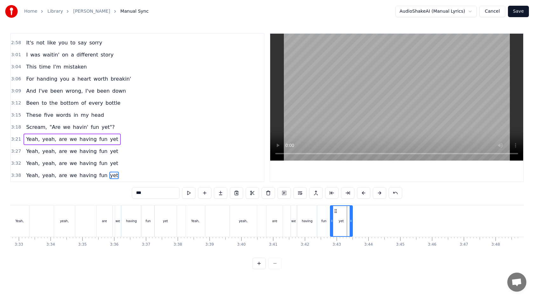
click at [513, 10] on button "Save" at bounding box center [518, 11] width 21 height 11
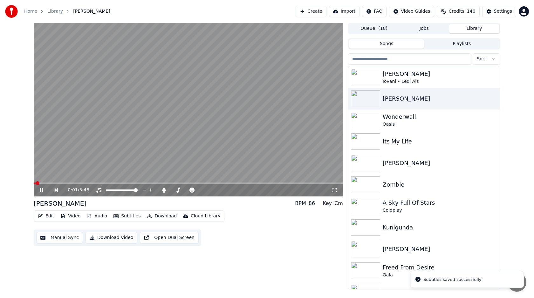
click at [44, 217] on button "Edit" at bounding box center [45, 216] width 21 height 9
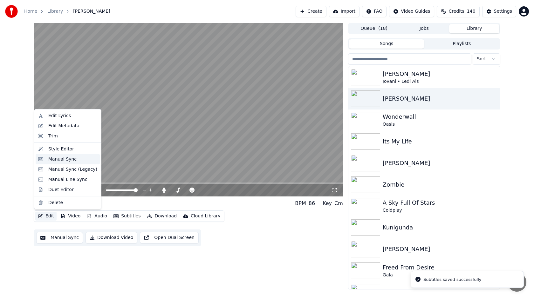
click at [67, 160] on div "Manual Sync" at bounding box center [62, 159] width 28 height 6
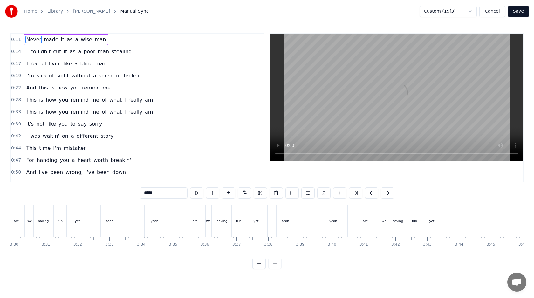
scroll to position [0, 6760]
click at [344, 214] on div "yet" at bounding box center [341, 221] width 22 height 31
type input "***"
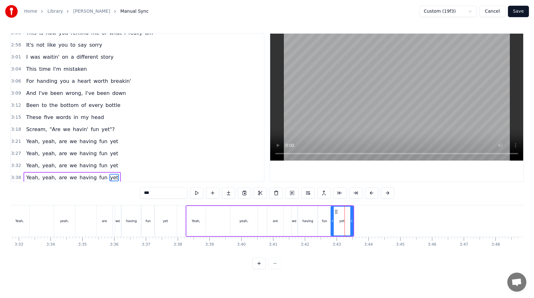
scroll to position [504, 0]
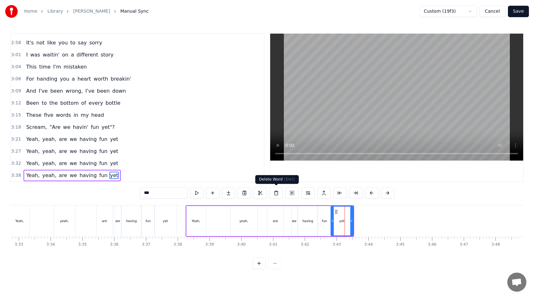
click at [274, 192] on button at bounding box center [275, 192] width 13 height 11
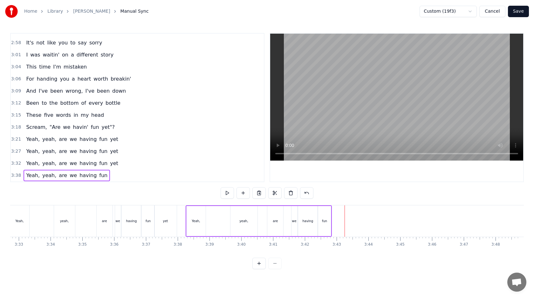
click at [326, 224] on div "fun" at bounding box center [324, 221] width 13 height 30
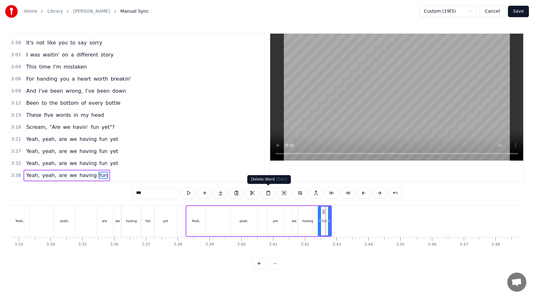
click at [268, 193] on button at bounding box center [268, 192] width 13 height 11
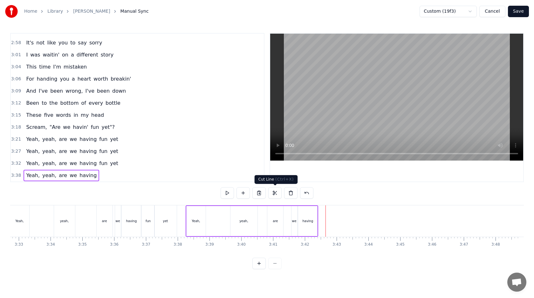
click at [307, 218] on div "having" at bounding box center [307, 221] width 19 height 30
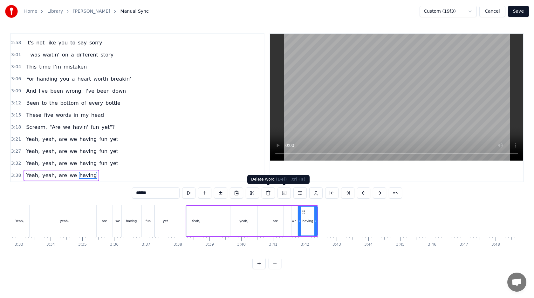
click at [271, 194] on button at bounding box center [268, 192] width 13 height 11
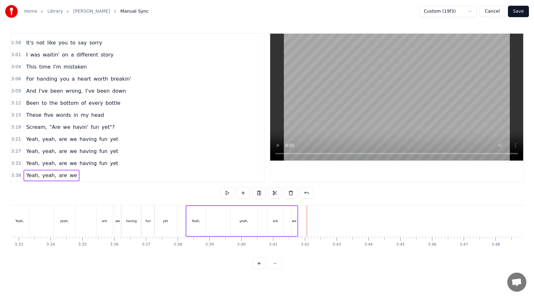
click at [294, 220] on div "we" at bounding box center [294, 221] width 4 height 5
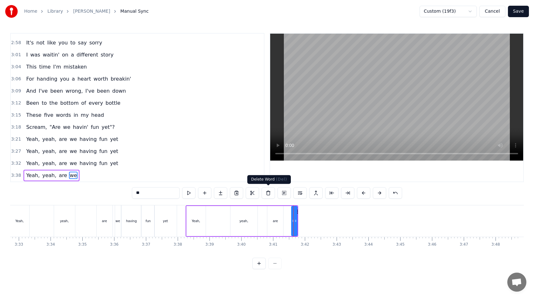
click at [268, 193] on button at bounding box center [268, 192] width 13 height 11
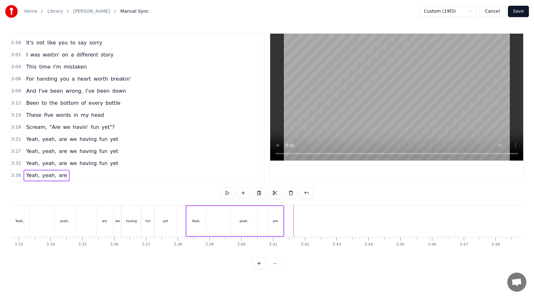
click at [275, 215] on div "are" at bounding box center [275, 221] width 16 height 30
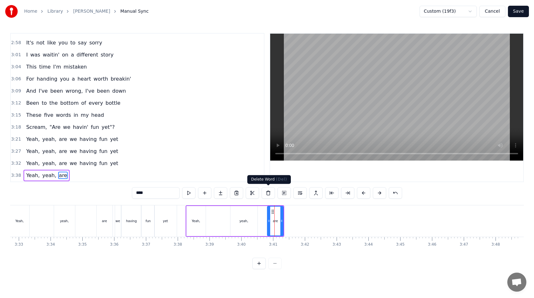
click at [268, 194] on button at bounding box center [268, 192] width 13 height 11
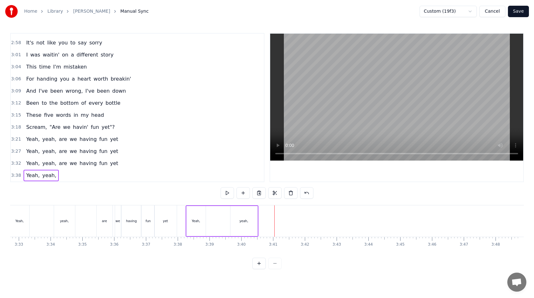
click at [523, 8] on button "Save" at bounding box center [518, 11] width 21 height 11
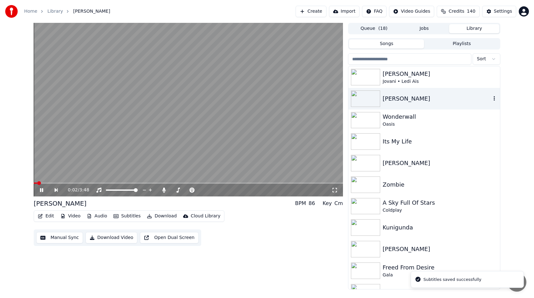
click at [492, 98] on icon "button" at bounding box center [494, 98] width 6 height 5
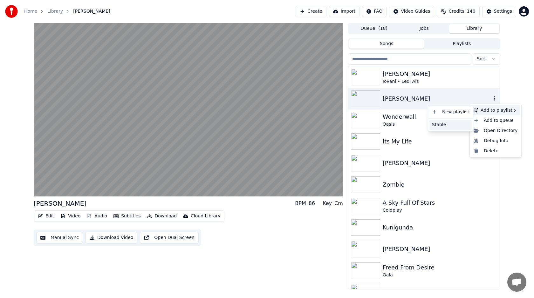
click at [448, 123] on div "Stable" at bounding box center [450, 125] width 42 height 10
click at [493, 97] on icon "button" at bounding box center [494, 98] width 6 height 5
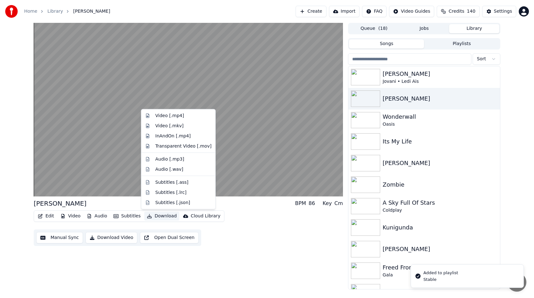
click at [164, 217] on button "Download" at bounding box center [161, 216] width 35 height 9
click at [174, 115] on div "Video [.mp4]" at bounding box center [169, 116] width 29 height 6
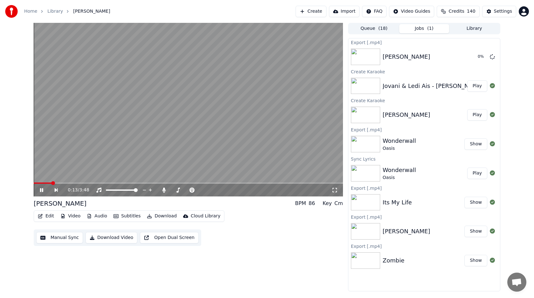
click at [464, 30] on button "Library" at bounding box center [474, 28] width 50 height 9
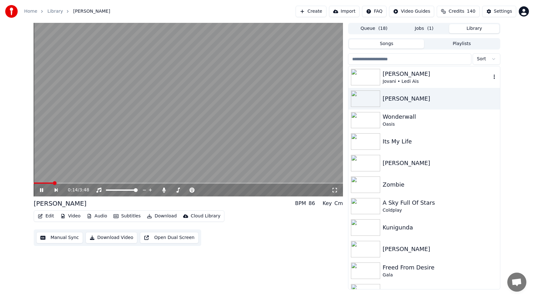
click at [393, 78] on div "Jovani • Ledi Ais" at bounding box center [437, 81] width 108 height 6
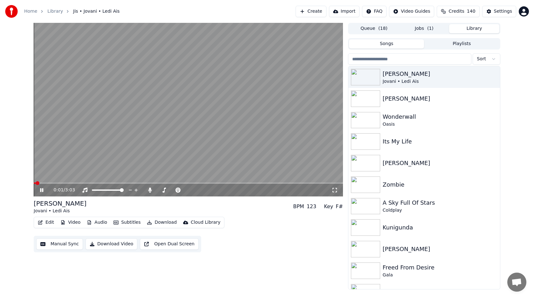
click at [41, 221] on icon "button" at bounding box center [40, 223] width 4 height 4
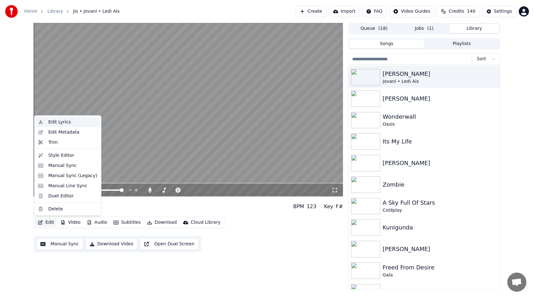
click at [65, 123] on div "Edit Lyrics" at bounding box center [59, 122] width 23 height 6
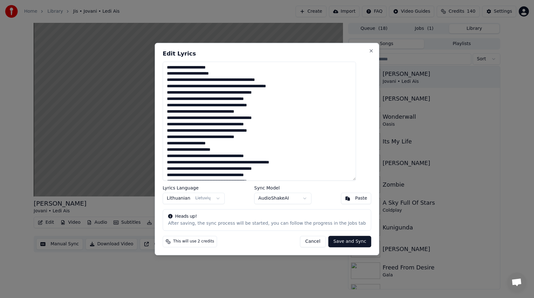
click at [308, 241] on button "Cancel" at bounding box center [313, 241] width 26 height 11
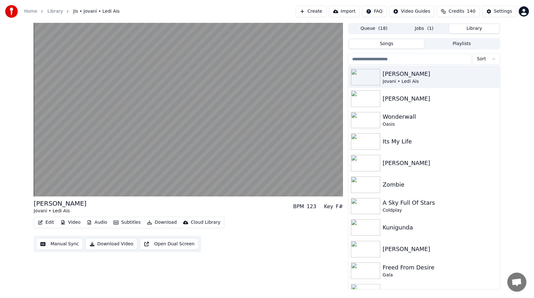
click at [52, 223] on button "Edit" at bounding box center [45, 222] width 21 height 9
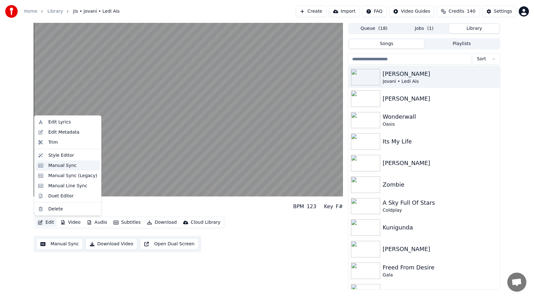
click at [64, 166] on div "Manual Sync" at bounding box center [62, 165] width 28 height 6
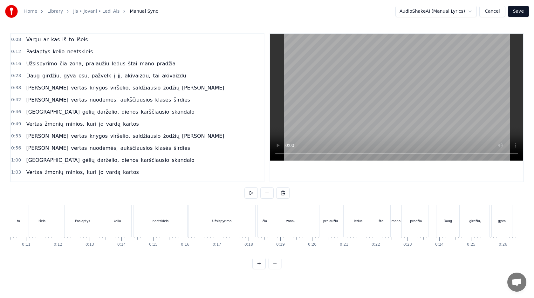
scroll to position [0, 333]
click at [193, 219] on div "Užsispyrimo" at bounding box center [222, 221] width 67 height 31
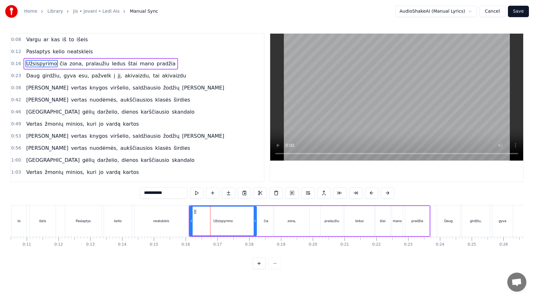
click at [256, 263] on button at bounding box center [258, 263] width 13 height 11
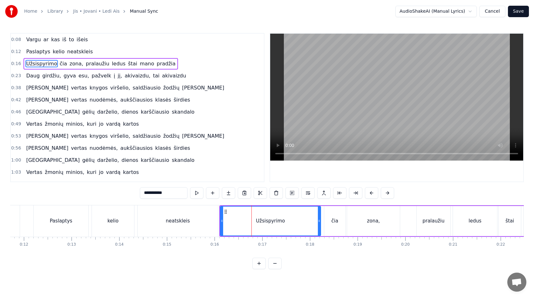
click at [252, 258] on button at bounding box center [258, 263] width 13 height 11
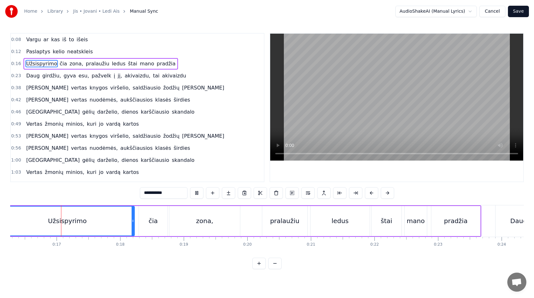
scroll to position [0, 1033]
click at [137, 224] on div "Užsispyrimo čia zona, pralaužiu ledus štai mano pradžia" at bounding box center [242, 221] width 482 height 31
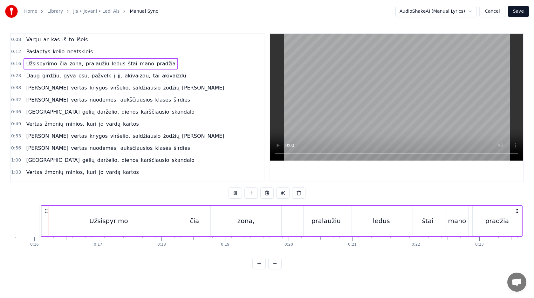
scroll to position [0, 991]
click at [179, 225] on div "Užsispyrimo čia zona, pralaužiu ledus štai mano pradžia" at bounding box center [283, 221] width 482 height 31
click at [290, 220] on div "Užsispyrimo čia zona, pralaužiu ledus štai mano pradžia" at bounding box center [283, 221] width 482 height 31
click at [290, 220] on div at bounding box center [290, 221] width 0 height 31
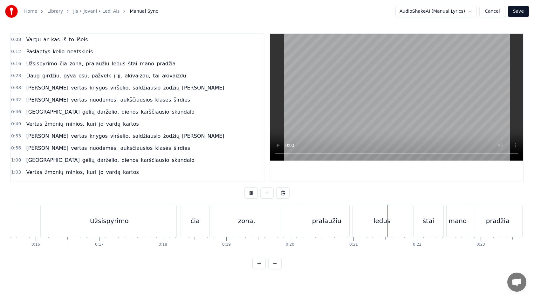
click at [273, 263] on button at bounding box center [274, 263] width 13 height 11
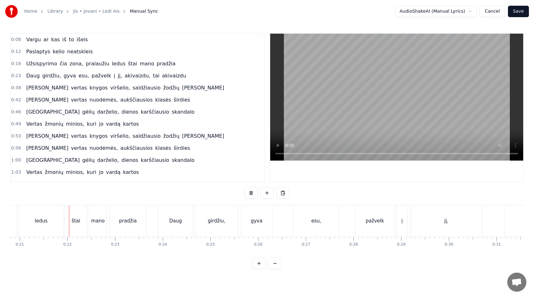
scroll to position [0, 989]
click at [177, 227] on div "Daug" at bounding box center [178, 221] width 35 height 31
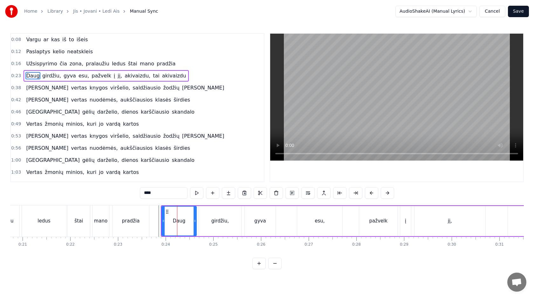
click at [166, 192] on input "****" at bounding box center [164, 192] width 48 height 11
click at [160, 221] on icon at bounding box center [161, 221] width 3 height 5
type input "*****"
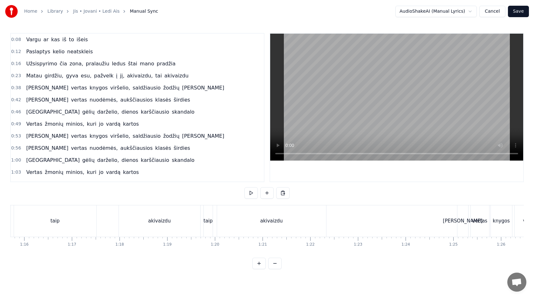
scroll to position [0, 3613]
click at [497, 13] on button "Cancel" at bounding box center [492, 11] width 26 height 11
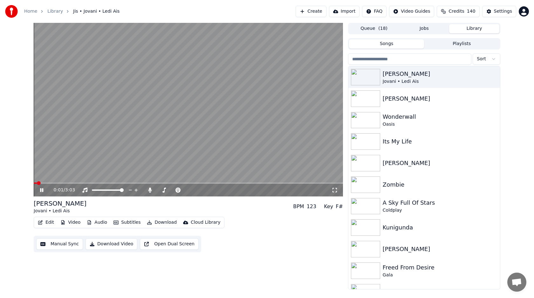
click at [47, 223] on button "Edit" at bounding box center [45, 222] width 21 height 9
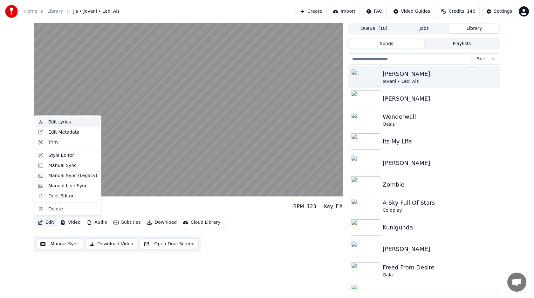
click at [70, 121] on div "Edit Lyrics" at bounding box center [72, 122] width 49 height 6
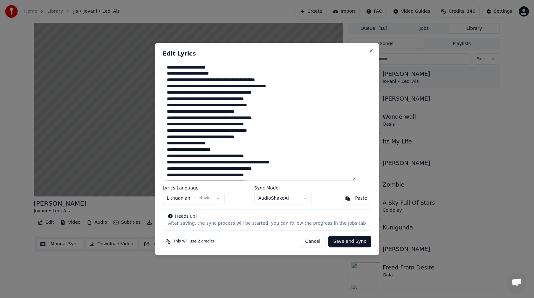
click at [182, 87] on textarea at bounding box center [259, 121] width 193 height 119
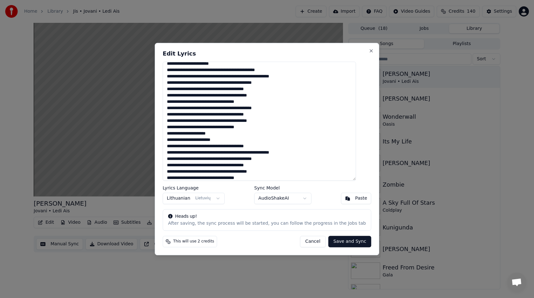
scroll to position [9, 0]
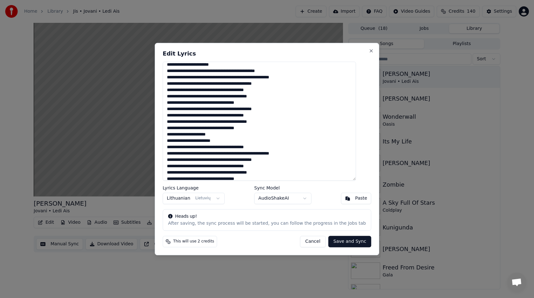
drag, startPoint x: 176, startPoint y: 109, endPoint x: 265, endPoint y: 128, distance: 91.6
click at [265, 128] on textarea at bounding box center [259, 121] width 193 height 119
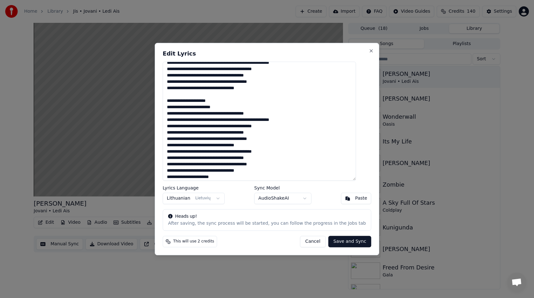
scroll to position [0, 0]
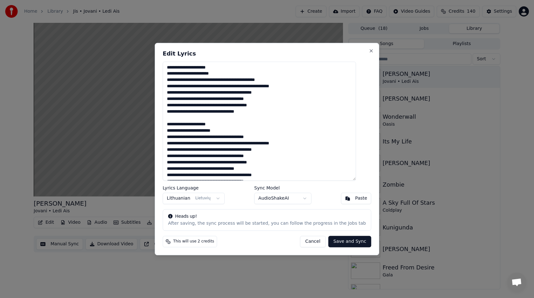
click at [302, 85] on textarea at bounding box center [259, 121] width 193 height 119
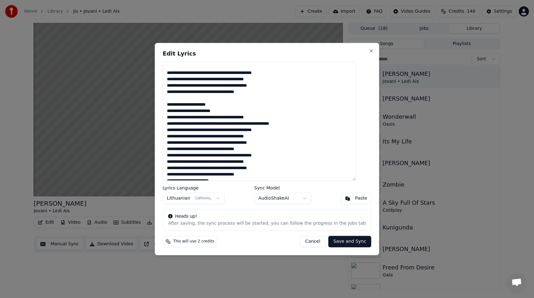
scroll to position [36, 0]
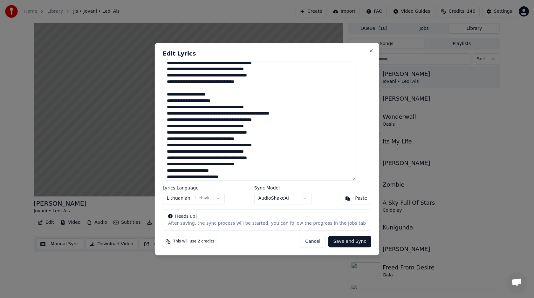
click at [262, 106] on textarea at bounding box center [259, 121] width 193 height 119
click at [307, 114] on textarea at bounding box center [259, 121] width 193 height 119
click at [253, 115] on textarea at bounding box center [259, 121] width 193 height 119
click at [308, 114] on textarea at bounding box center [259, 121] width 193 height 119
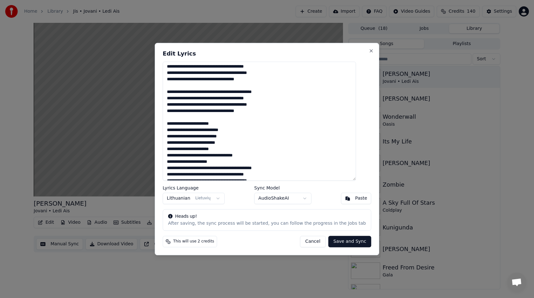
scroll to position [115, 0]
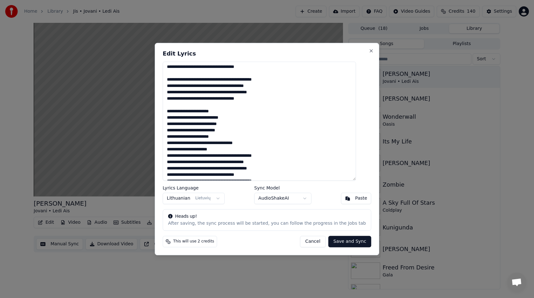
click at [231, 131] on textarea at bounding box center [259, 121] width 193 height 119
click at [231, 143] on textarea at bounding box center [259, 121] width 193 height 119
click at [268, 149] on textarea at bounding box center [259, 121] width 193 height 119
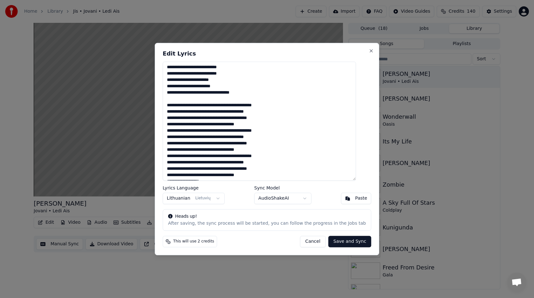
scroll to position [179, 0]
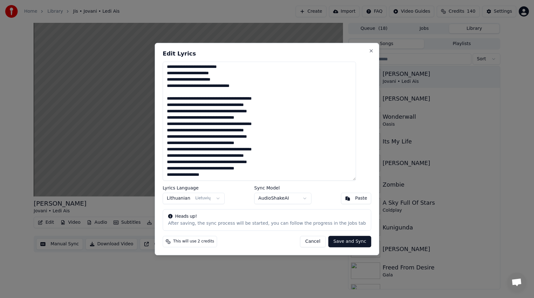
click at [282, 118] on textarea at bounding box center [259, 121] width 193 height 119
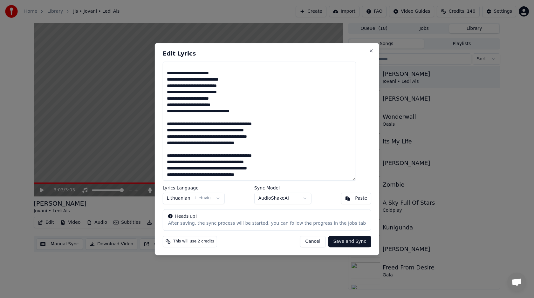
scroll to position [153, 0]
type textarea "**********"
click at [346, 241] on button "Save and Sync" at bounding box center [349, 241] width 43 height 11
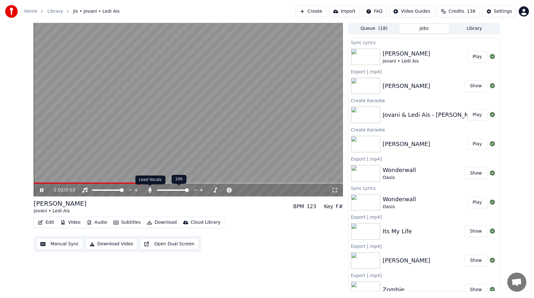
click at [150, 190] on icon at bounding box center [149, 190] width 3 height 5
click at [150, 190] on icon at bounding box center [150, 190] width 6 height 5
click at [150, 190] on icon at bounding box center [149, 190] width 3 height 5
click at [150, 190] on icon at bounding box center [150, 190] width 6 height 5
click at [150, 190] on icon at bounding box center [149, 190] width 3 height 5
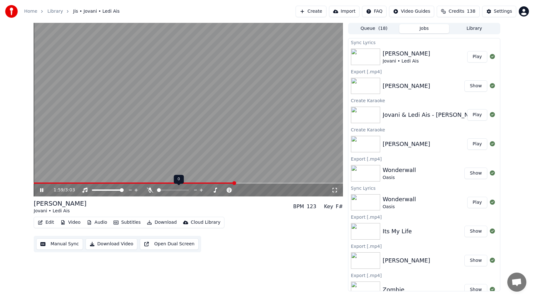
click at [150, 190] on icon at bounding box center [150, 190] width 6 height 5
click at [150, 190] on icon at bounding box center [149, 190] width 3 height 5
click at [150, 190] on icon at bounding box center [150, 190] width 6 height 5
click at [149, 190] on icon at bounding box center [149, 190] width 3 height 5
click at [149, 190] on icon at bounding box center [150, 190] width 6 height 5
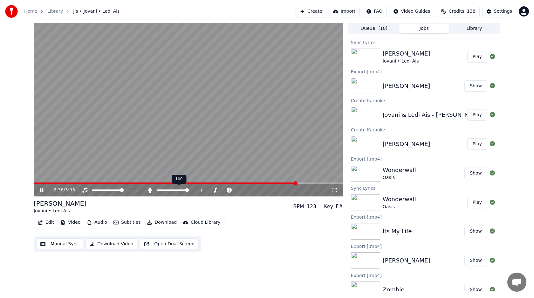
click at [149, 189] on icon at bounding box center [149, 190] width 3 height 5
click at [150, 188] on icon at bounding box center [150, 190] width 6 height 5
click at [41, 191] on icon at bounding box center [46, 190] width 15 height 5
click at [155, 220] on button "Download" at bounding box center [161, 222] width 35 height 9
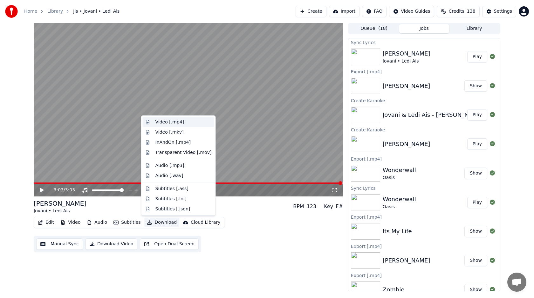
click at [174, 123] on div "Video [.mp4]" at bounding box center [169, 122] width 29 height 6
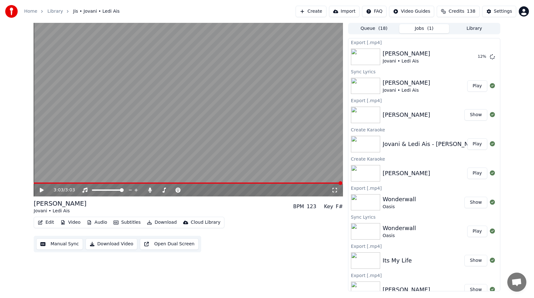
click at [478, 118] on button "Show" at bounding box center [475, 114] width 23 height 11
click at [403, 113] on div "Nickelback" at bounding box center [407, 115] width 48 height 9
click at [477, 25] on button "Library" at bounding box center [474, 28] width 50 height 9
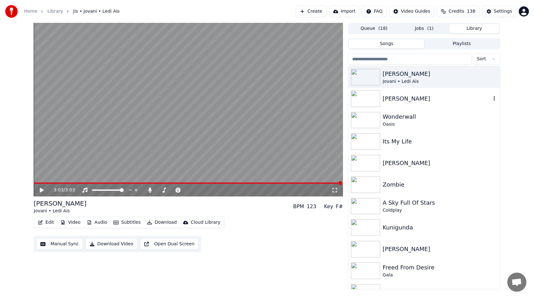
click at [409, 104] on div "Nickelback" at bounding box center [424, 99] width 152 height 22
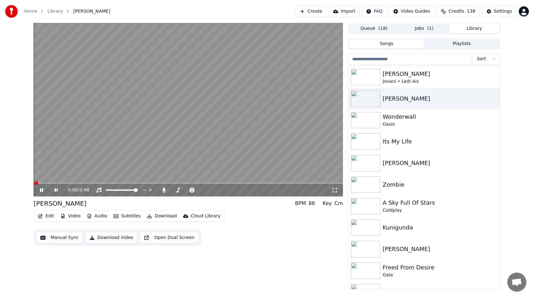
click at [258, 138] on video at bounding box center [188, 110] width 309 height 174
click at [413, 28] on button "Jobs ( 1 )" at bounding box center [424, 28] width 50 height 9
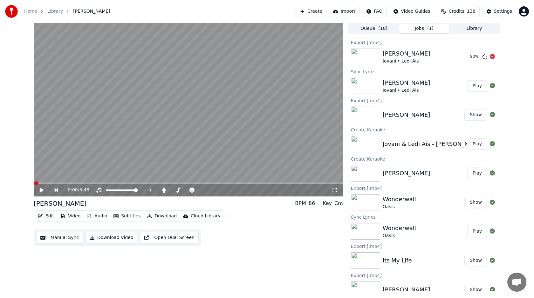
click at [419, 52] on div "Jis Jovani • Ledi Ais" at bounding box center [424, 56] width 82 height 15
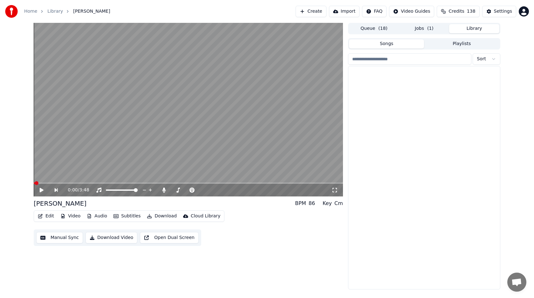
click at [464, 27] on button "Library" at bounding box center [474, 28] width 50 height 9
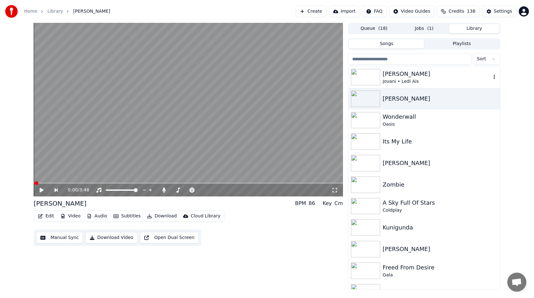
click at [410, 76] on div "Jis" at bounding box center [437, 74] width 108 height 9
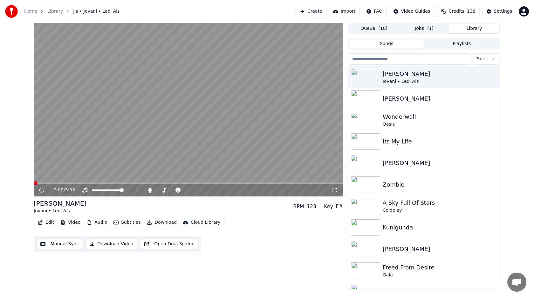
click at [272, 99] on video at bounding box center [188, 110] width 309 height 174
click at [432, 27] on span "( 1 )" at bounding box center [430, 28] width 6 height 6
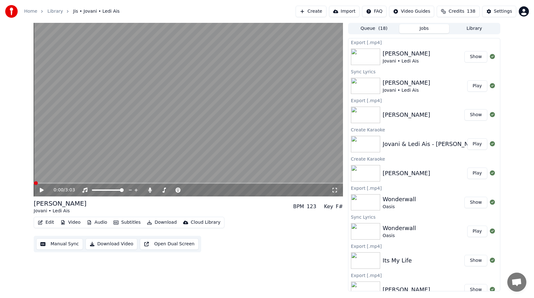
click at [464, 26] on button "Library" at bounding box center [474, 28] width 50 height 9
